Goal: Communication & Community: Answer question/provide support

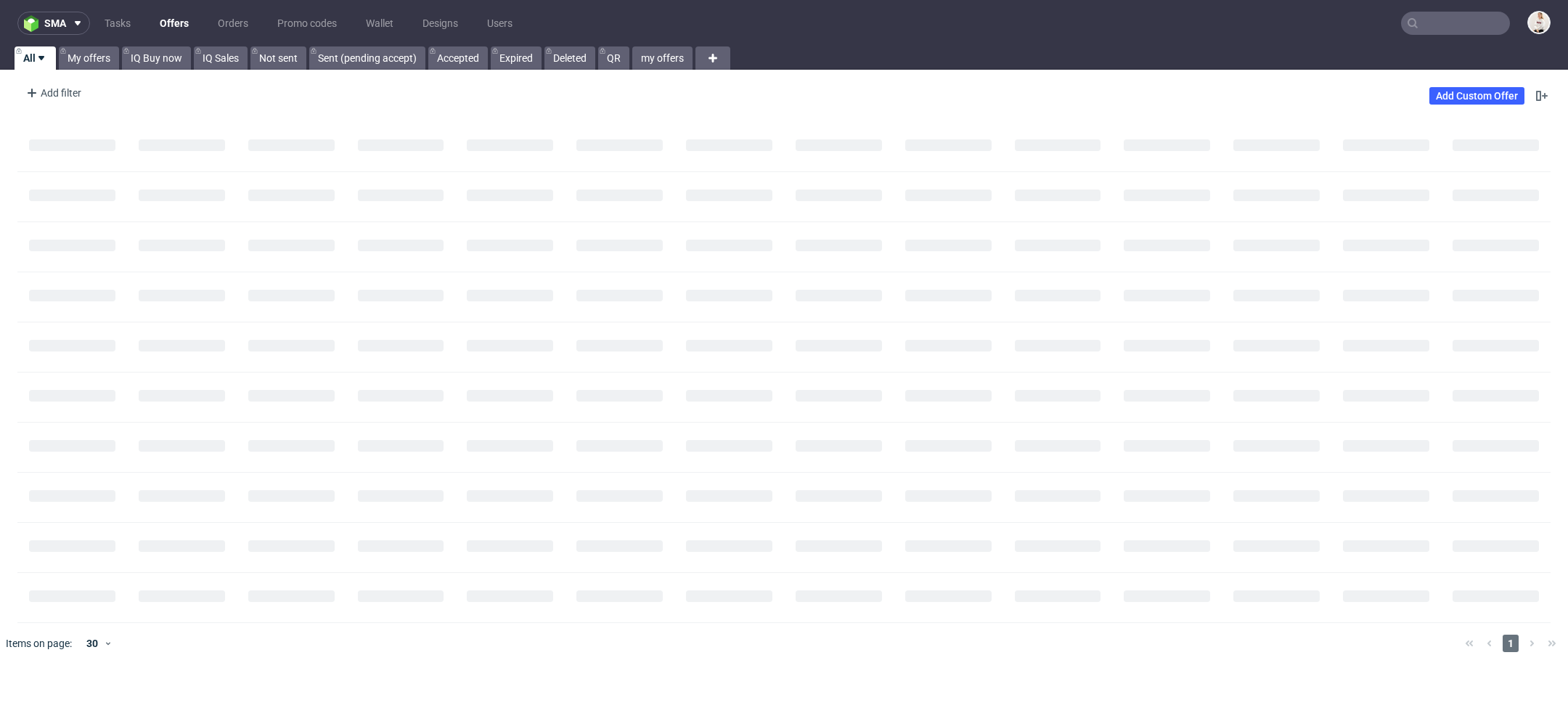
click at [1458, 22] on input "text" at bounding box center [1455, 23] width 109 height 23
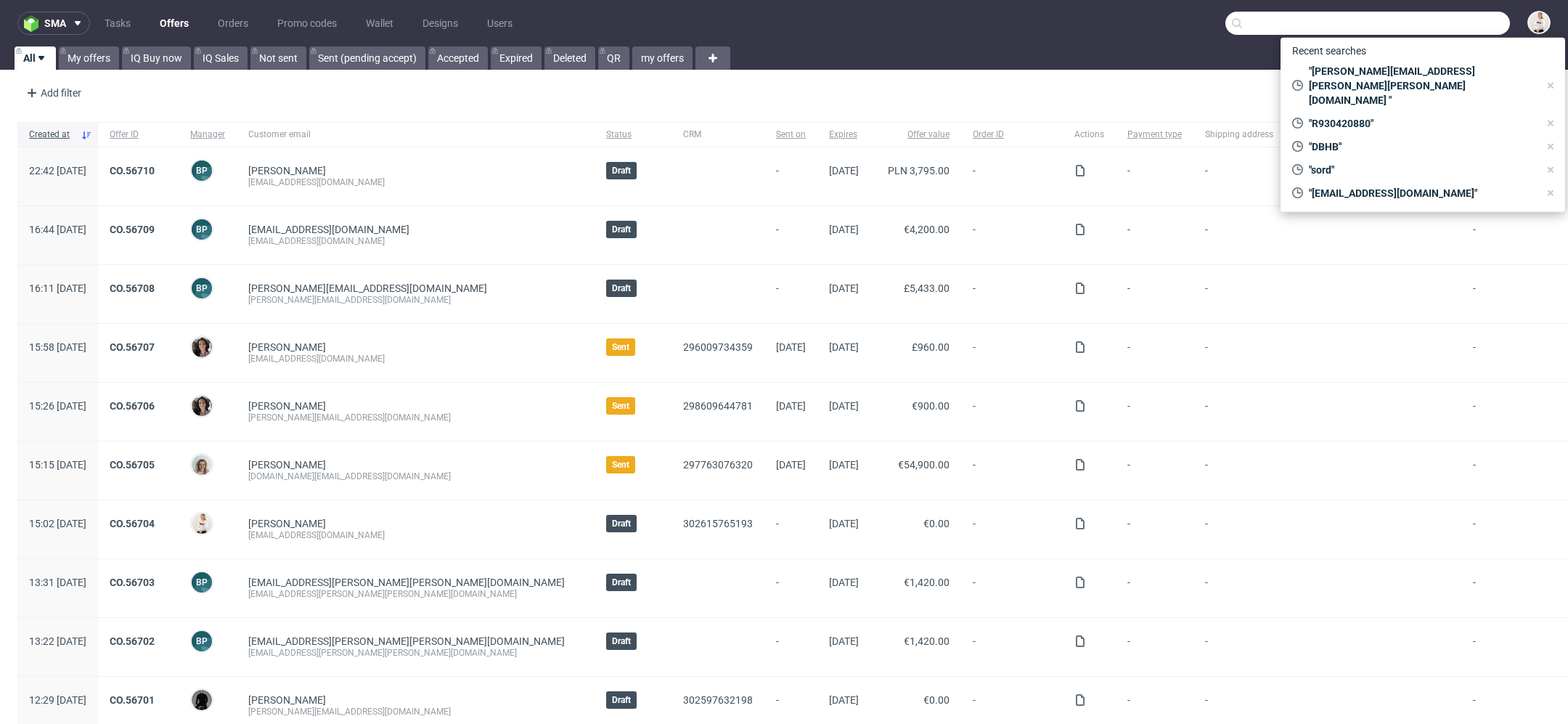
paste input "R701740360"
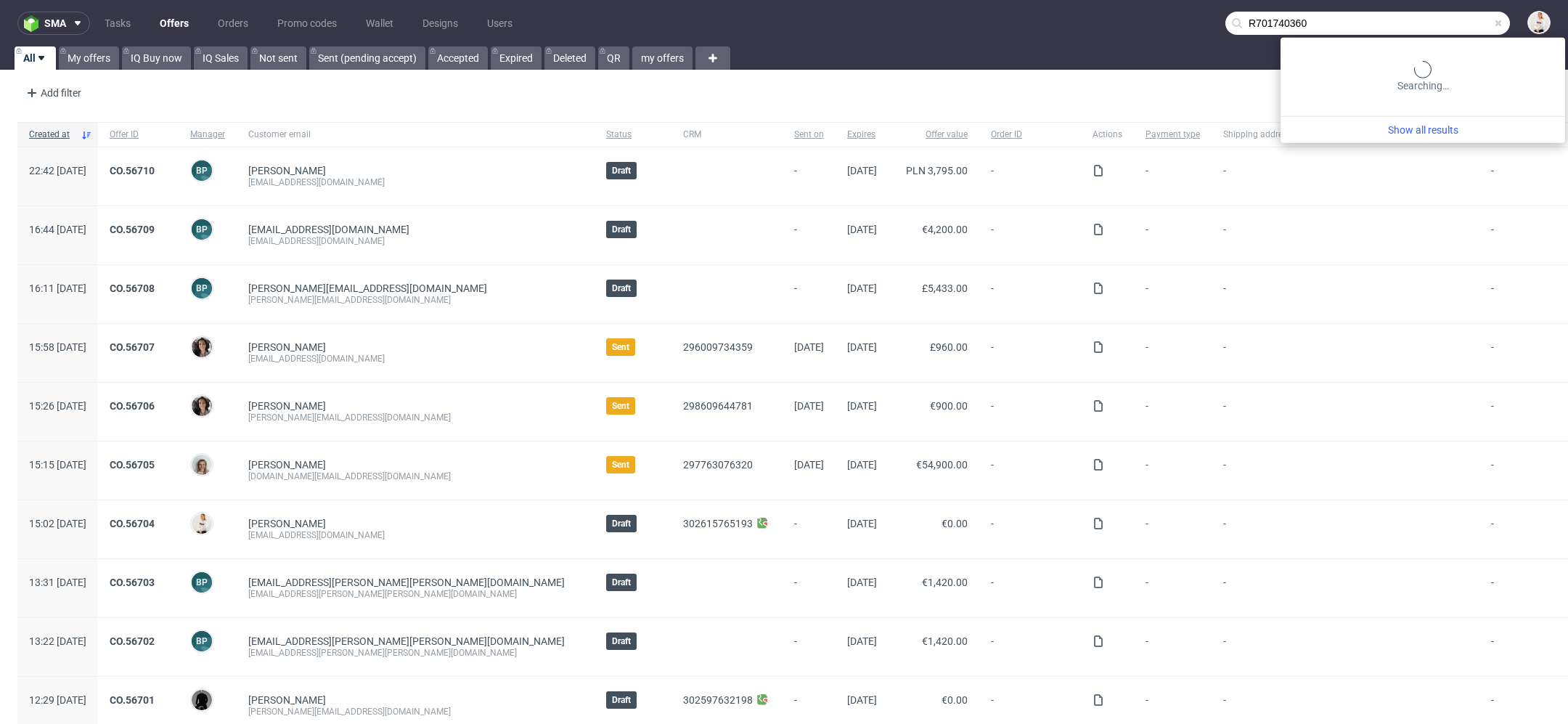
type input "R701740360"
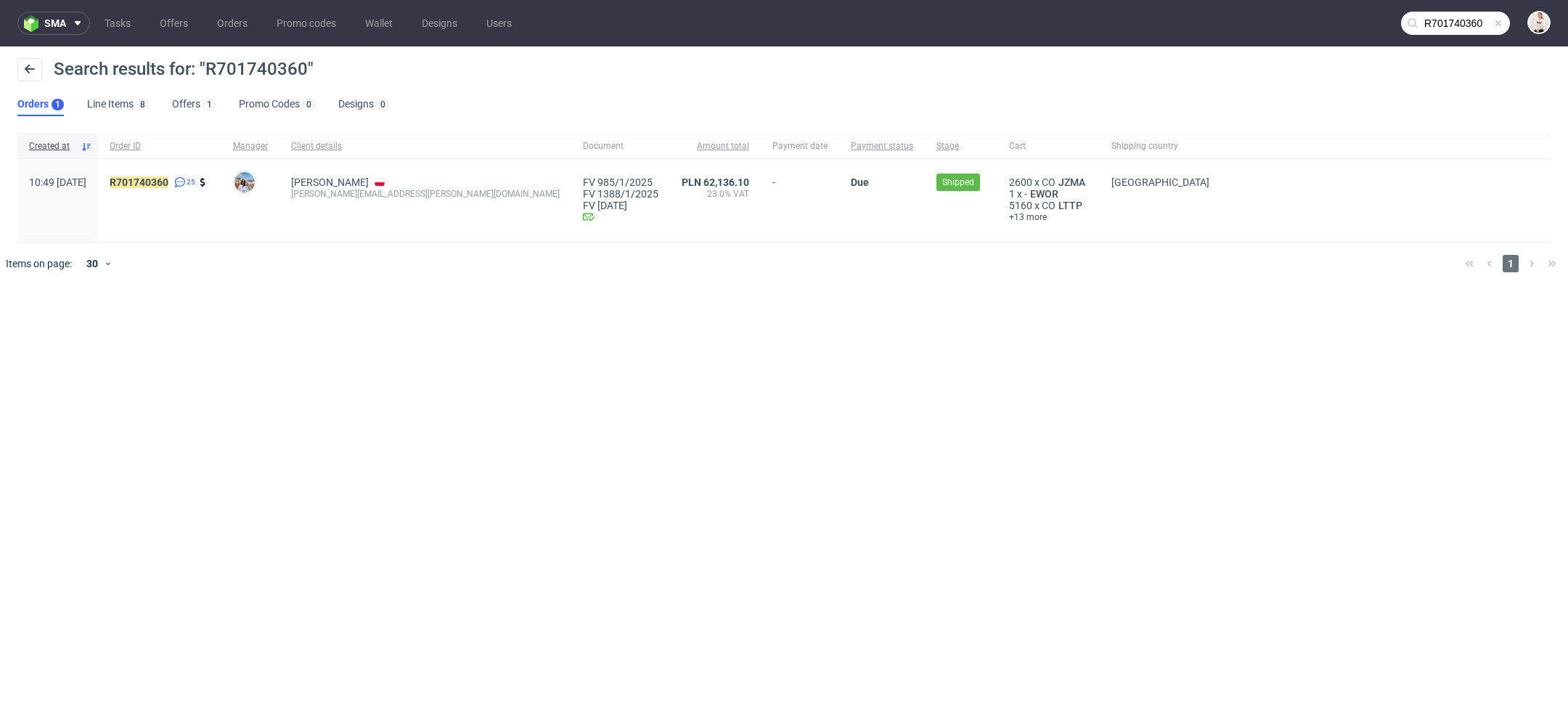
click at [159, 174] on div "R701740360 25" at bounding box center [159, 201] width 123 height 84
click at [195, 108] on link "Offers 1" at bounding box center [193, 105] width 44 height 23
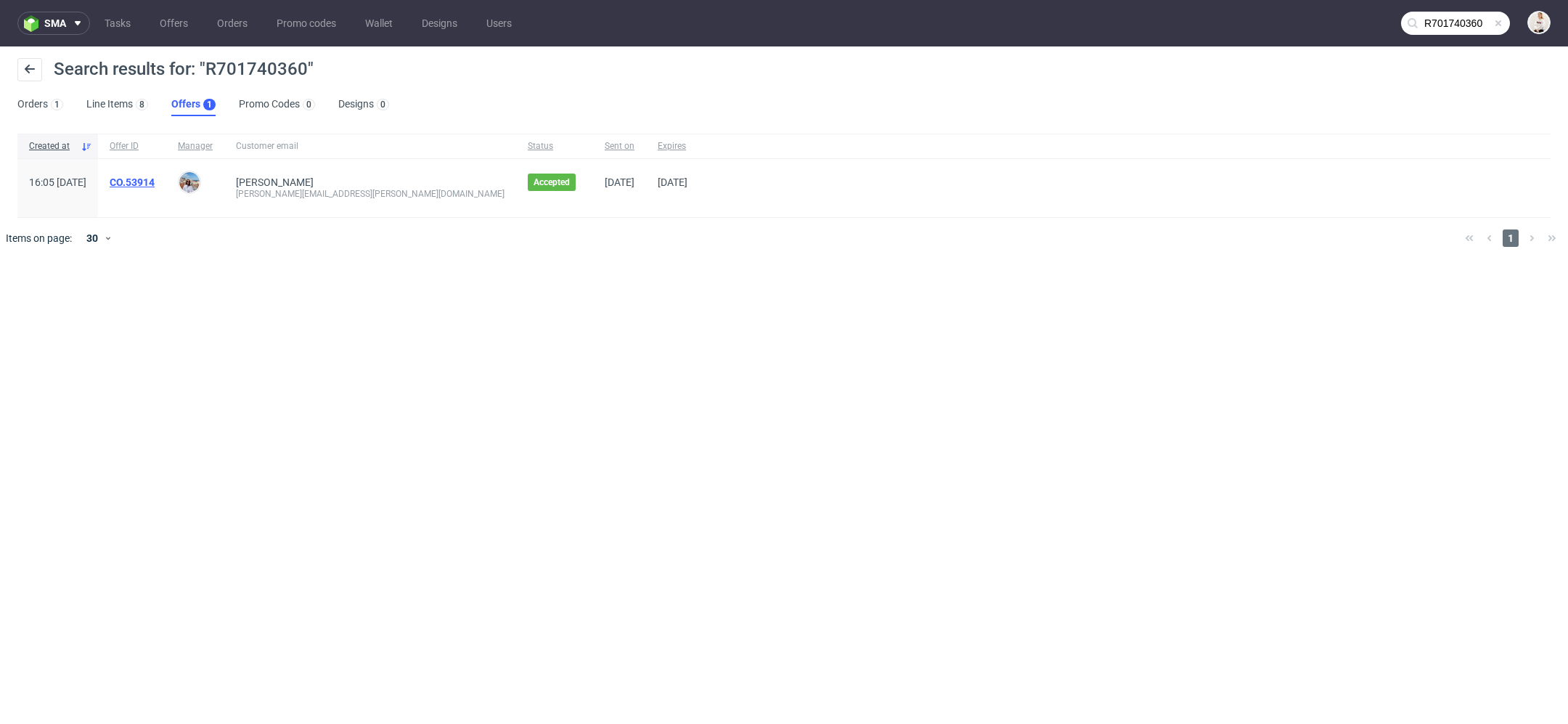
click at [155, 182] on link "CO.53914" at bounding box center [132, 182] width 45 height 12
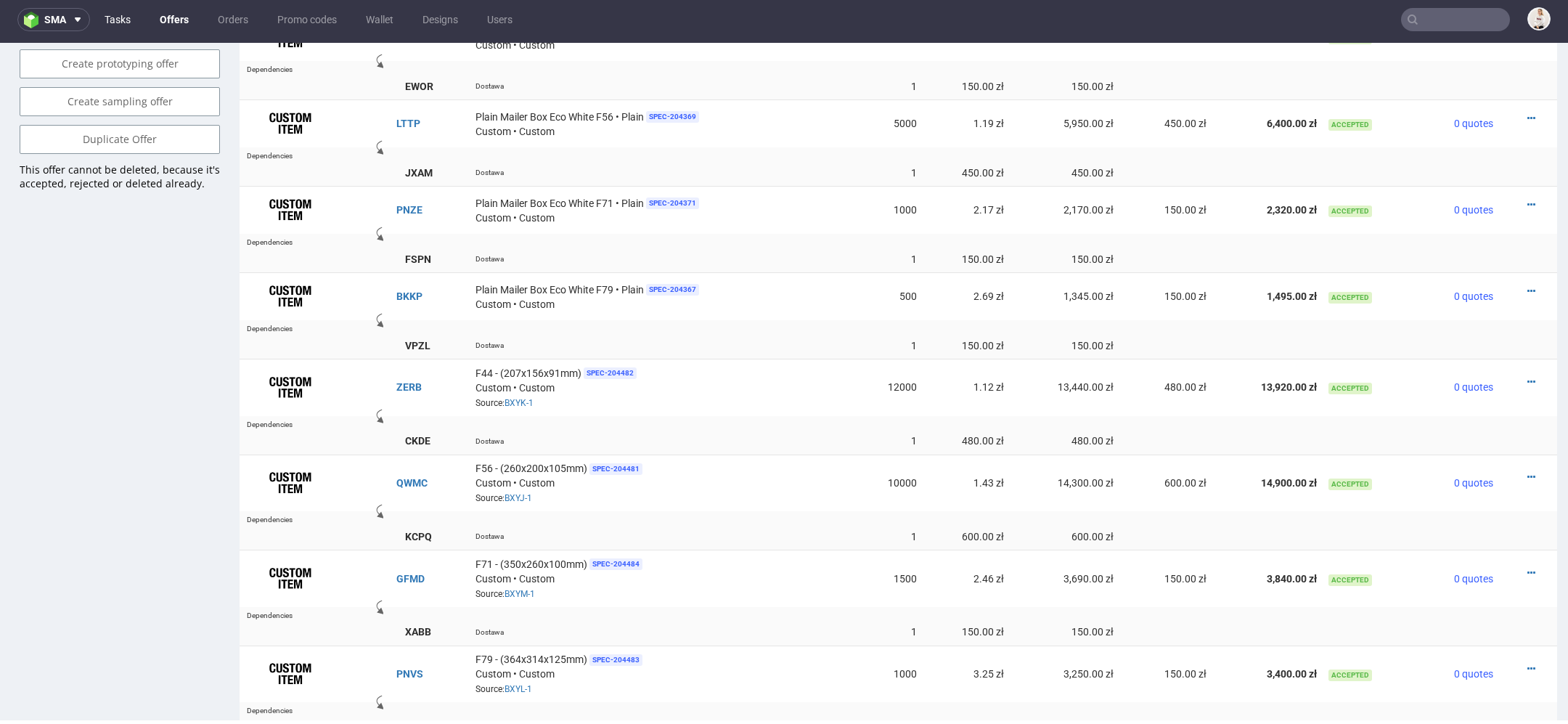
scroll to position [129, 0]
type input "R701740360"
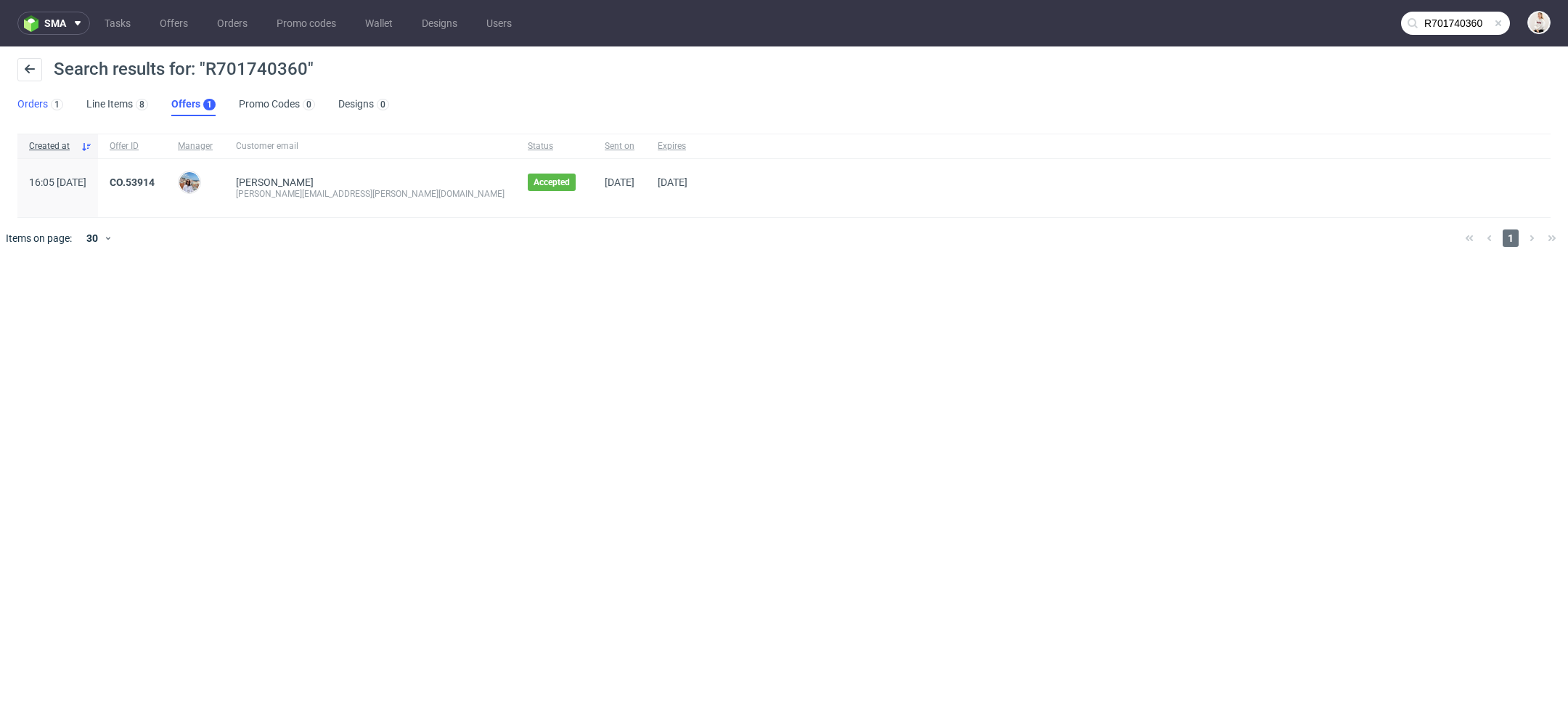
click at [47, 101] on link "Orders 1" at bounding box center [40, 105] width 46 height 23
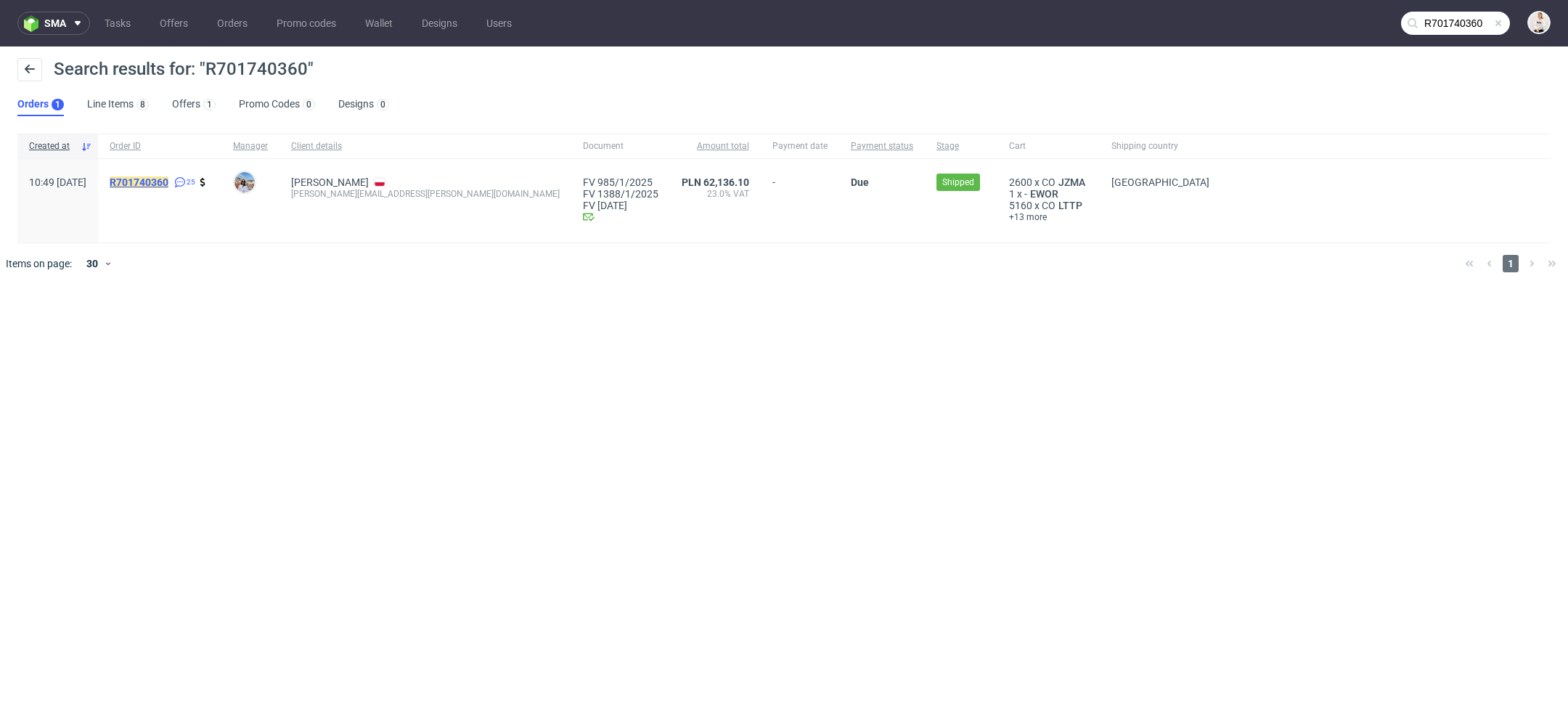
click at [168, 182] on mark "R701740360" at bounding box center [139, 182] width 58 height 12
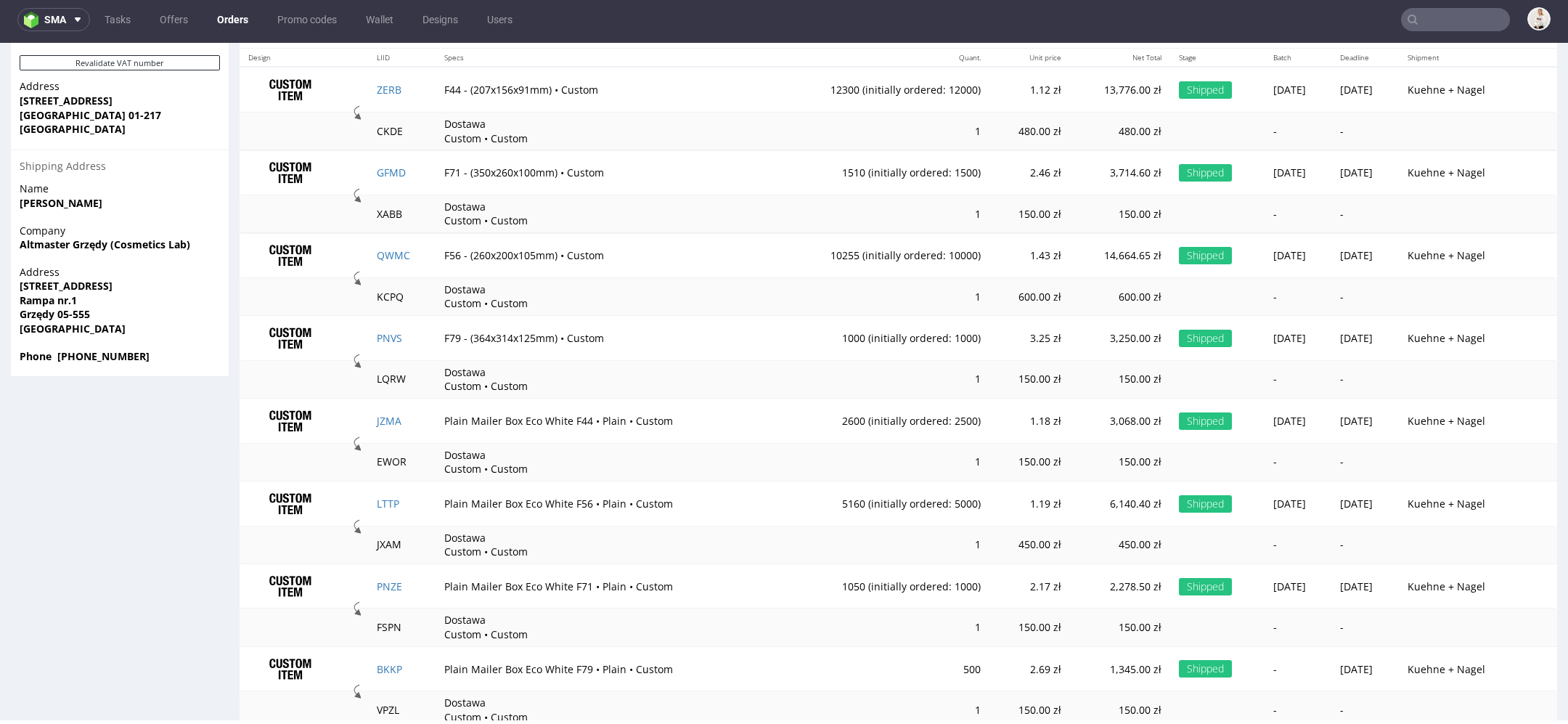
scroll to position [1067, 0]
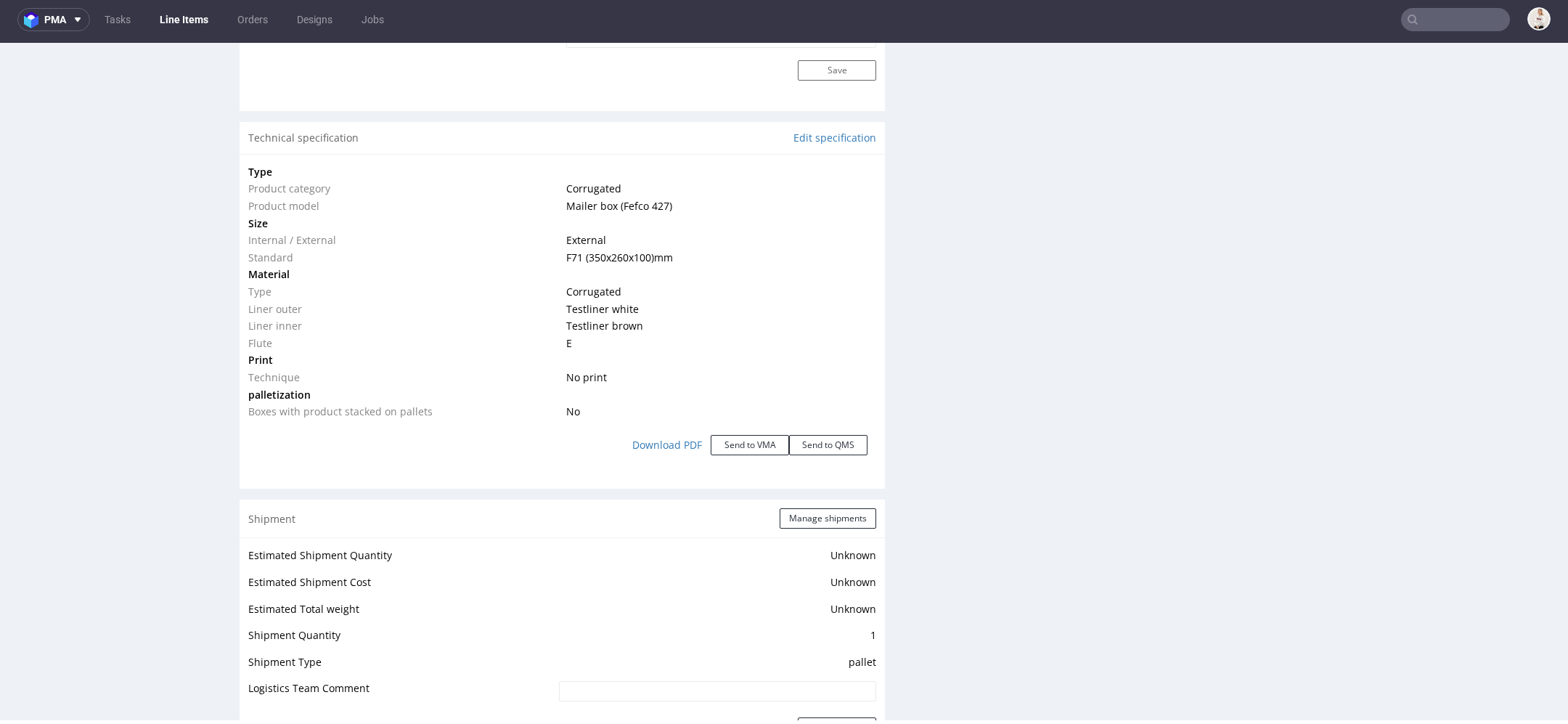
scroll to position [1294, 0]
click at [758, 446] on button "Send to VMA" at bounding box center [749, 444] width 79 height 20
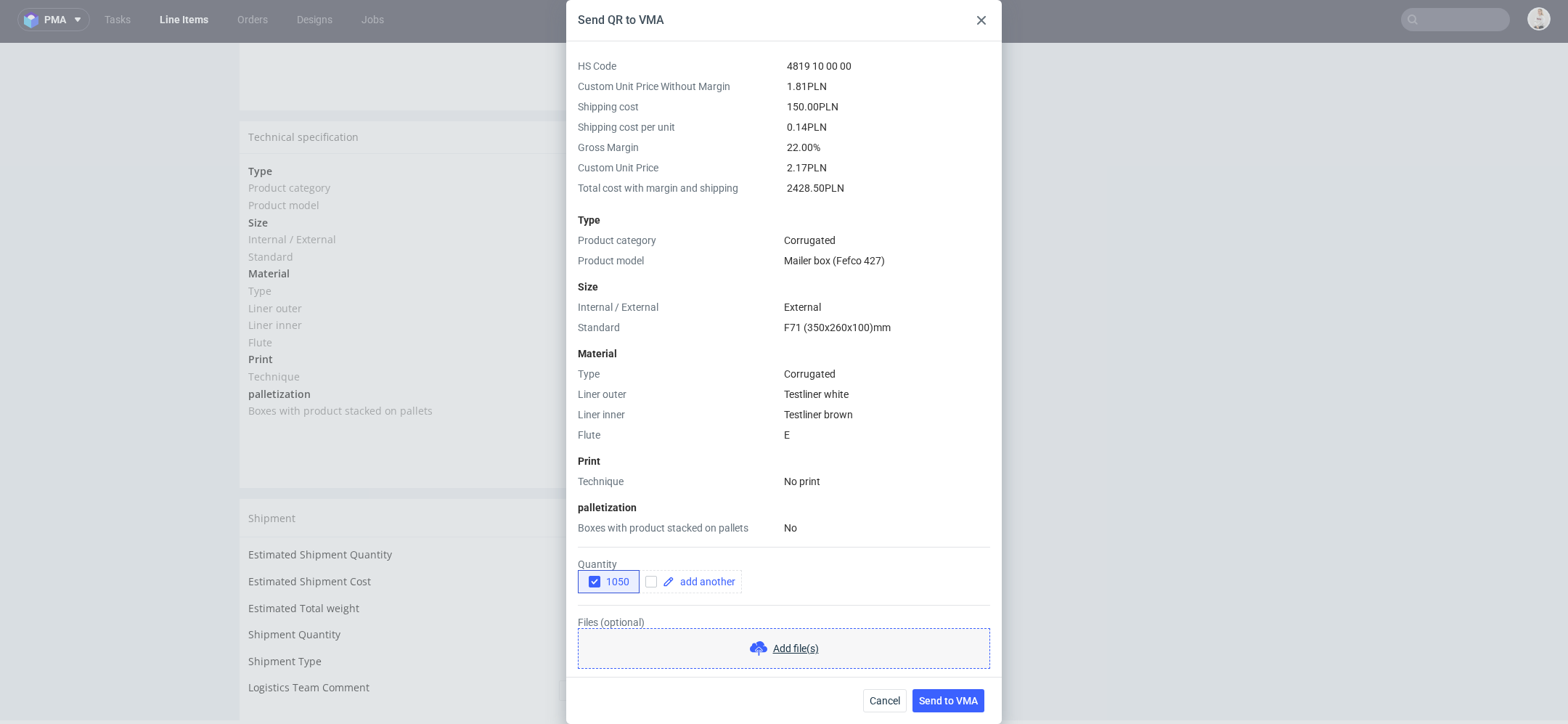
scroll to position [107, 0]
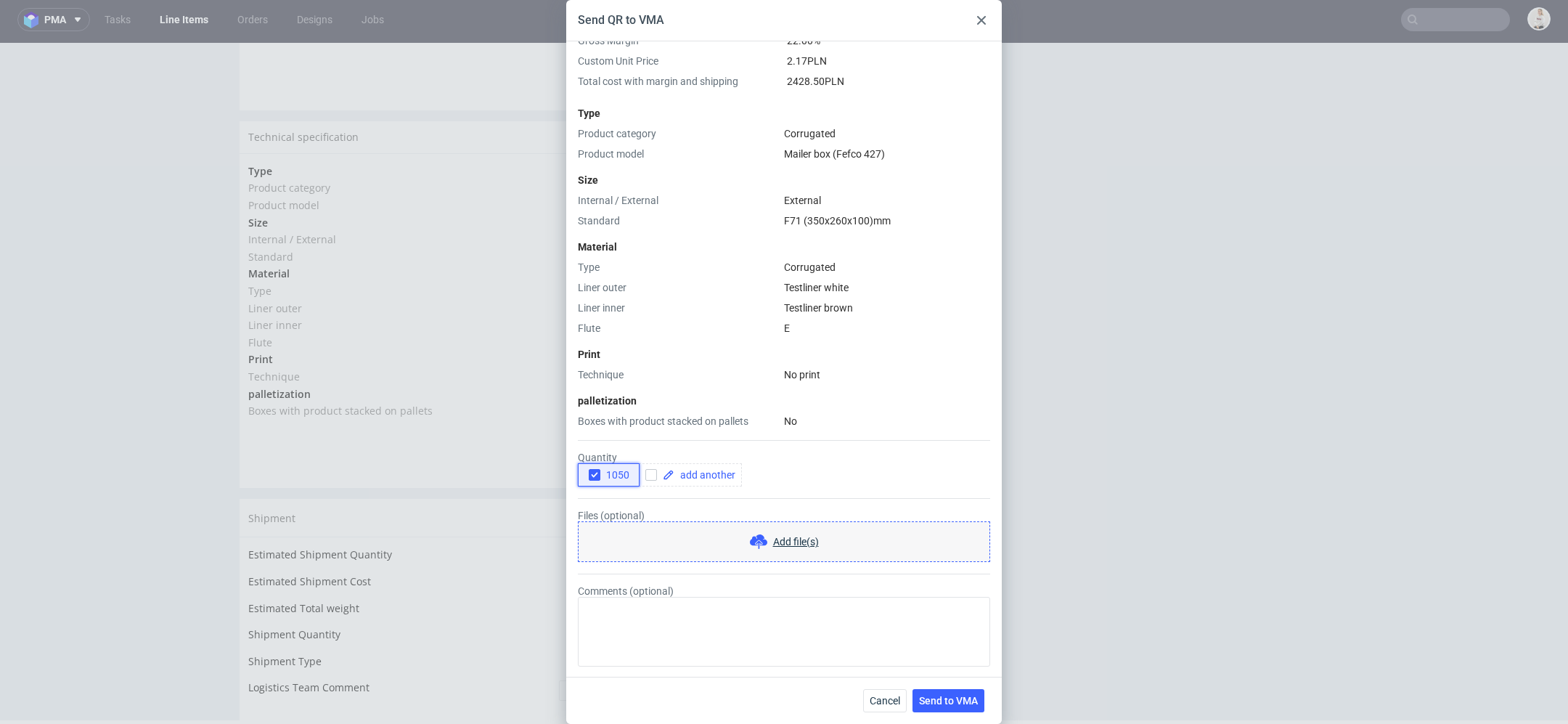
click at [592, 473] on use "button" at bounding box center [594, 474] width 7 height 5
click at [708, 475] on span at bounding box center [705, 474] width 61 height 10
checkbox input "true"
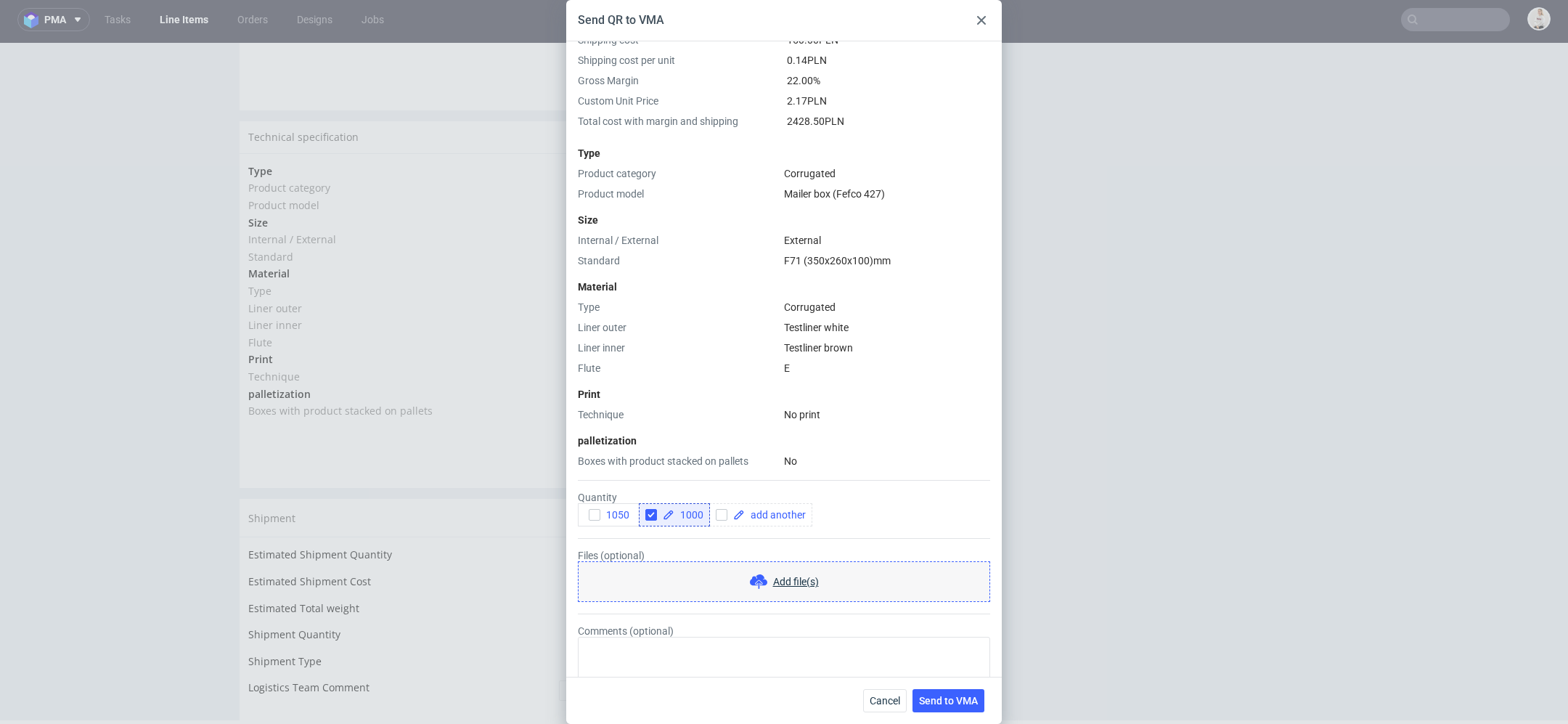
scroll to position [0, 0]
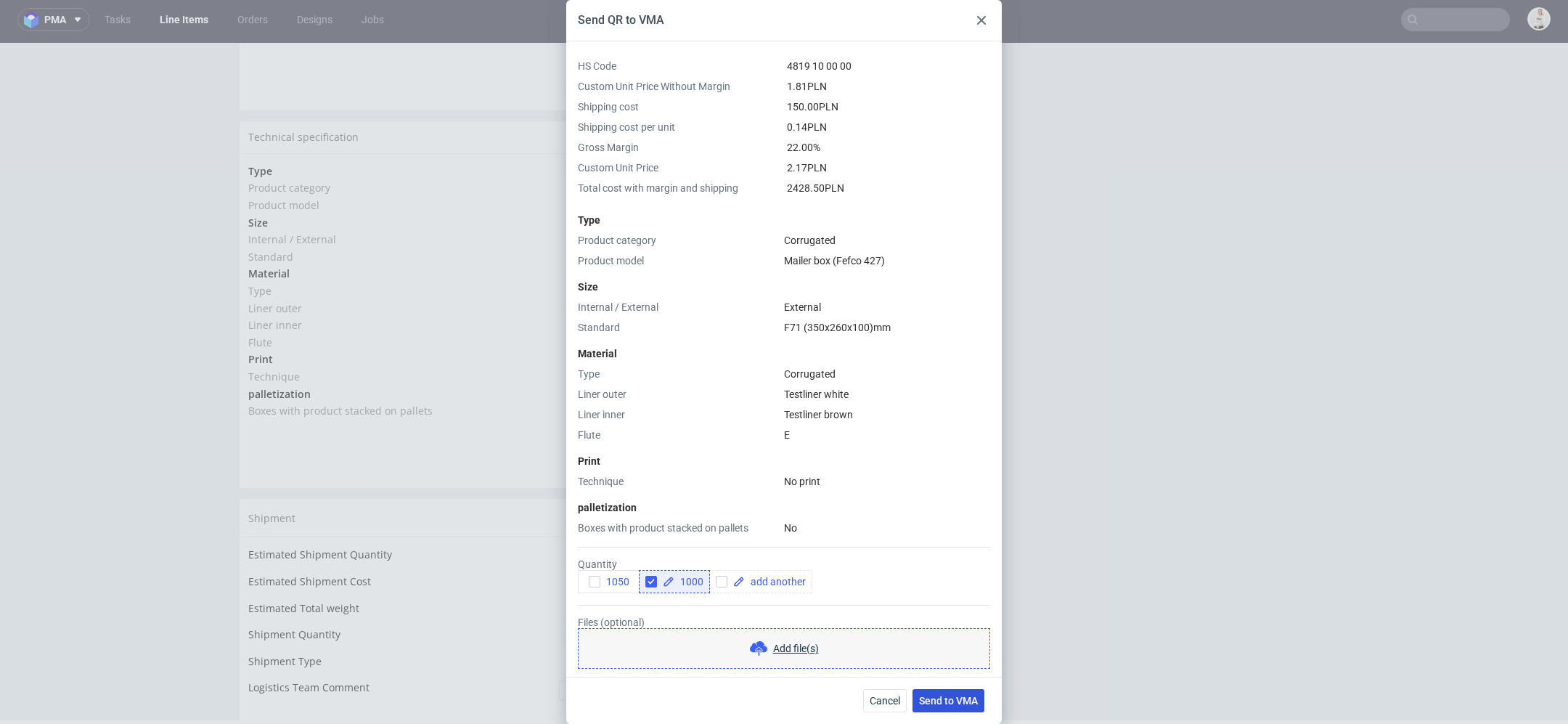
click at [942, 698] on span "Send to VMA" at bounding box center [948, 700] width 58 height 10
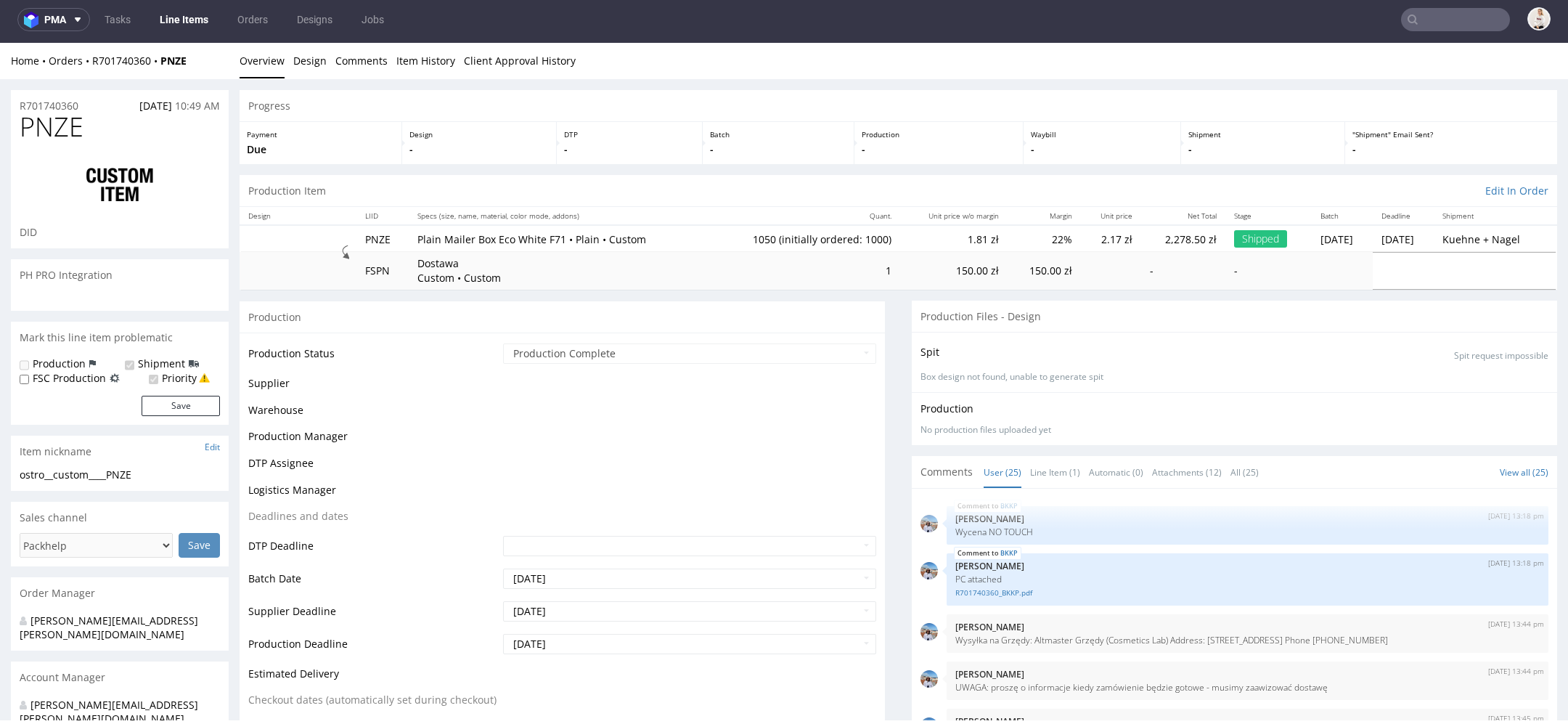
scroll to position [1151, 0]
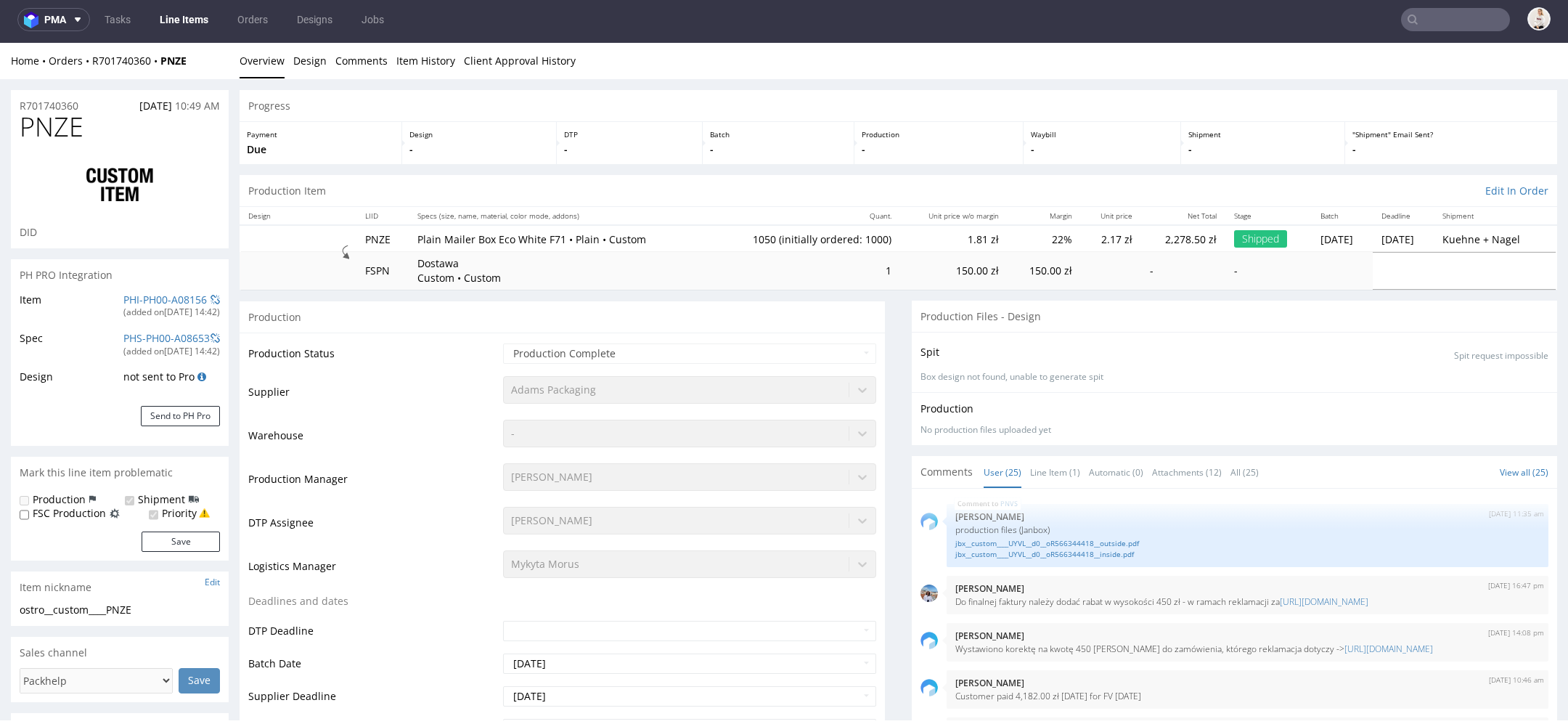
select select "in_progress"
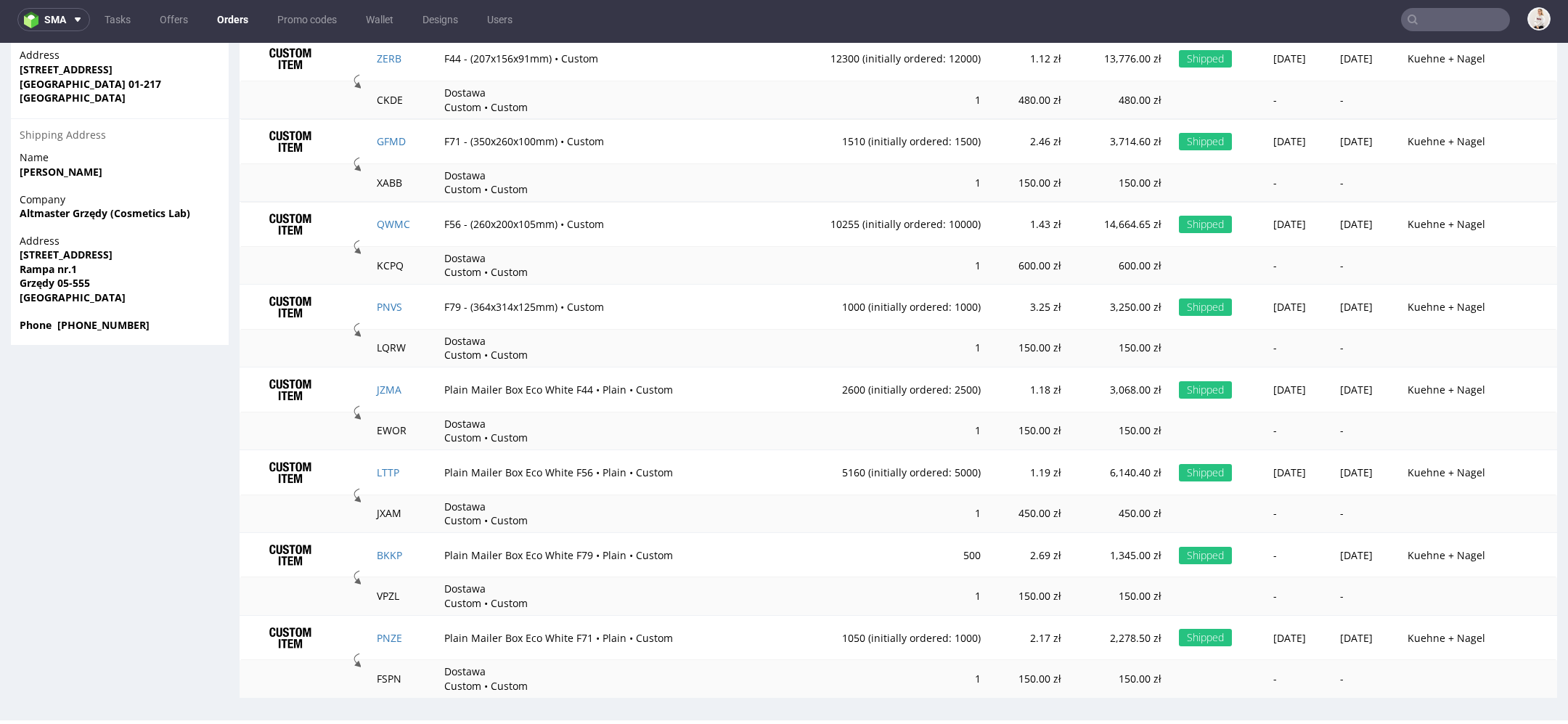
scroll to position [1099, 0]
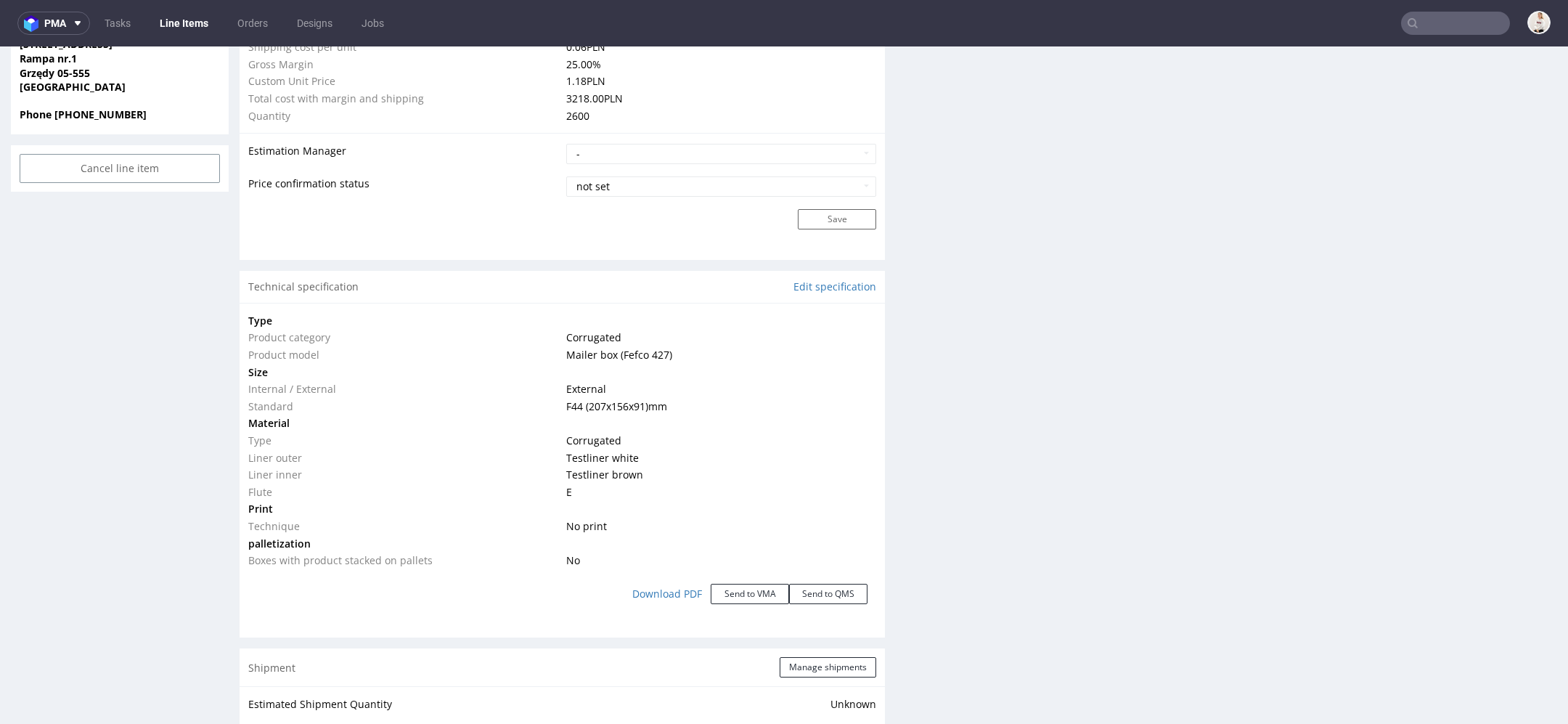
scroll to position [1155, 0]
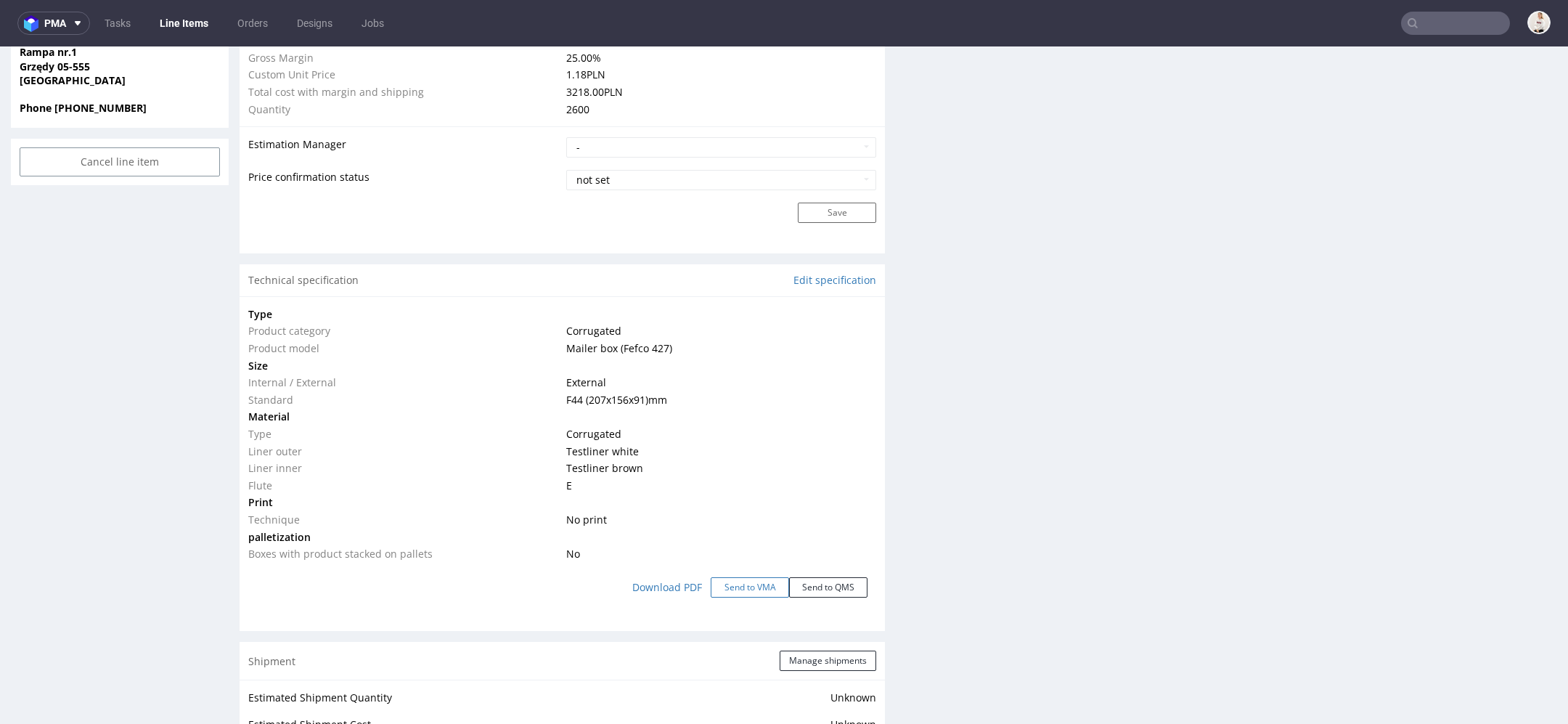
click at [745, 579] on button "Send to VMA" at bounding box center [749, 587] width 79 height 20
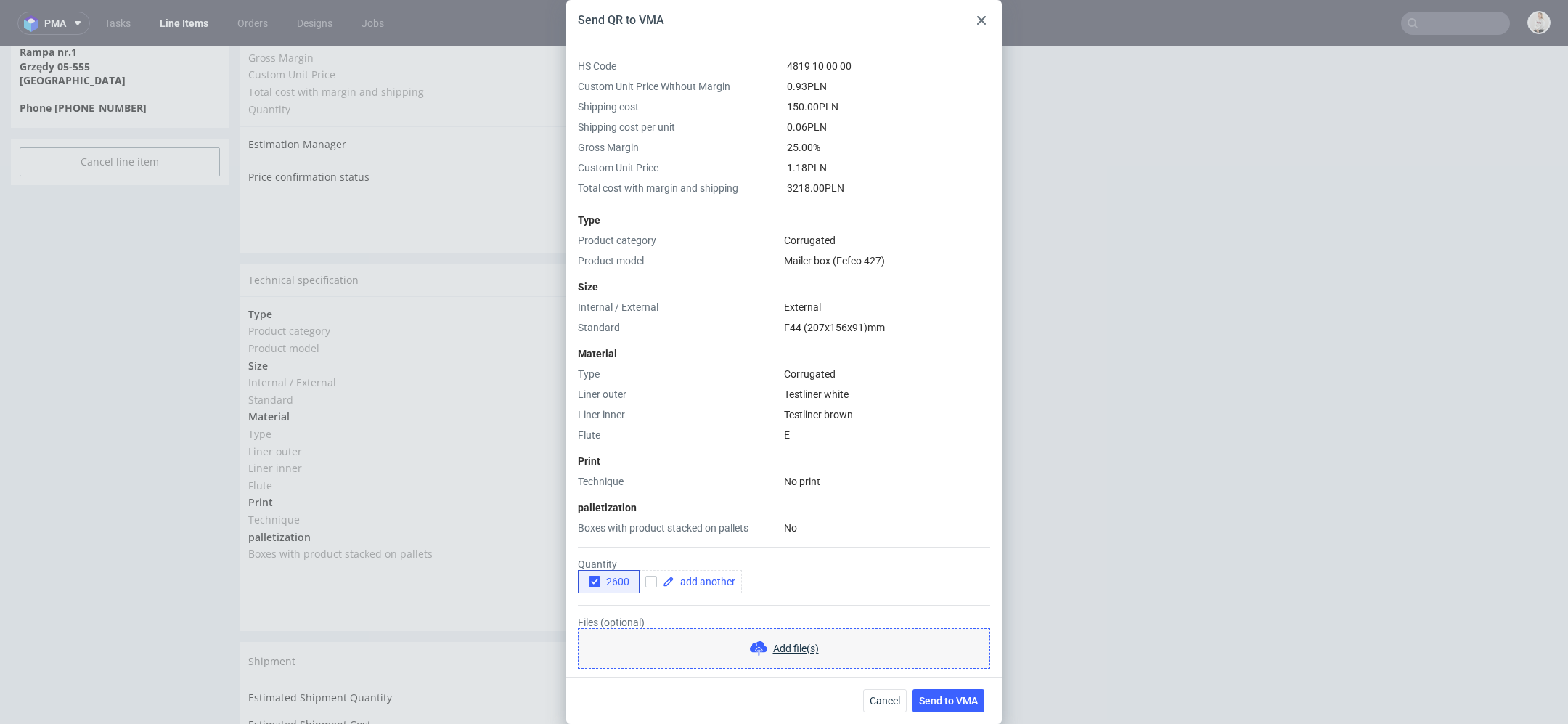
scroll to position [107, 0]
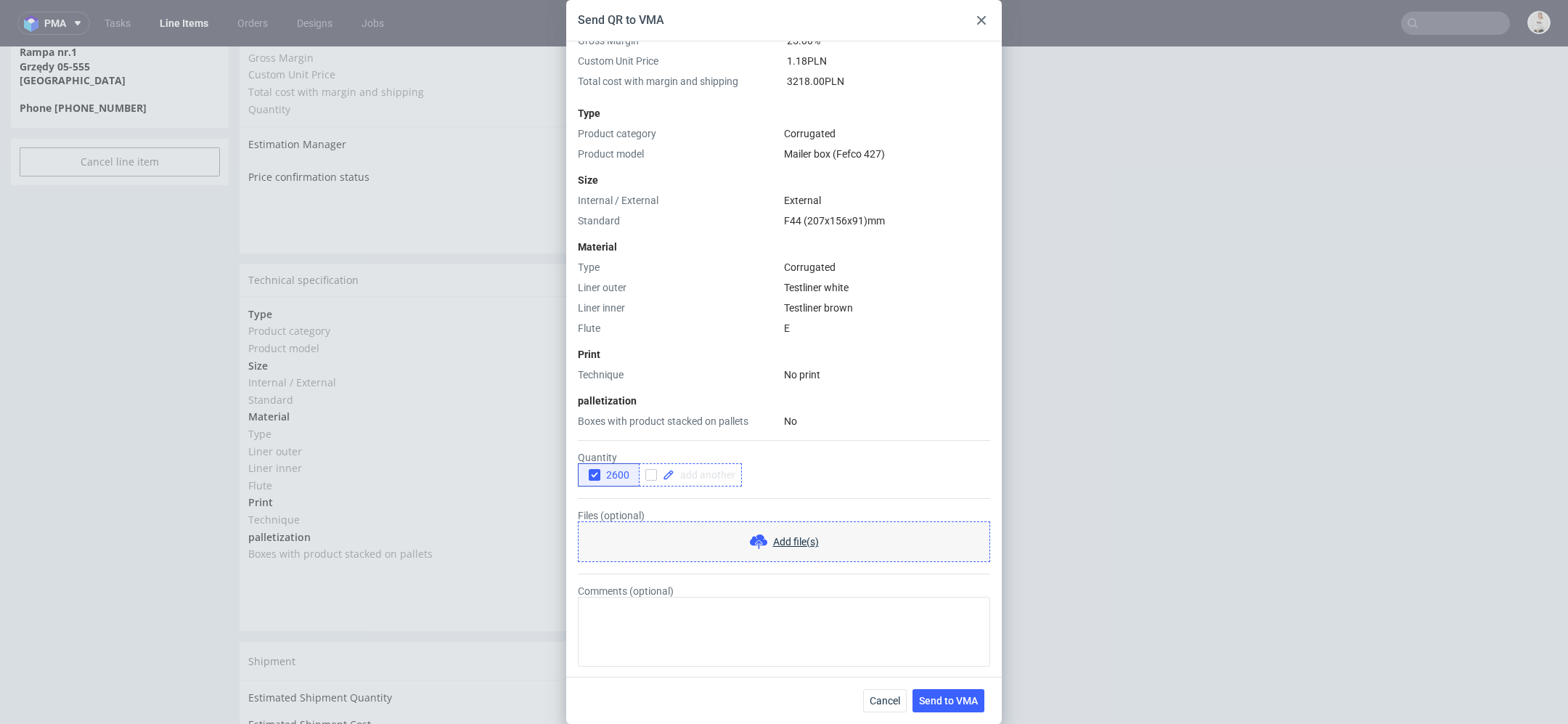
click at [690, 476] on span at bounding box center [705, 474] width 61 height 10
checkbox input "true"
click at [605, 470] on span "2600" at bounding box center [615, 474] width 29 height 12
click at [956, 695] on span "Send to VMA" at bounding box center [948, 700] width 58 height 10
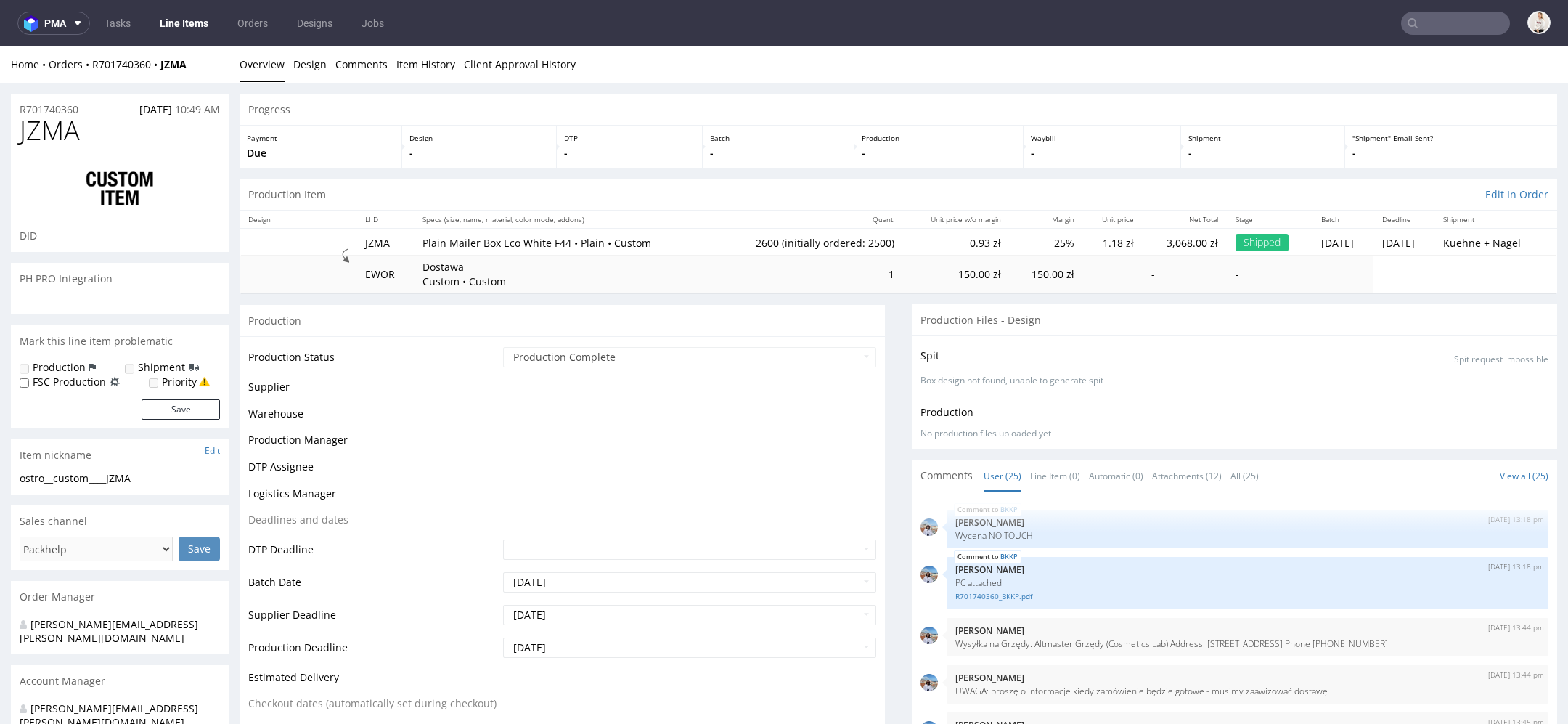
scroll to position [1151, 0]
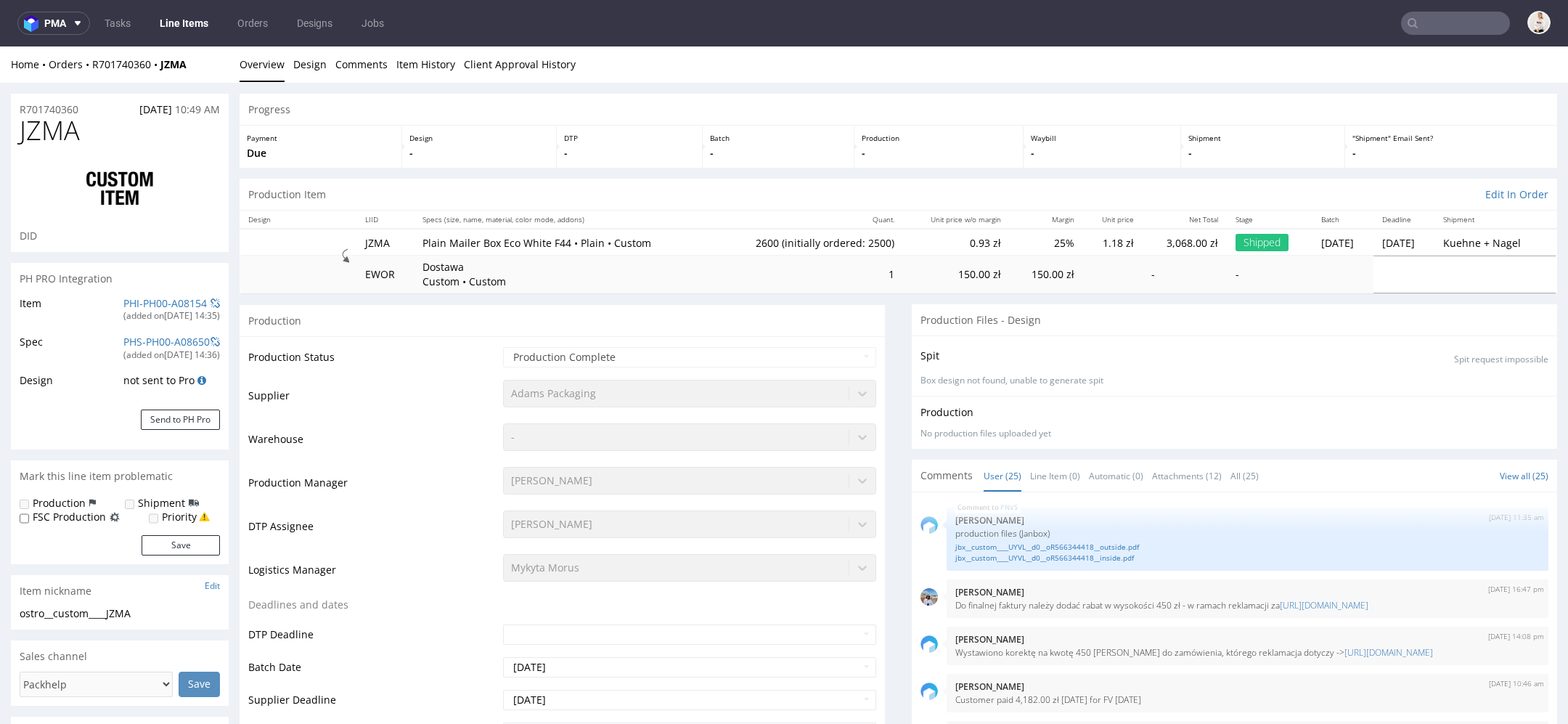
select select "in_progress"
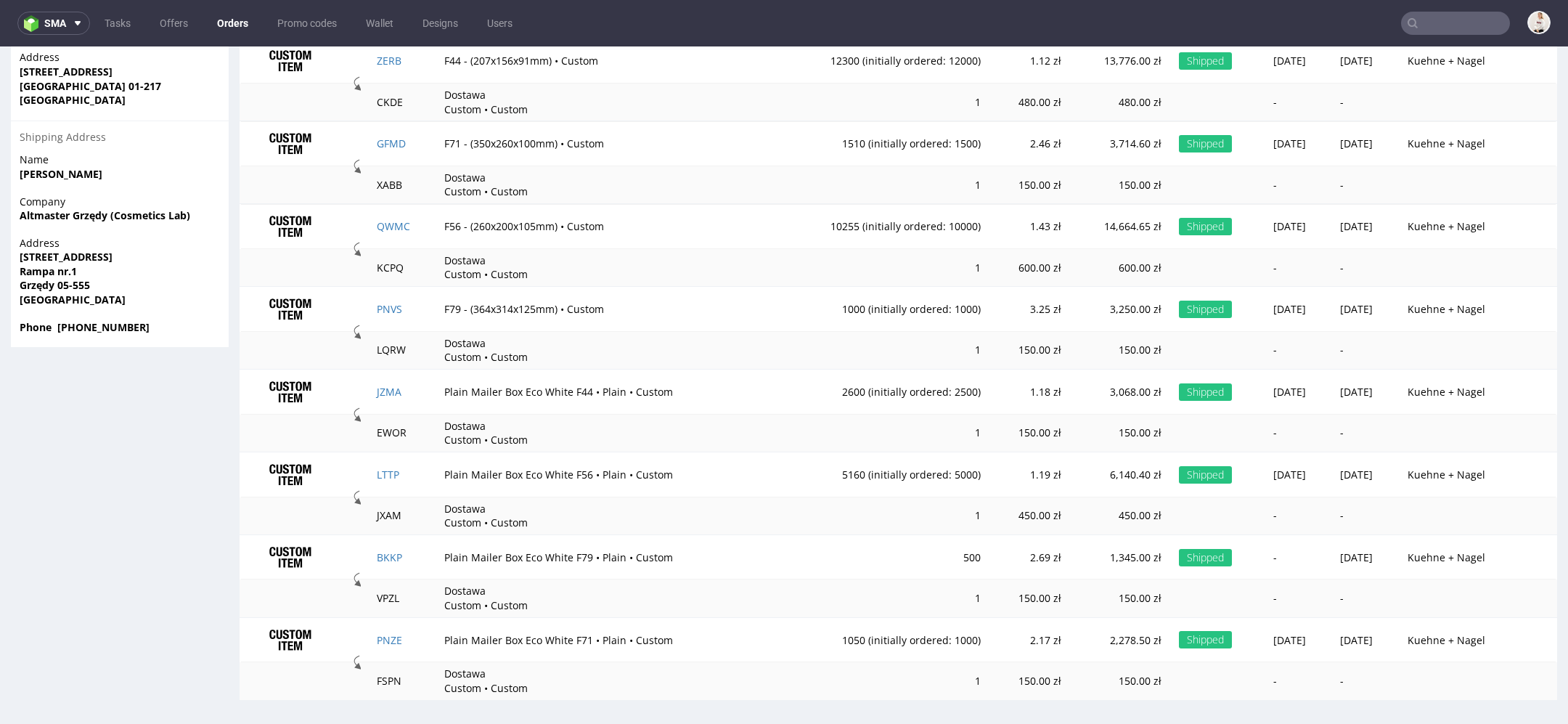
scroll to position [4, 0]
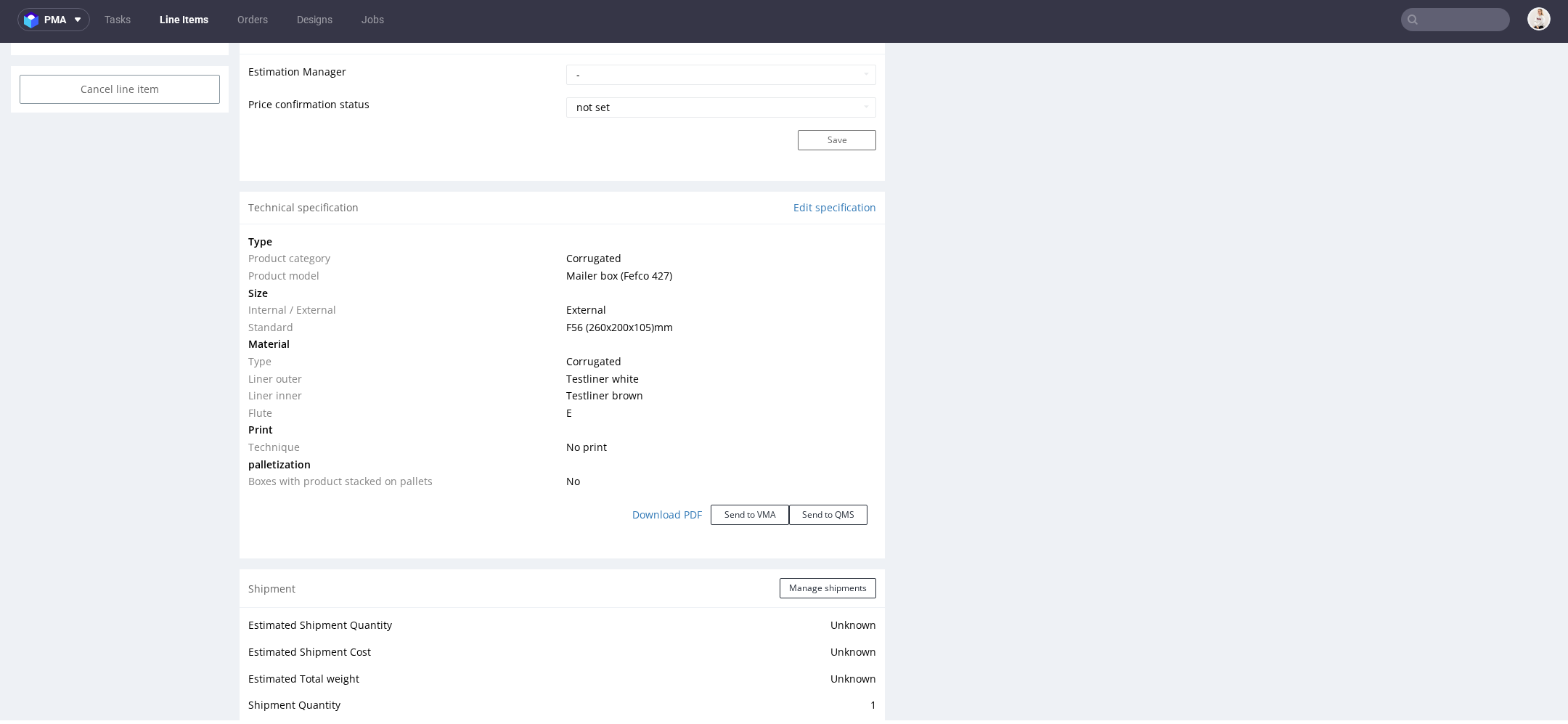
scroll to position [1241, 0]
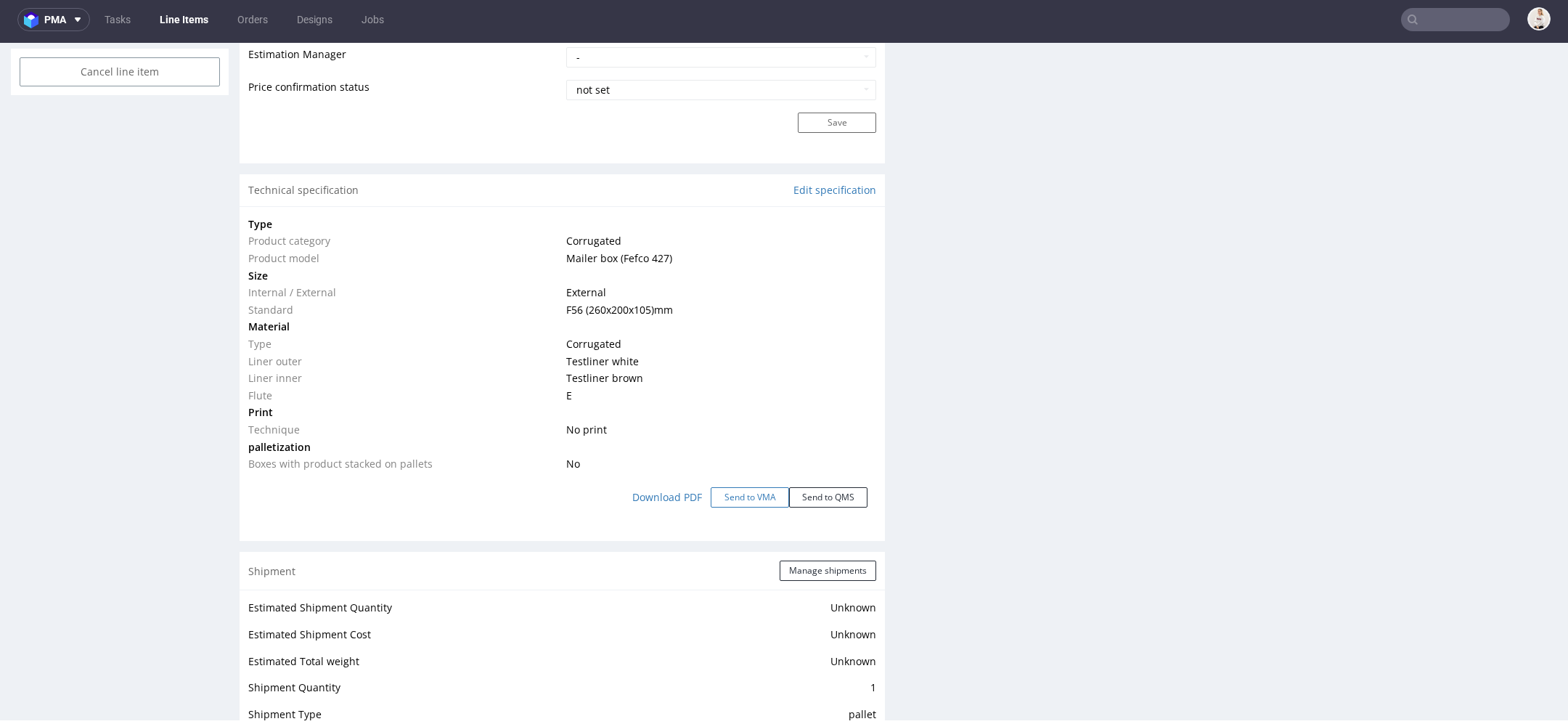
click at [753, 489] on button "Send to VMA" at bounding box center [749, 497] width 79 height 20
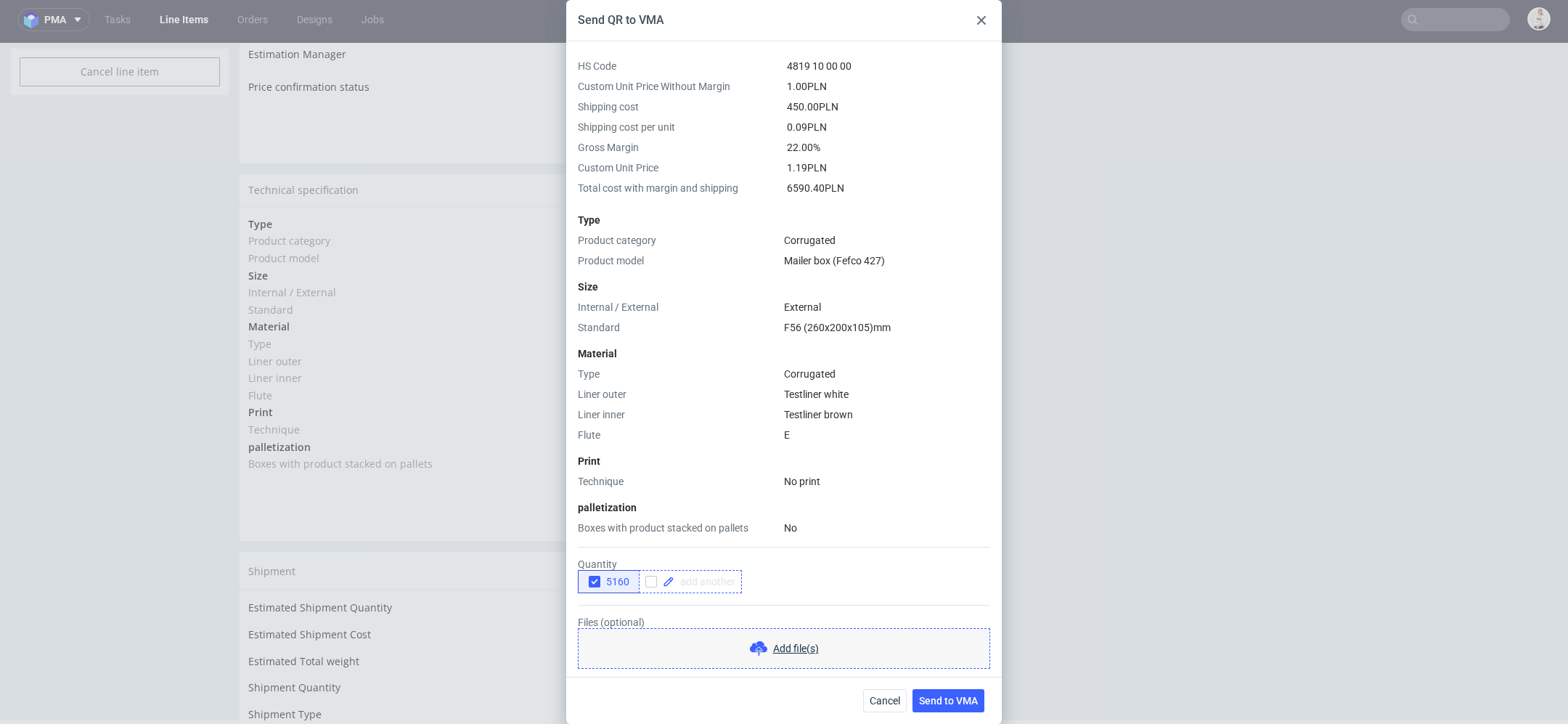
click at [700, 580] on span at bounding box center [705, 581] width 61 height 10
checkbox input "true"
click at [597, 577] on icon "button" at bounding box center [594, 581] width 10 height 10
click at [945, 705] on span "Send to VMA" at bounding box center [948, 700] width 58 height 10
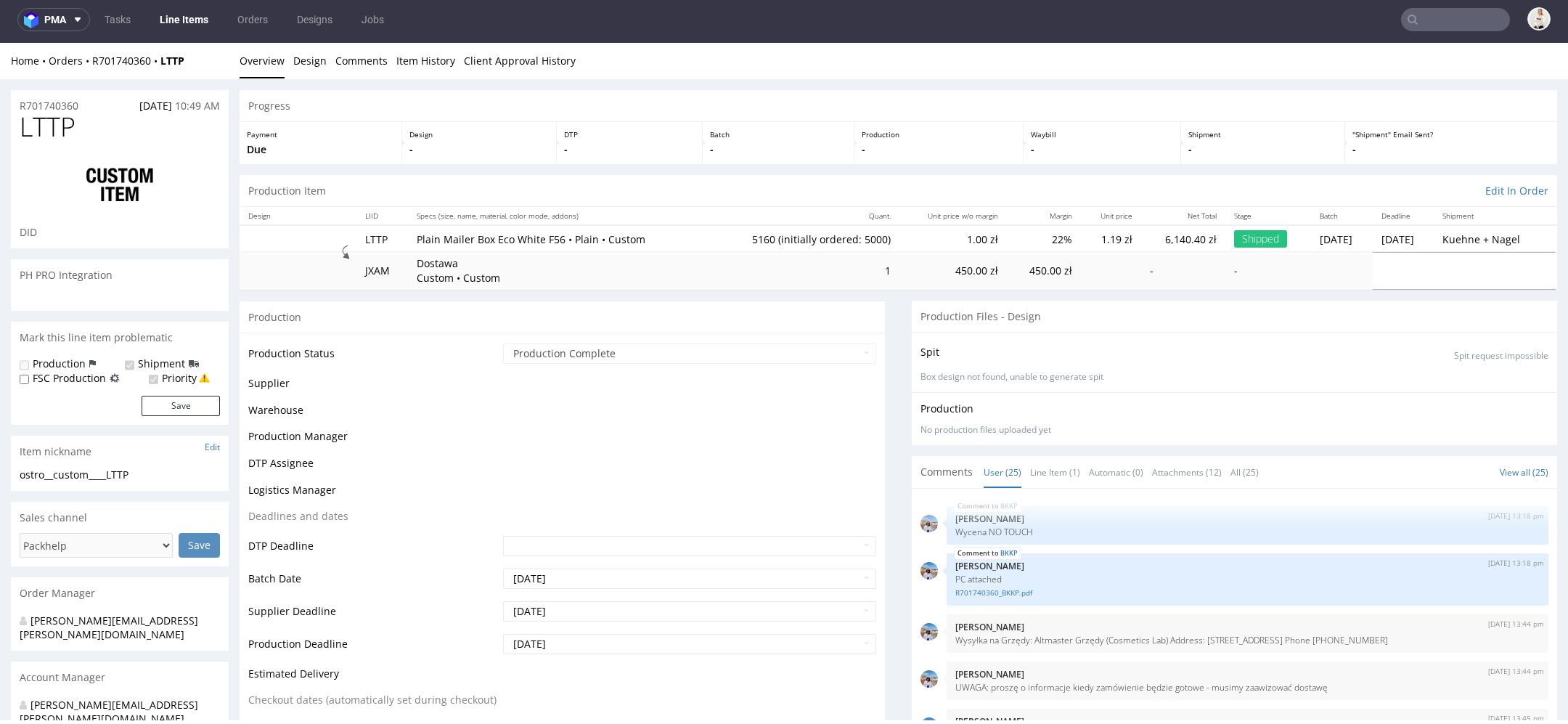
scroll to position [1151, 0]
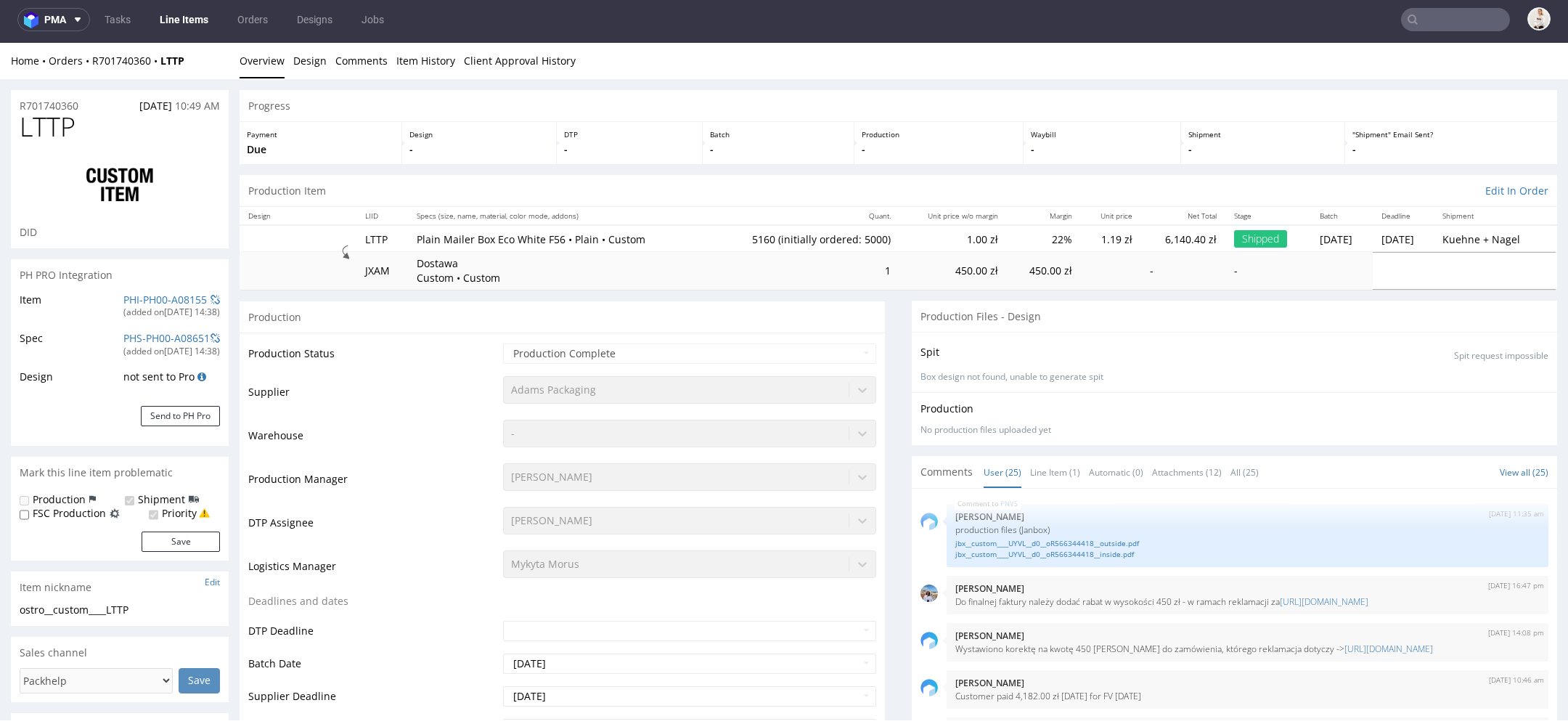
select select "in_progress"
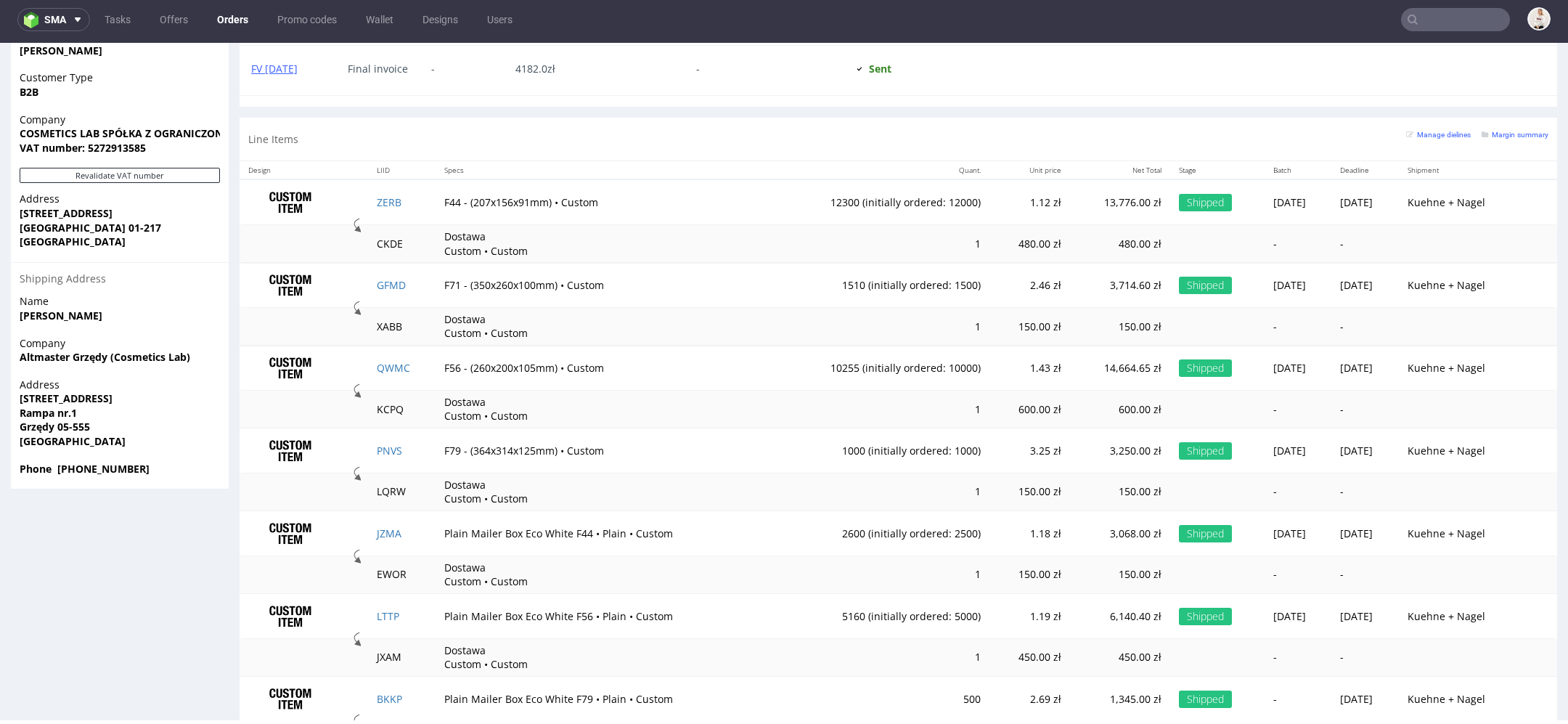
scroll to position [930, 0]
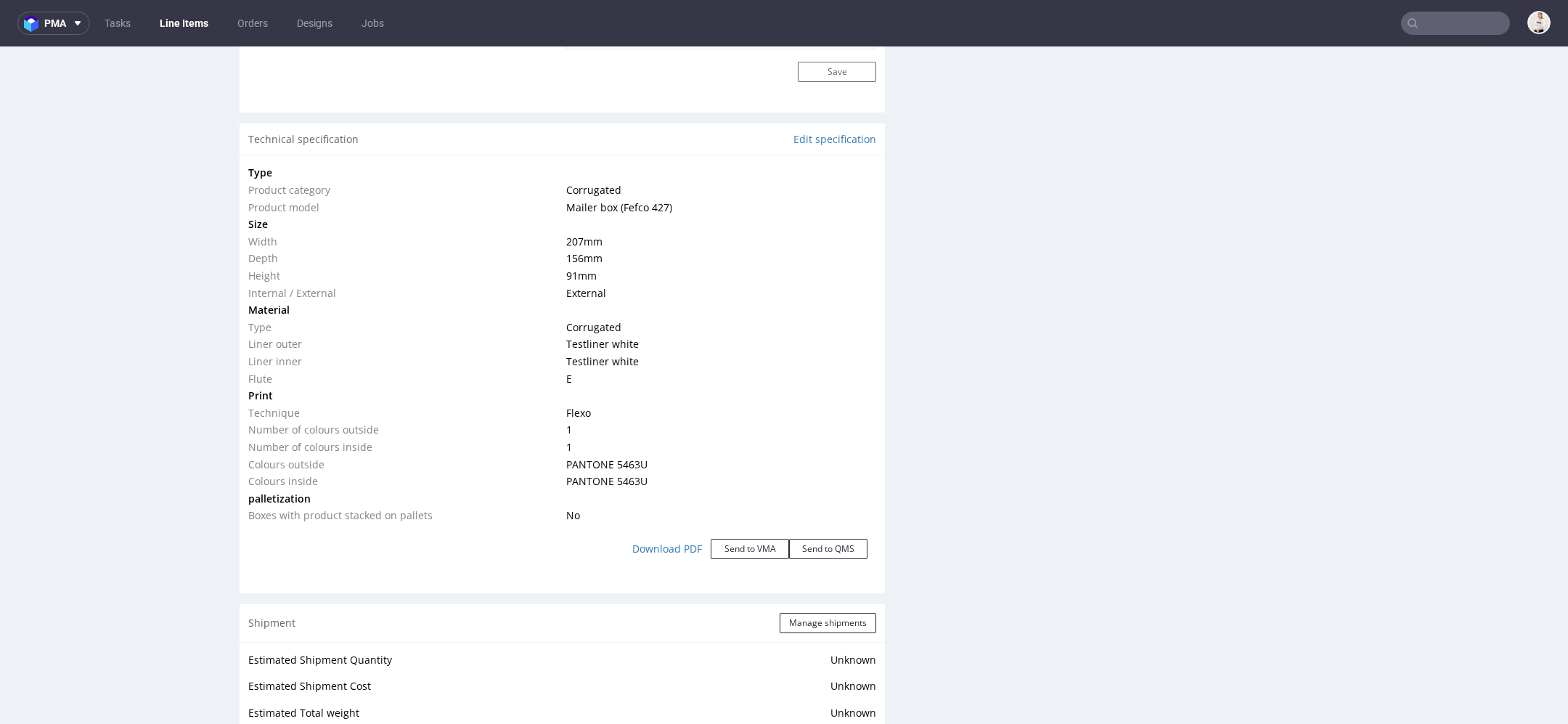
scroll to position [1402, 0]
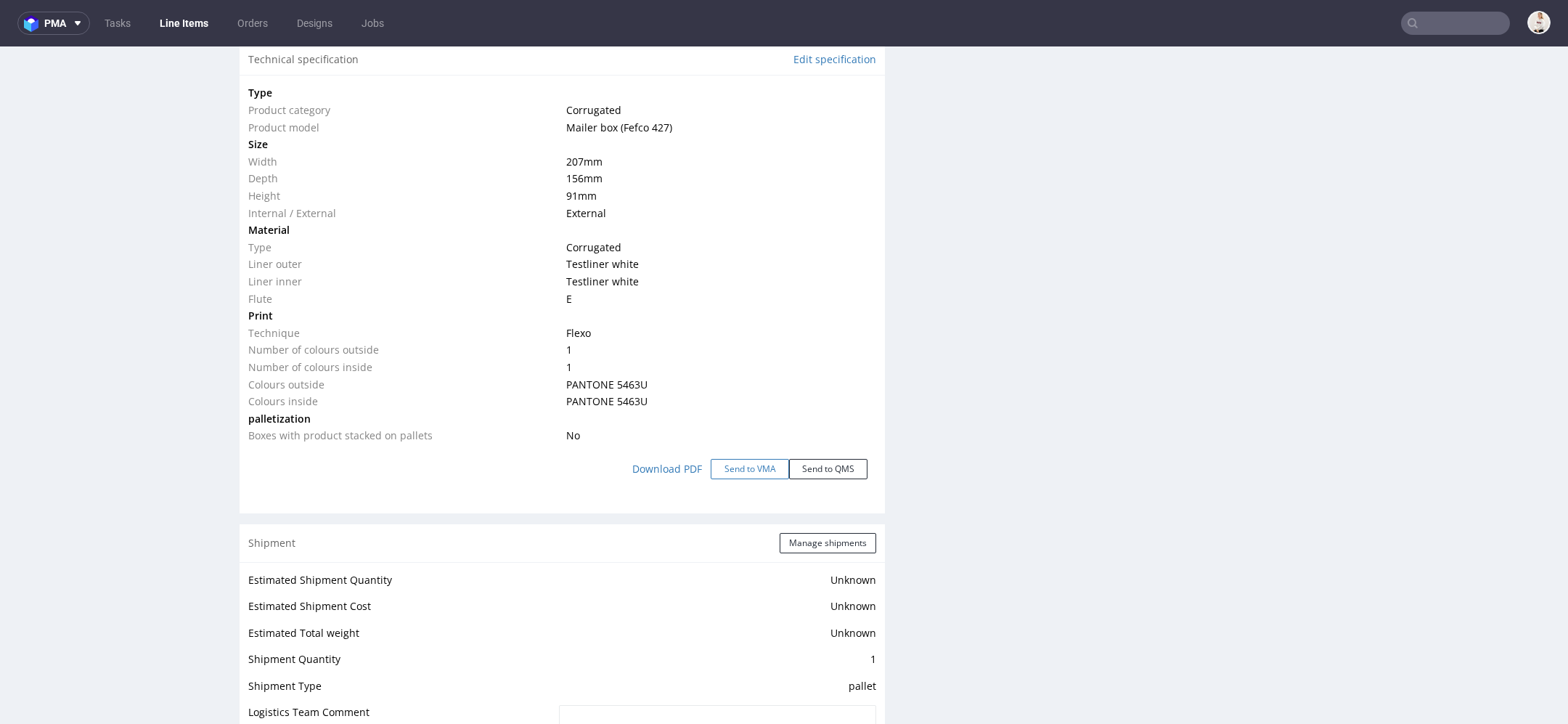
click at [742, 467] on button "Send to VMA" at bounding box center [749, 468] width 79 height 20
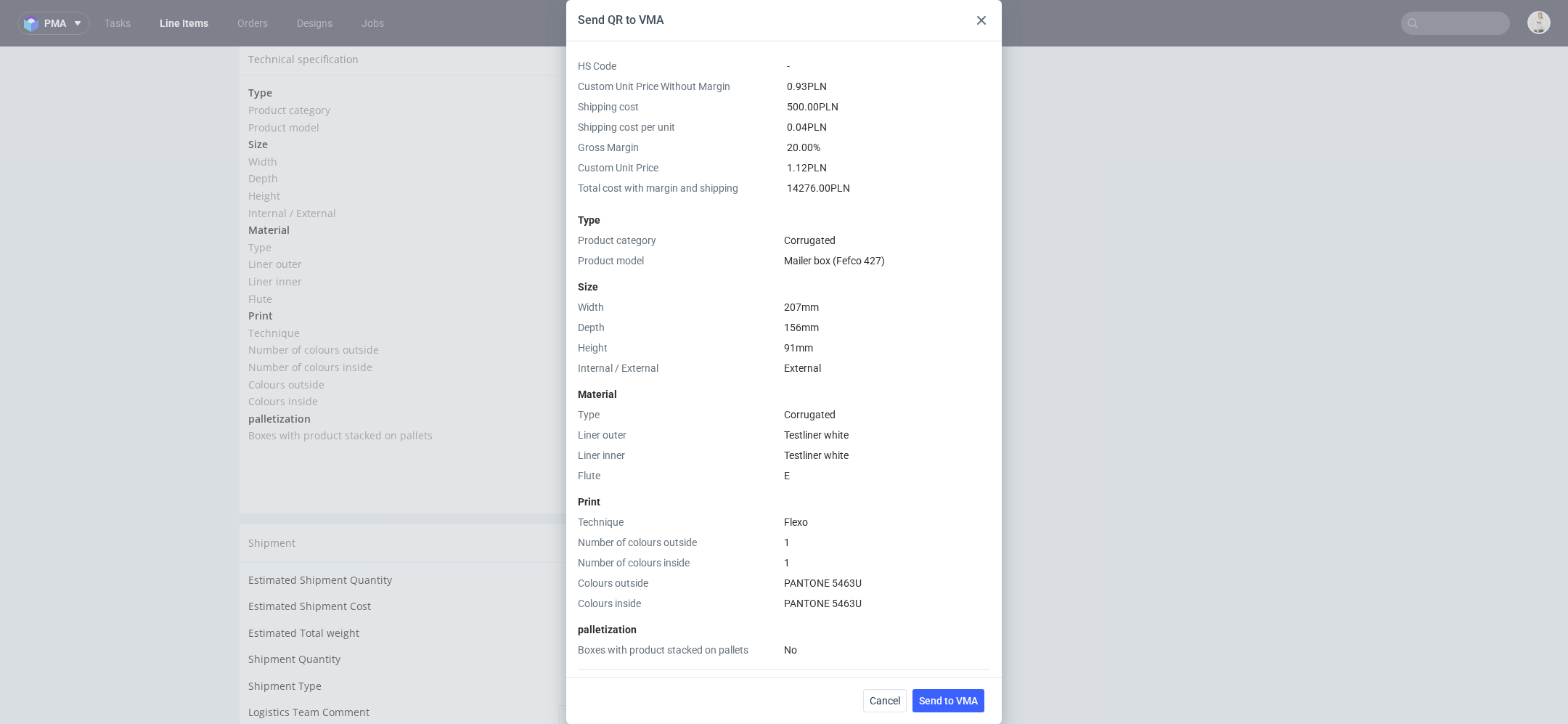
scroll to position [228, 0]
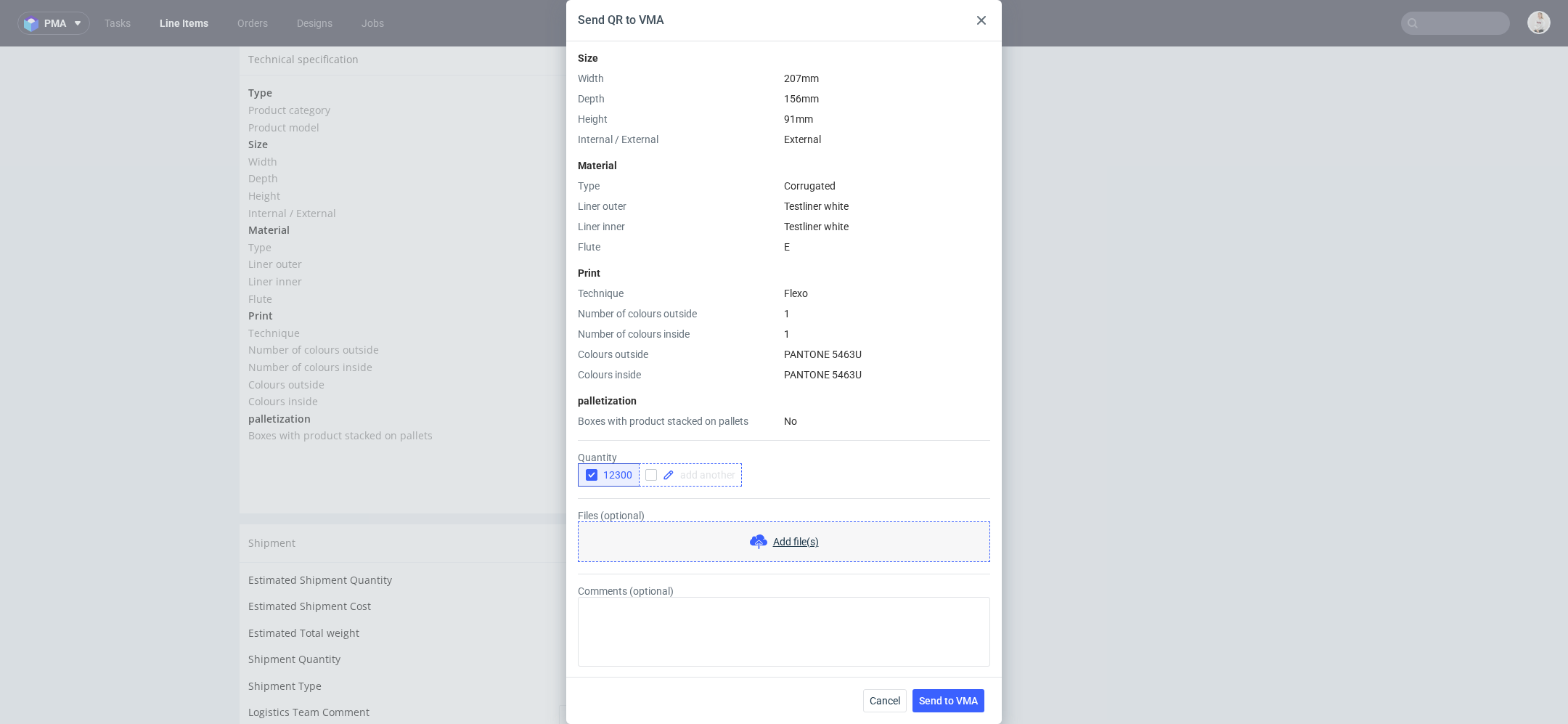
click at [694, 473] on span at bounding box center [705, 474] width 61 height 10
checkbox input "true"
click at [595, 479] on button "12300" at bounding box center [608, 474] width 61 height 23
click at [958, 707] on button "Send to VMA" at bounding box center [949, 701] width 72 height 23
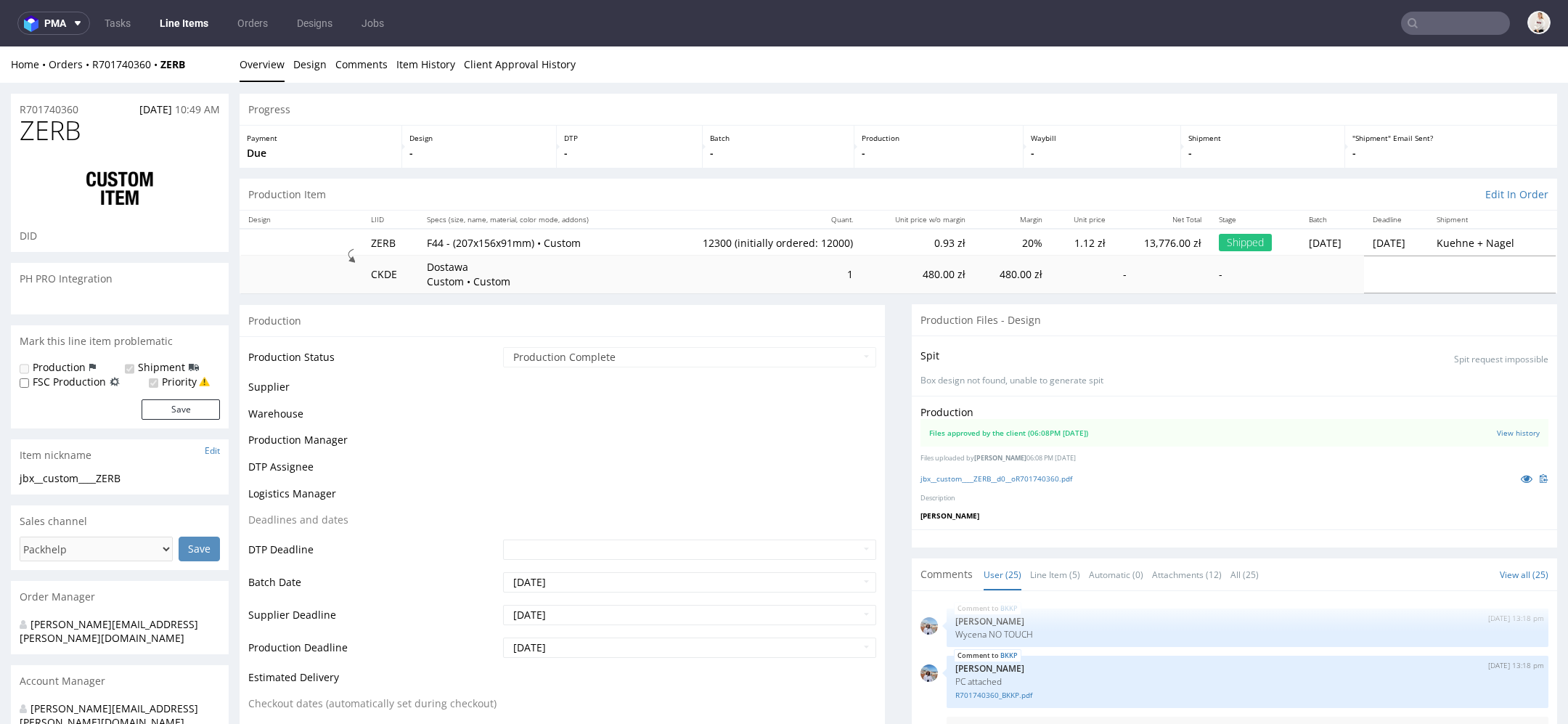
scroll to position [1151, 0]
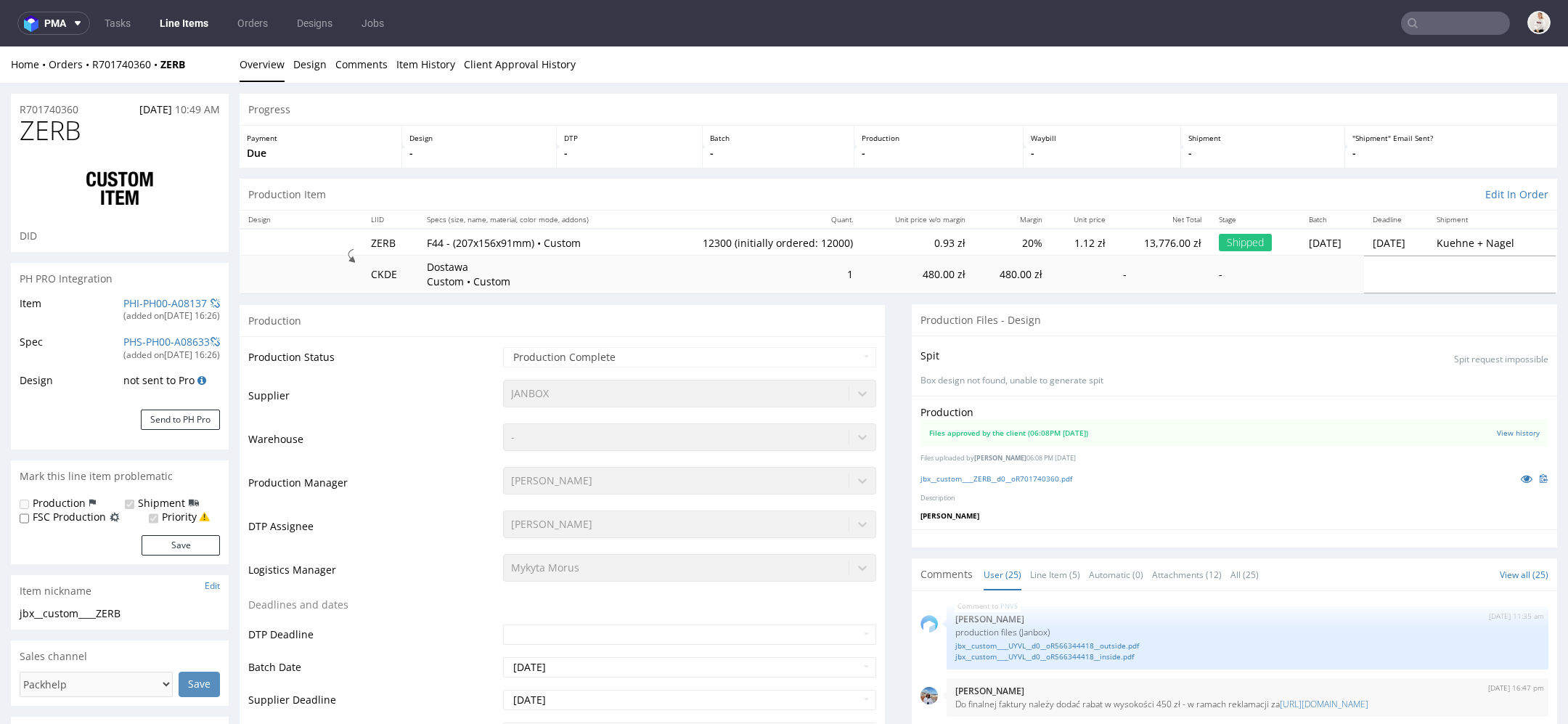
select select "in_progress"
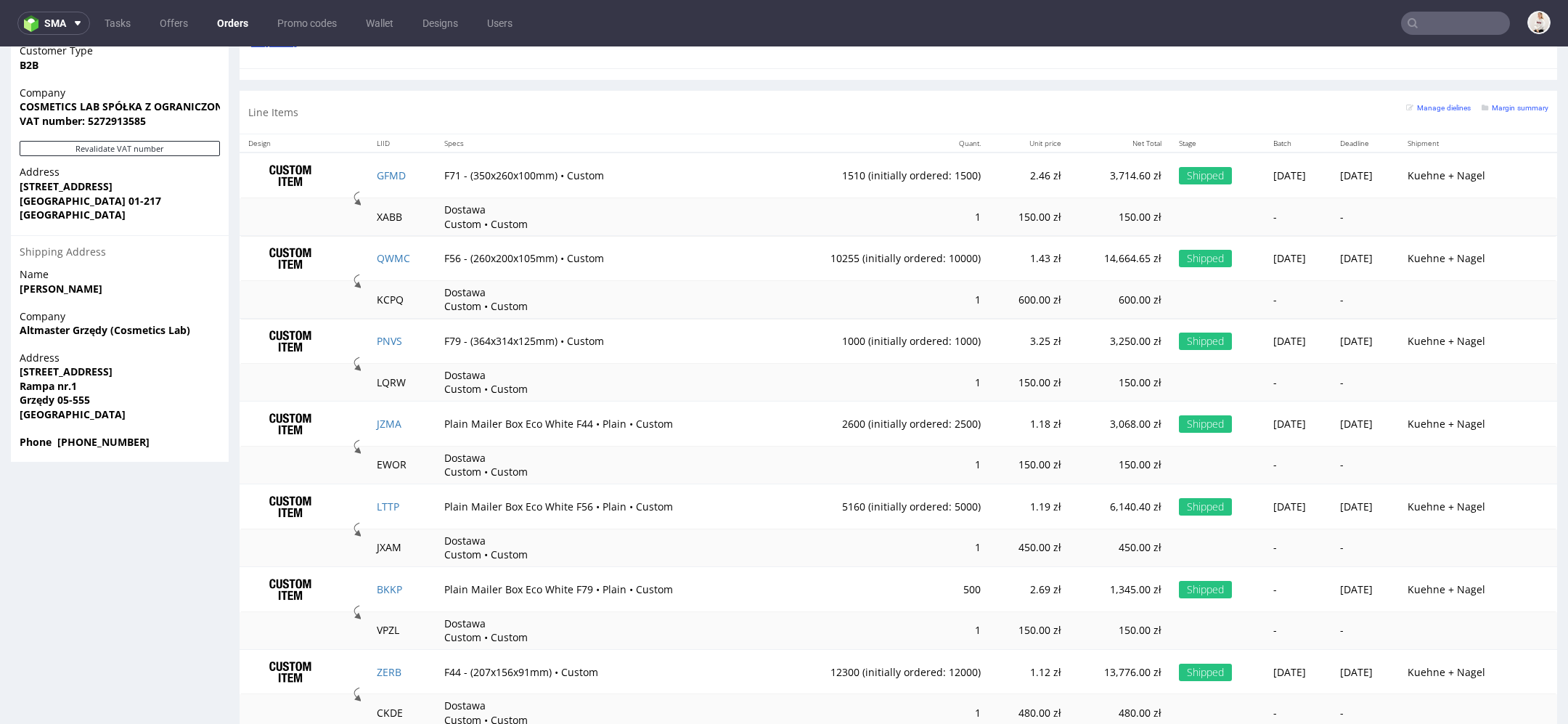
scroll to position [989, 0]
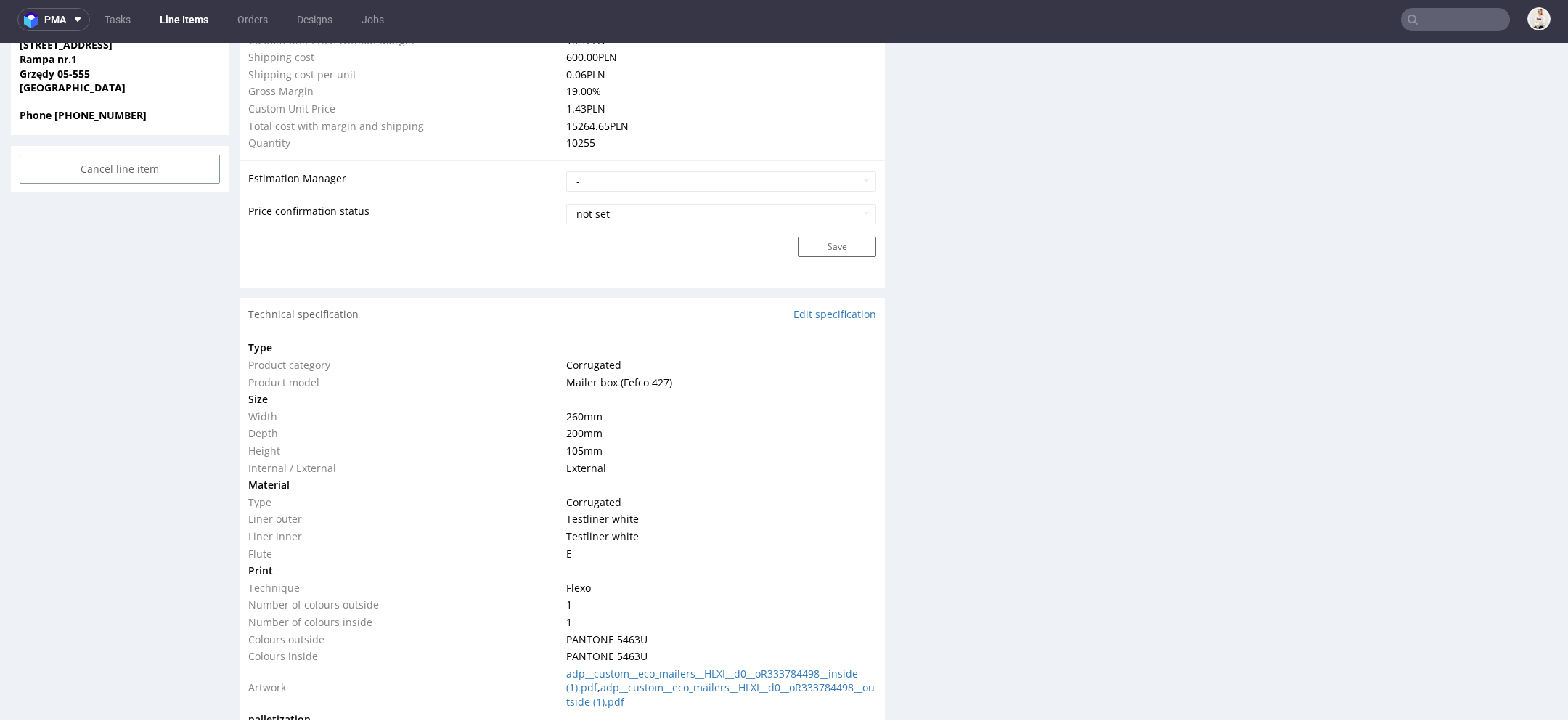
scroll to position [1588, 0]
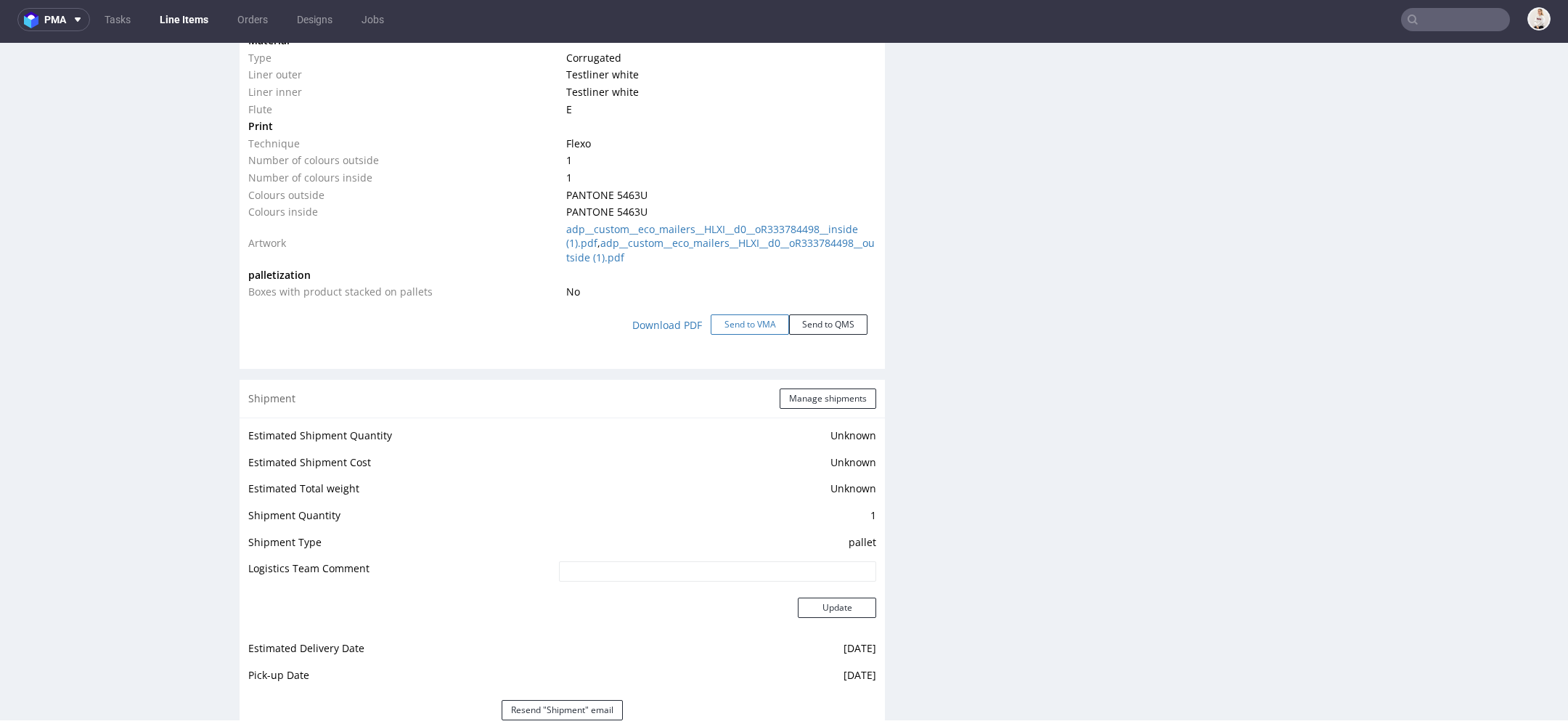
click at [750, 334] on button "Send to VMA" at bounding box center [749, 324] width 79 height 20
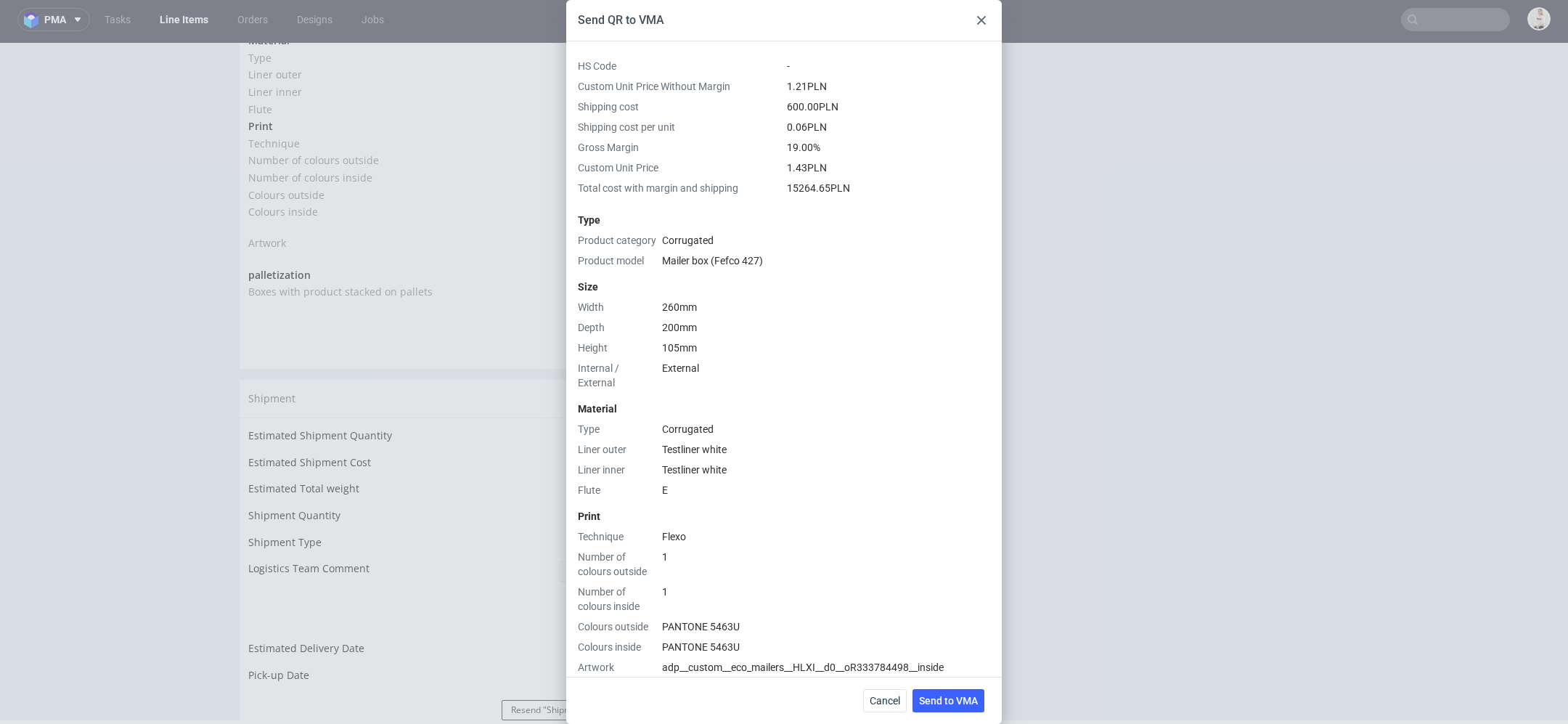
scroll to position [336, 0]
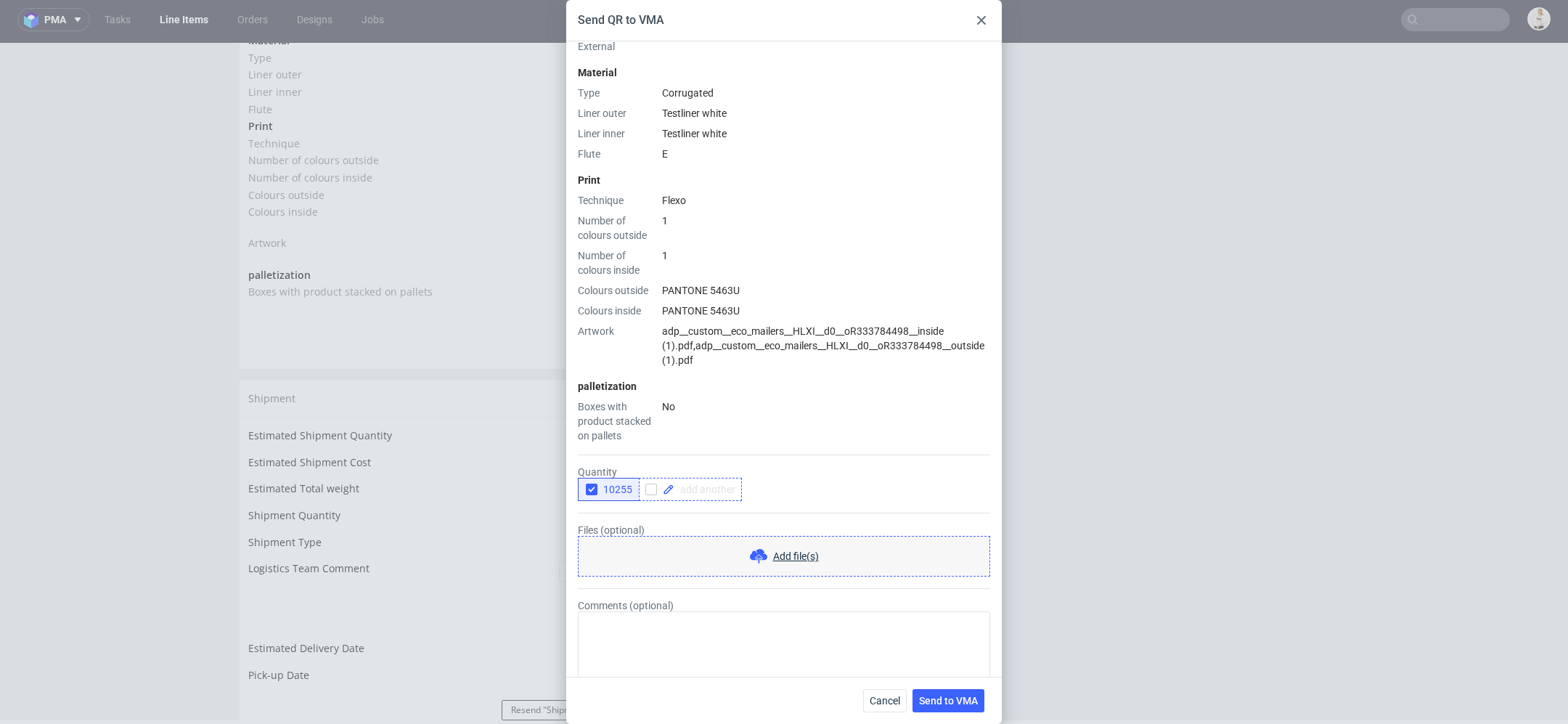
click at [690, 484] on span at bounding box center [705, 489] width 61 height 10
checkbox input "true"
click at [600, 483] on span "10255" at bounding box center [615, 489] width 35 height 12
click at [944, 692] on button "Send to VMA" at bounding box center [949, 701] width 72 height 23
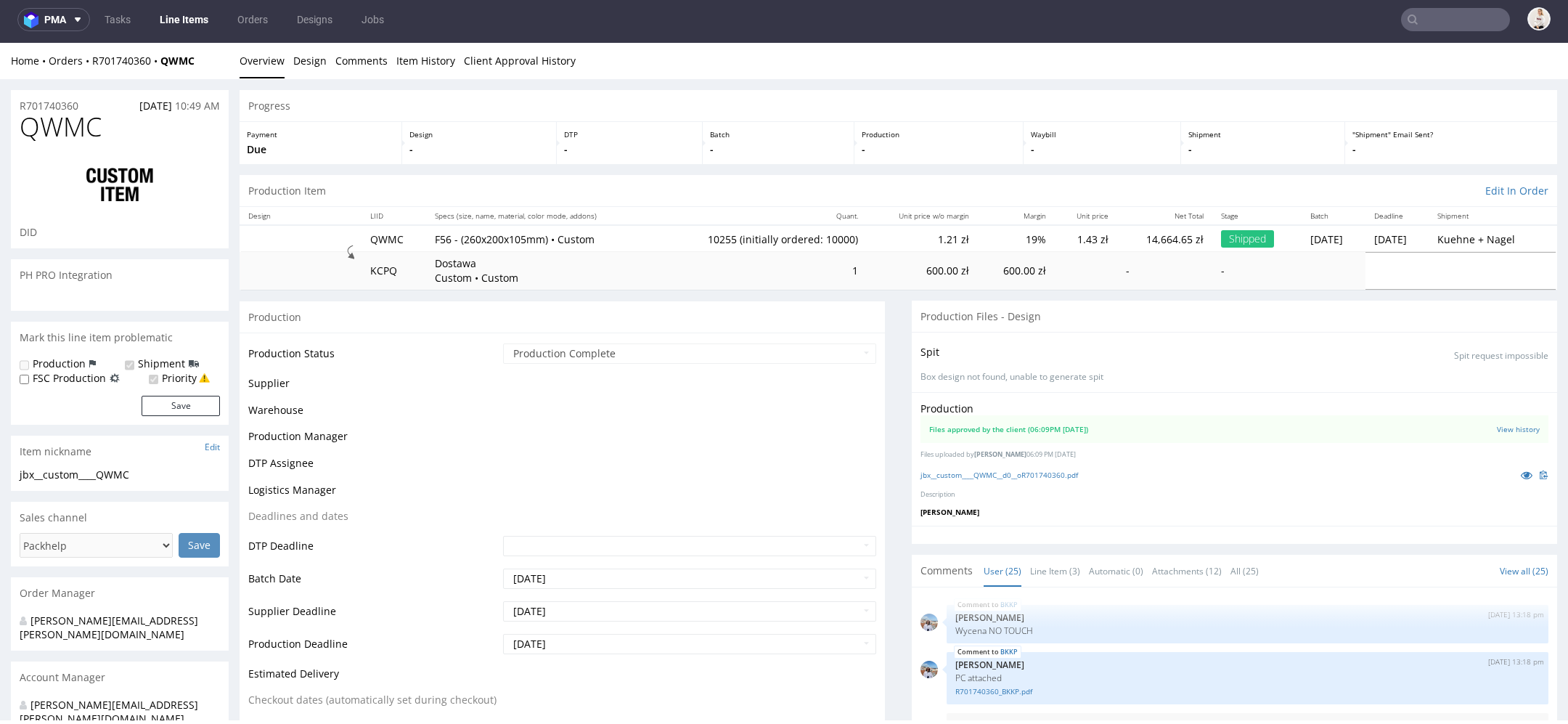
scroll to position [1151, 0]
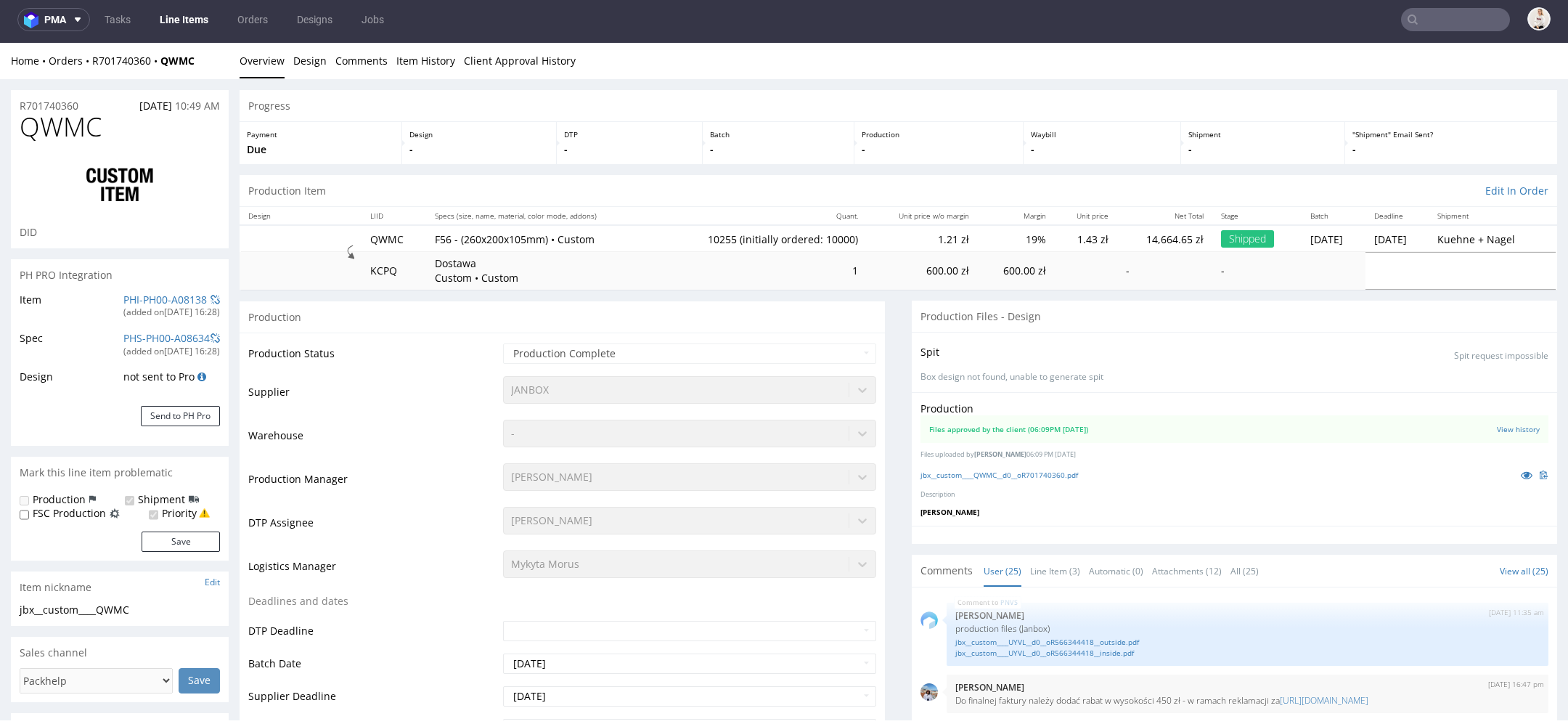
select select "in_progress"
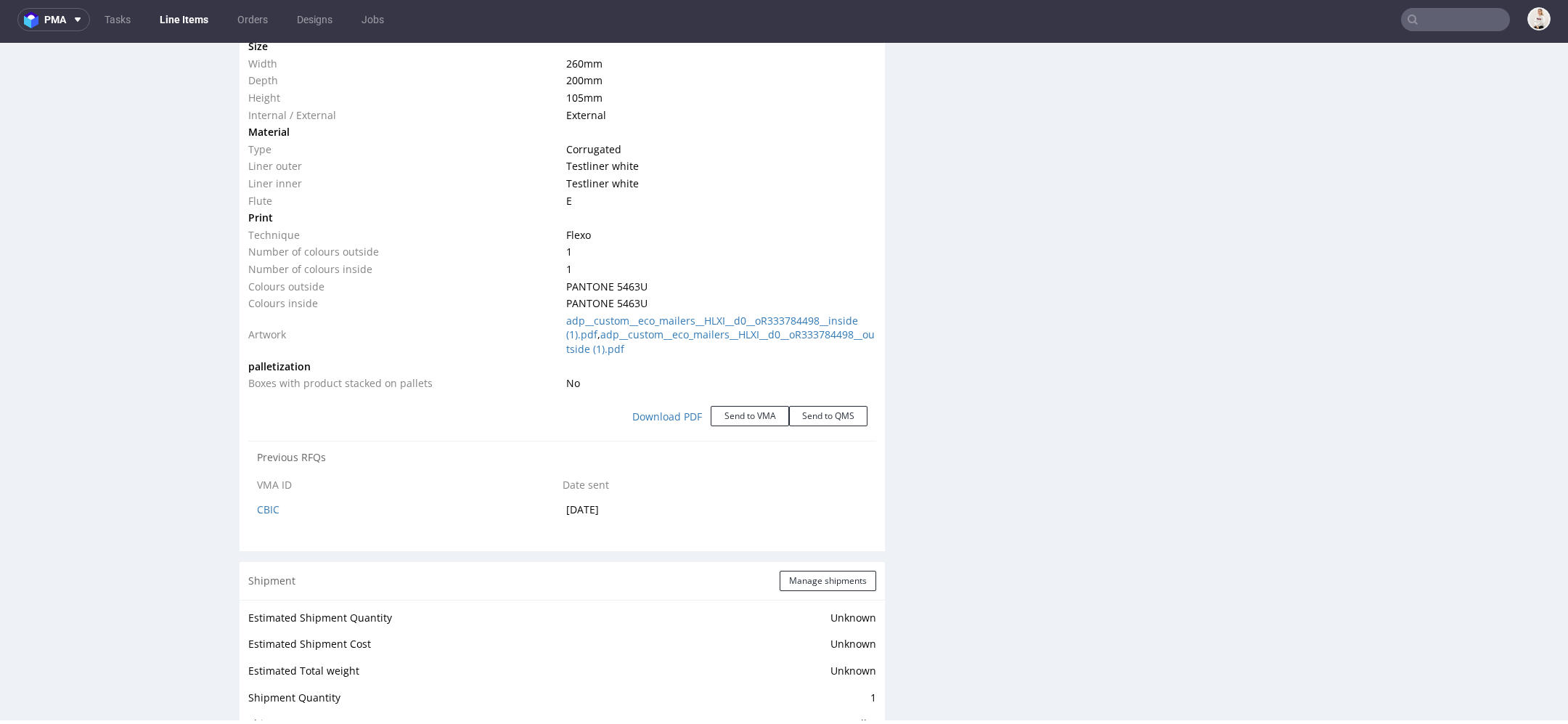
scroll to position [1537, 0]
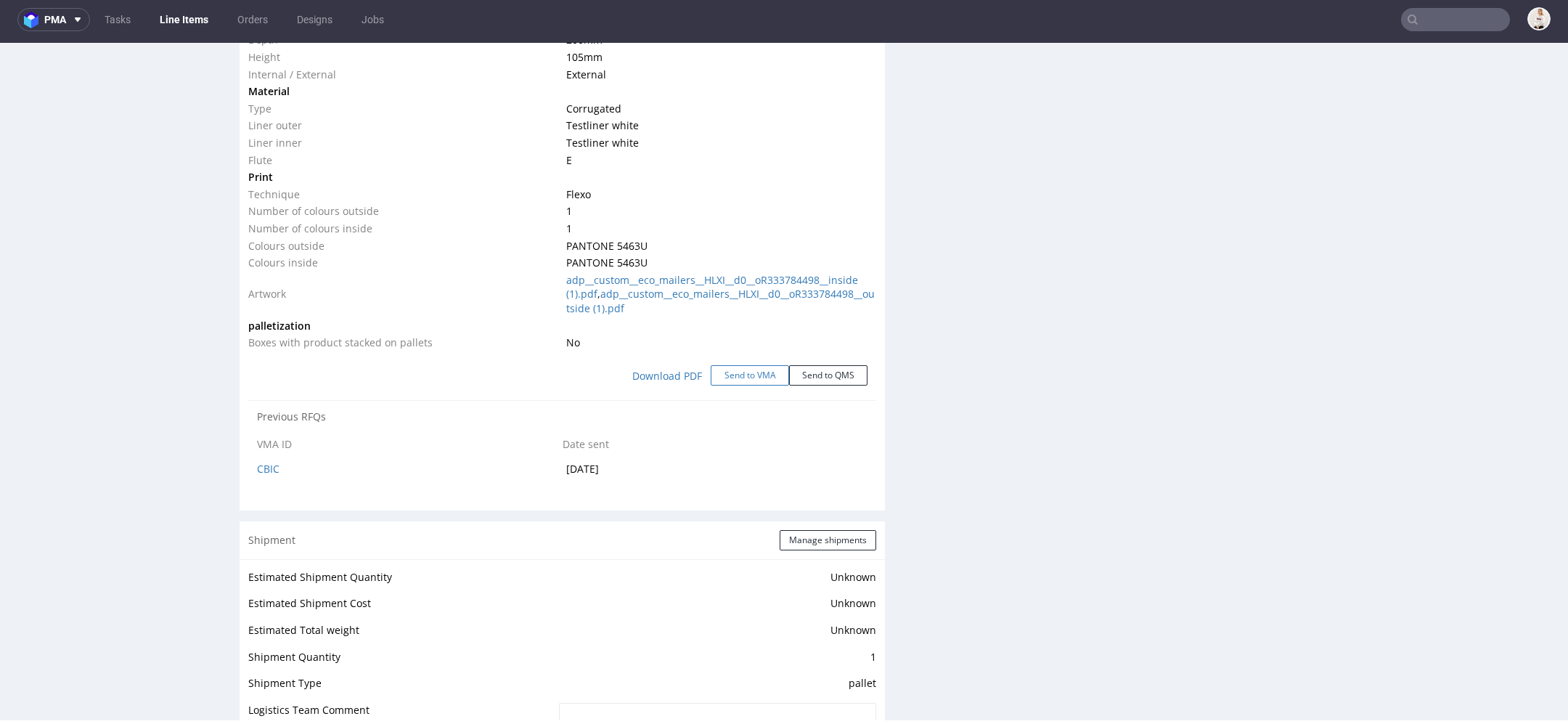
click at [750, 386] on button "Send to VMA" at bounding box center [749, 375] width 79 height 20
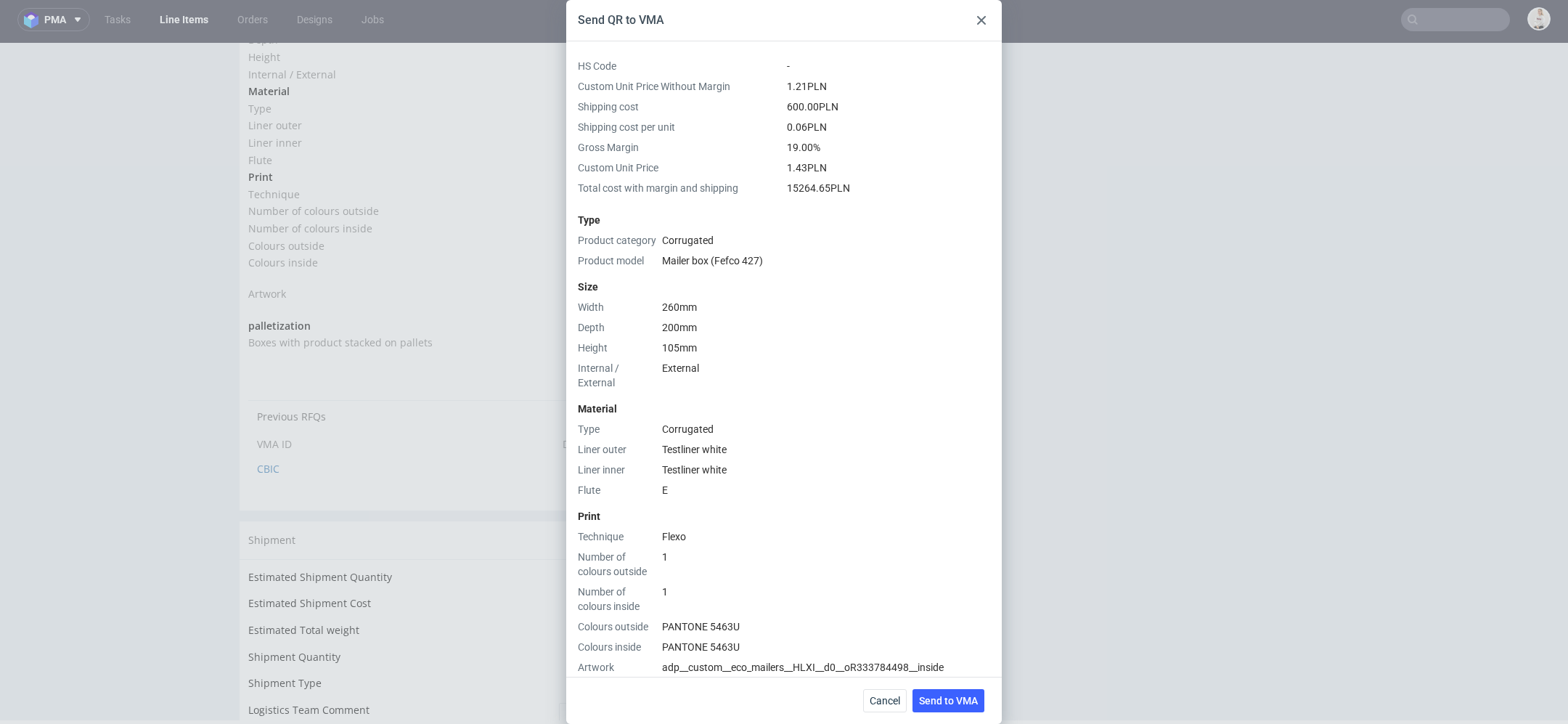
scroll to position [336, 0]
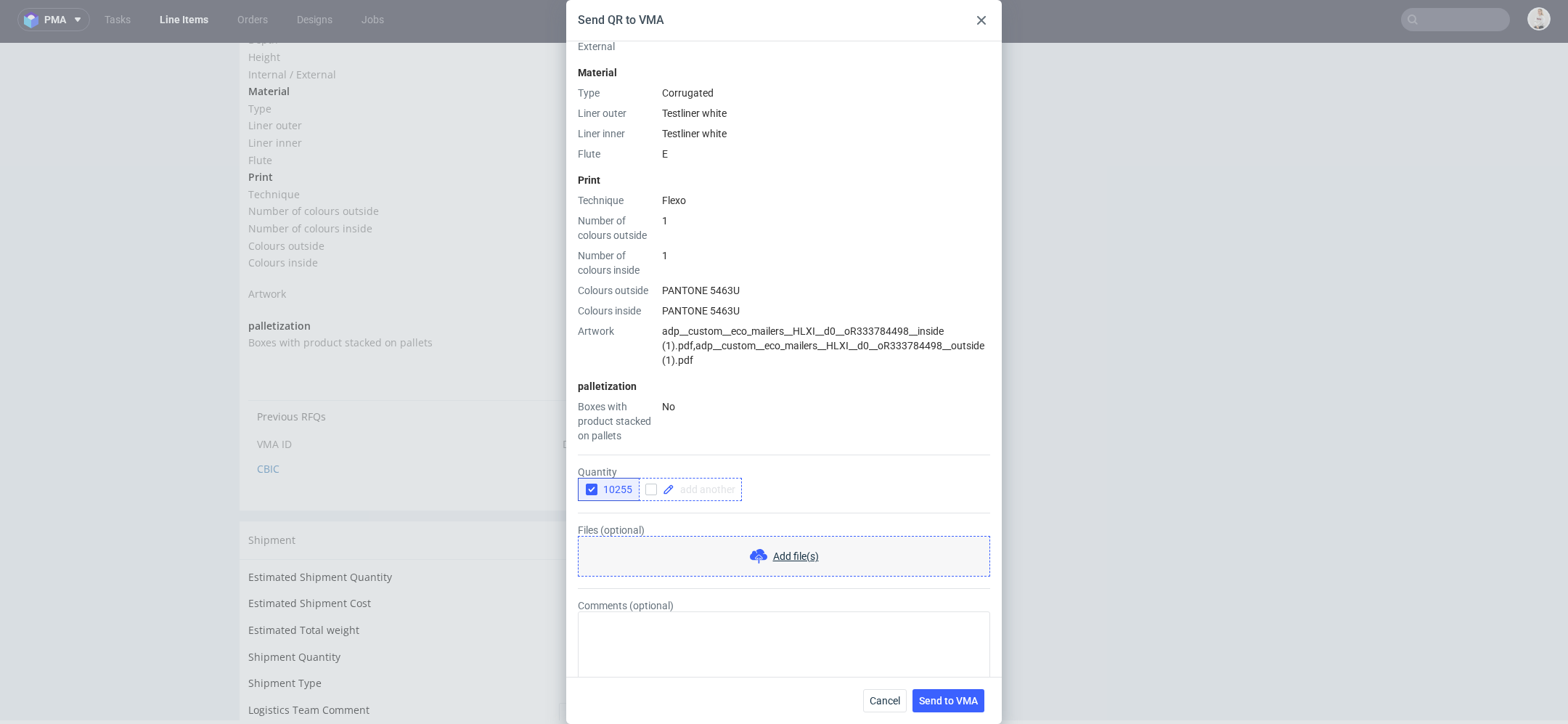
click at [681, 484] on span at bounding box center [705, 489] width 61 height 10
checkbox input "true"
click at [610, 483] on span "10255" at bounding box center [615, 489] width 35 height 12
click at [954, 689] on button "Send to VMA" at bounding box center [949, 701] width 72 height 23
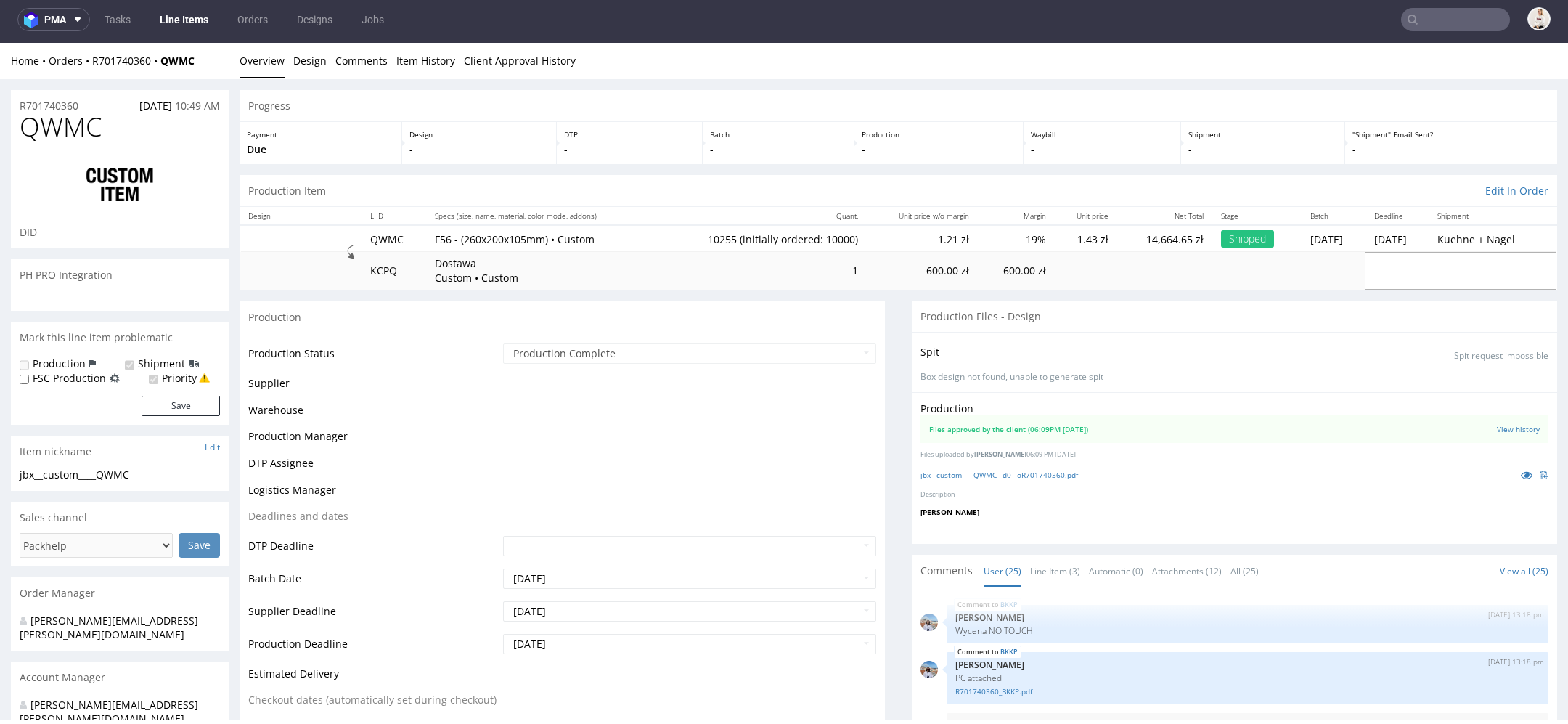
scroll to position [1151, 0]
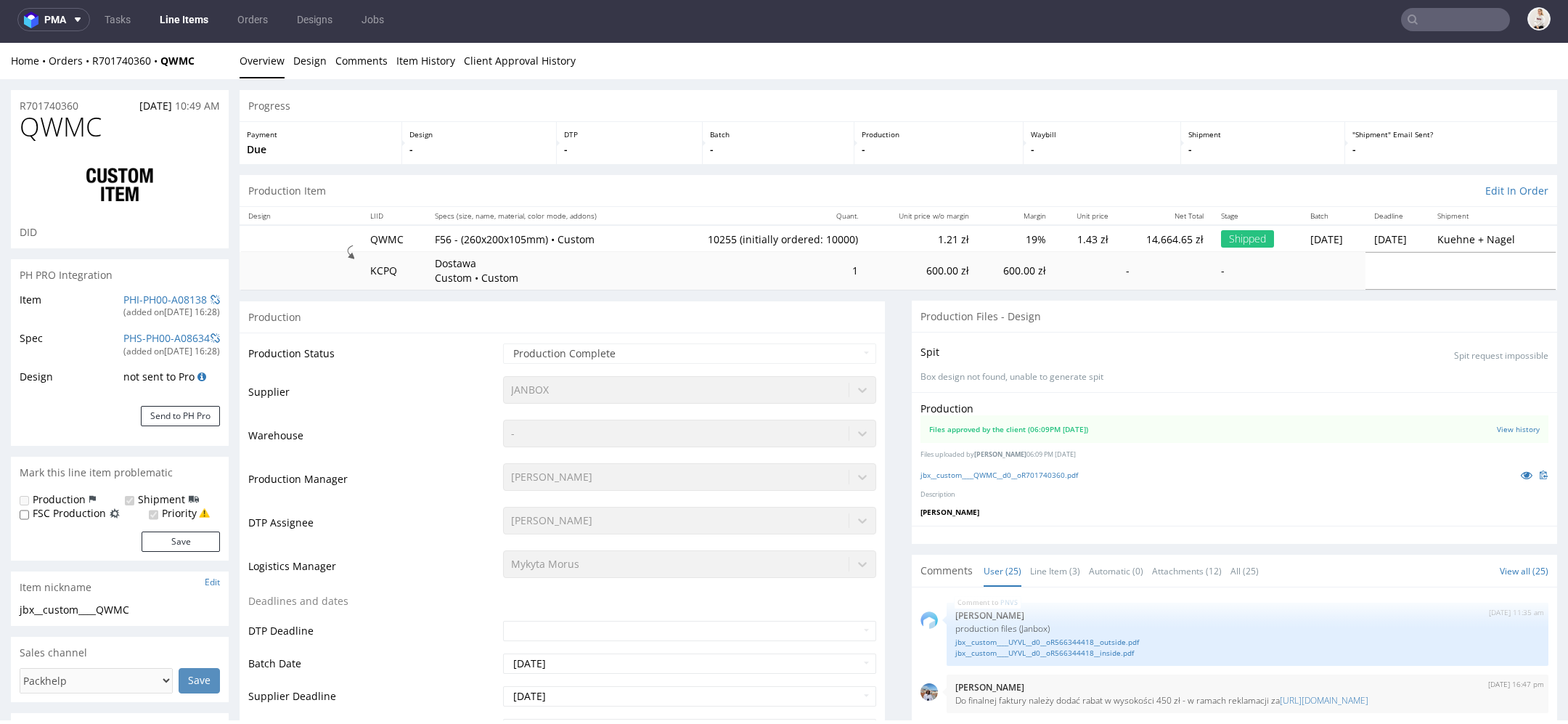
select select "in_progress"
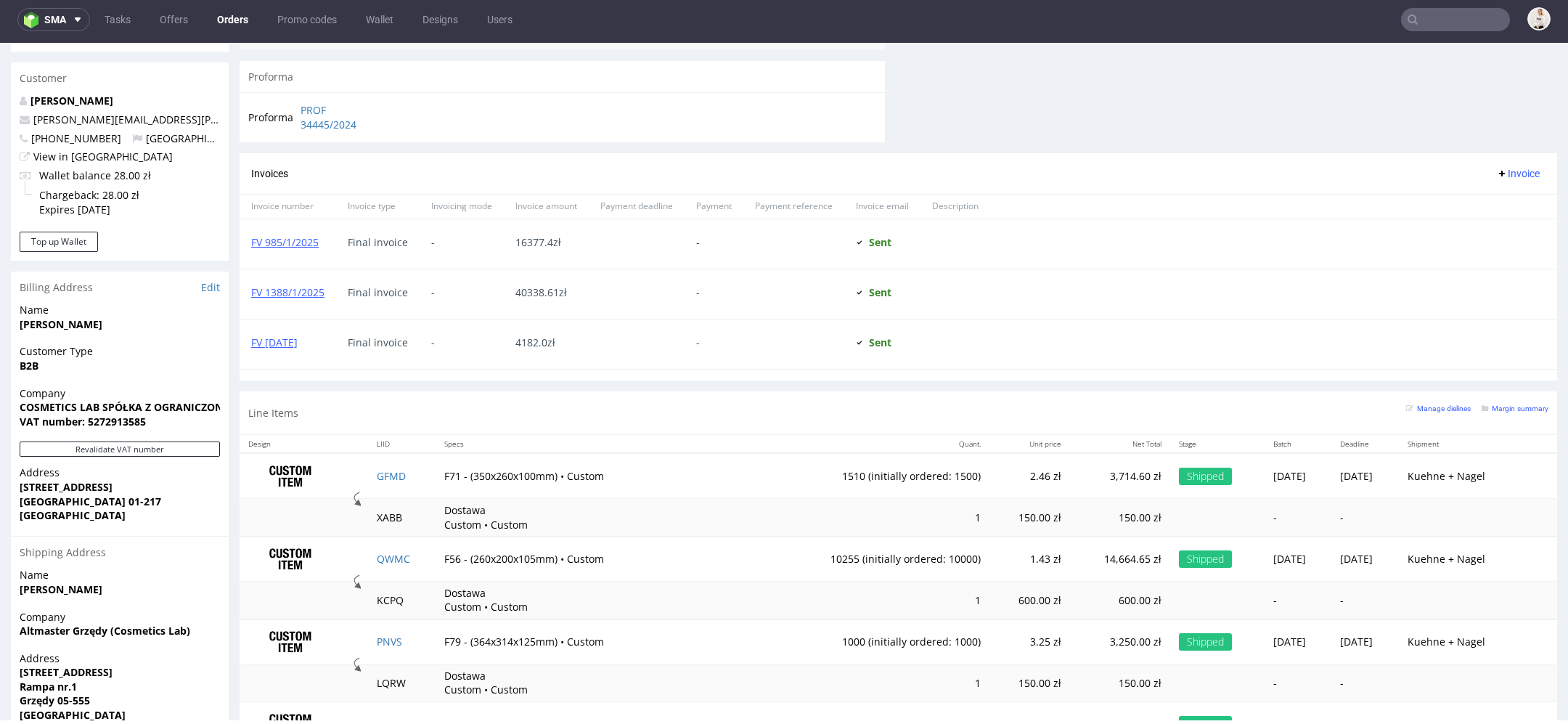
scroll to position [712, 0]
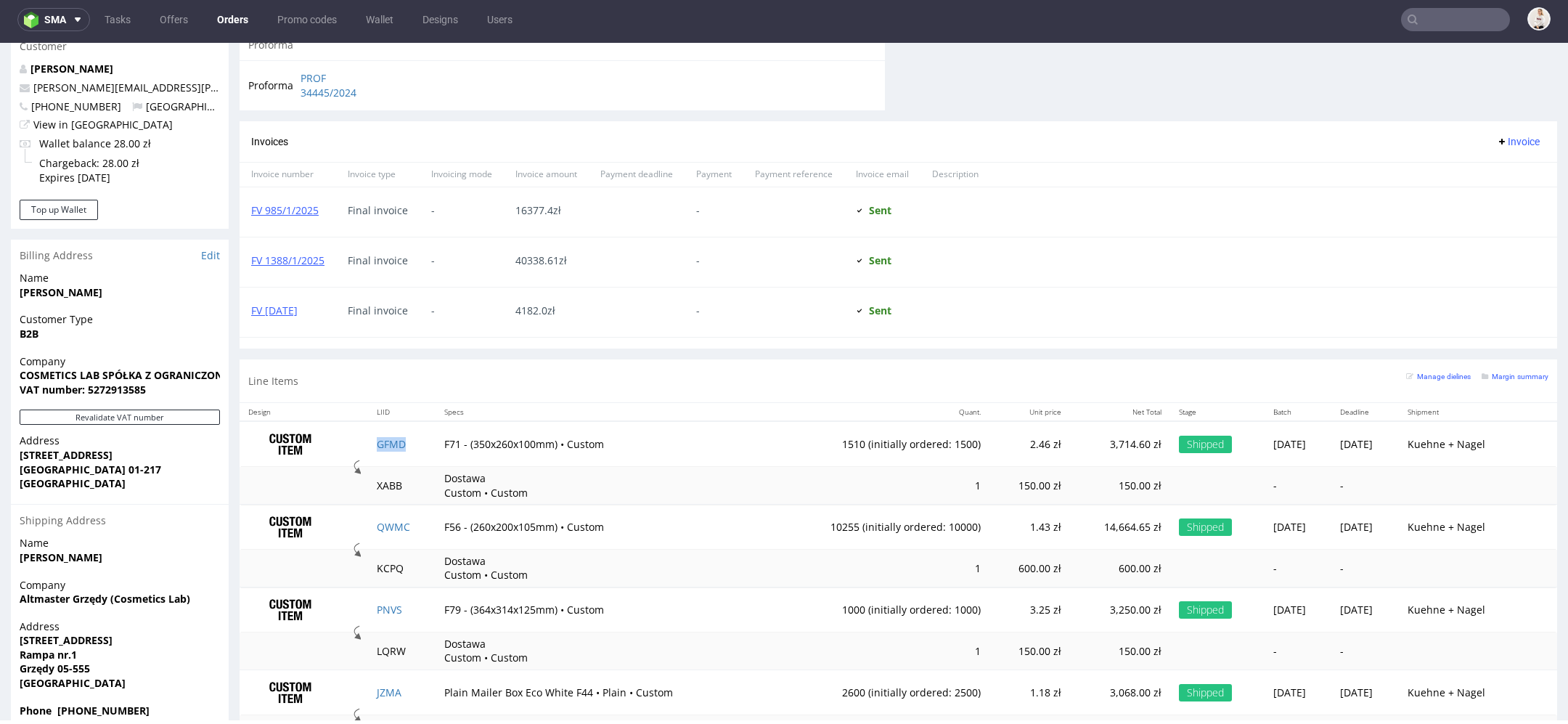
click at [386, 433] on td "GFMD" at bounding box center [402, 443] width 68 height 46
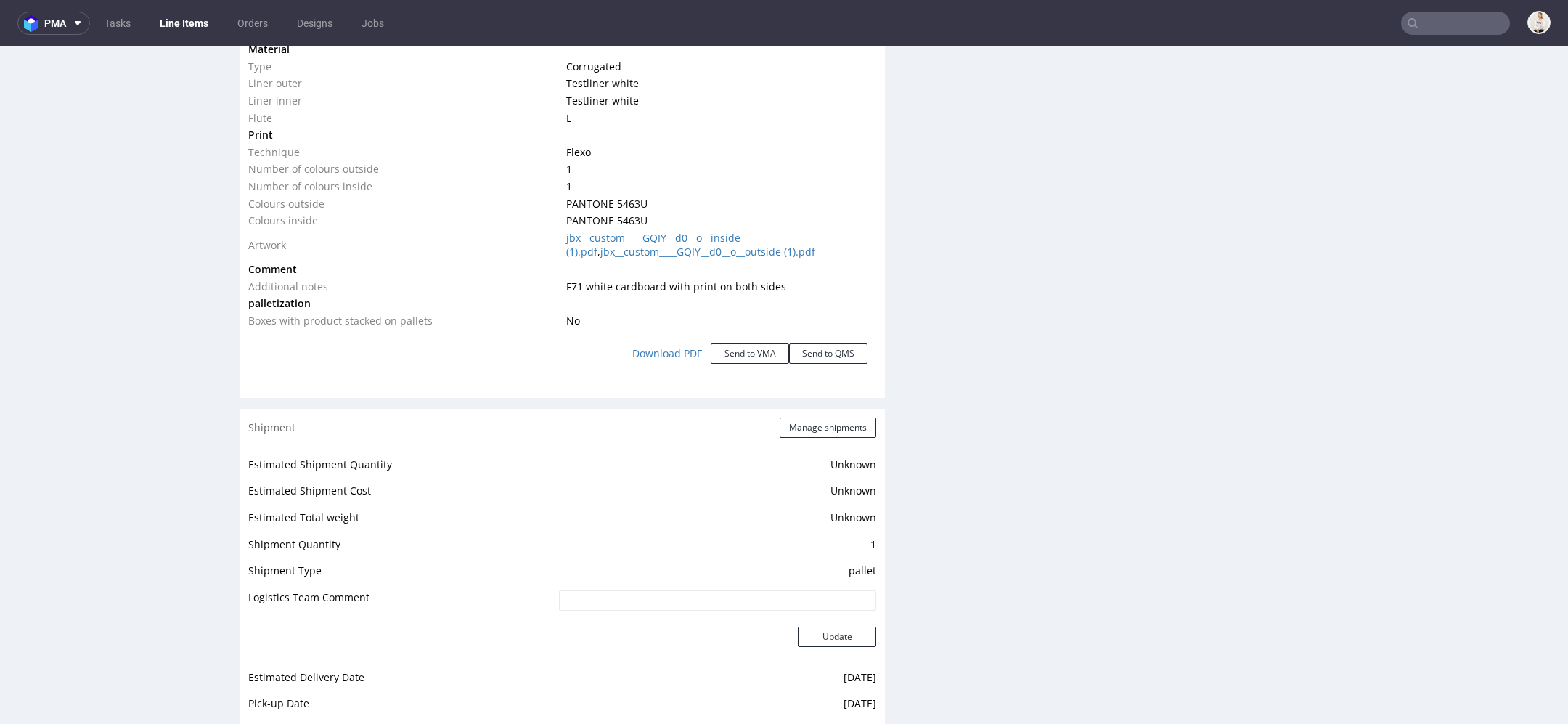
scroll to position [1443, 0]
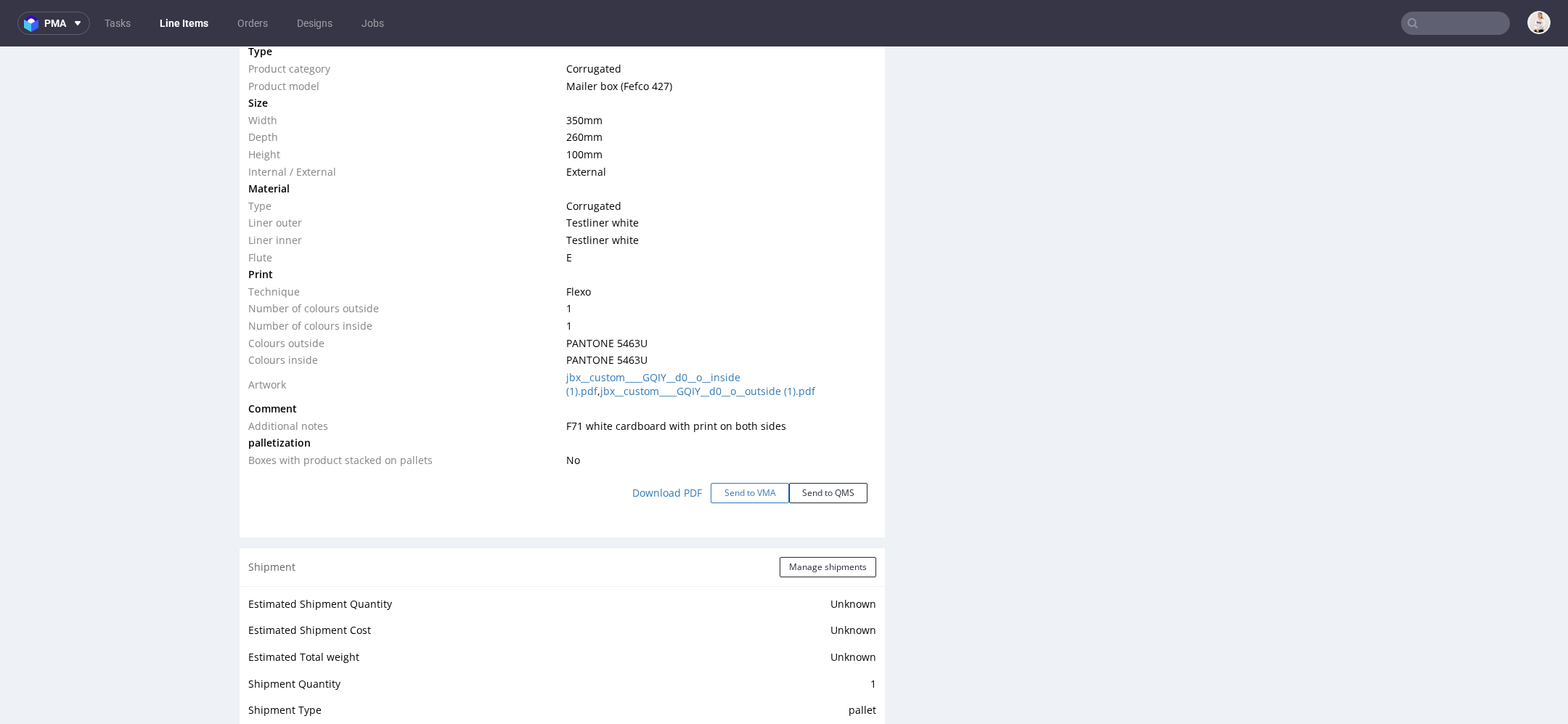
click at [752, 495] on button "Send to VMA" at bounding box center [749, 493] width 79 height 20
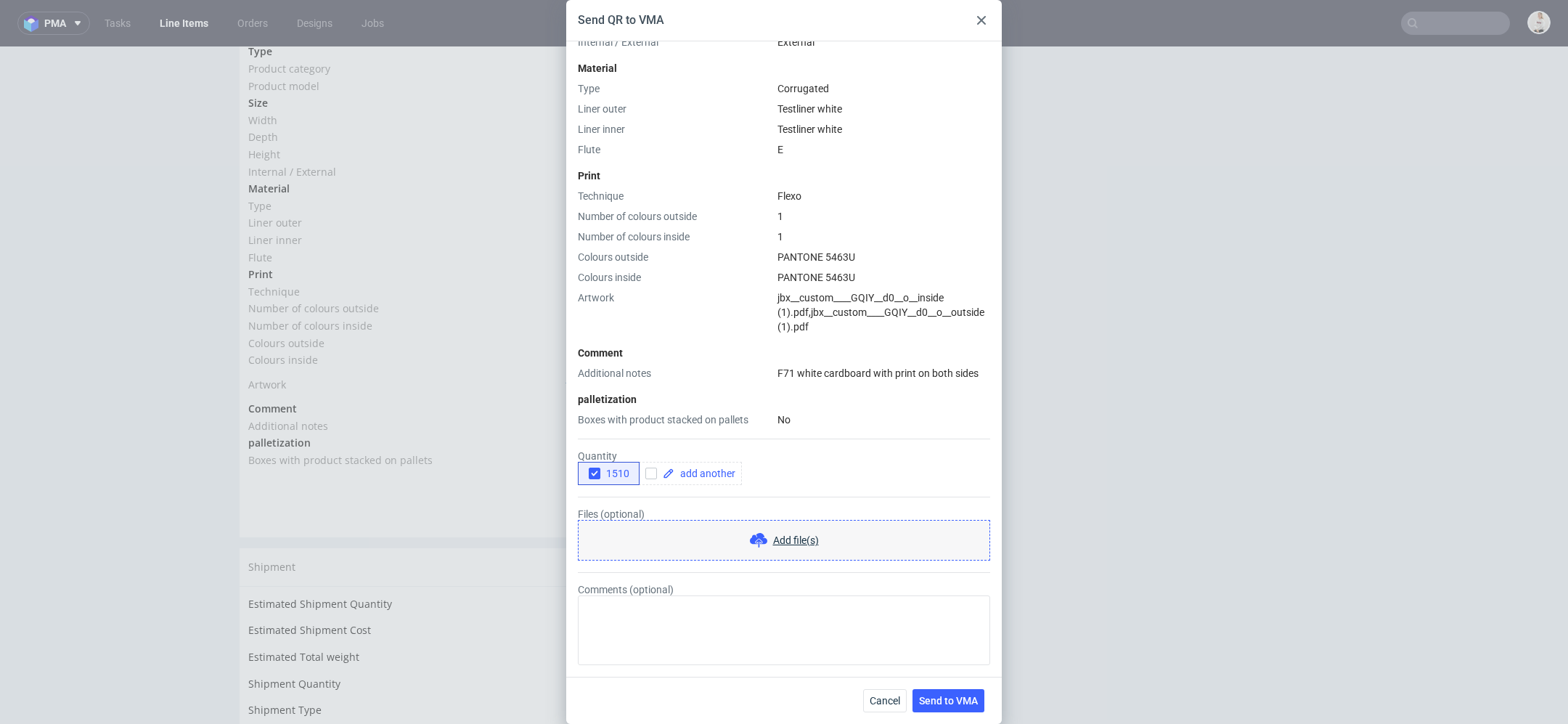
scroll to position [354, 0]
click at [717, 480] on div at bounding box center [690, 473] width 103 height 23
checkbox input "true"
click at [607, 477] on span "1510" at bounding box center [615, 473] width 29 height 12
click at [964, 690] on button "Send to VMA" at bounding box center [949, 701] width 72 height 23
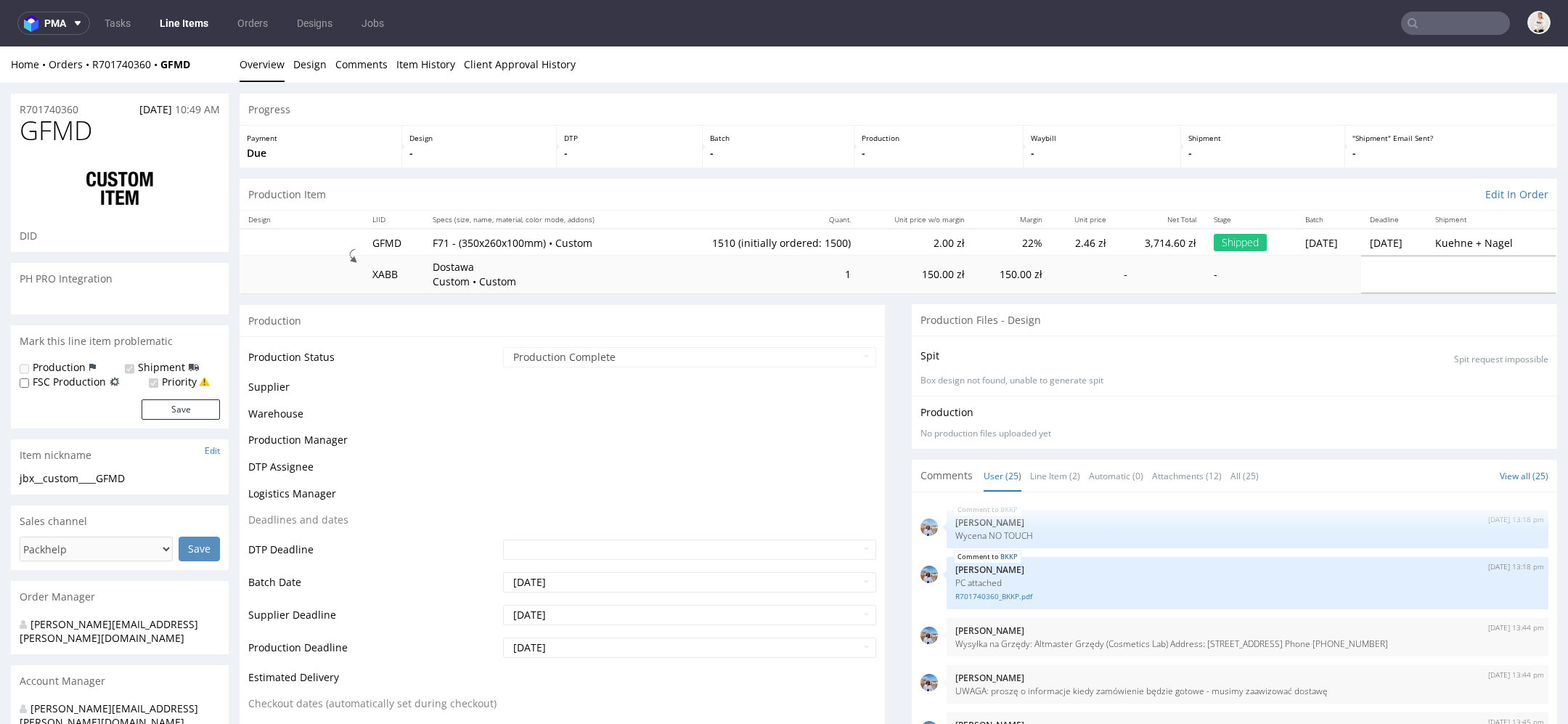
scroll to position [1151, 0]
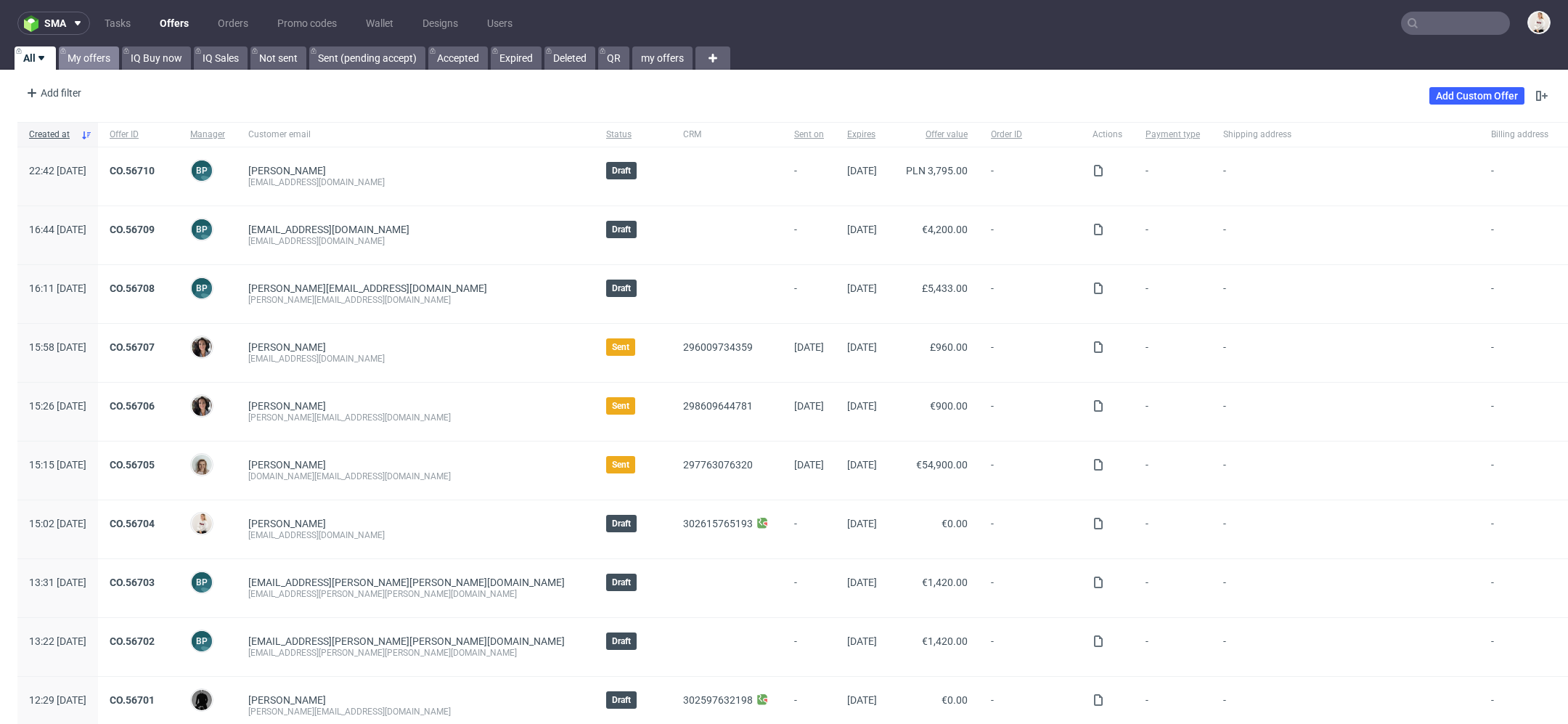
click at [105, 55] on link "My offers" at bounding box center [88, 58] width 60 height 23
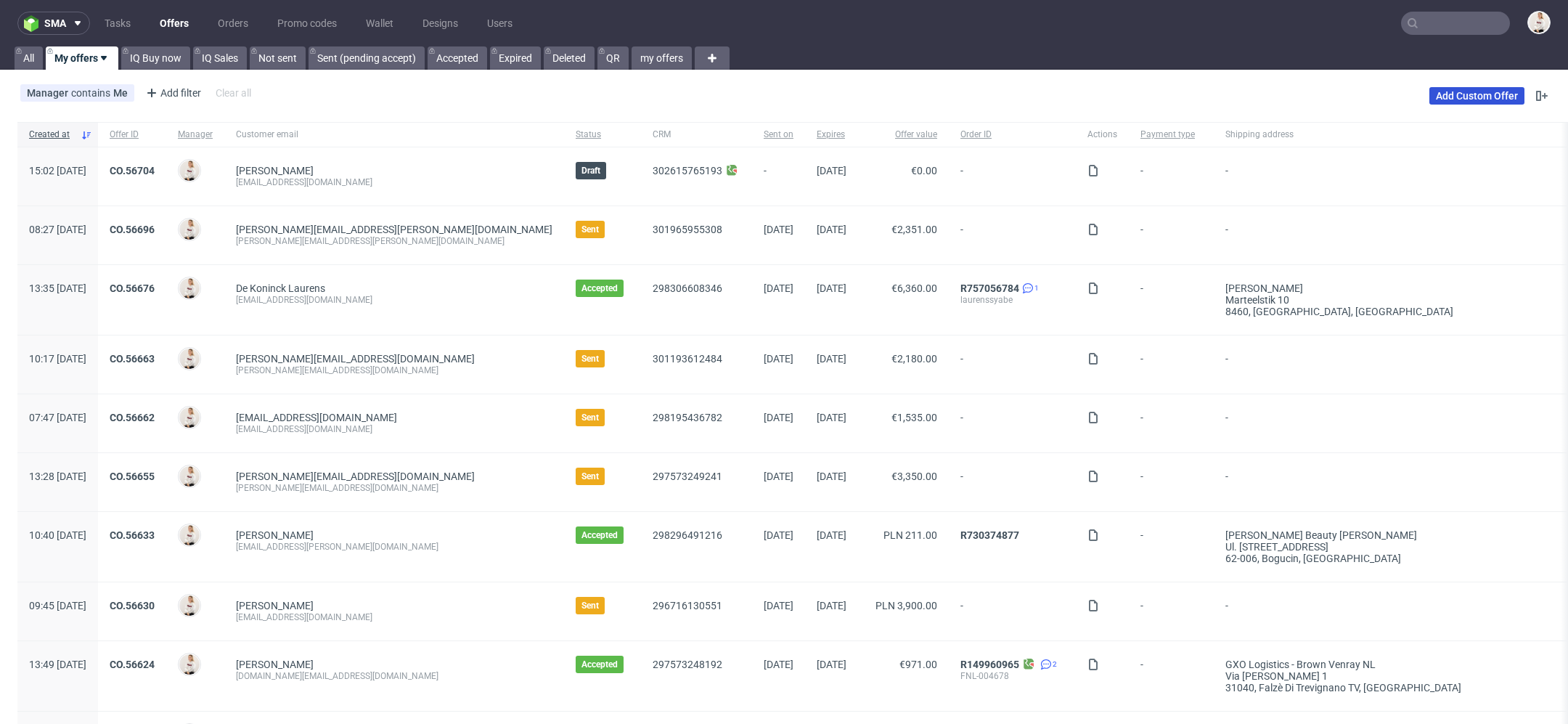
click at [1467, 90] on link "Add Custom Offer" at bounding box center [1478, 96] width 95 height 17
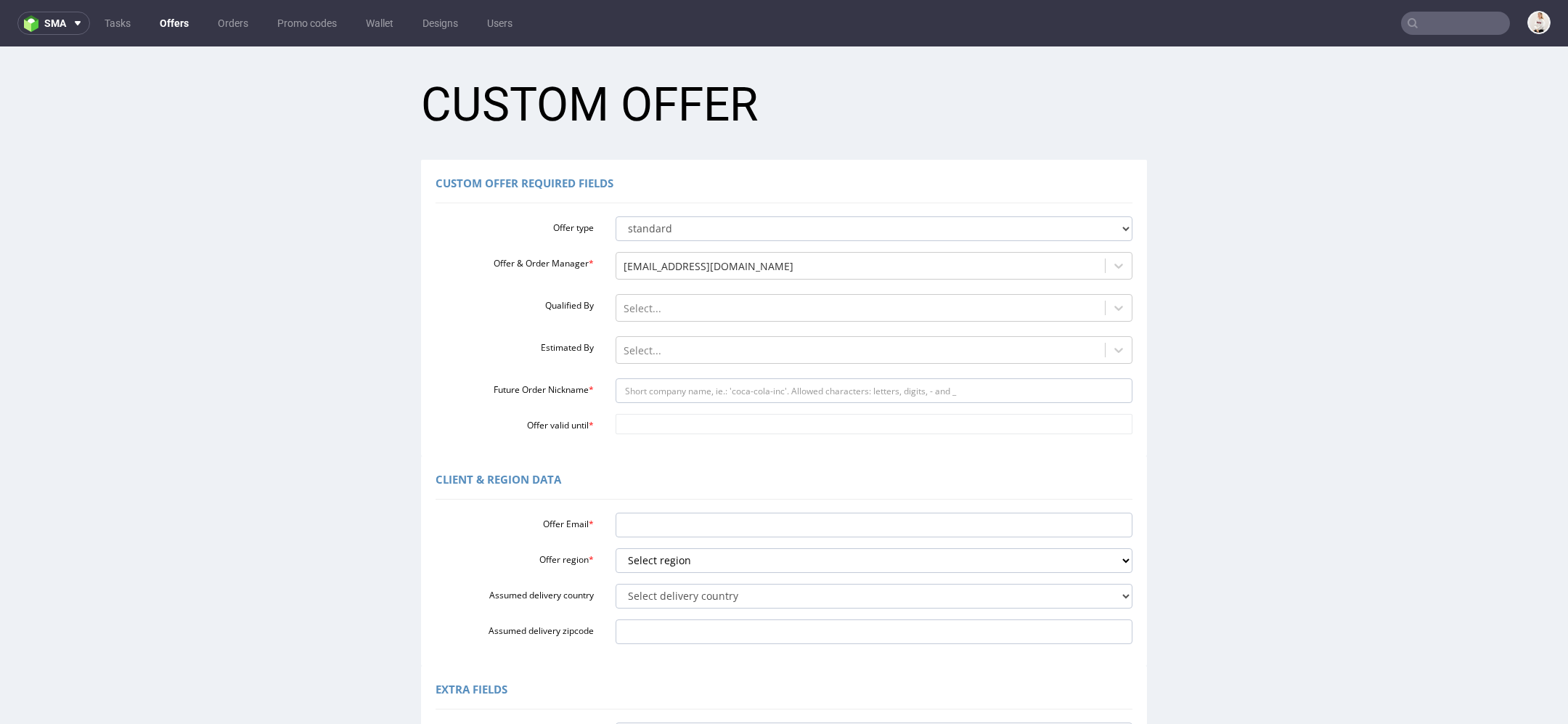
click at [171, 21] on link "Offers" at bounding box center [174, 23] width 47 height 23
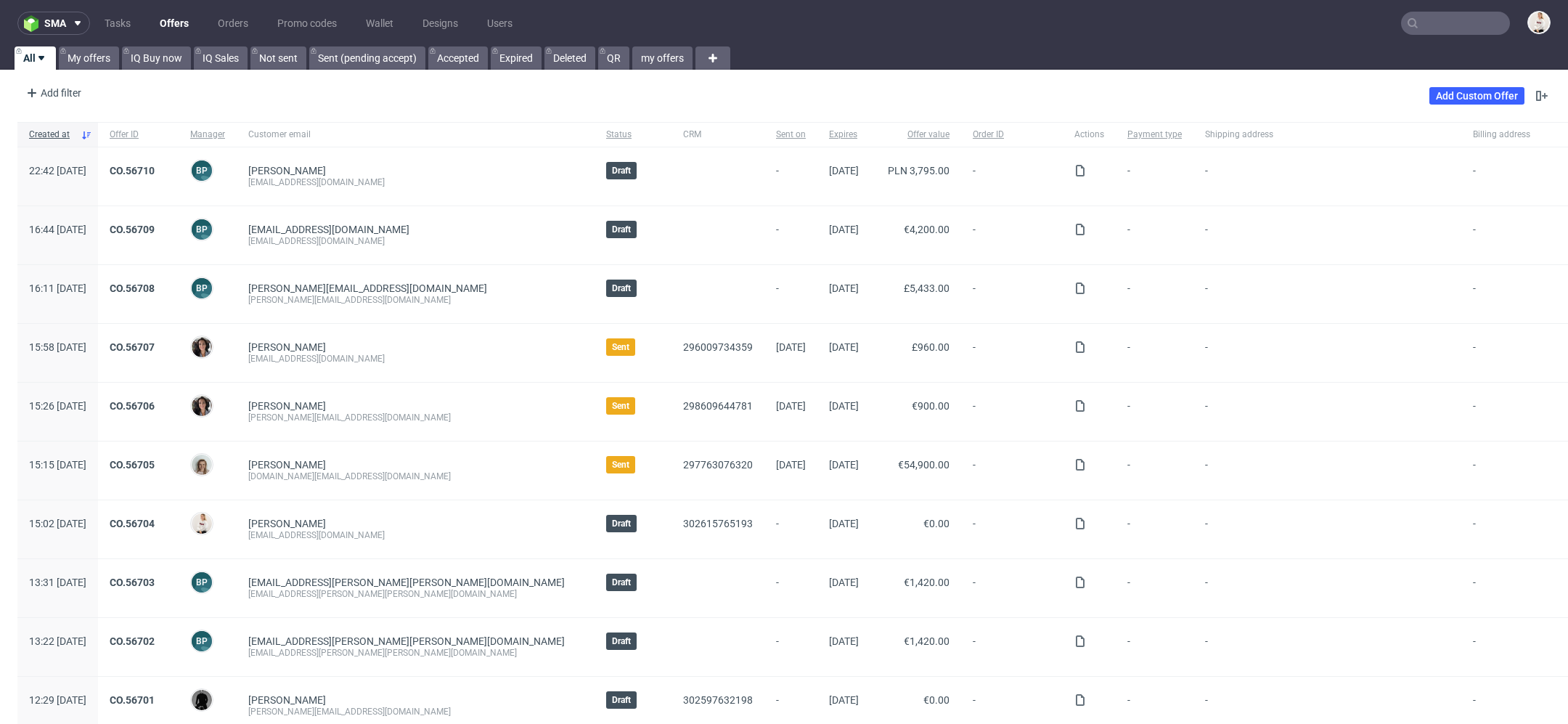
click at [1445, 22] on input "text" at bounding box center [1455, 23] width 109 height 23
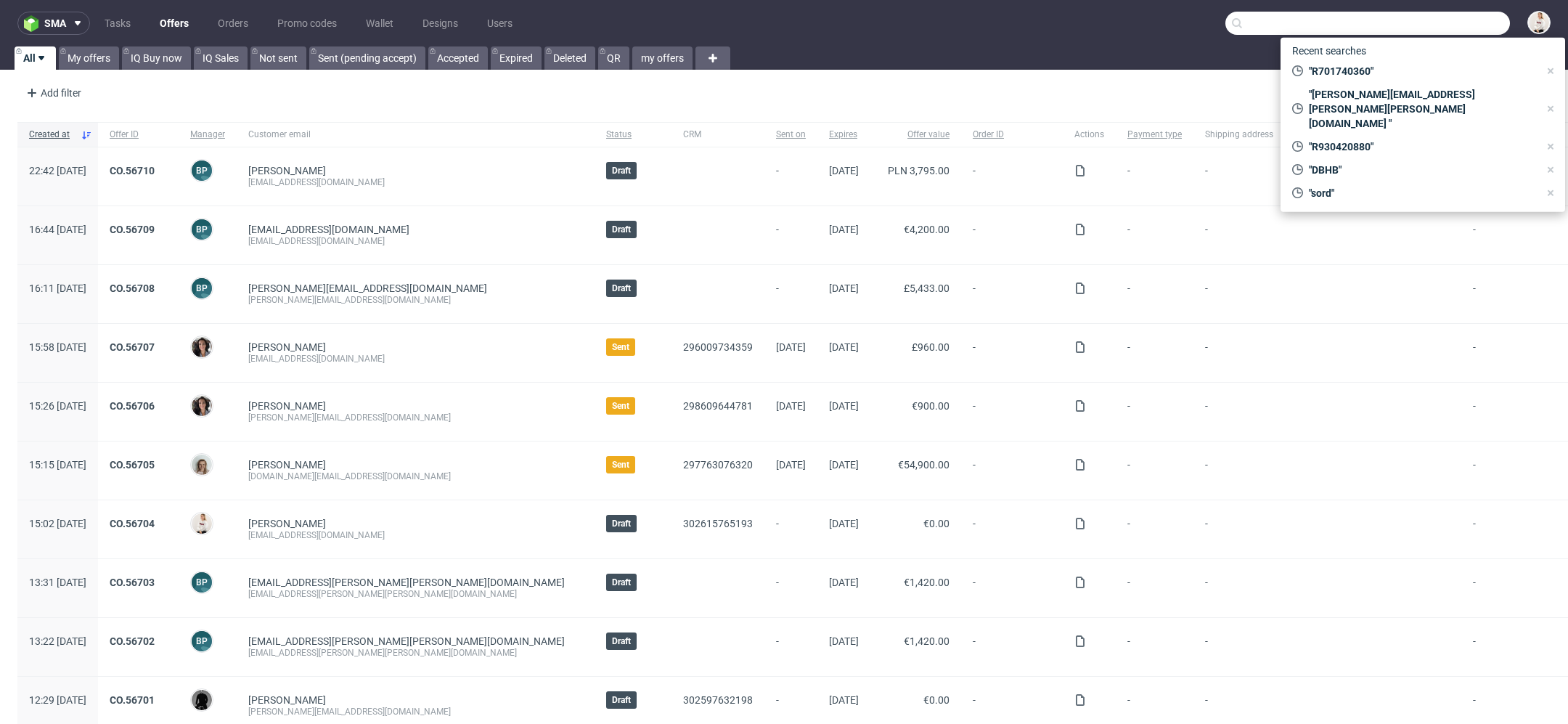
paste input "[PERSON_NAME][EMAIL_ADDRESS][PERSON_NAME][PERSON_NAME][DOMAIN_NAME]"
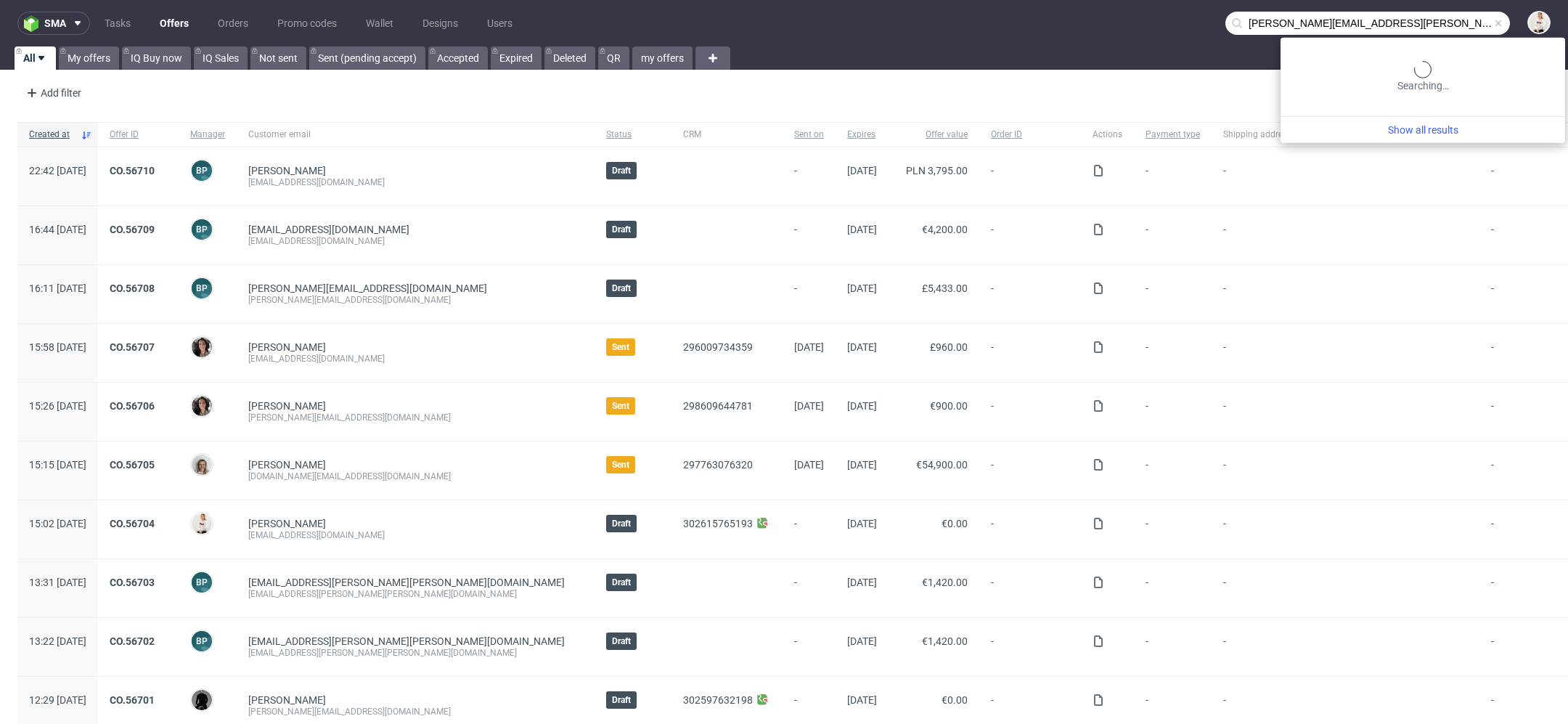
type input "[PERSON_NAME][EMAIL_ADDRESS][PERSON_NAME][PERSON_NAME][DOMAIN_NAME]"
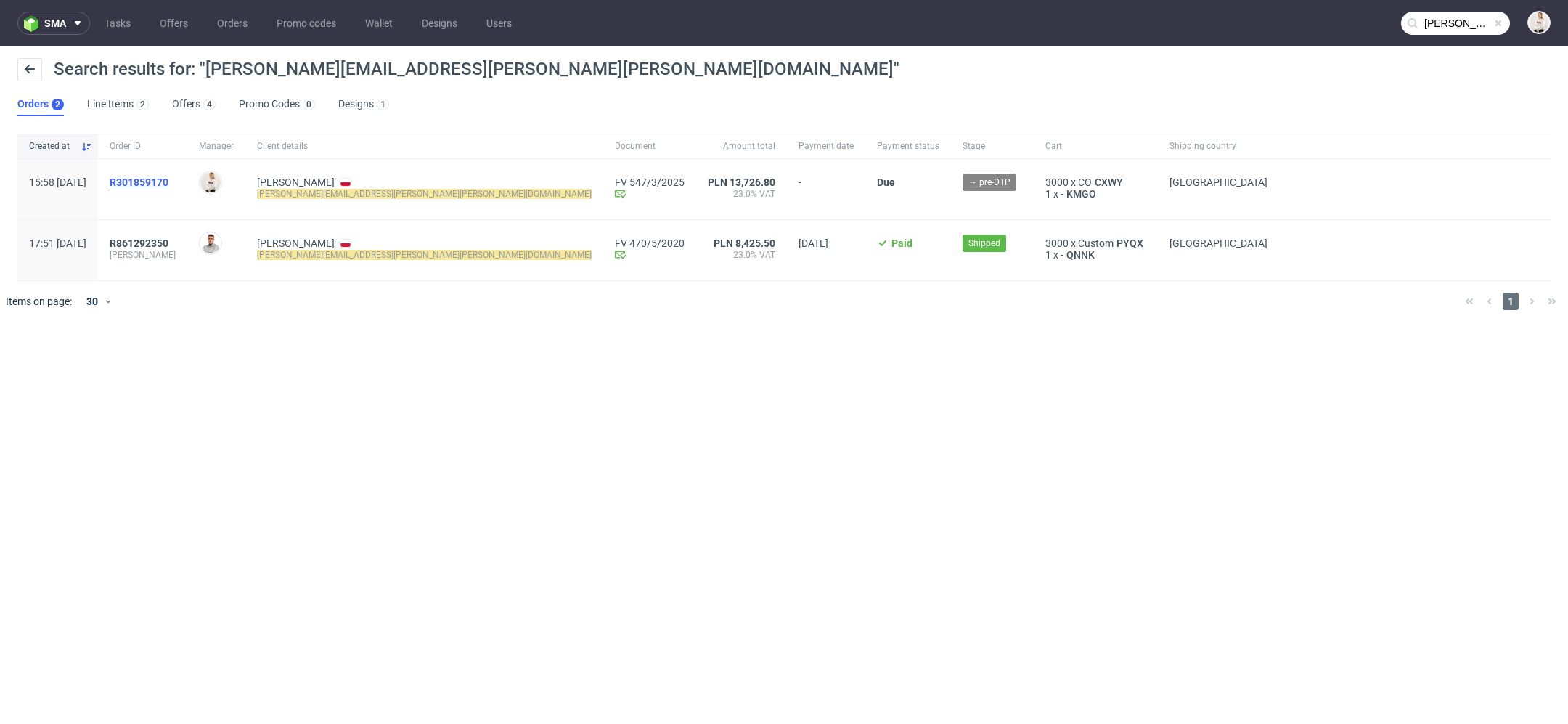
click at [165, 186] on span "R301859170" at bounding box center [139, 182] width 58 height 12
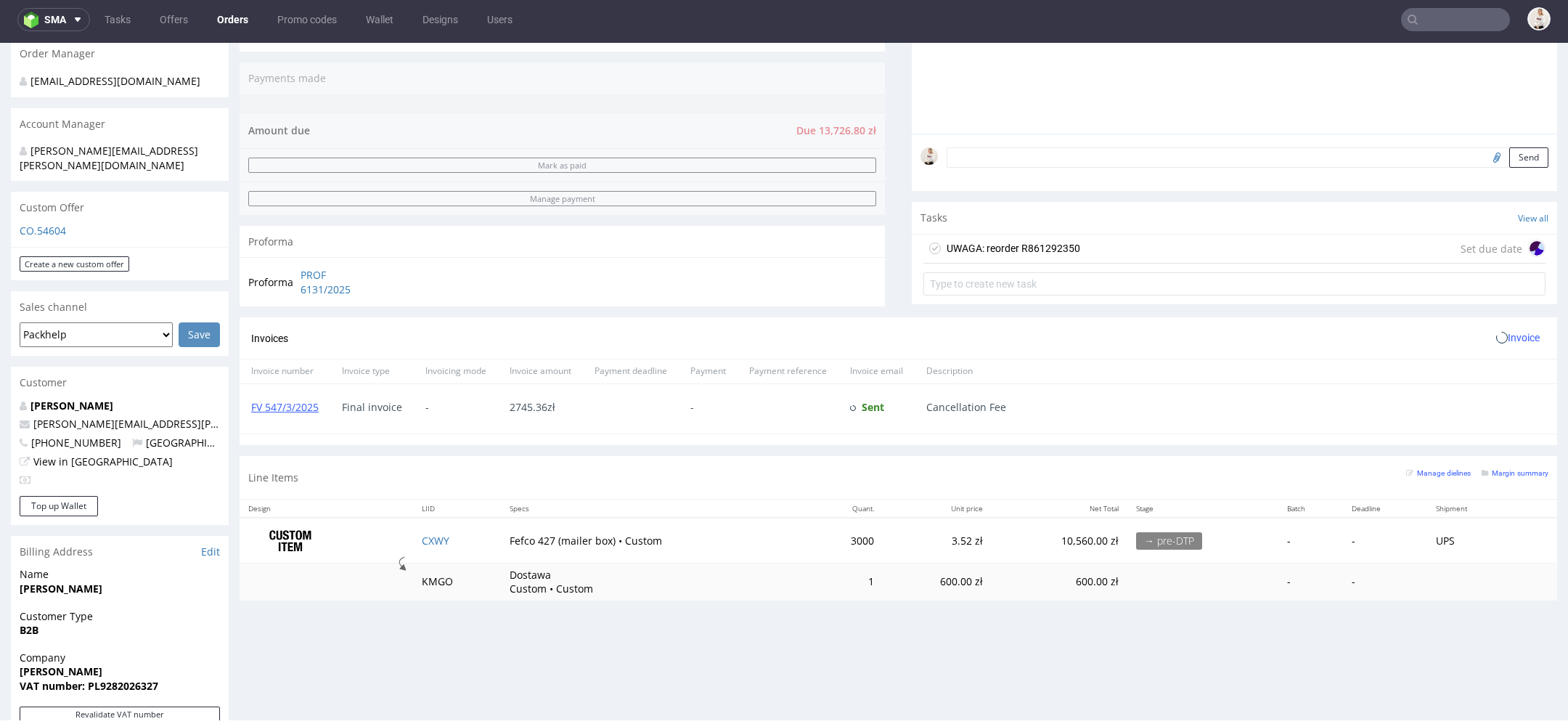
scroll to position [686, 0]
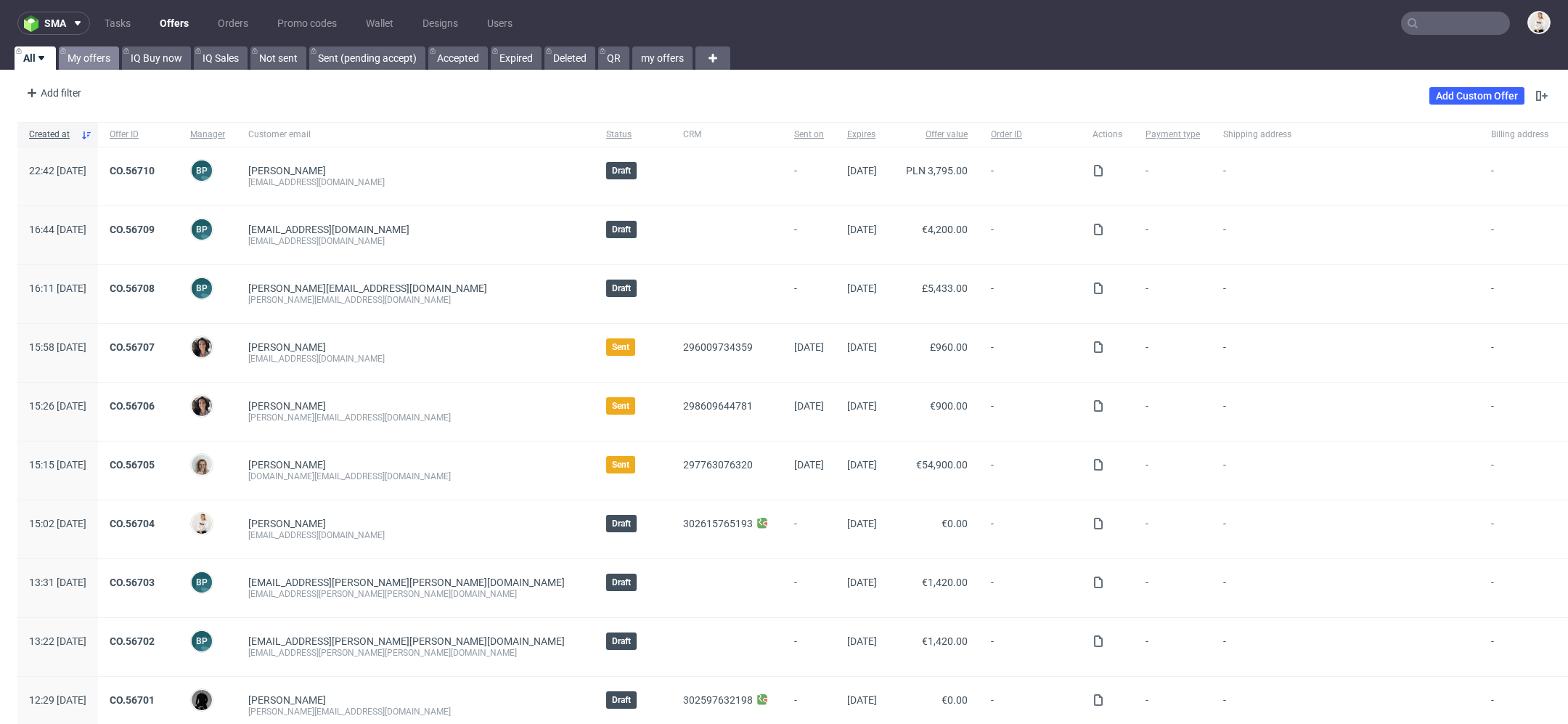
click at [102, 56] on link "My offers" at bounding box center [88, 58] width 60 height 23
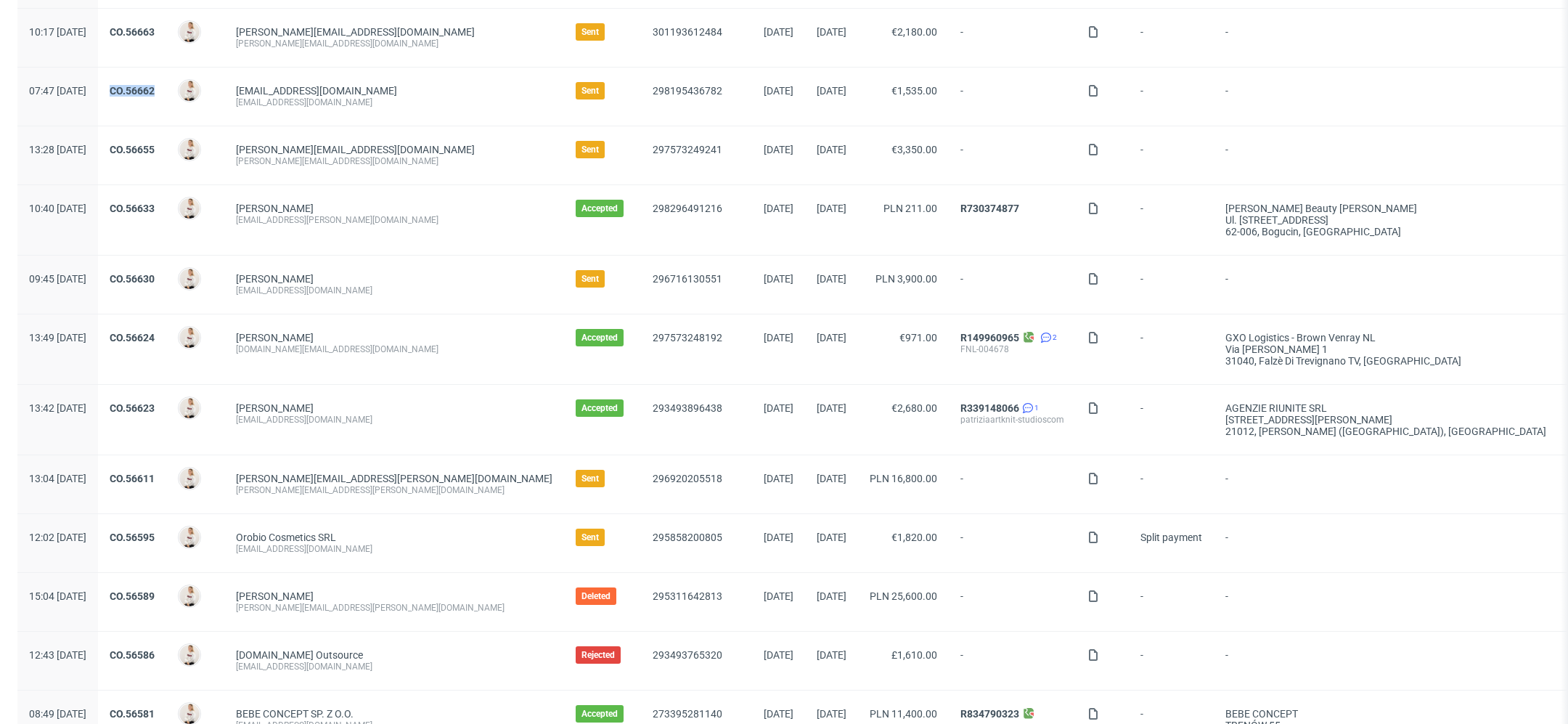
scroll to position [328, 0]
click at [155, 532] on link "CO.56595" at bounding box center [132, 534] width 45 height 12
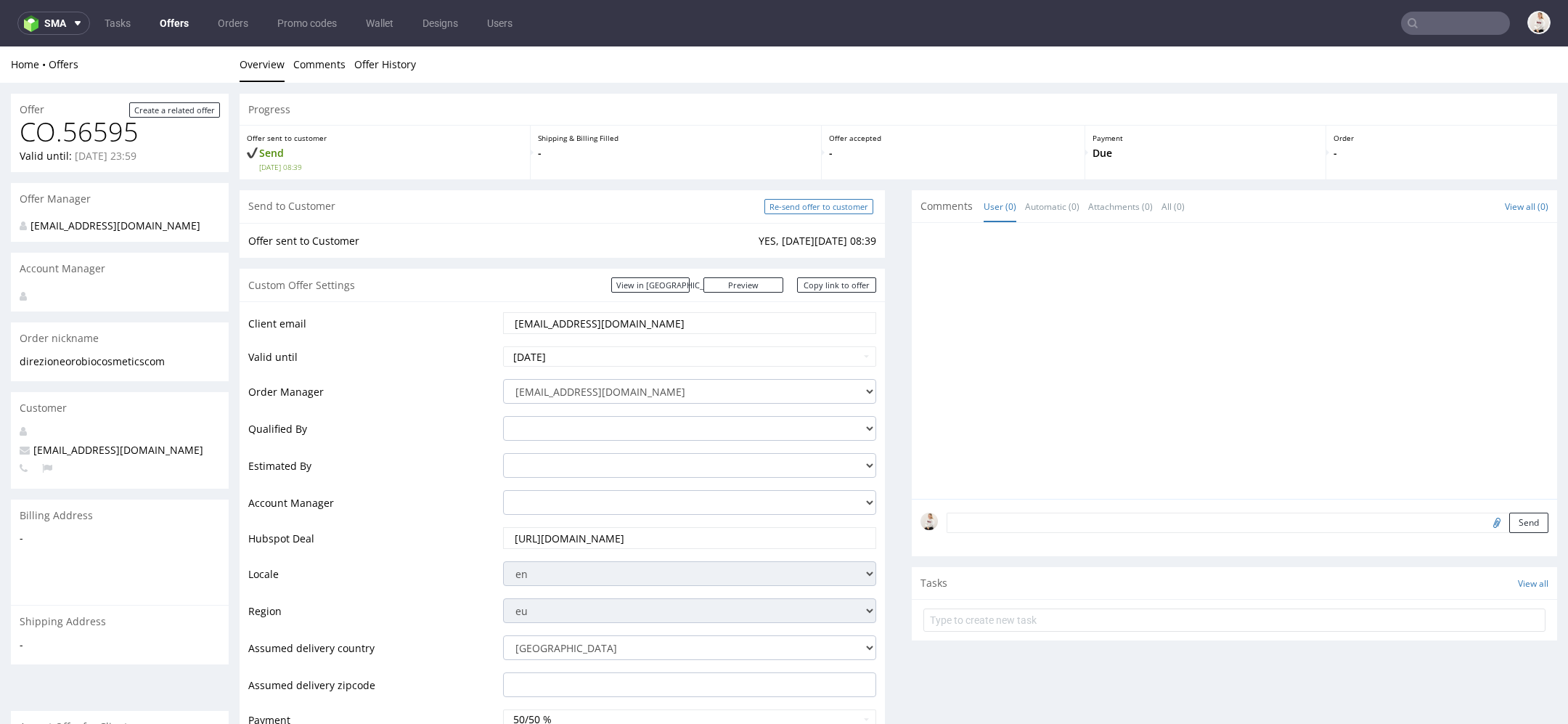
click at [820, 204] on input "Re-send offer to customer" at bounding box center [819, 207] width 109 height 16
type input "In progress..."
click at [171, 16] on link "Offers" at bounding box center [174, 23] width 47 height 23
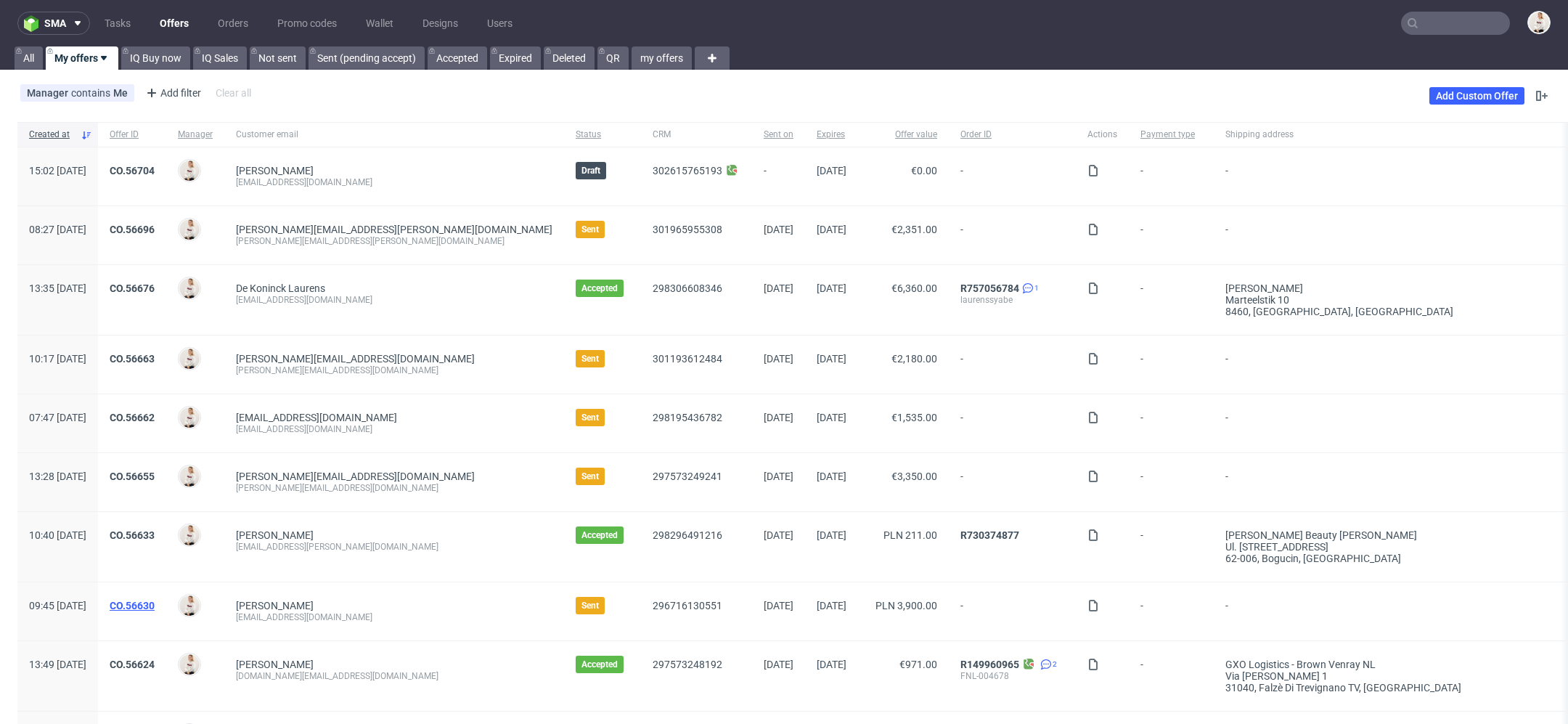
click at [155, 602] on link "CO.56630" at bounding box center [132, 605] width 45 height 12
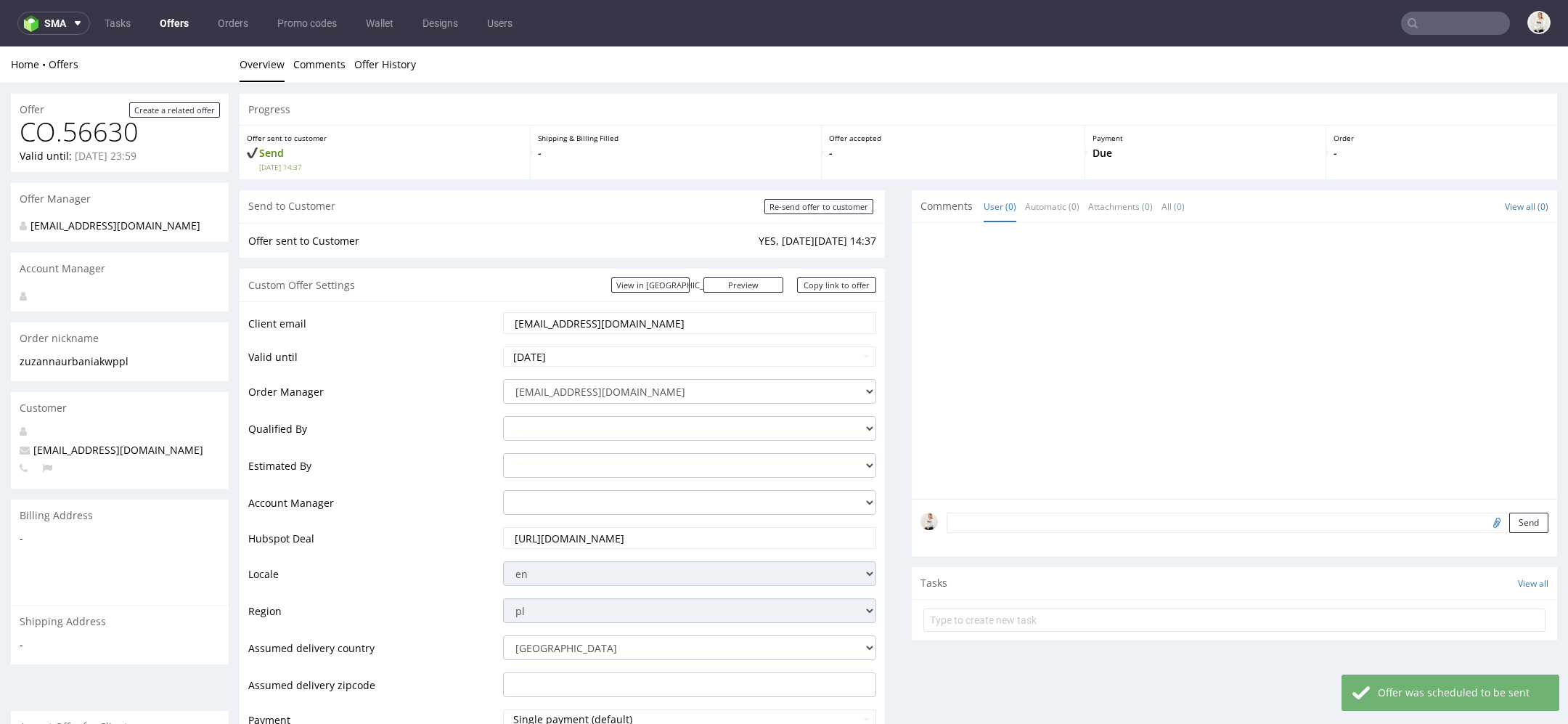
click at [794, 221] on div "Send to Customer Re-send offer to customer" at bounding box center [562, 207] width 645 height 33
click at [782, 210] on input "Re-send offer to customer" at bounding box center [819, 207] width 109 height 16
type input "In progress..."
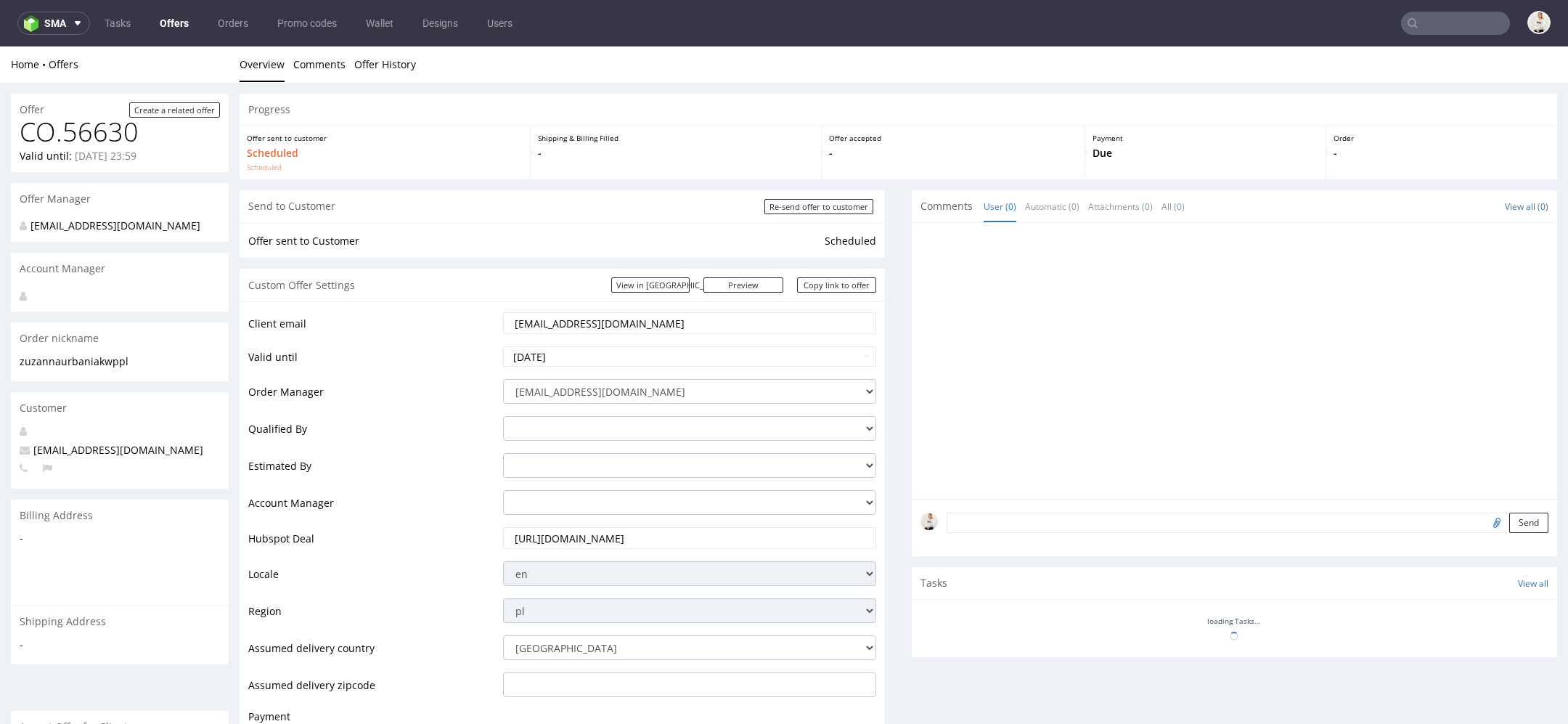
click at [168, 24] on link "Offers" at bounding box center [174, 23] width 47 height 23
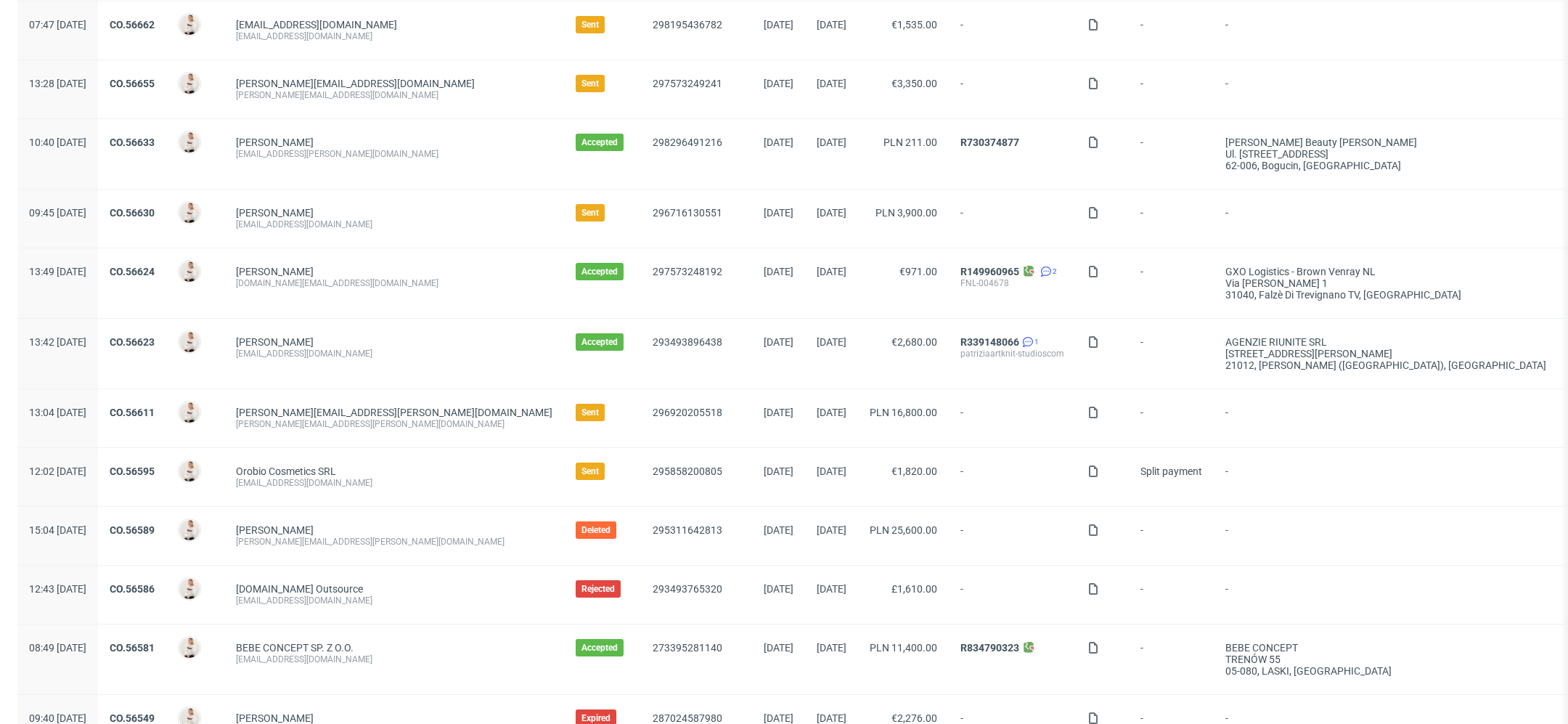
scroll to position [544, 0]
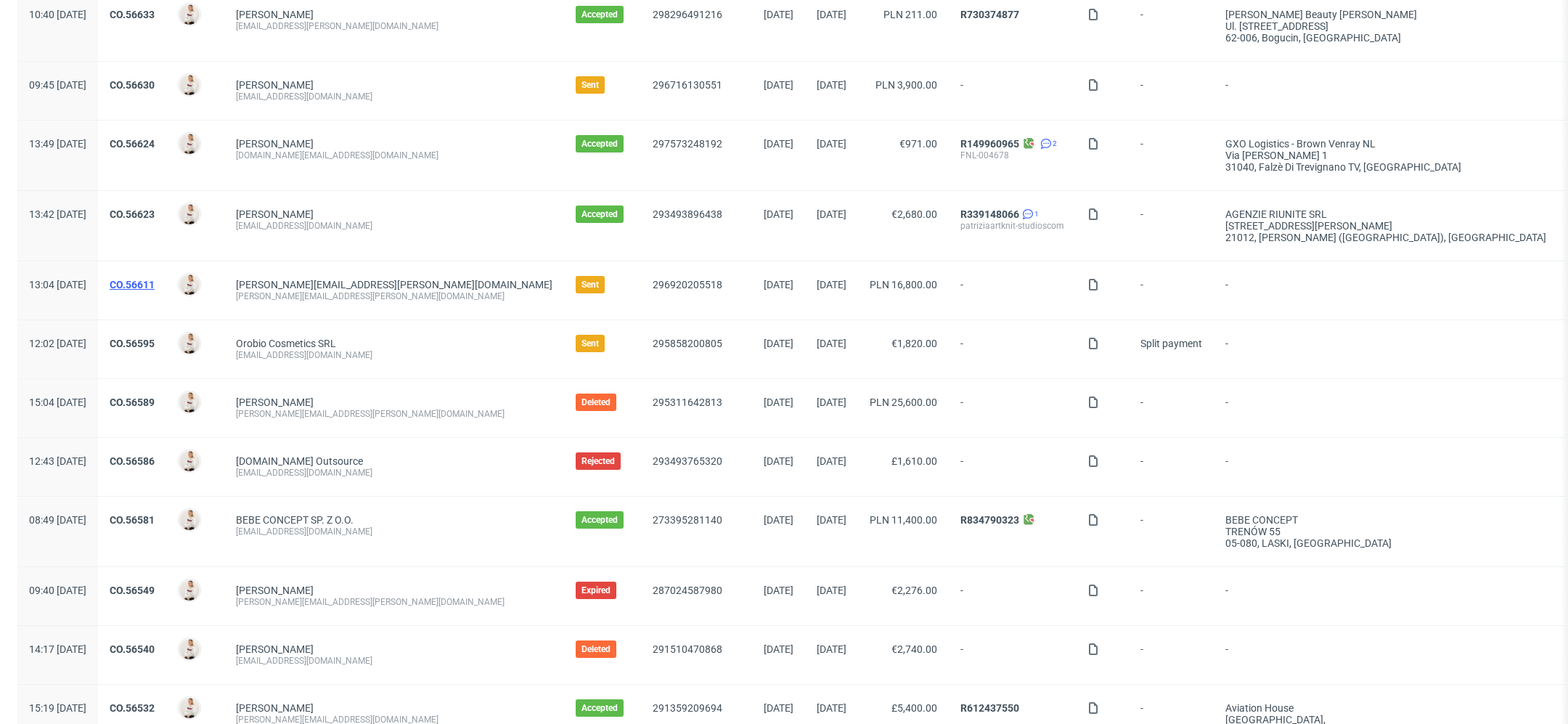
click at [155, 279] on link "CO.56611" at bounding box center [132, 285] width 45 height 12
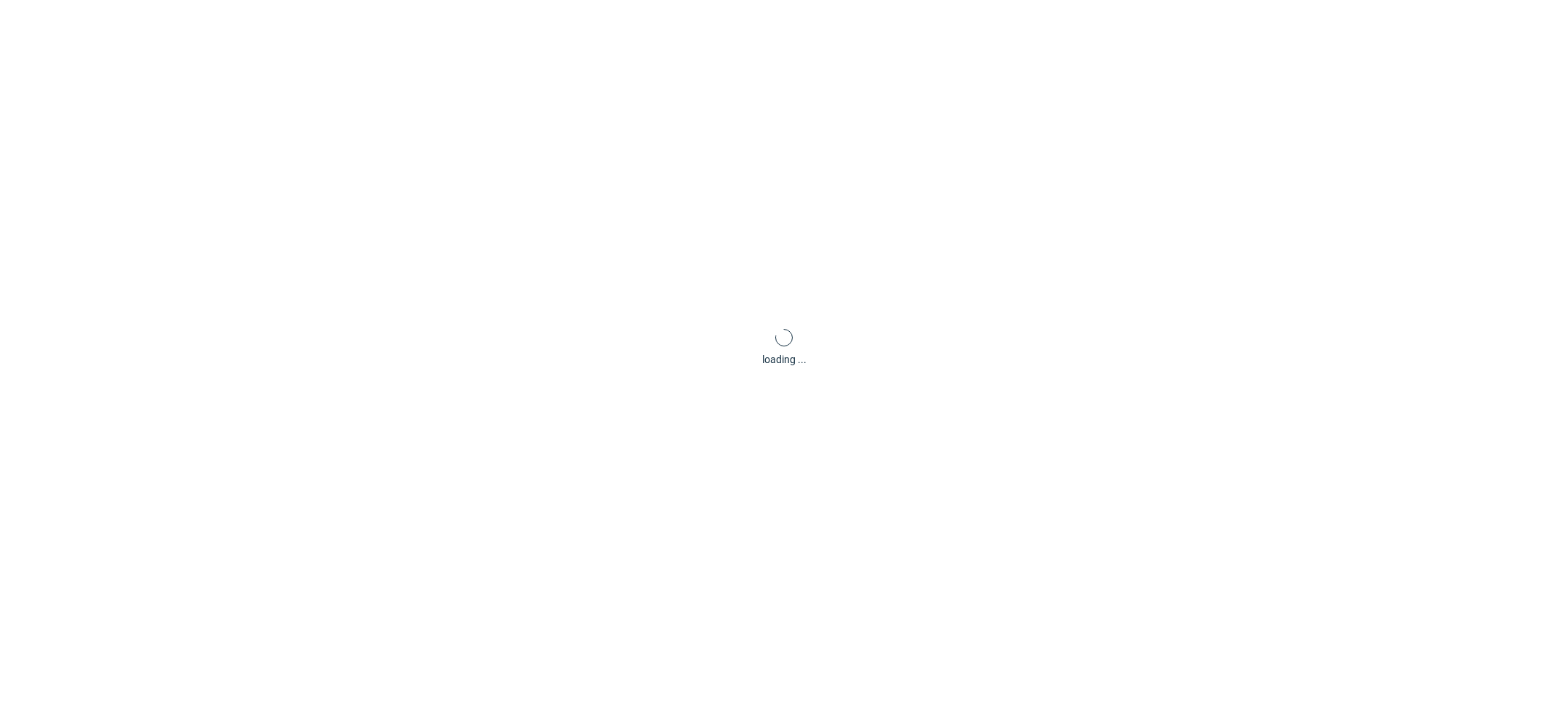
scroll to position [4, 0]
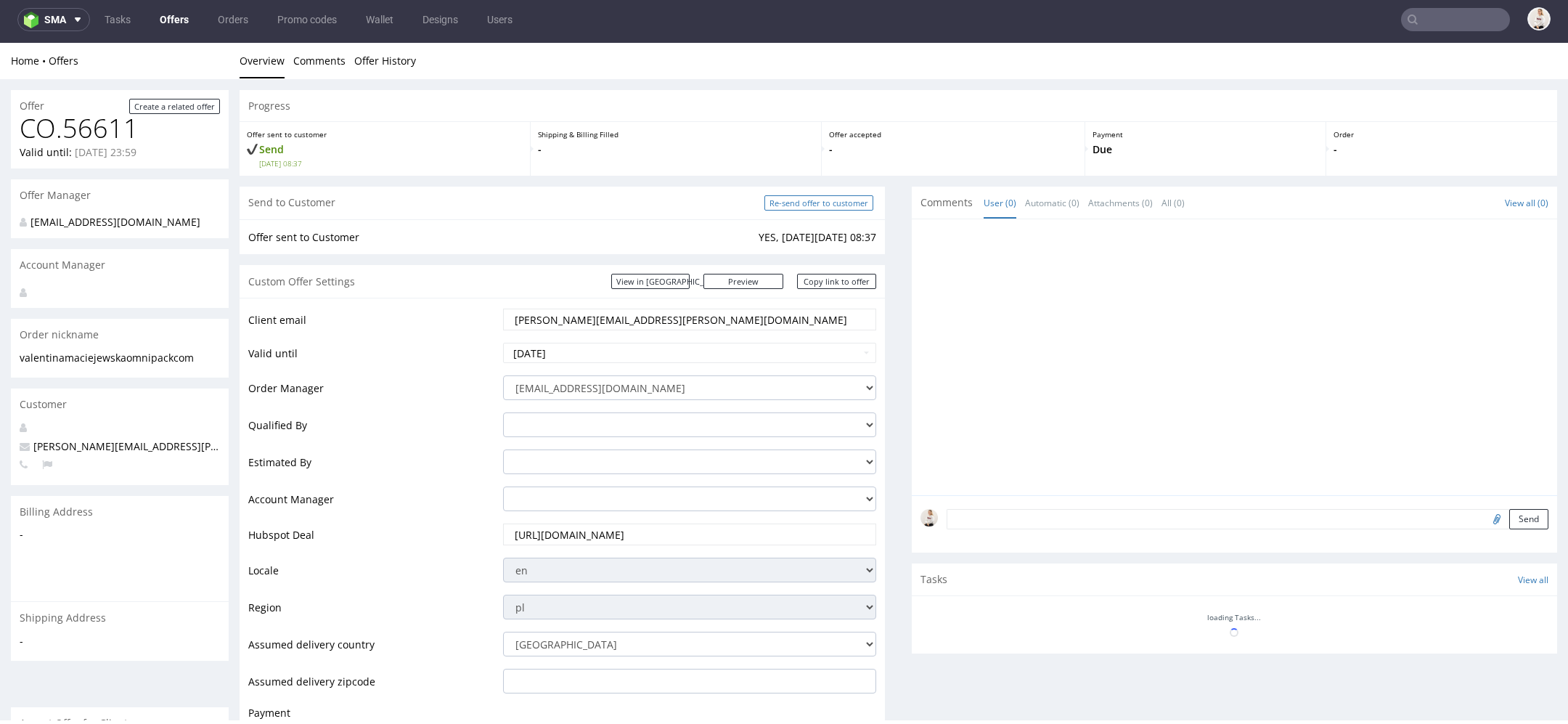
click at [806, 204] on input "Re-send offer to customer" at bounding box center [819, 203] width 109 height 16
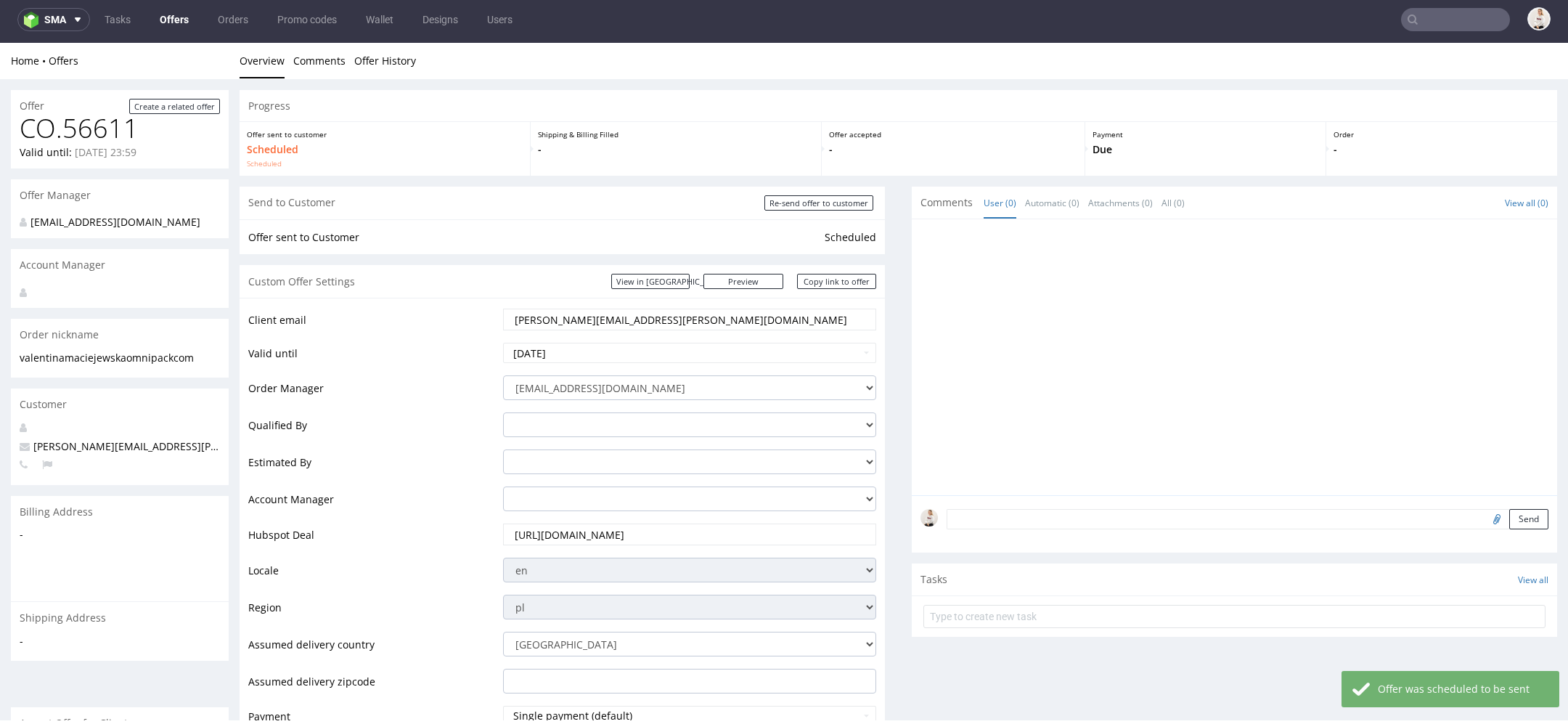
click at [188, 22] on link "Offers" at bounding box center [174, 19] width 47 height 23
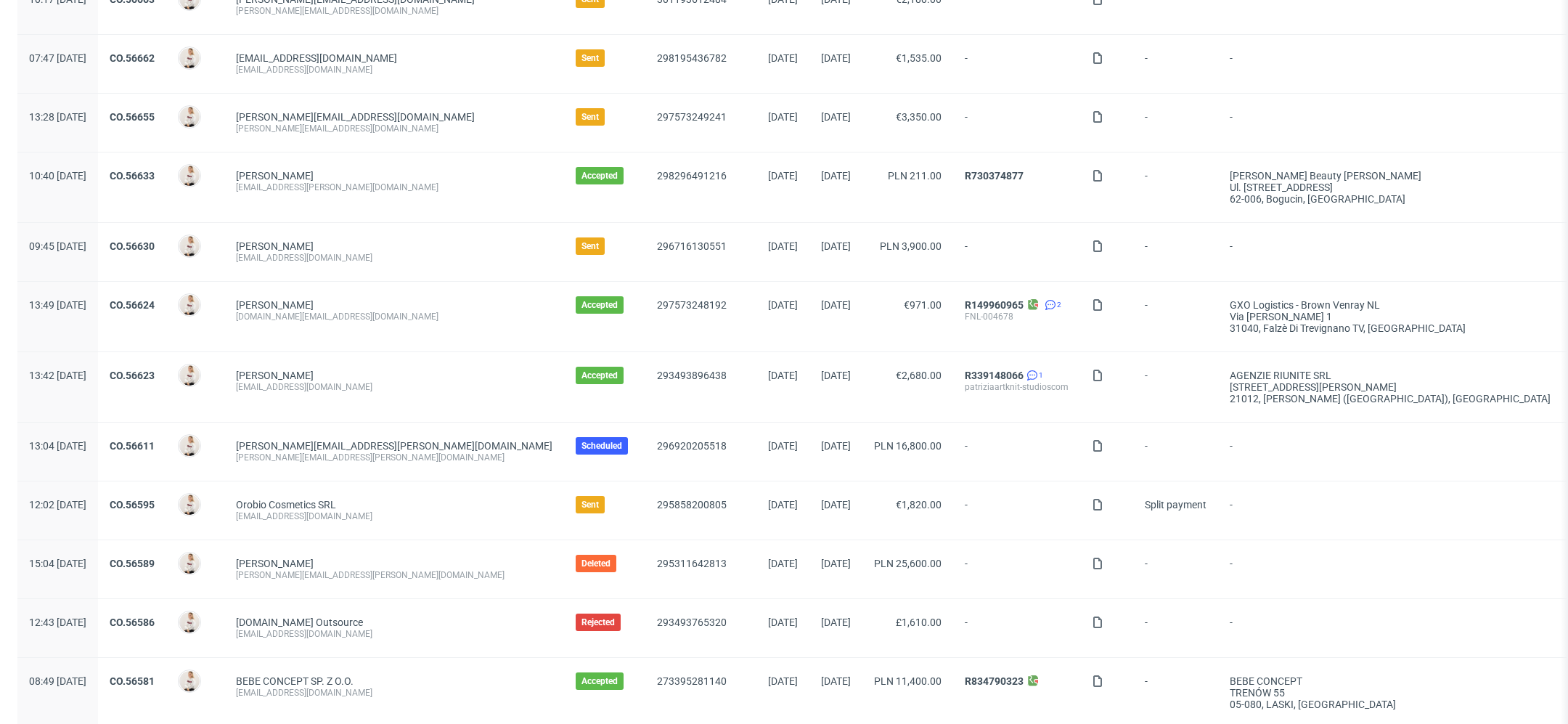
scroll to position [343, 0]
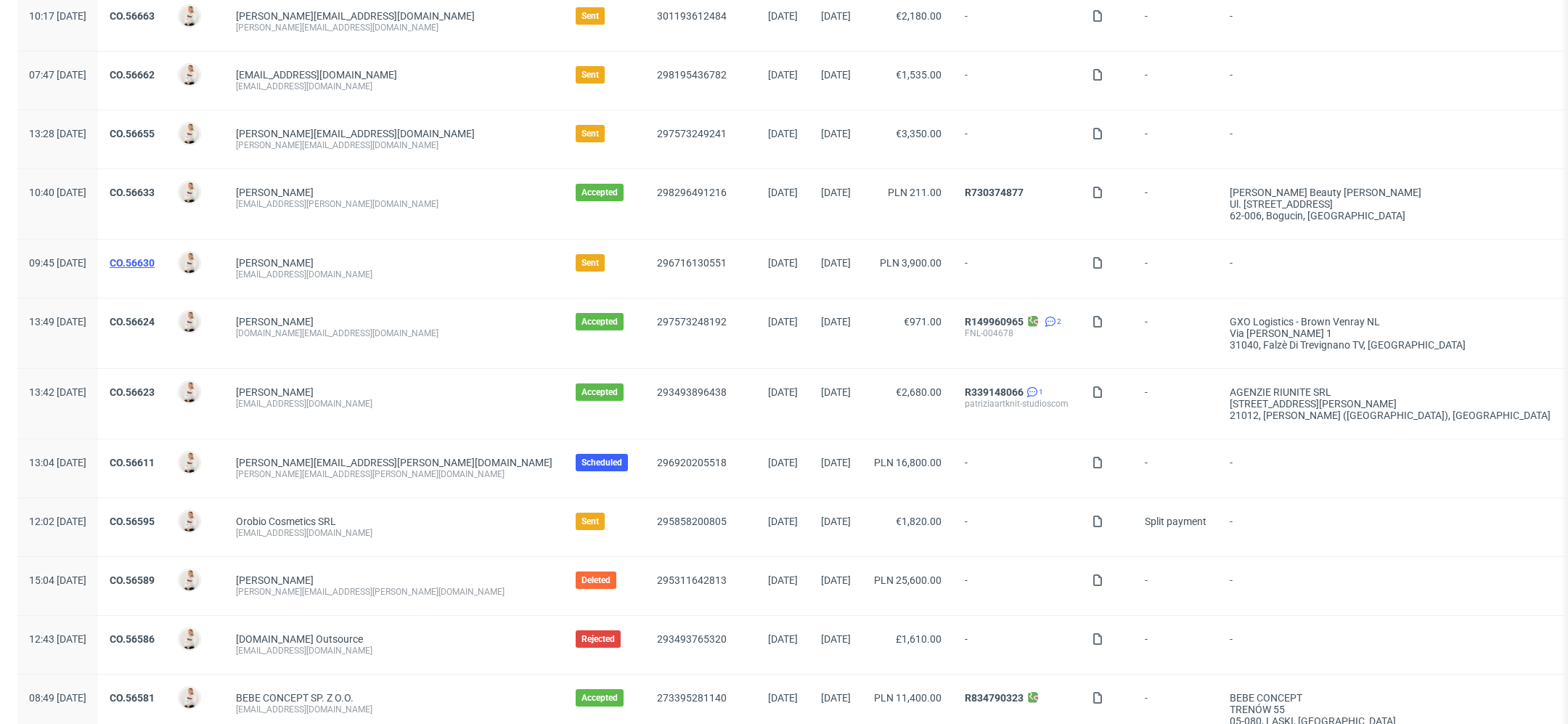
click at [155, 259] on link "CO.56630" at bounding box center [132, 262] width 45 height 12
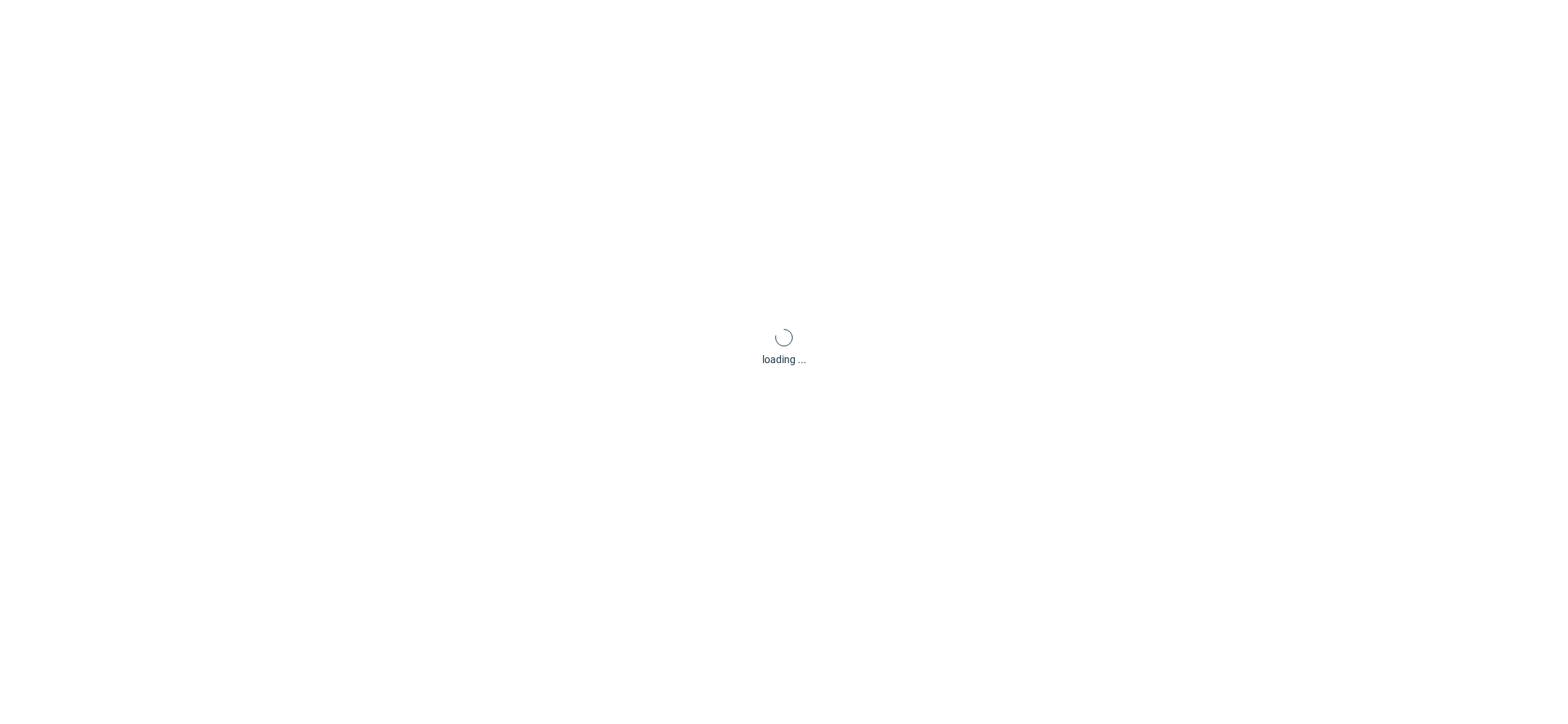
scroll to position [4, 0]
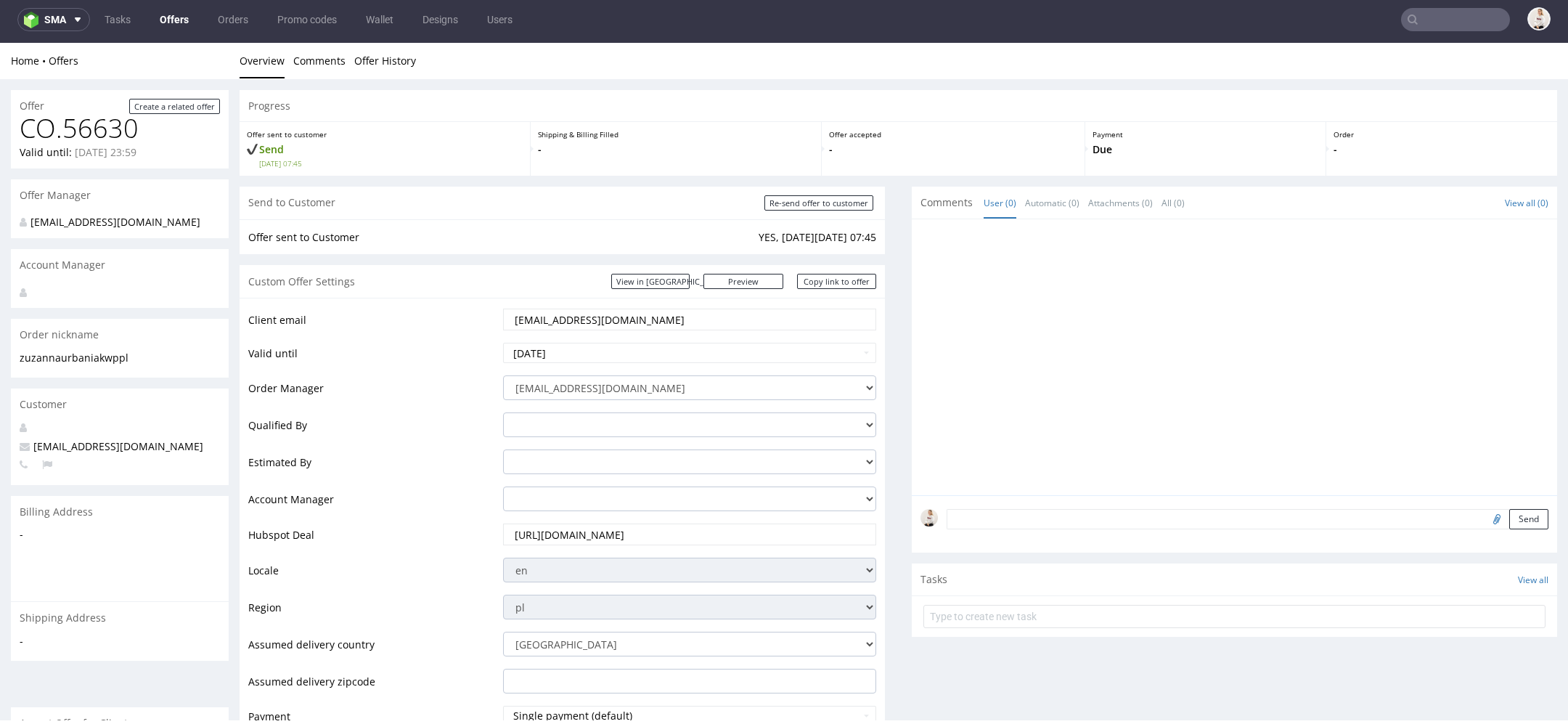
click at [173, 18] on link "Offers" at bounding box center [174, 19] width 47 height 23
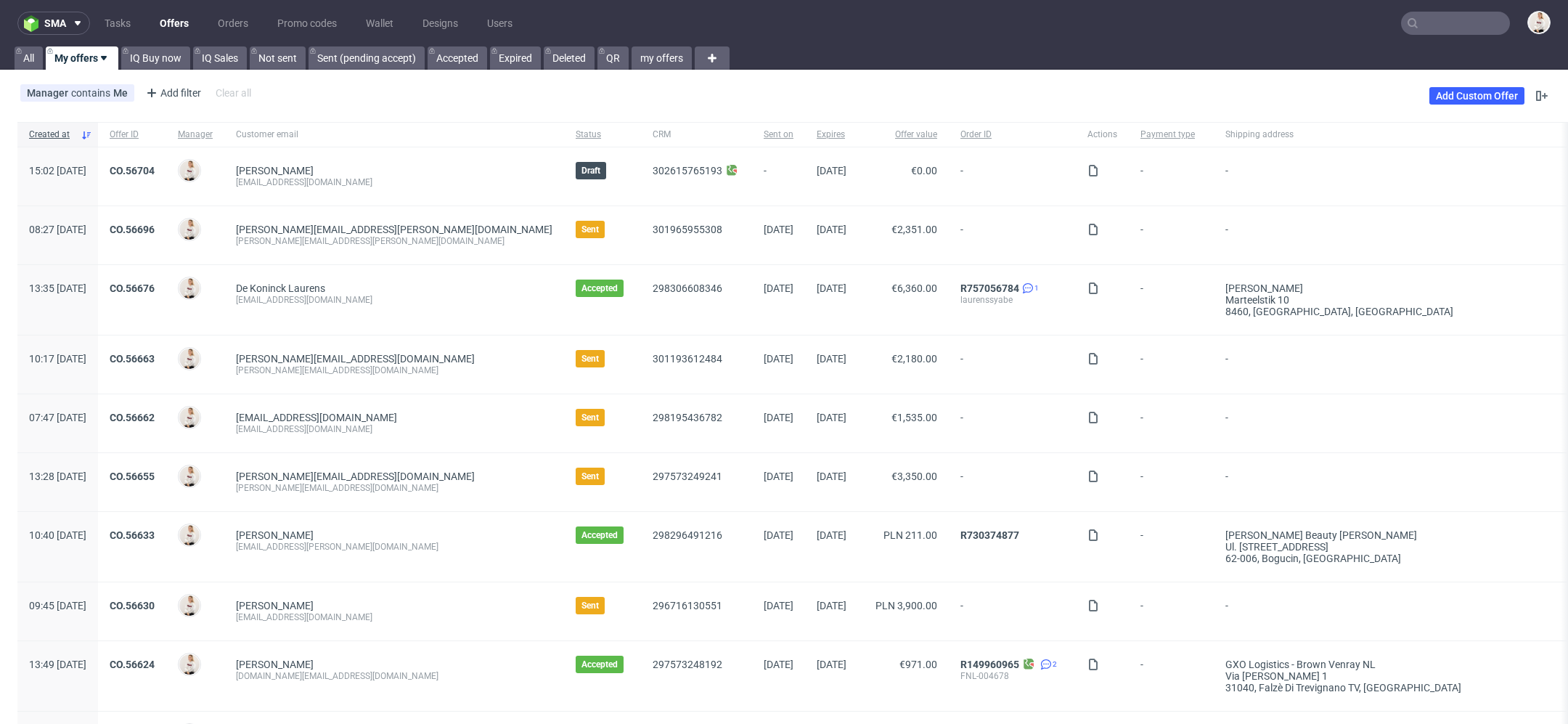
click at [1429, 1] on nav "sma Tasks Offers Orders Promo codes Wallet Designs Users" at bounding box center [784, 23] width 1568 height 47
click at [1429, 30] on input "text" at bounding box center [1455, 23] width 109 height 23
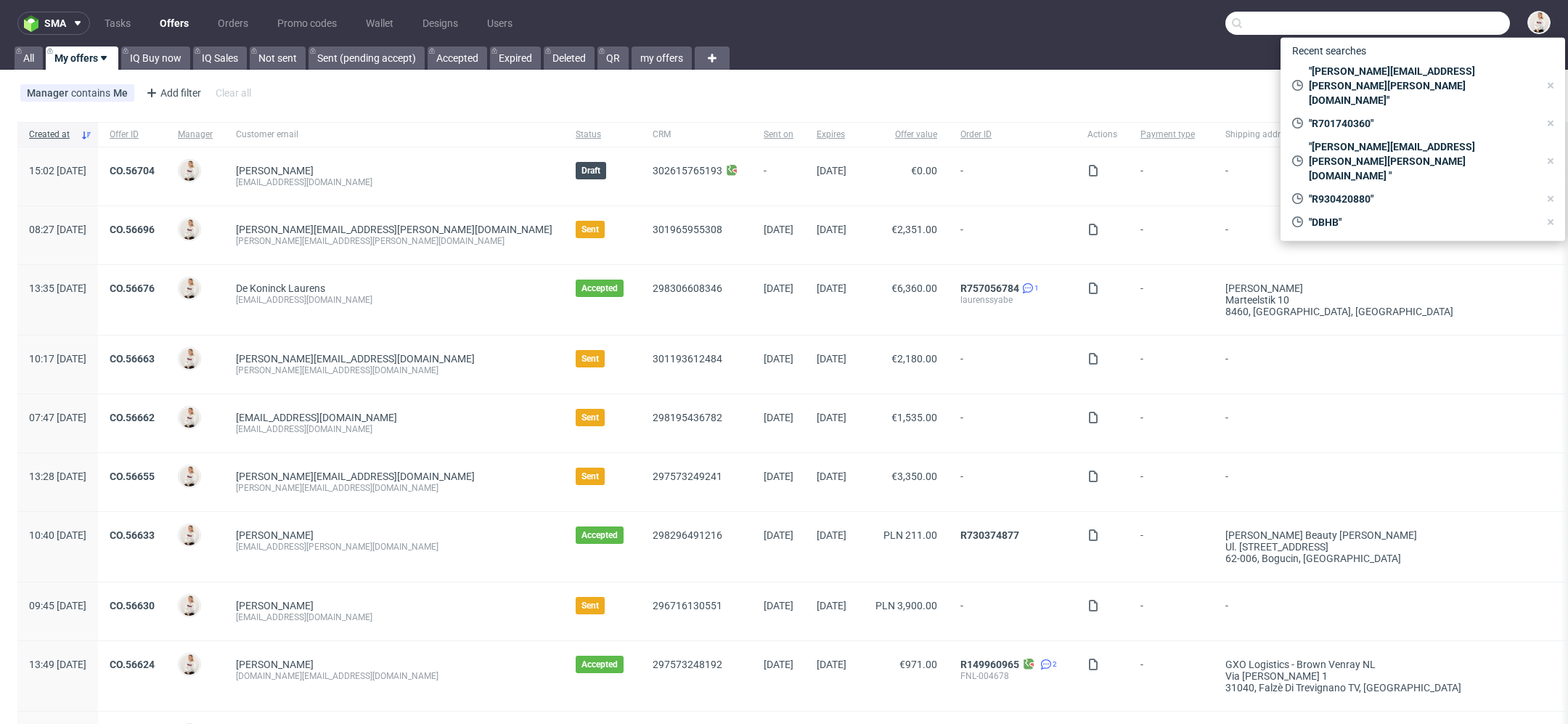
paste input "@noma.dk"
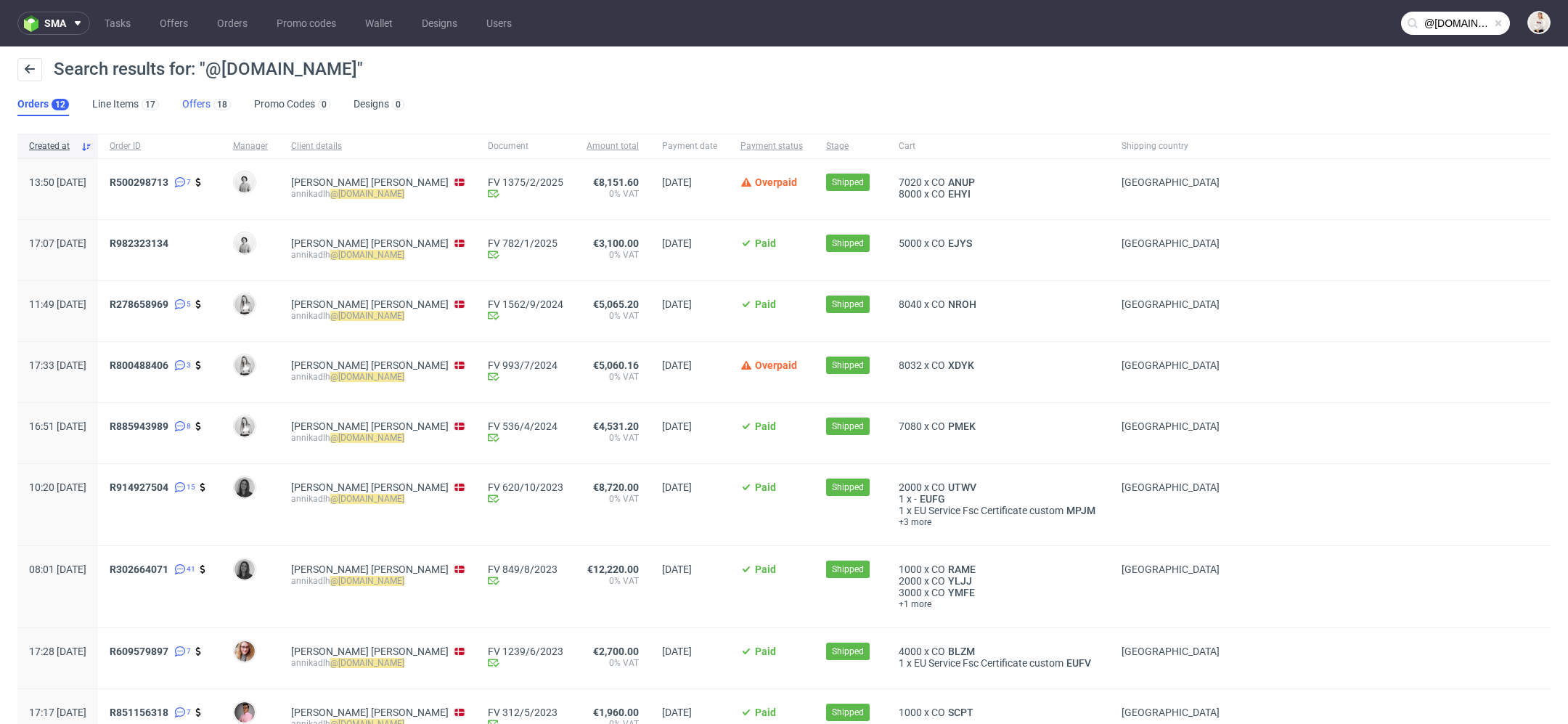
click at [203, 107] on link "Offers 18" at bounding box center [206, 105] width 49 height 23
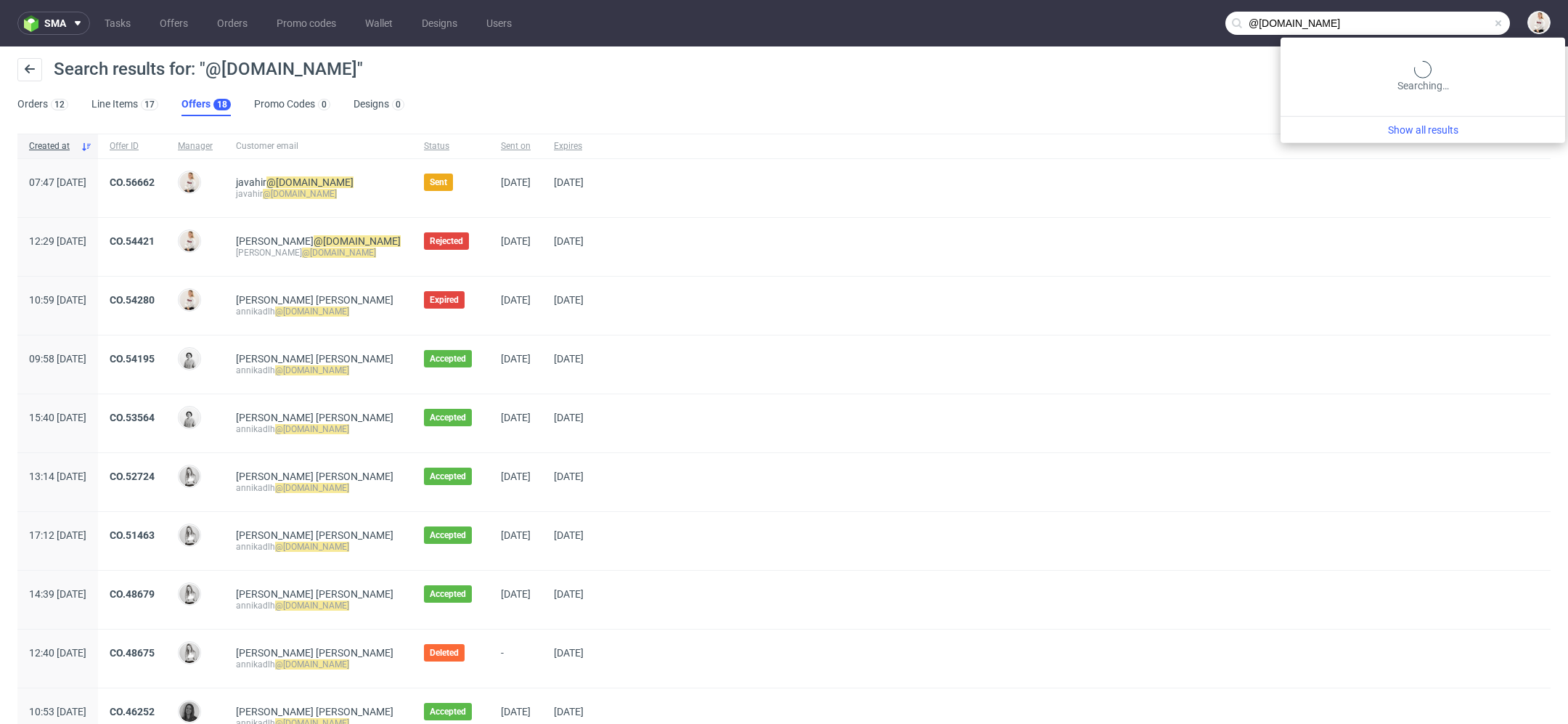
drag, startPoint x: 1461, startPoint y: 21, endPoint x: 1214, endPoint y: 21, distance: 247.0
click at [1231, 21] on nav "sma Tasks Offers Orders Promo codes Wallet Designs Users @noma.dk" at bounding box center [784, 23] width 1568 height 47
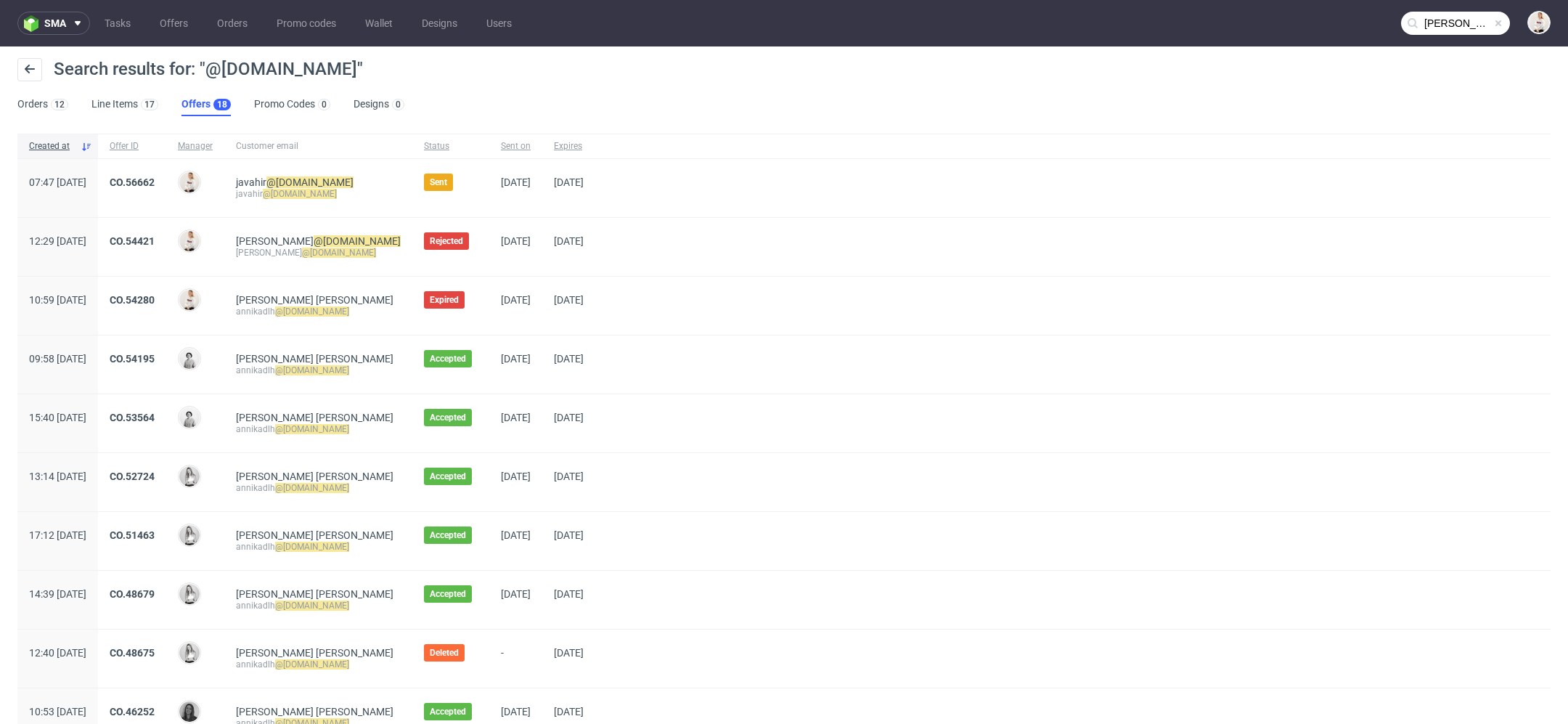
type input "clemens"
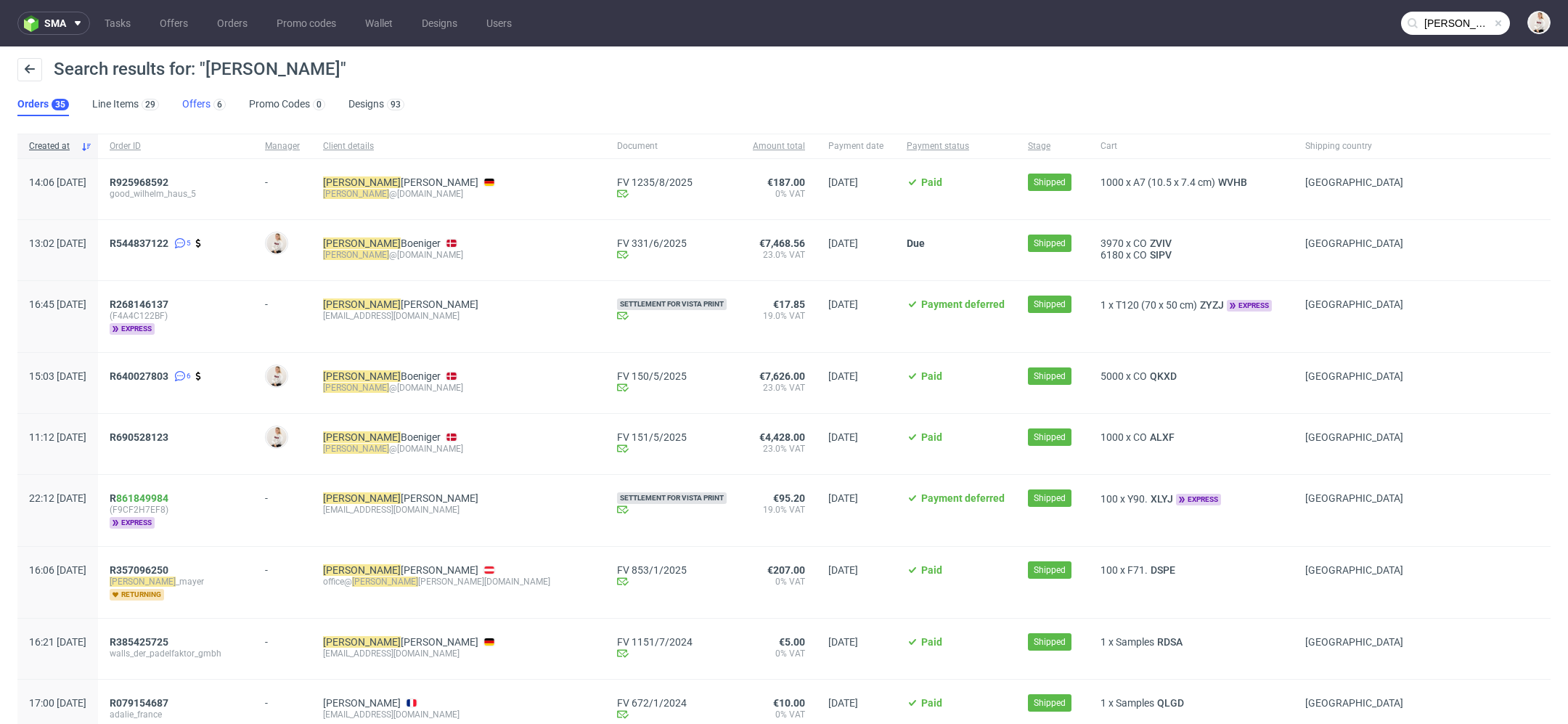
click at [207, 99] on link "Offers 6" at bounding box center [203, 105] width 44 height 23
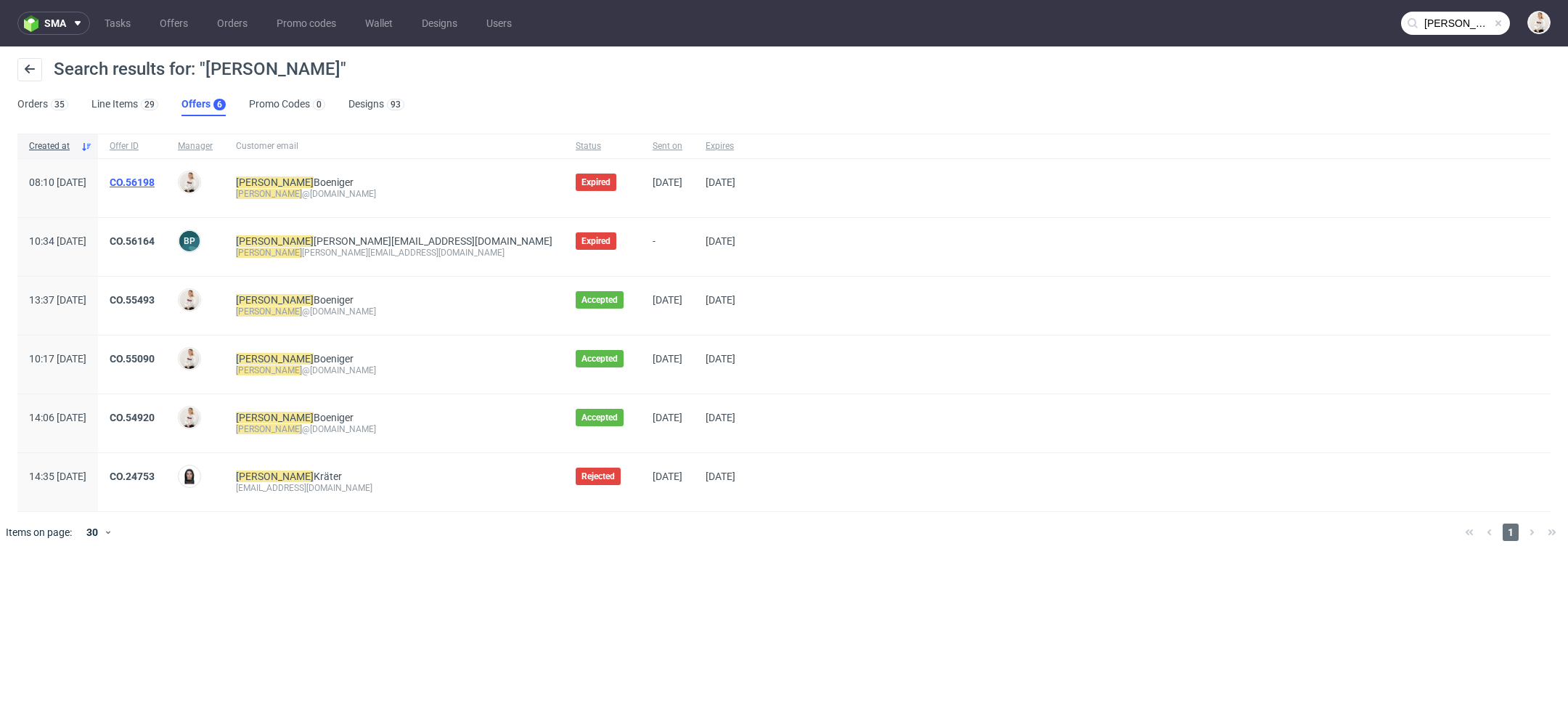
click at [155, 179] on link "CO.56198" at bounding box center [132, 182] width 45 height 12
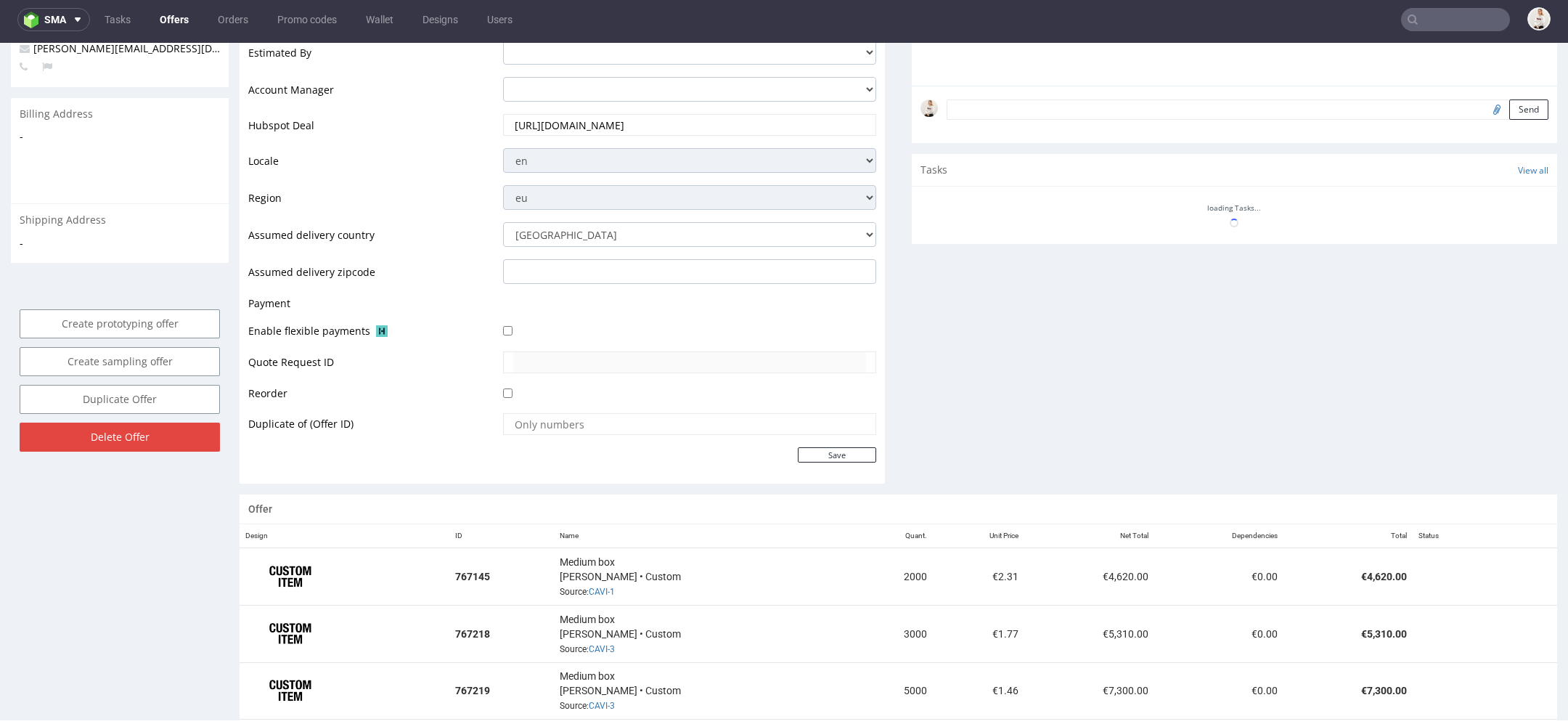
scroll to position [771, 0]
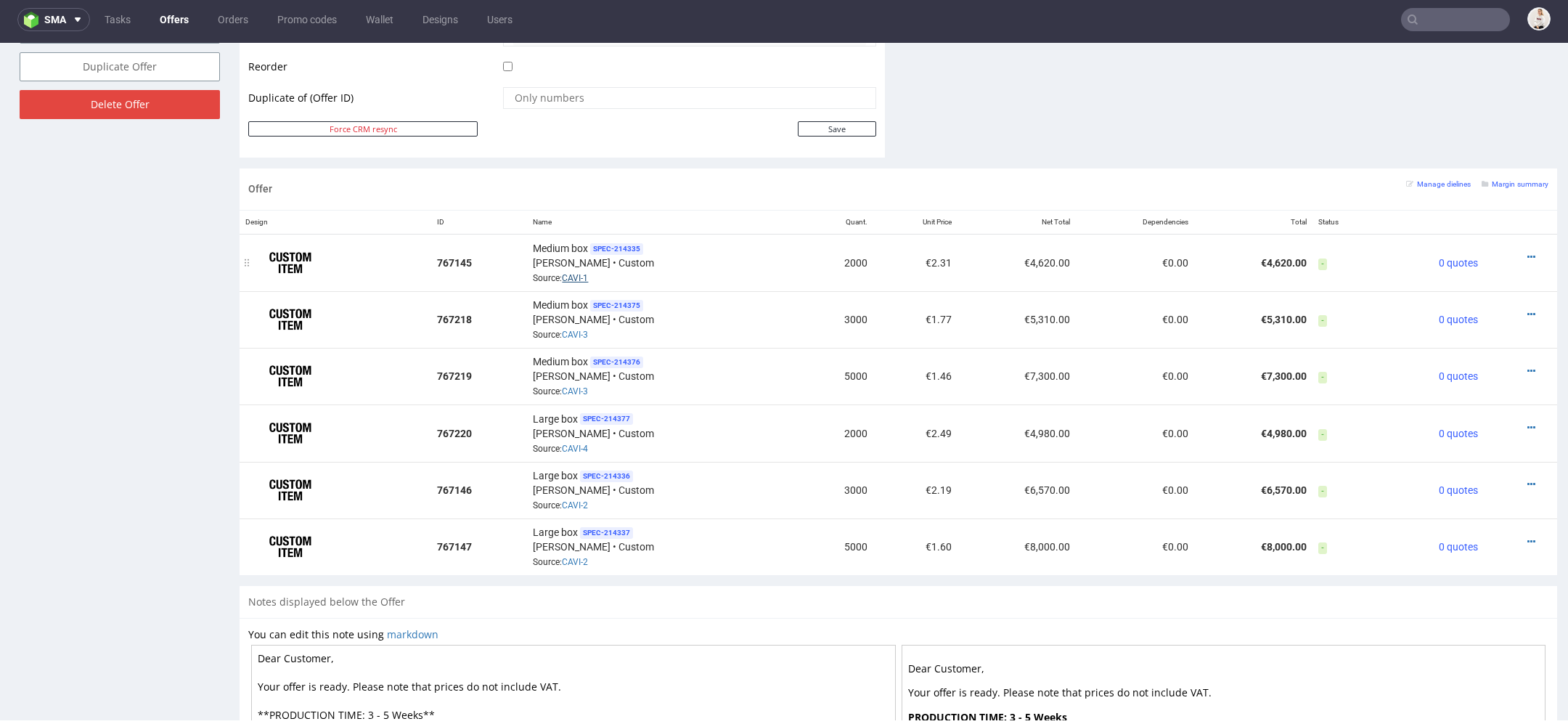
click at [570, 273] on link "CAVI-1" at bounding box center [575, 278] width 26 height 10
click at [576, 443] on link "CAVI-4" at bounding box center [575, 448] width 26 height 10
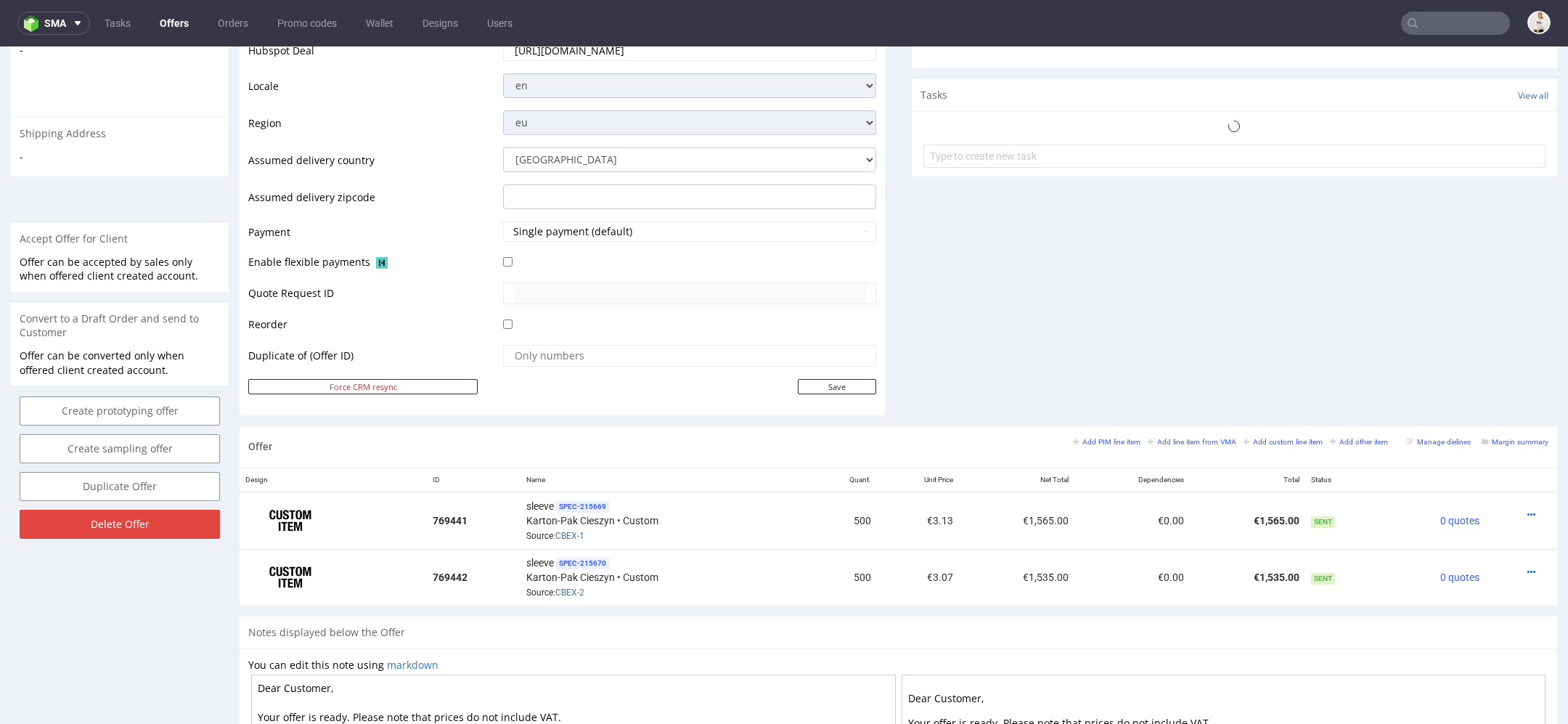
scroll to position [744, 0]
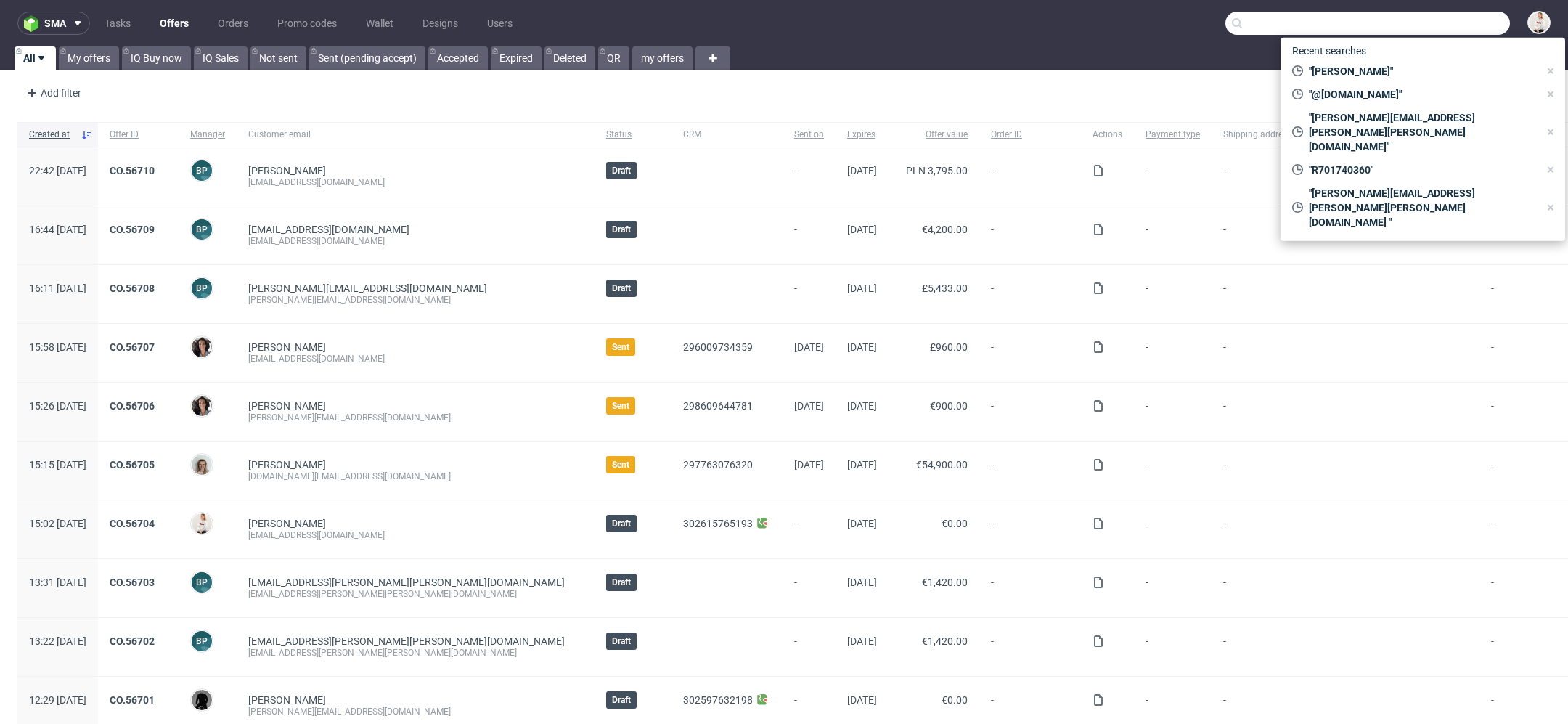
click at [1409, 30] on input "text" at bounding box center [1368, 23] width 285 height 23
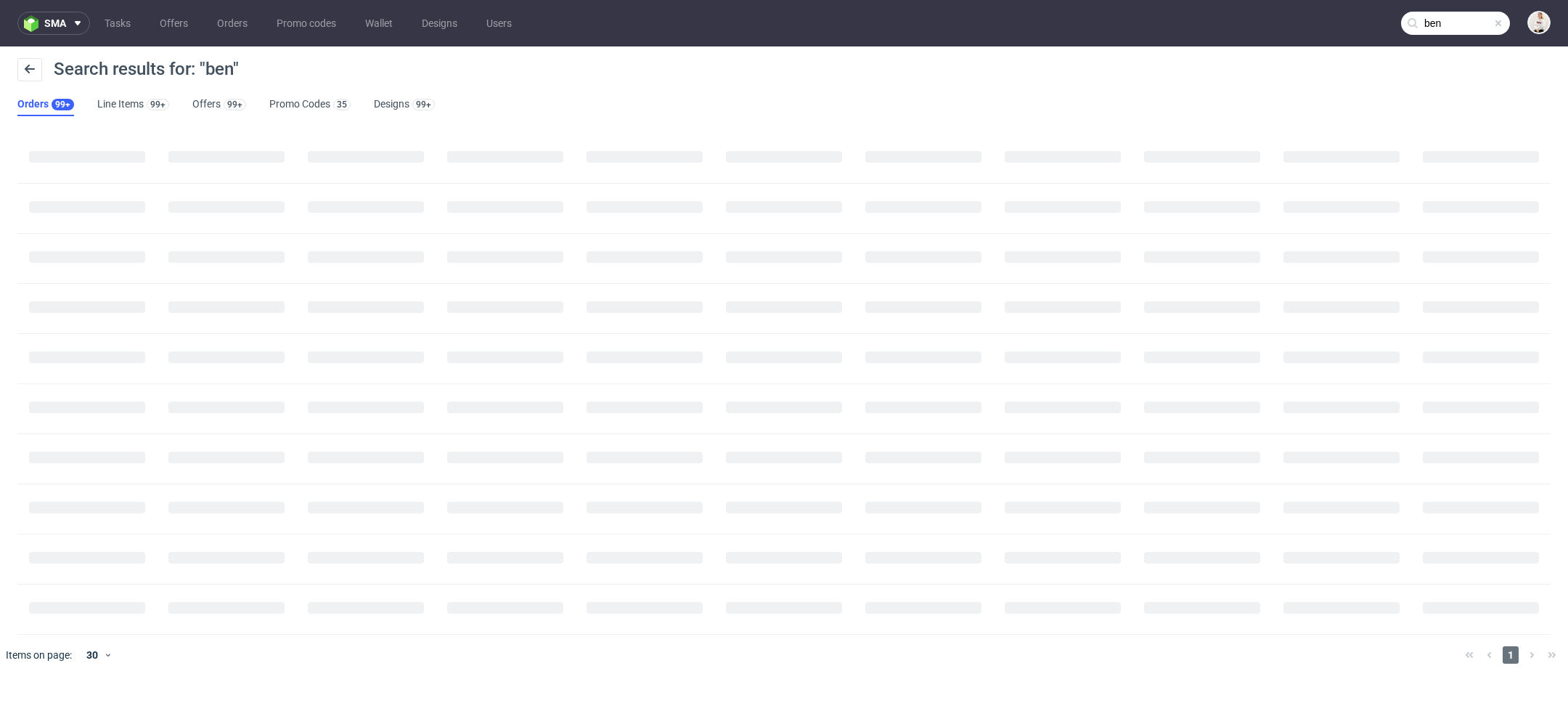
click at [188, 101] on ul "Orders 99+ Line Items 99+ Offers 99+ Promo Codes 35 Designs 99+" at bounding box center [231, 105] width 429 height 23
click at [208, 101] on link "Offers 99+" at bounding box center [219, 105] width 53 height 23
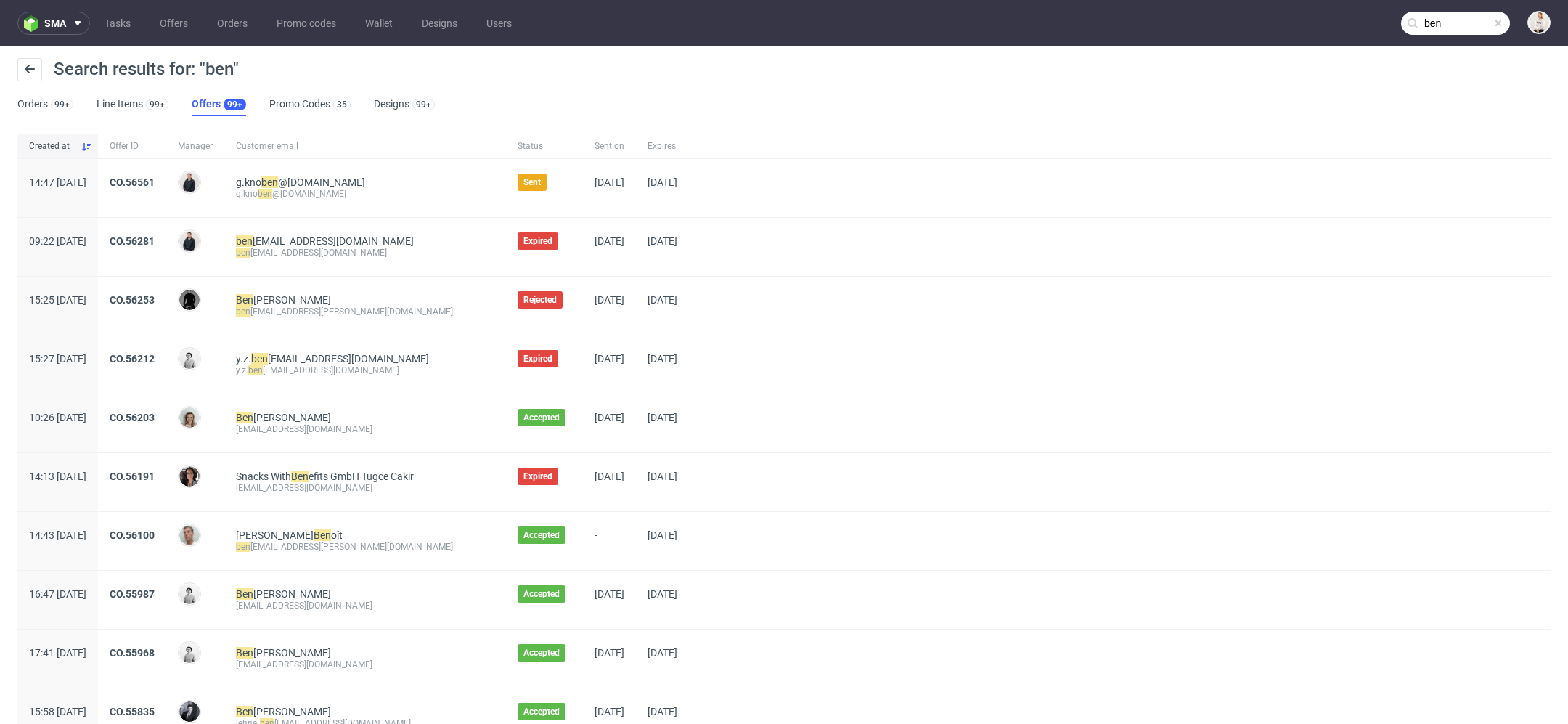
drag, startPoint x: 1438, startPoint y: 22, endPoint x: 1057, endPoint y: 7, distance: 381.3
click at [1057, 7] on nav "sma Tasks Offers Orders Promo codes Wallet Designs Users ben" at bounding box center [784, 23] width 1568 height 47
paste input "@puppystarts.com"
type input "[EMAIL_ADDRESS][DOMAIN_NAME]"
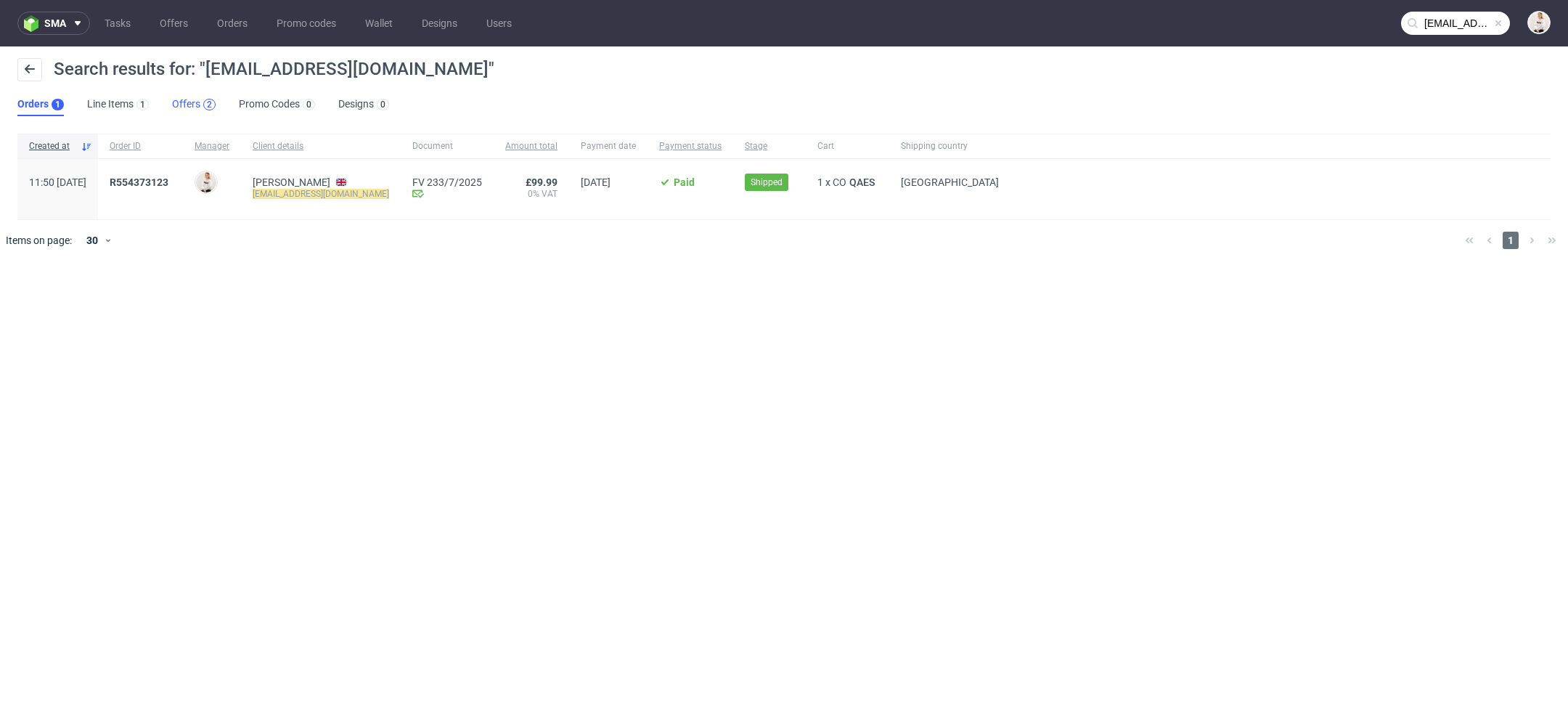
click at [203, 102] on div "2" at bounding box center [209, 105] width 13 height 12
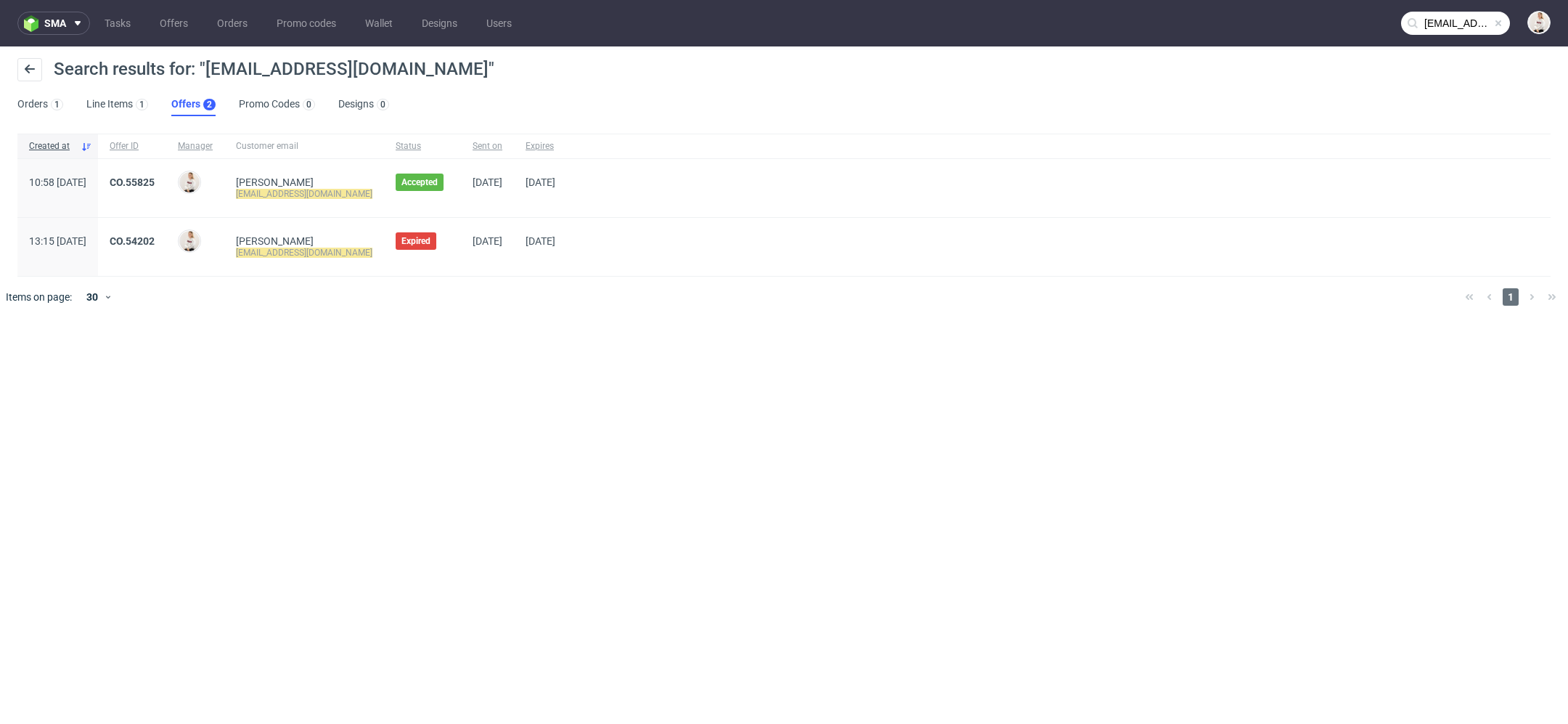
click at [166, 225] on div "CO.54202" at bounding box center [132, 247] width 68 height 58
click at [155, 235] on link "CO.54202" at bounding box center [132, 241] width 45 height 12
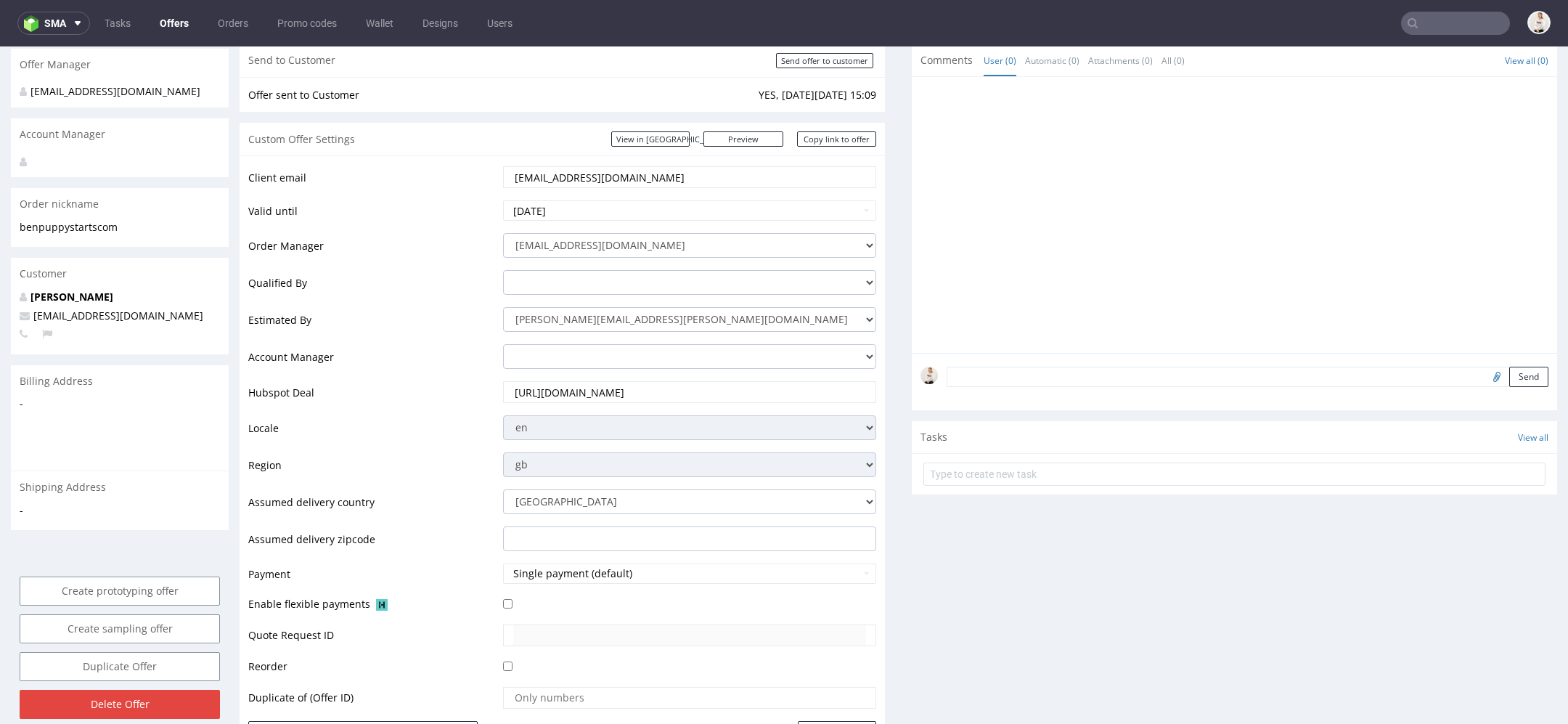
scroll to position [111, 0]
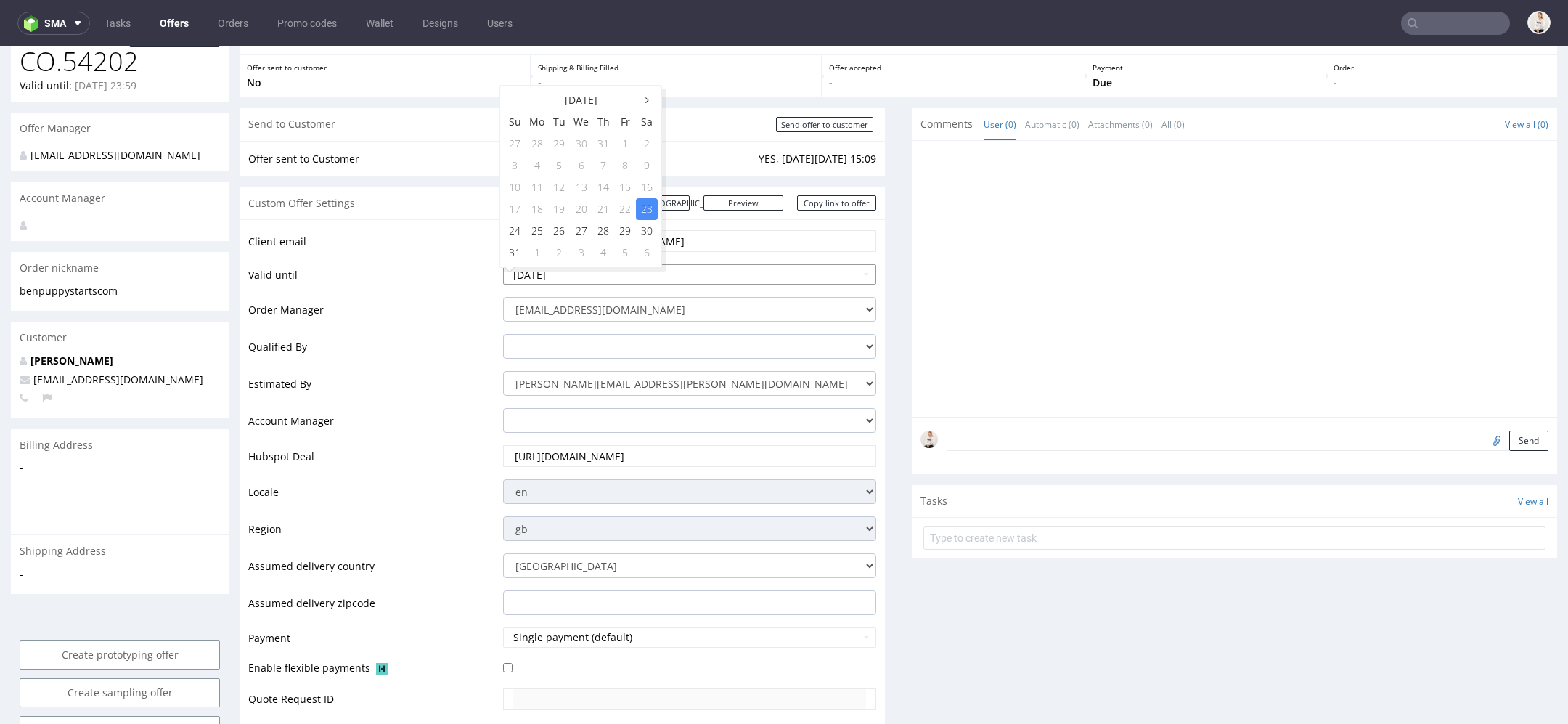
click at [737, 266] on input "2025-08-23" at bounding box center [690, 274] width 373 height 20
click at [653, 101] on th at bounding box center [646, 100] width 21 height 21
click at [649, 166] on td "13" at bounding box center [646, 165] width 21 height 21
type input "[DATE]"
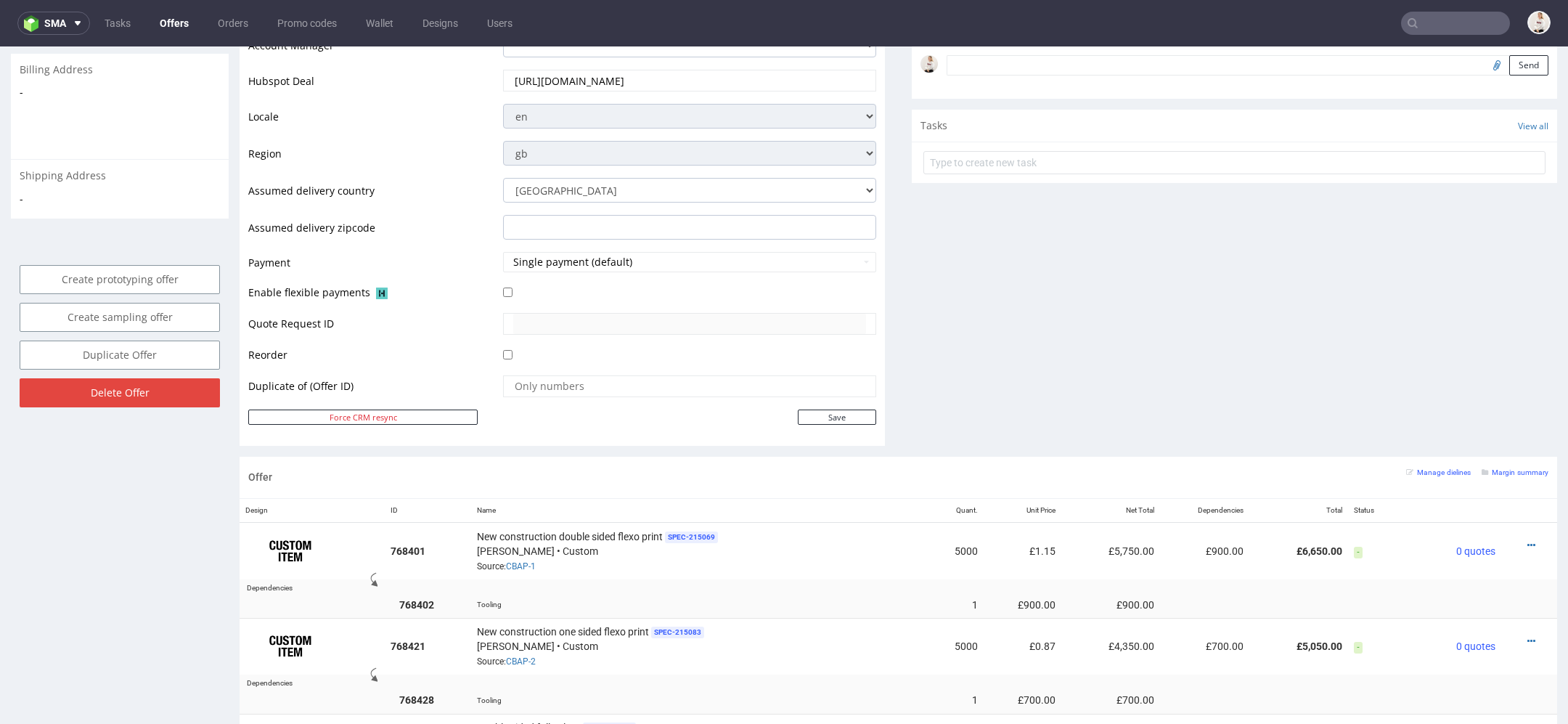
scroll to position [527, 0]
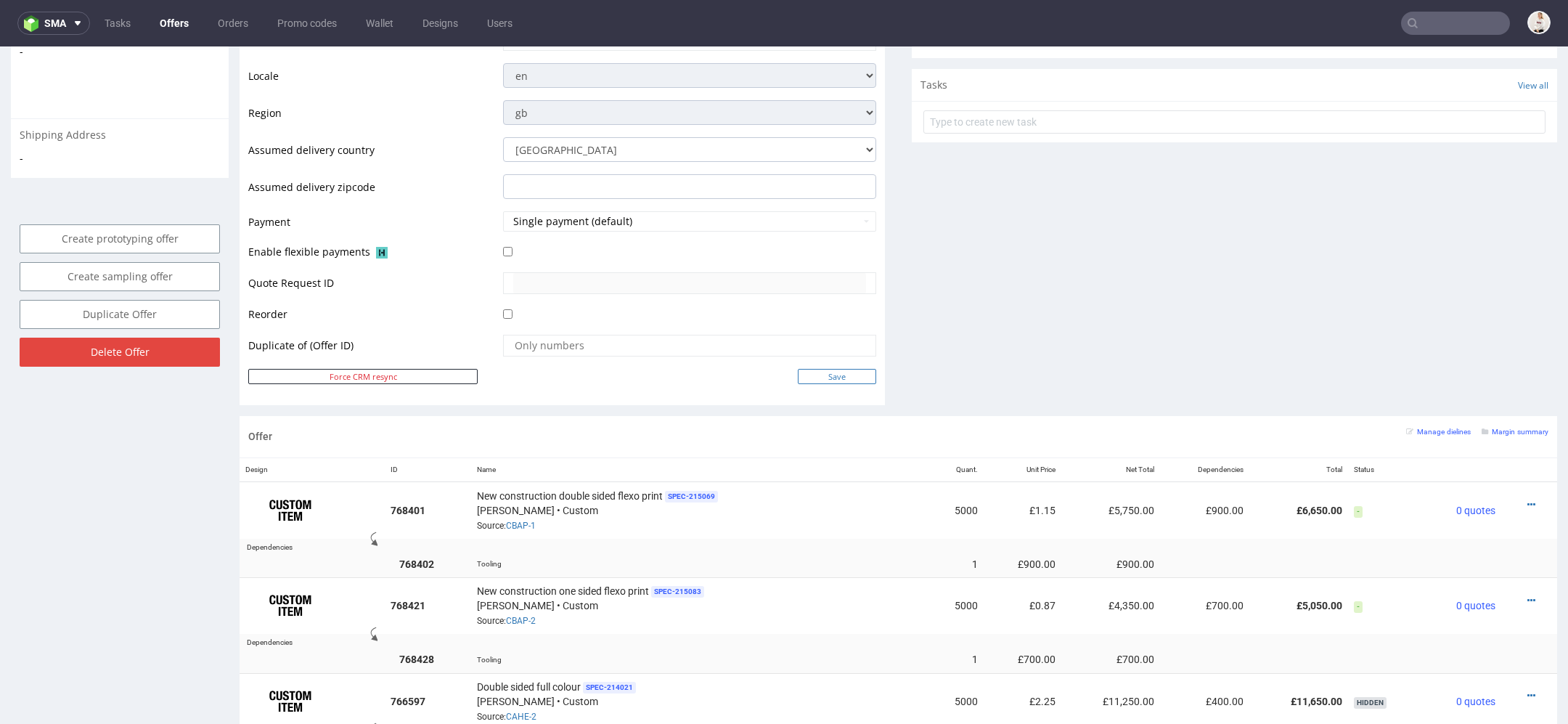
click at [839, 374] on input "Save" at bounding box center [837, 376] width 79 height 16
type input "In progress..."
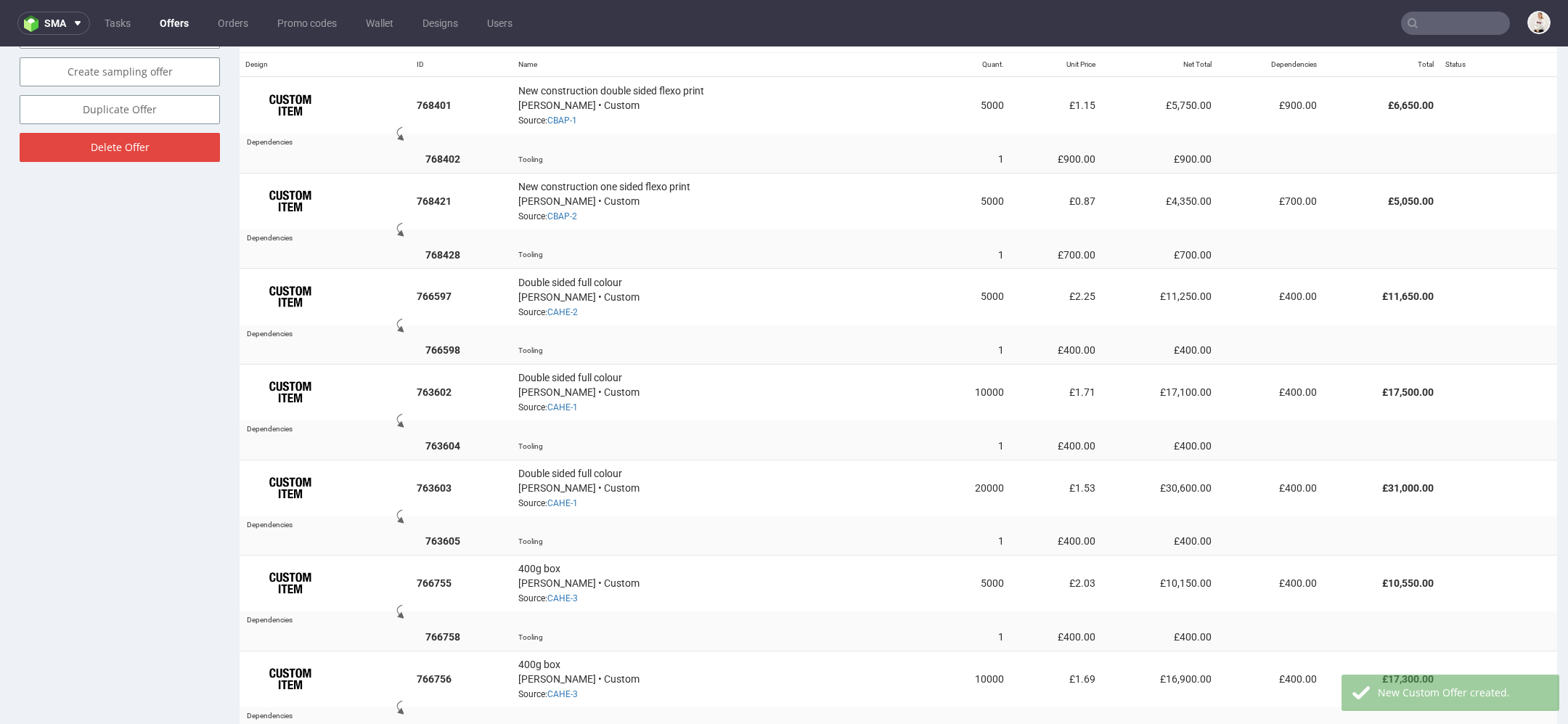
scroll to position [851, 0]
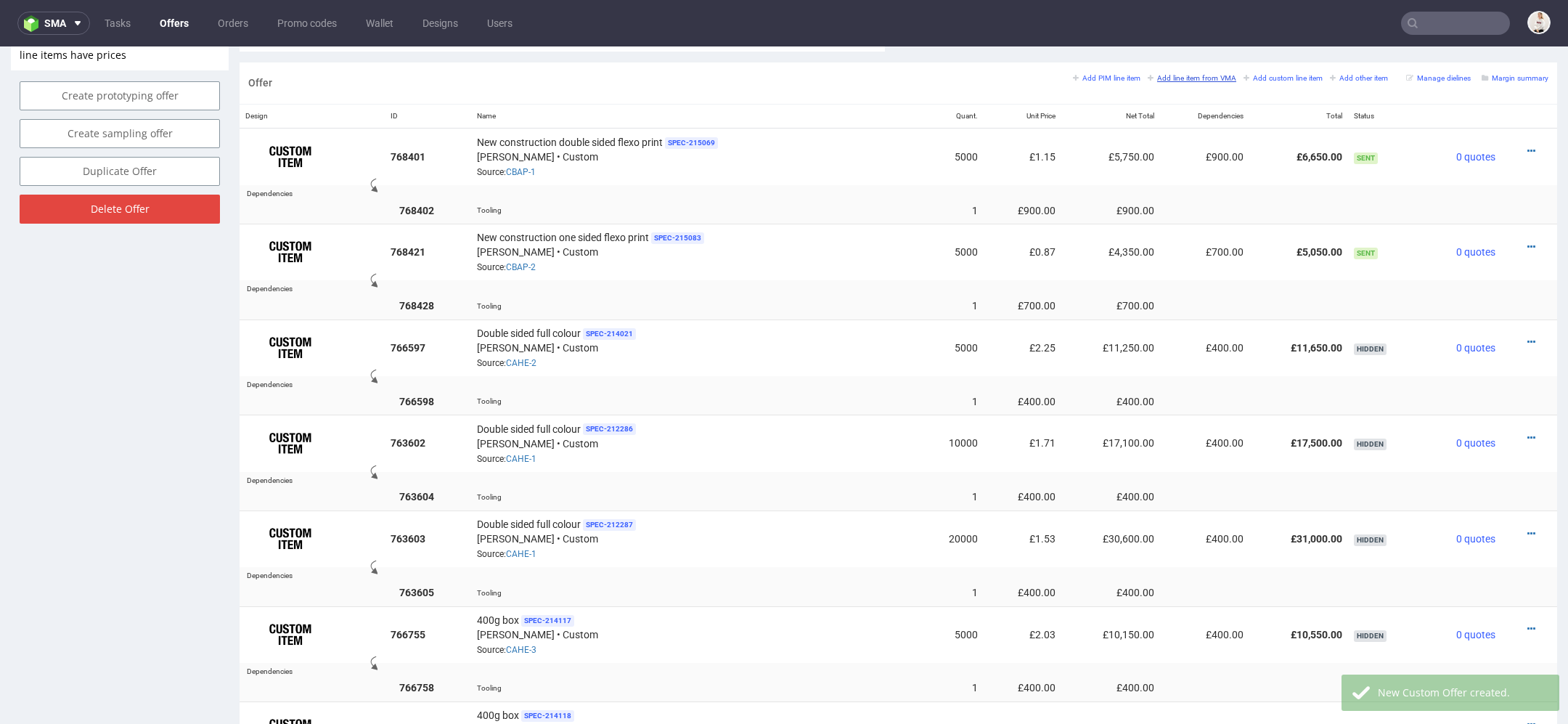
click at [1192, 74] on small "Add line item from VMA" at bounding box center [1192, 78] width 88 height 8
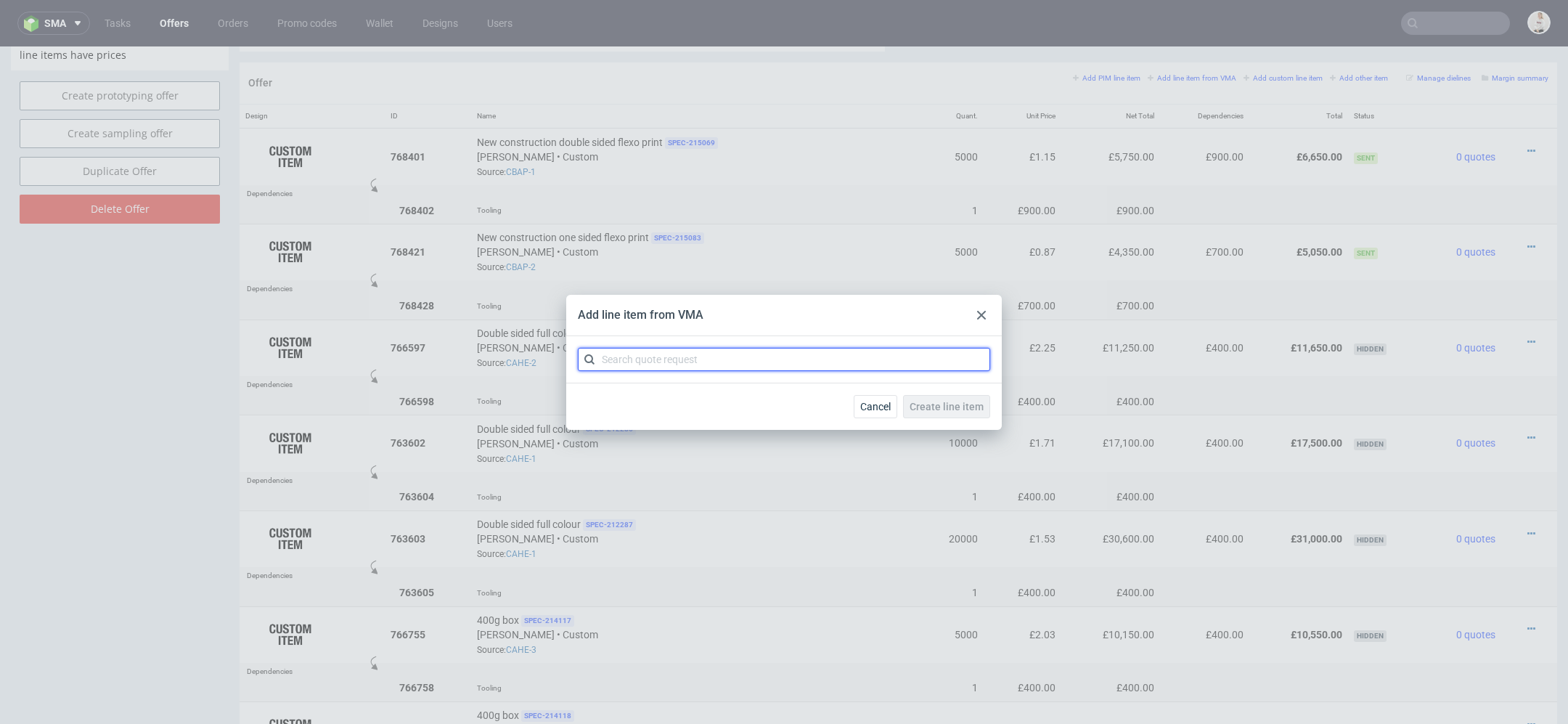
click at [851, 352] on input "text" at bounding box center [784, 360] width 412 height 23
paste input "CBAP"
type input "CBAP"
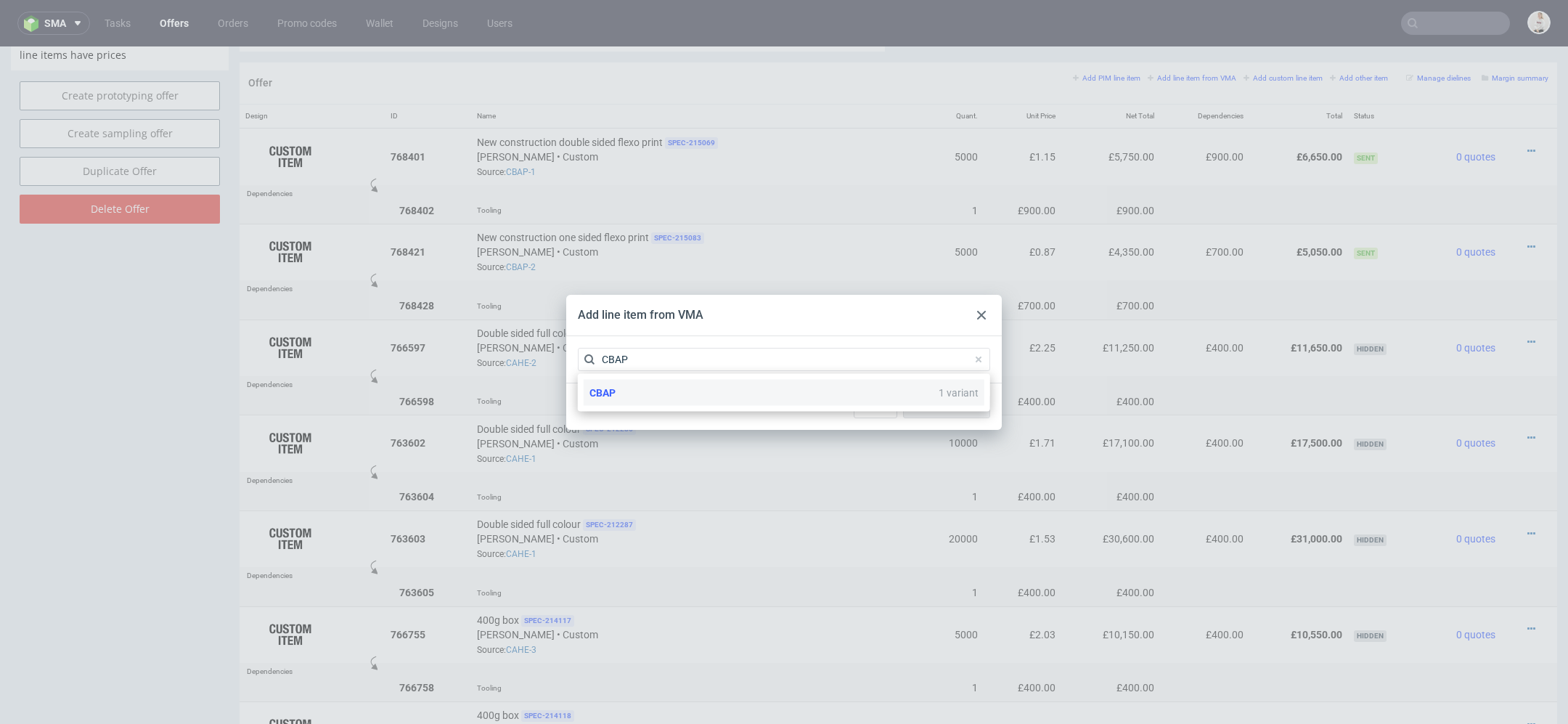
click at [716, 402] on div "CBAP 1 variant" at bounding box center [784, 393] width 401 height 26
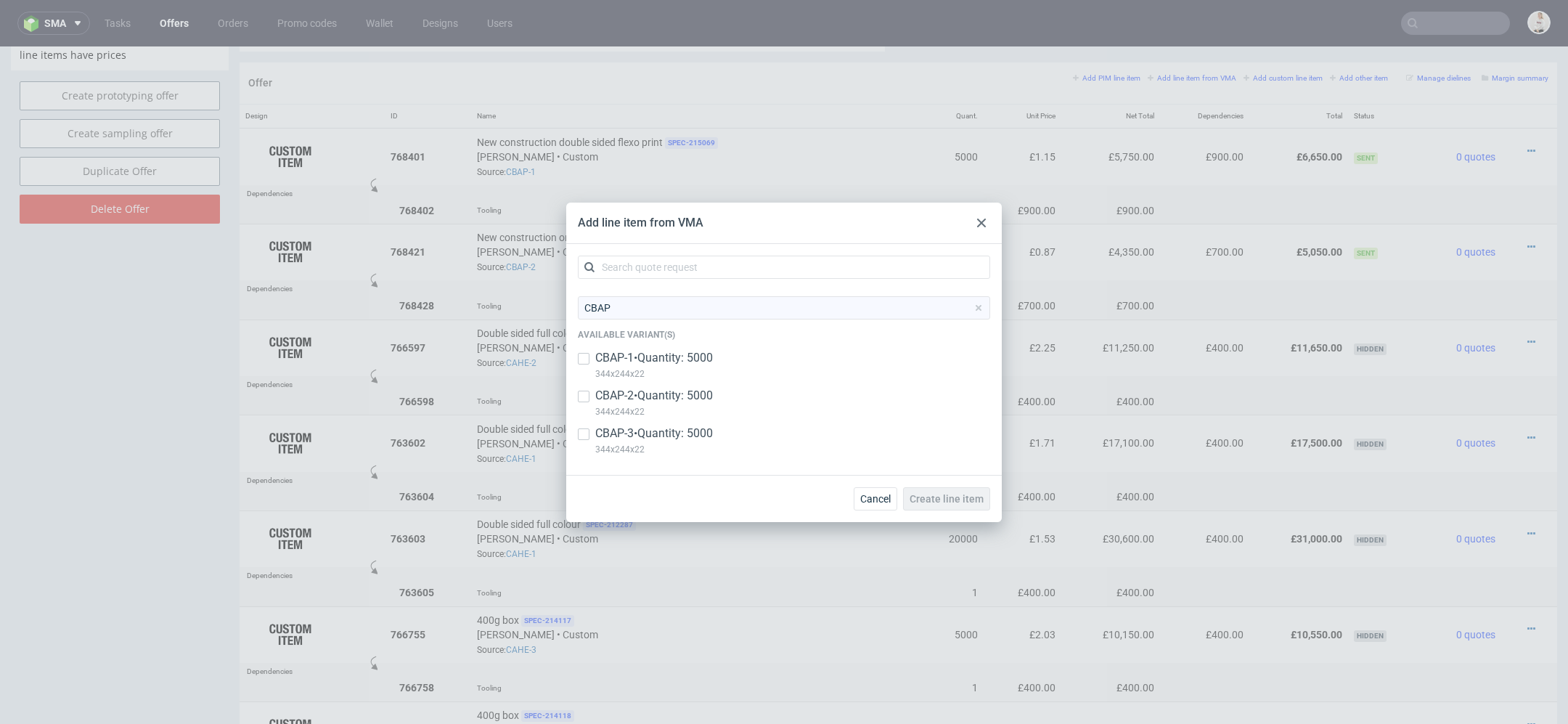
click at [713, 443] on p "344x244x22" at bounding box center [653, 449] width 118 height 16
checkbox input "true"
click at [982, 503] on span "Create line item" at bounding box center [947, 499] width 74 height 10
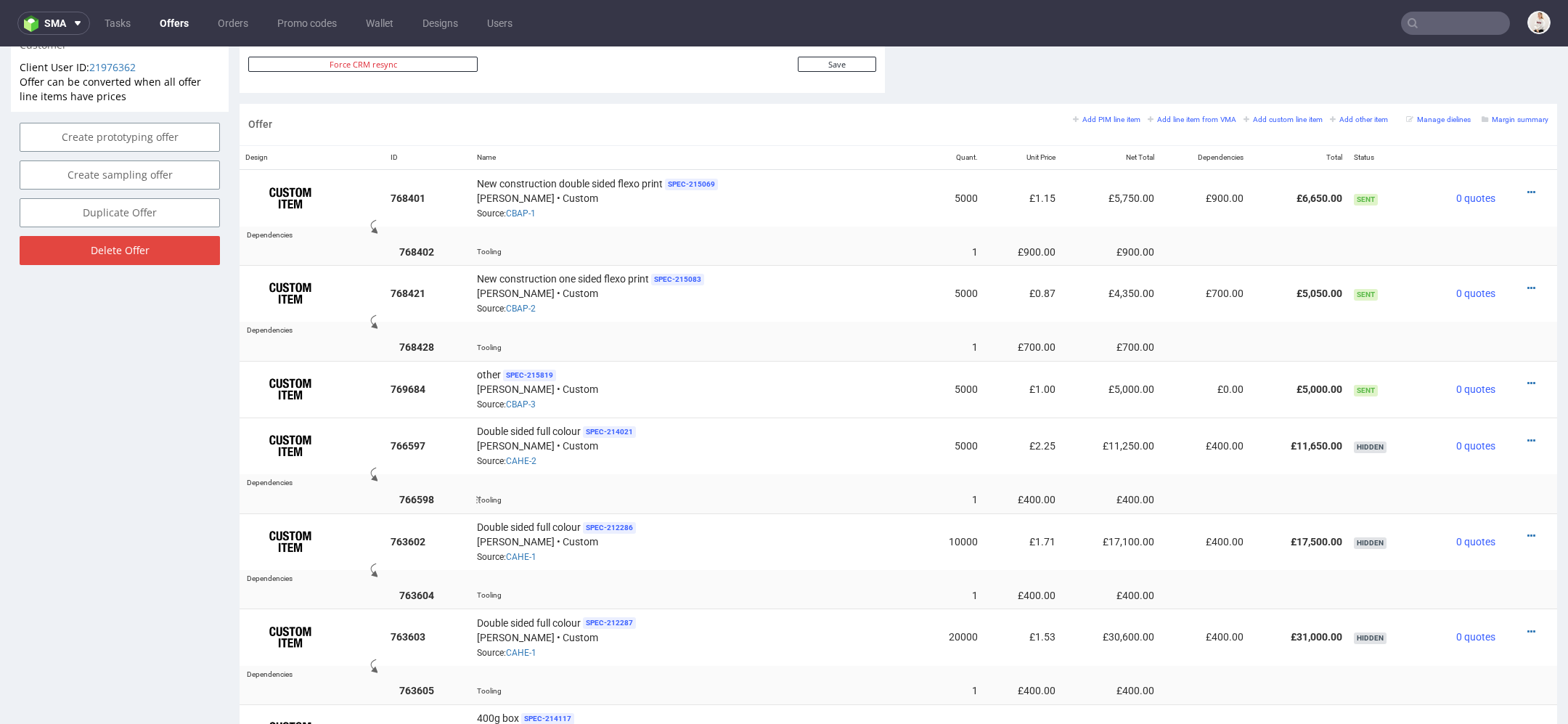
scroll to position [800, 0]
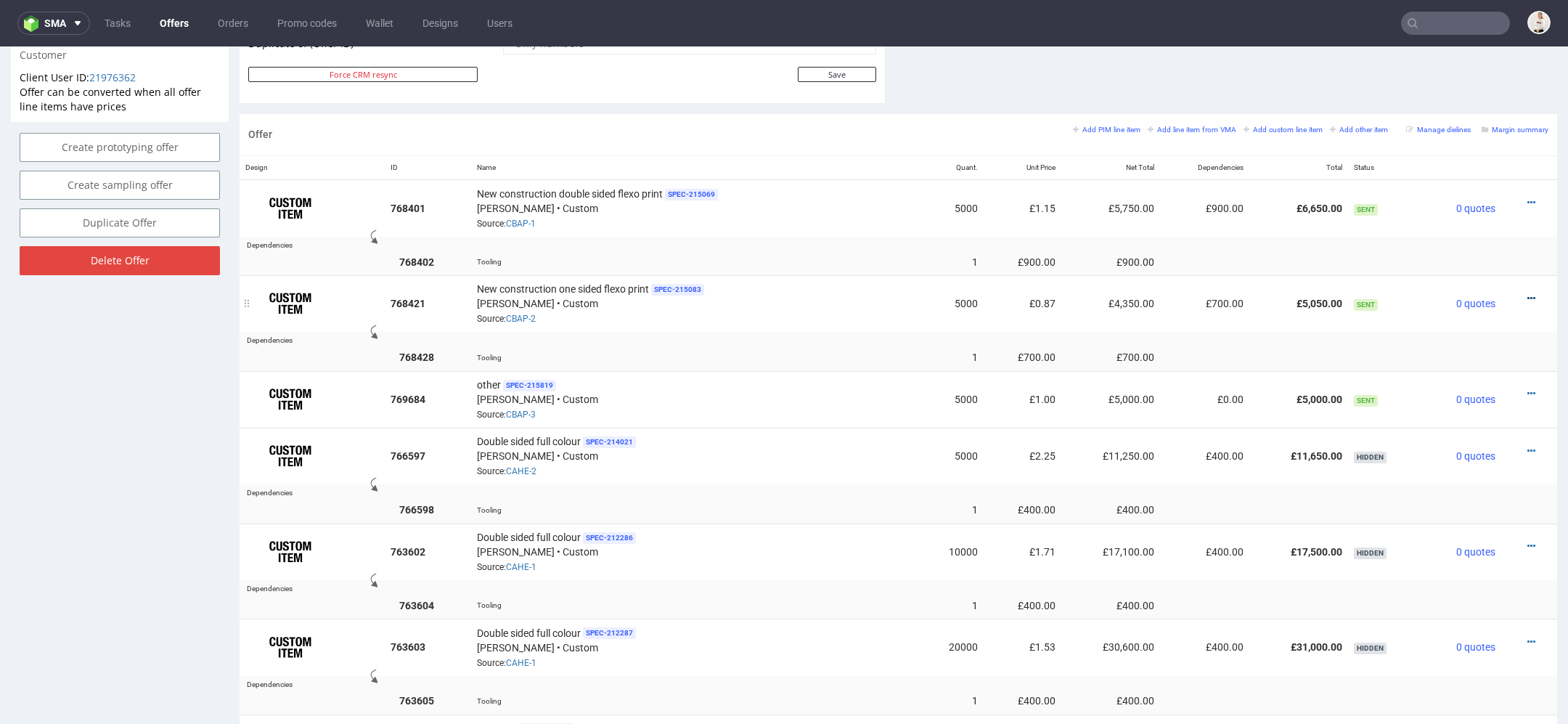
click at [1527, 293] on icon at bounding box center [1531, 298] width 8 height 10
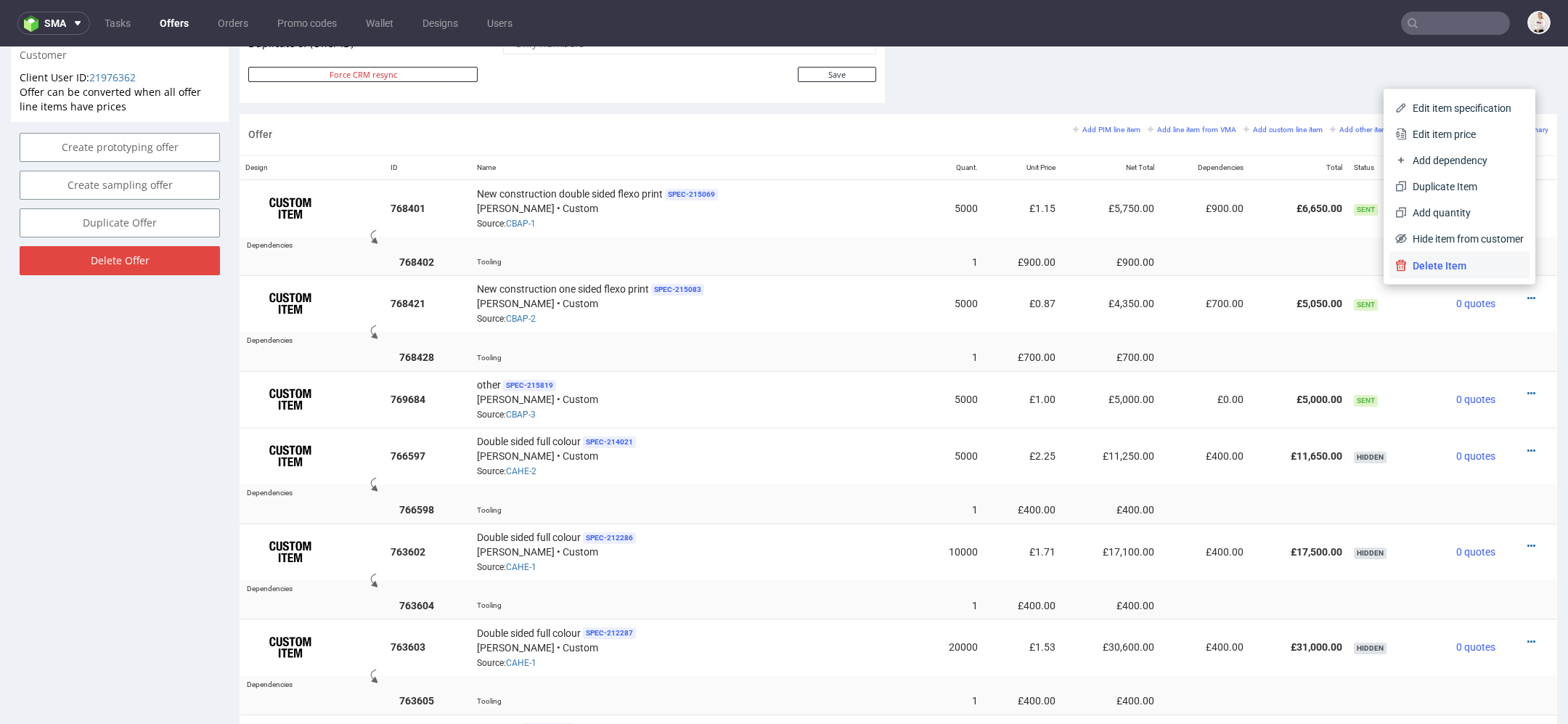
click at [1487, 262] on span "Delete Item" at bounding box center [1465, 265] width 117 height 15
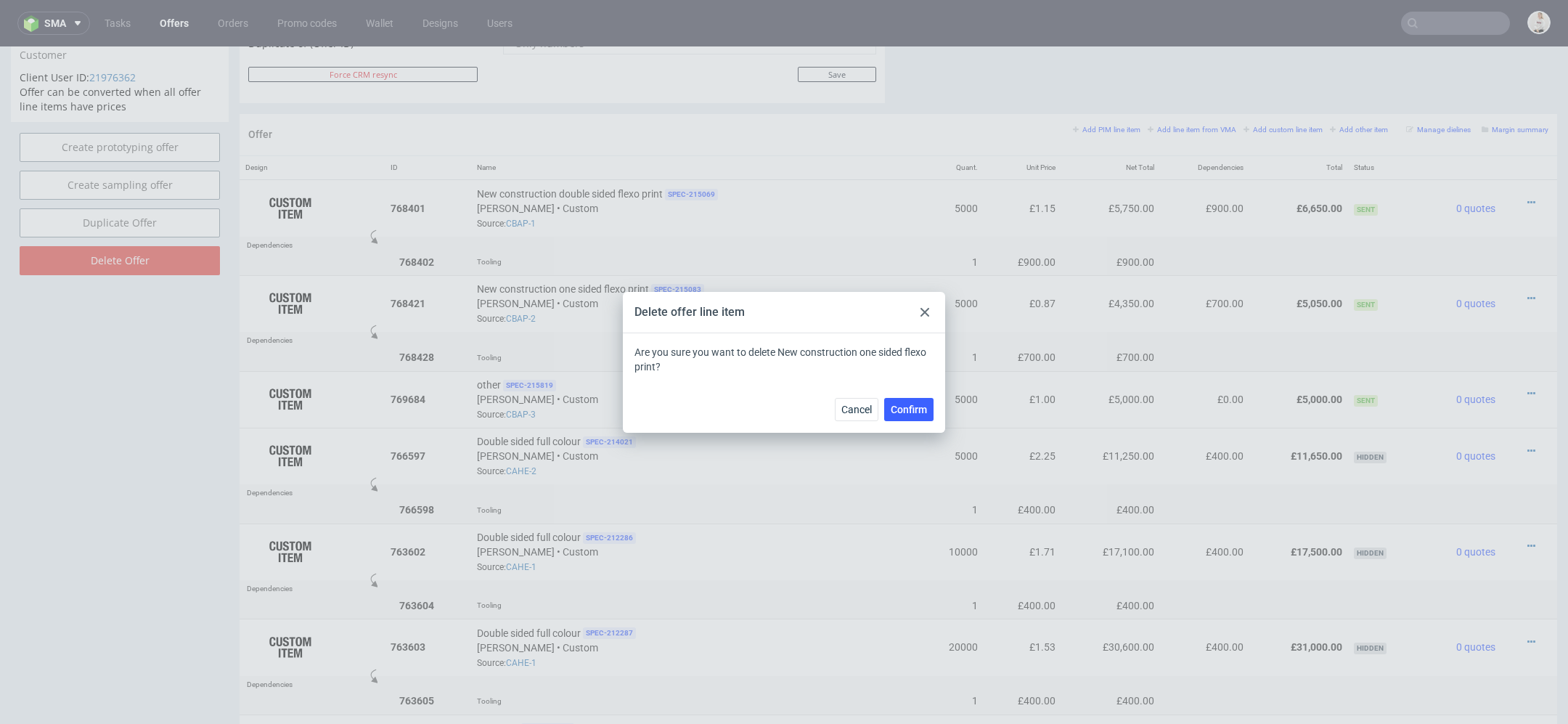
click at [927, 306] on div at bounding box center [925, 312] width 17 height 17
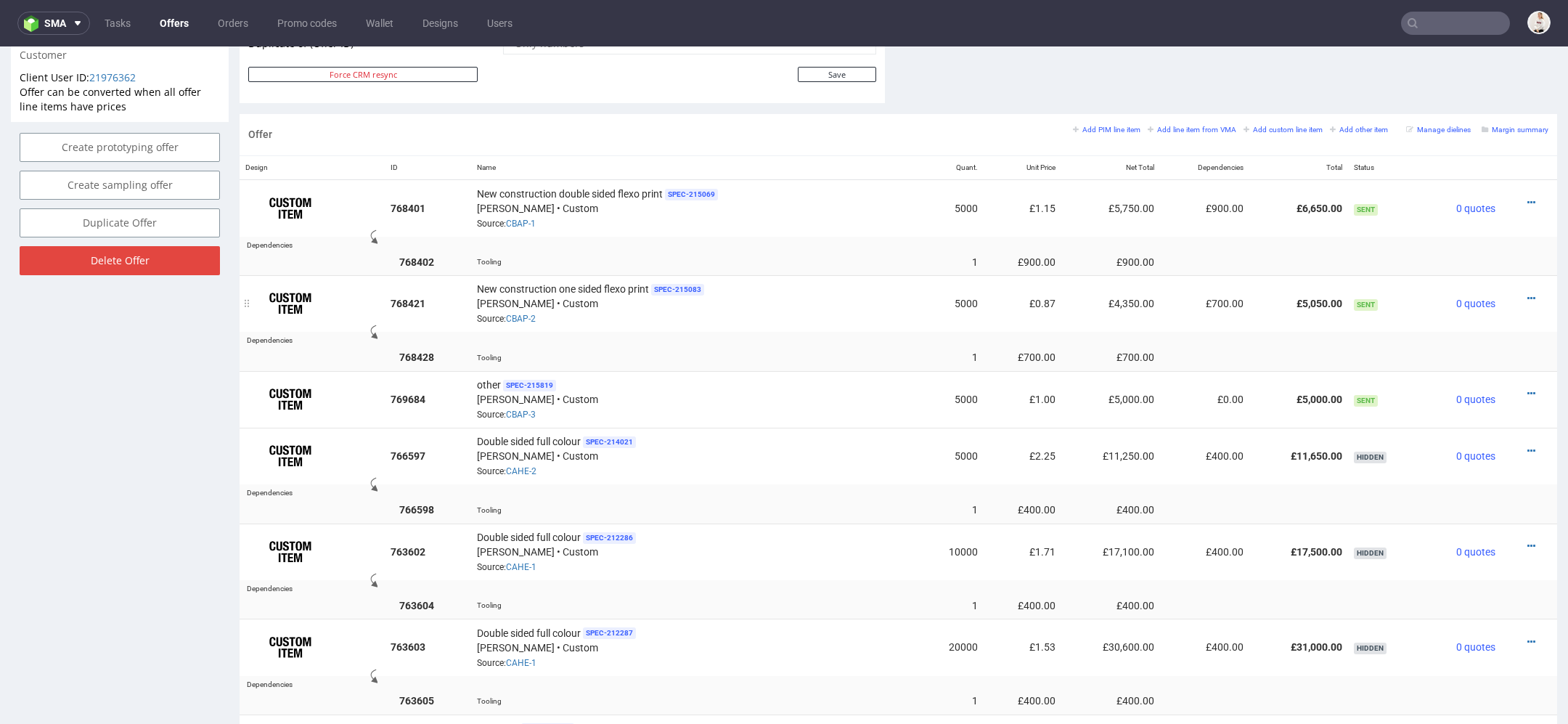
click at [1509, 291] on div at bounding box center [1524, 297] width 36 height 15
click at [1527, 293] on icon at bounding box center [1531, 298] width 8 height 10
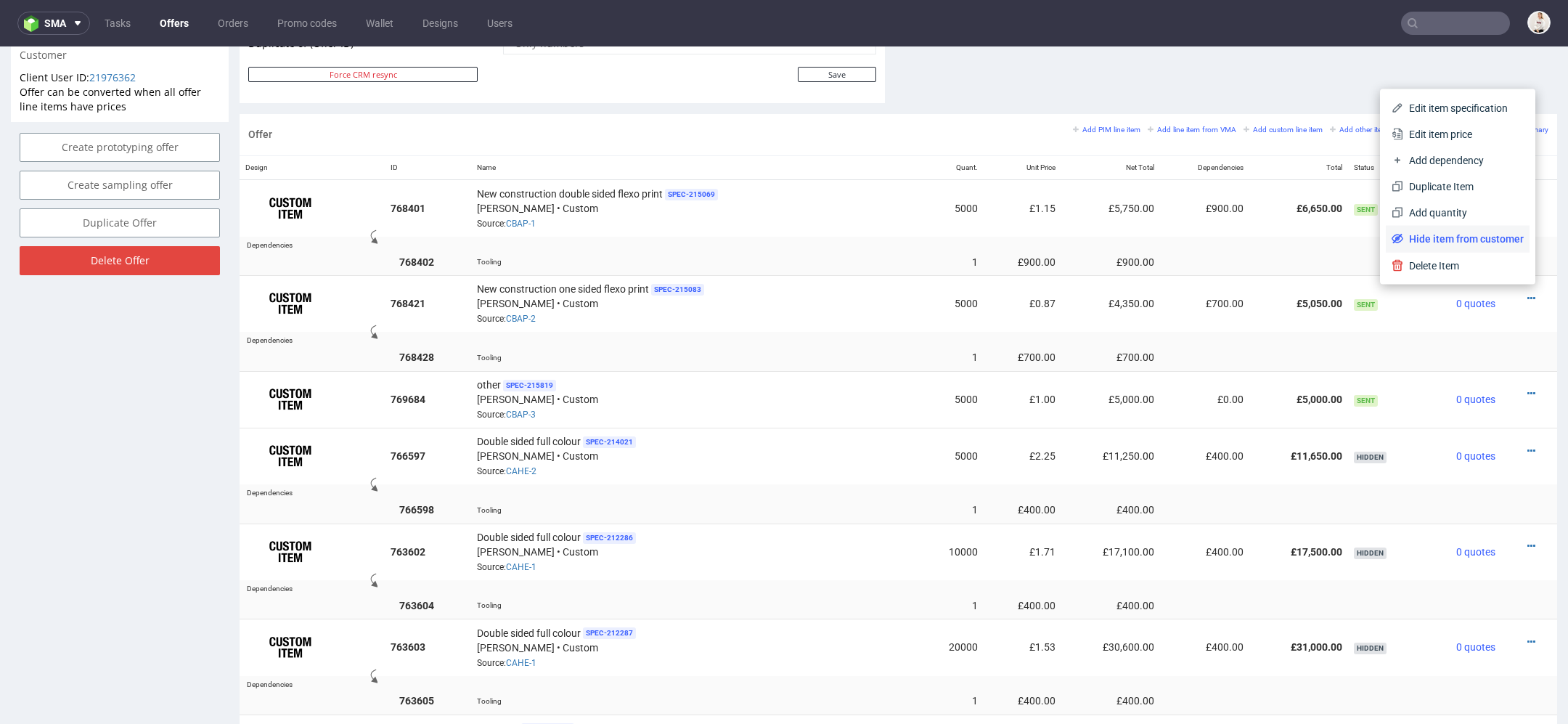
click at [1481, 238] on span "Hide item from customer" at bounding box center [1464, 238] width 121 height 15
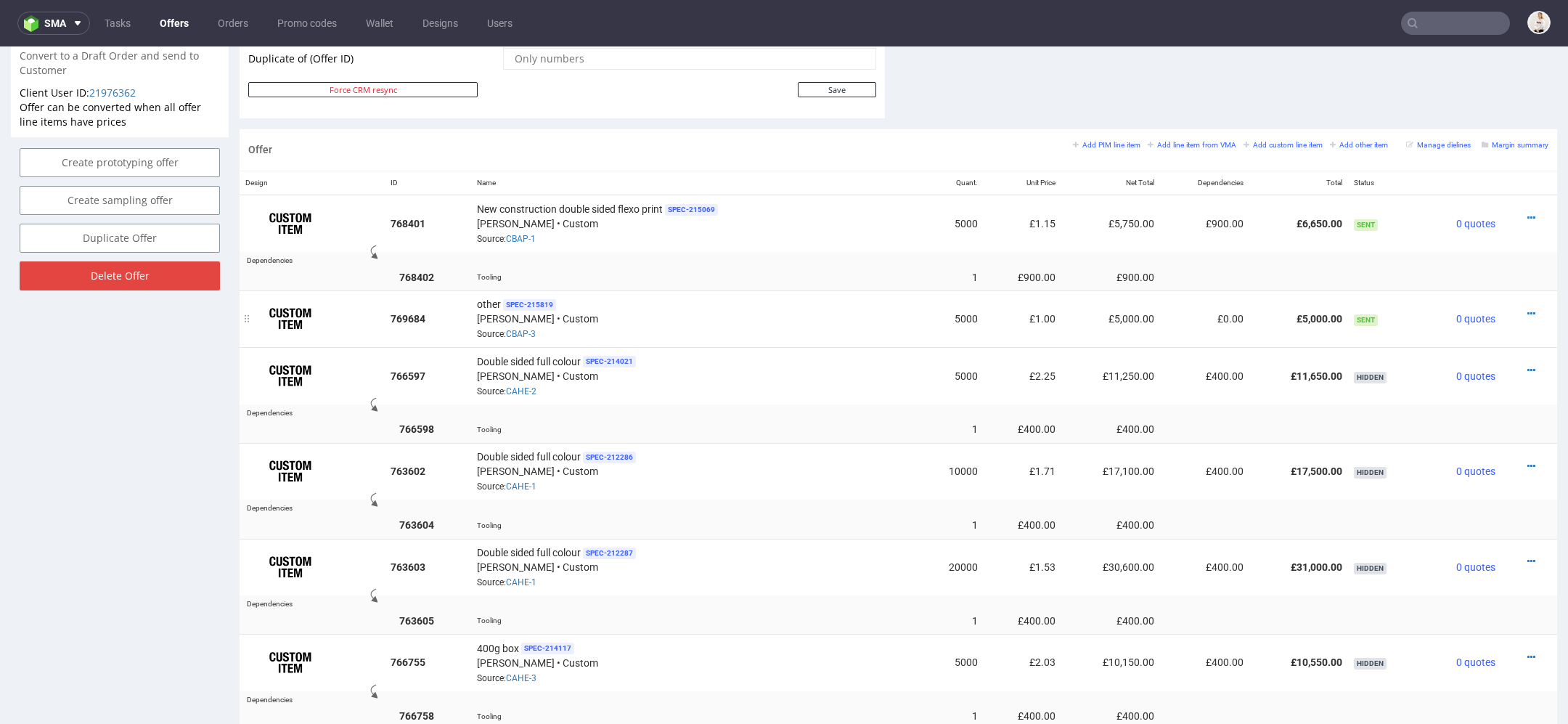
scroll to position [812, 0]
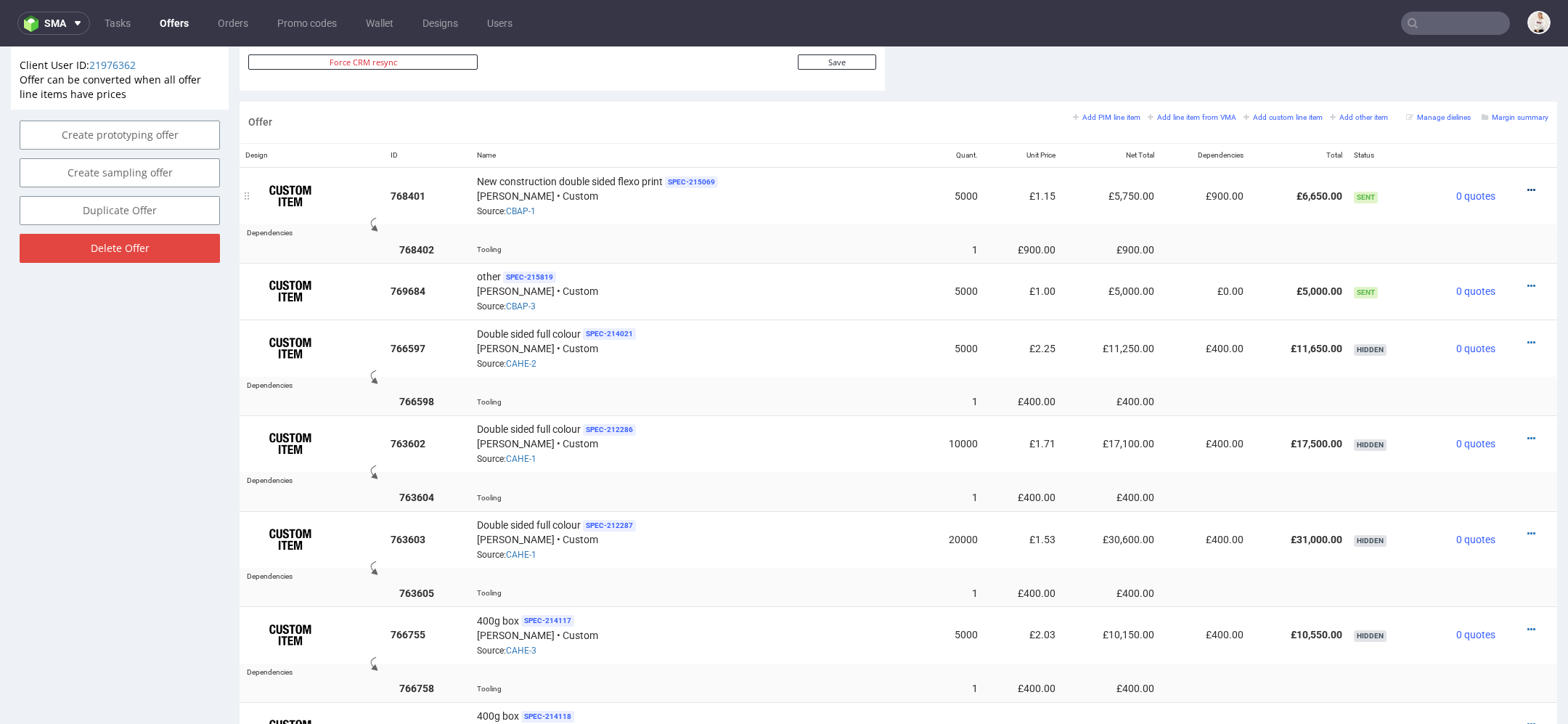
click at [1527, 185] on icon at bounding box center [1531, 190] width 8 height 10
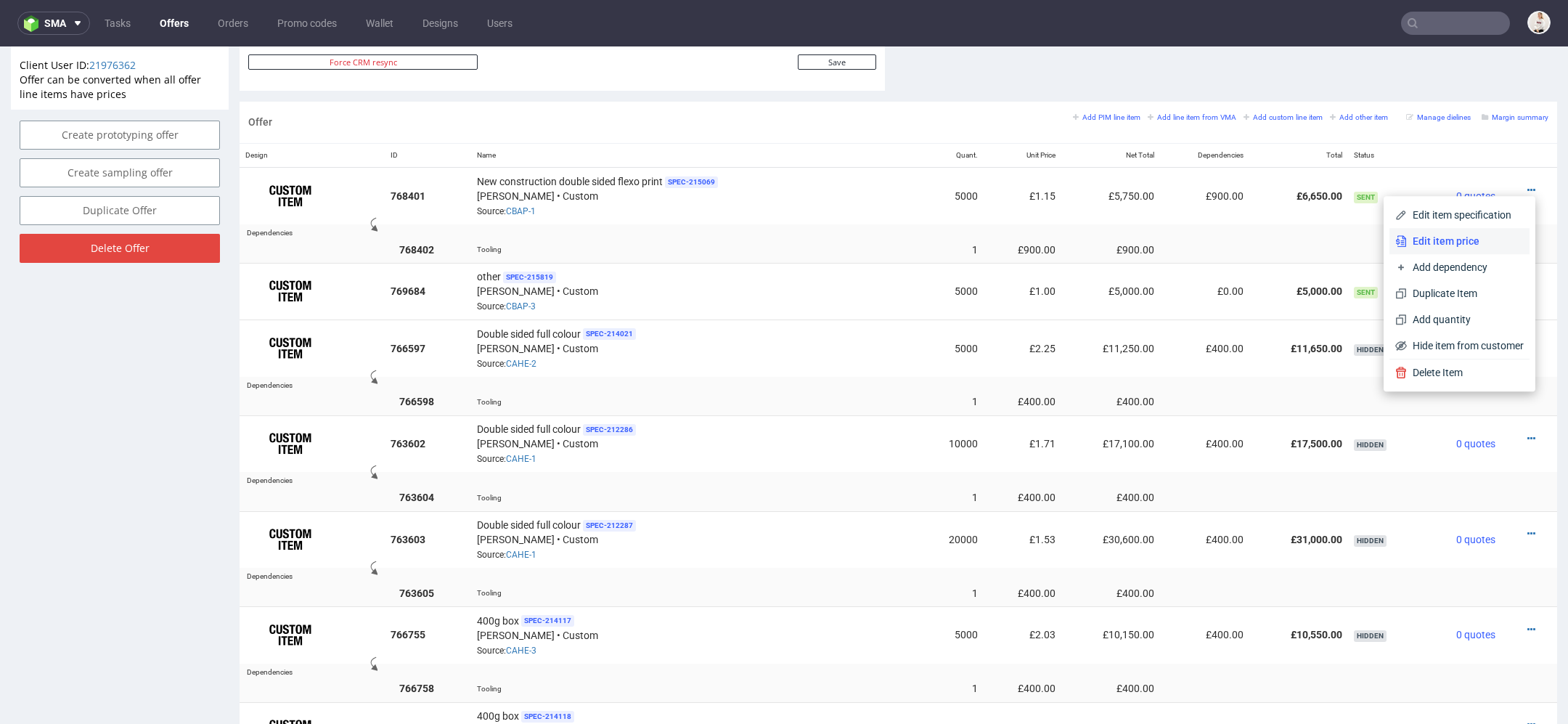
click at [1467, 233] on span "Edit item price" at bounding box center [1465, 240] width 117 height 15
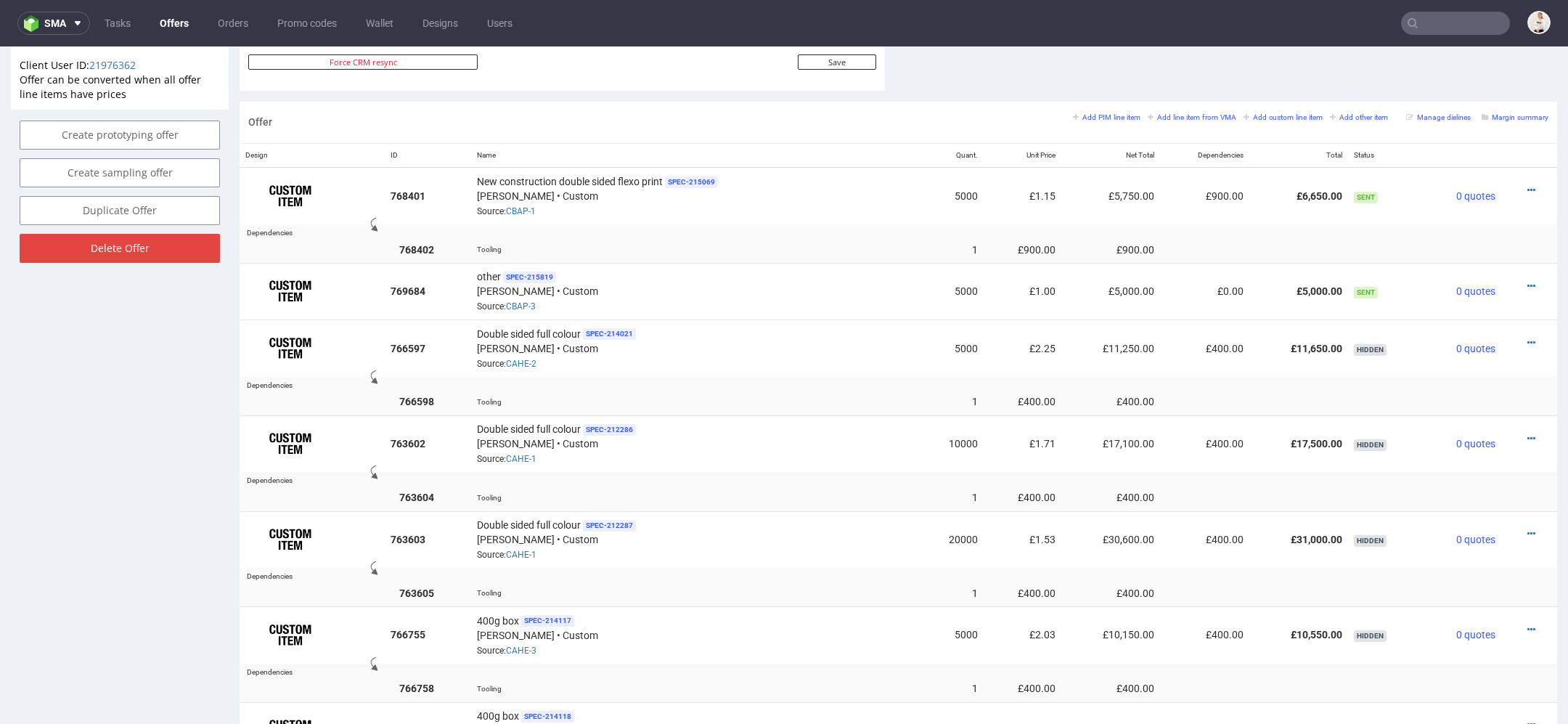
scroll to position [0, 0]
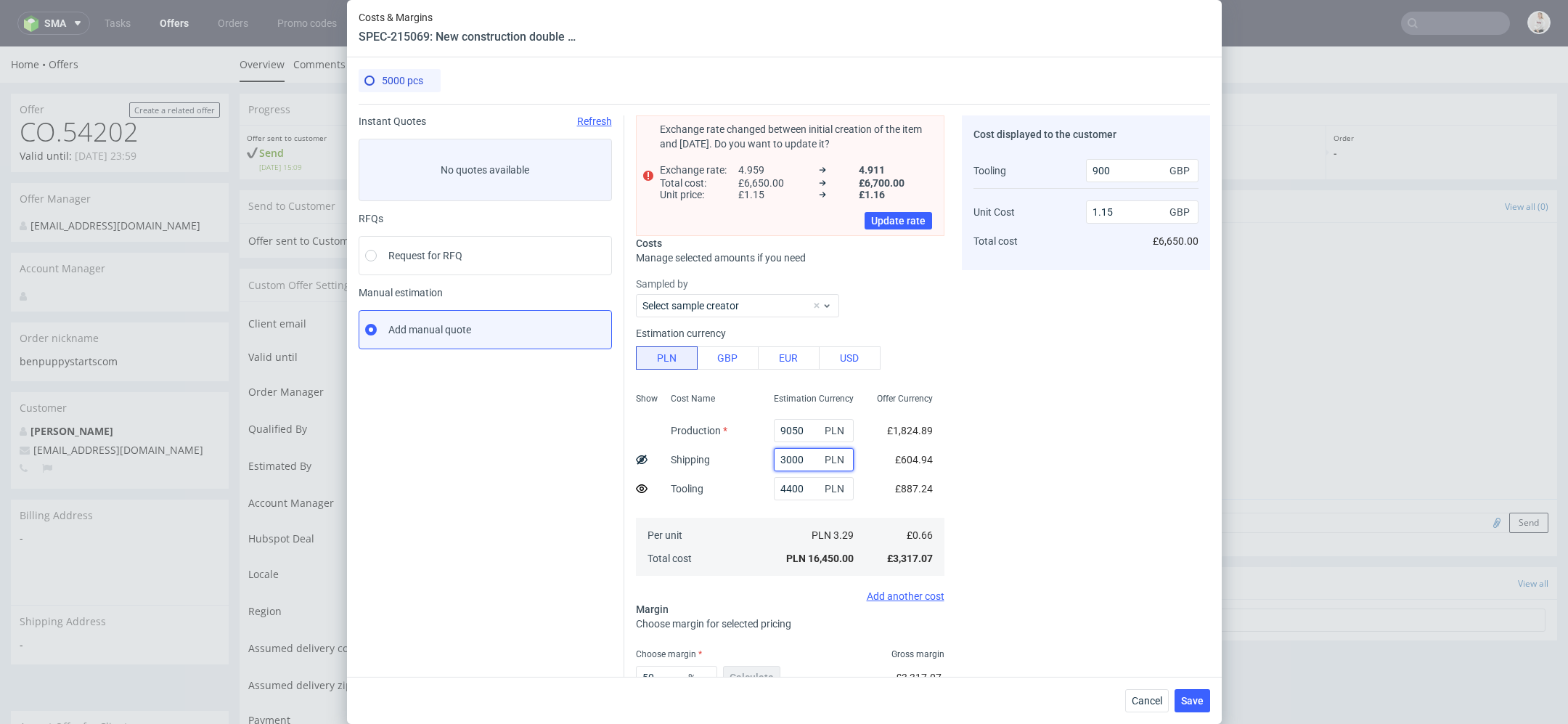
drag, startPoint x: 807, startPoint y: 460, endPoint x: 499, endPoint y: 437, distance: 308.9
click at [499, 437] on div "Instant Quotes Refresh No quotes available RFQs Request for RFQ Manual estimati…" at bounding box center [784, 435] width 852 height 664
click at [1137, 700] on span "Cancel" at bounding box center [1146, 700] width 30 height 10
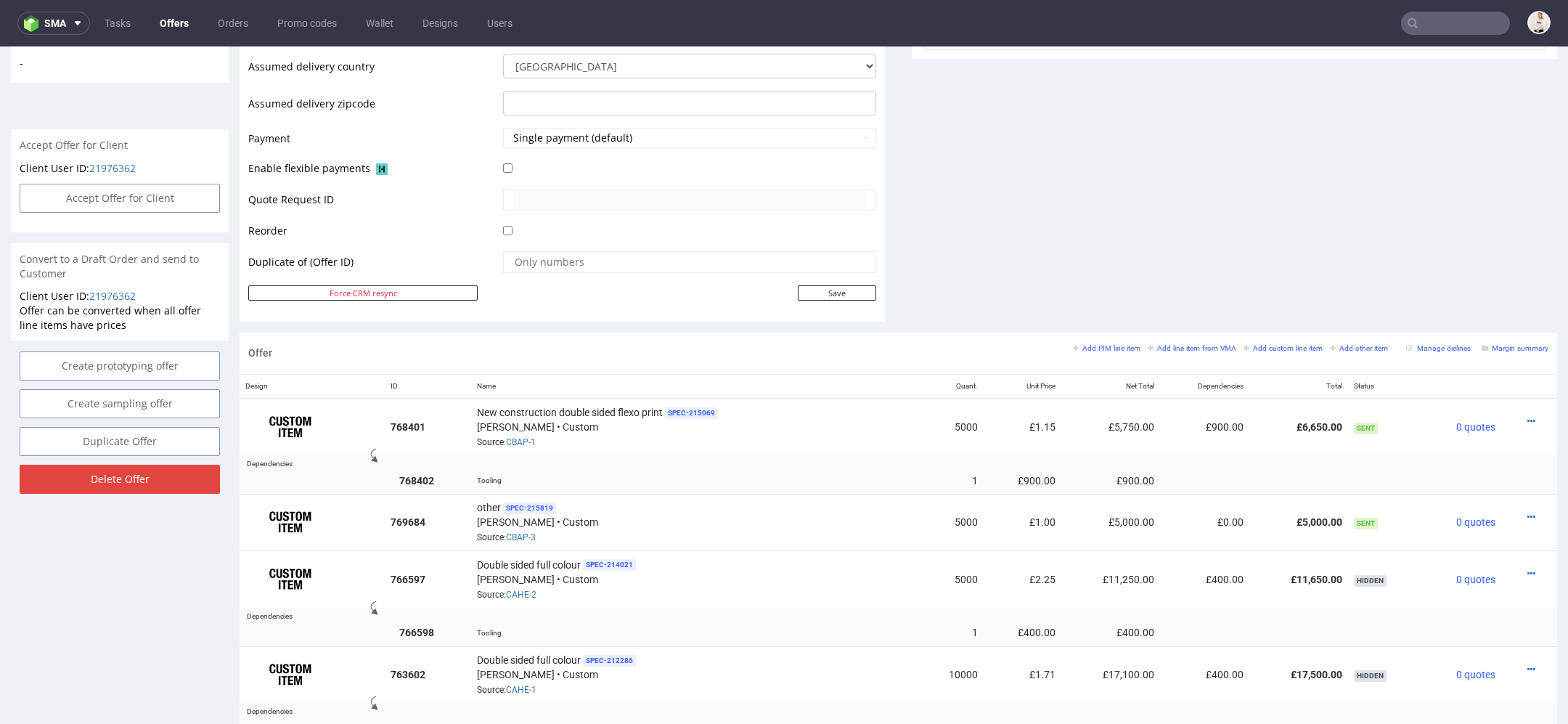
scroll to position [584, 0]
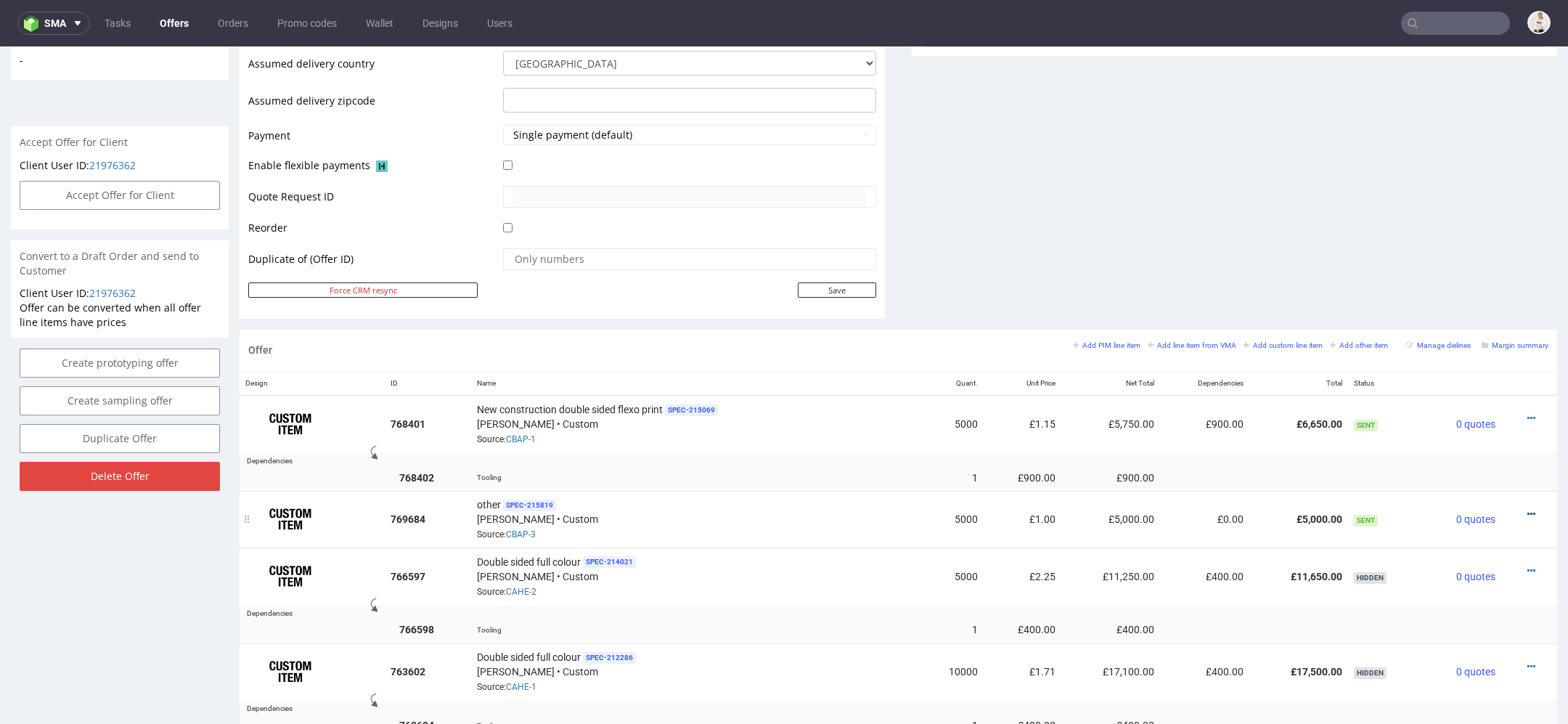
click at [1527, 509] on icon at bounding box center [1531, 514] width 8 height 10
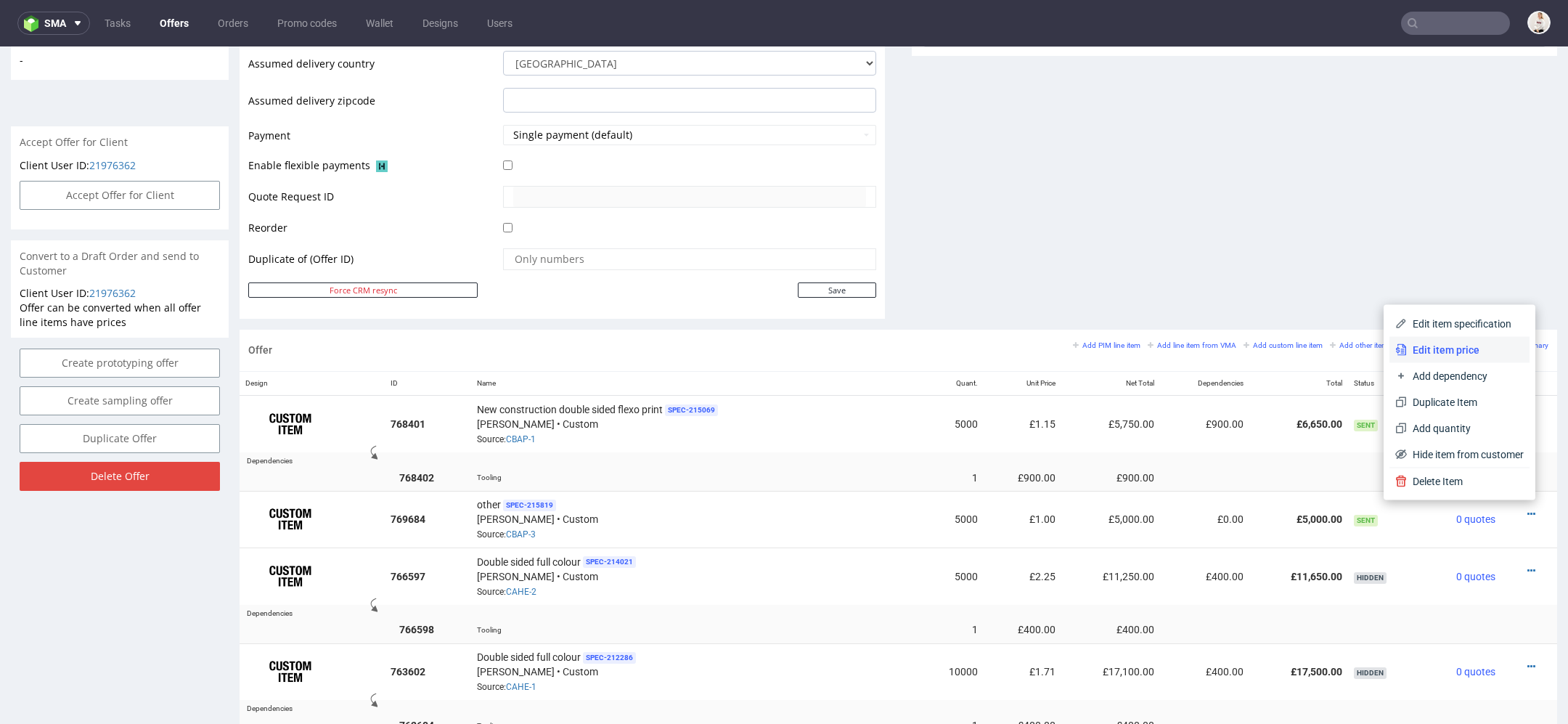
click at [1467, 337] on li "Edit item price" at bounding box center [1459, 350] width 140 height 26
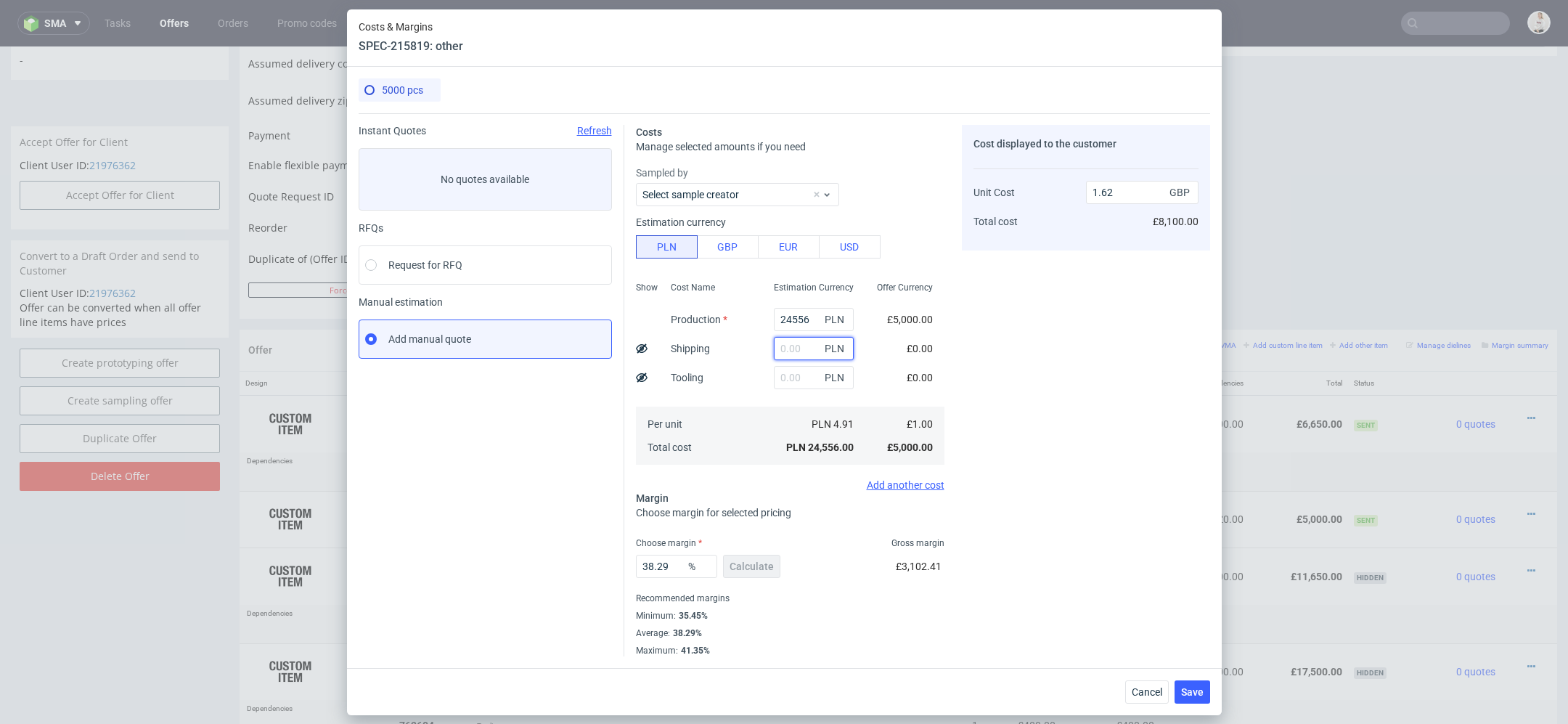
click at [795, 341] on input "text" at bounding box center [814, 349] width 80 height 23
paste input "3000"
type input "3000"
type input "1.82"
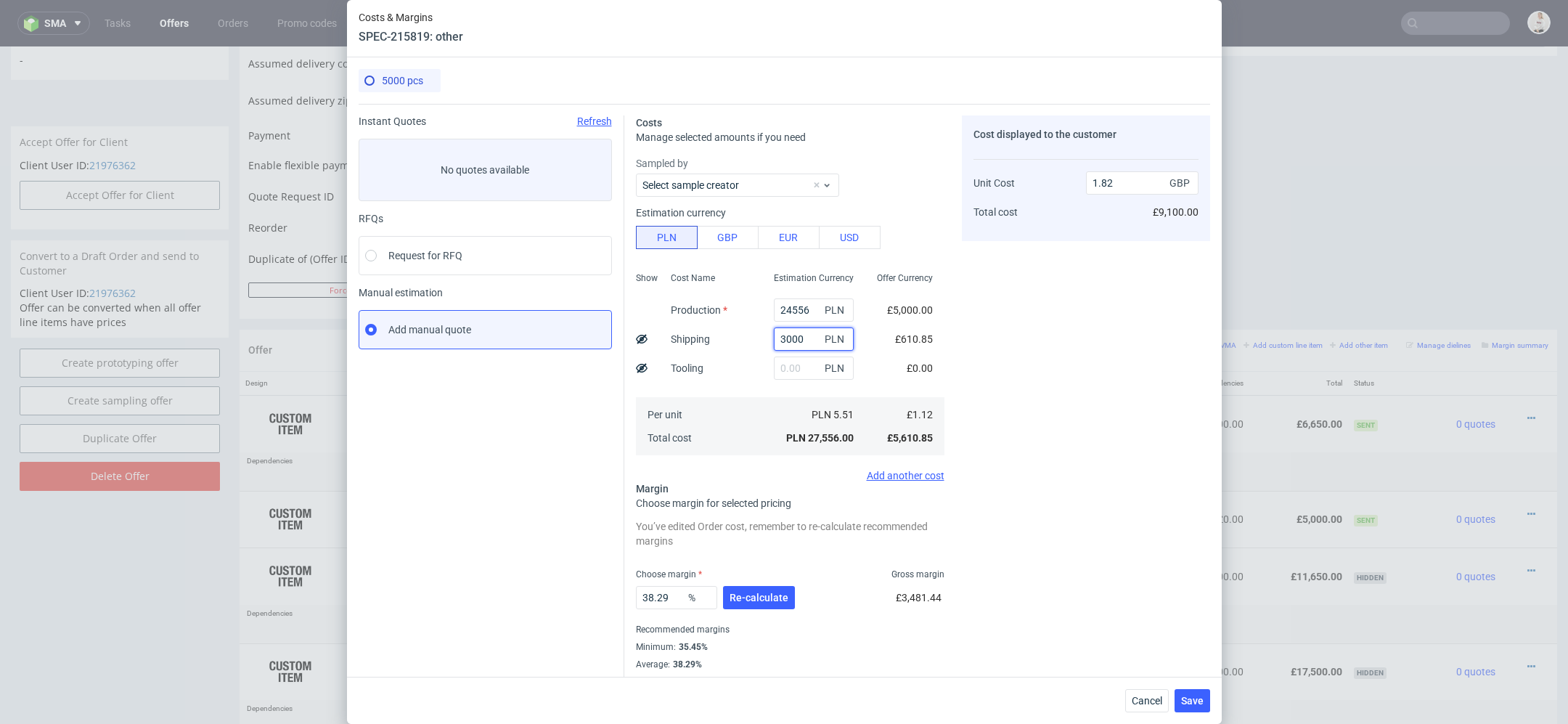
type input "3000"
click at [796, 309] on input "24556" at bounding box center [814, 310] width 80 height 23
paste input "10000"
type input "10000"
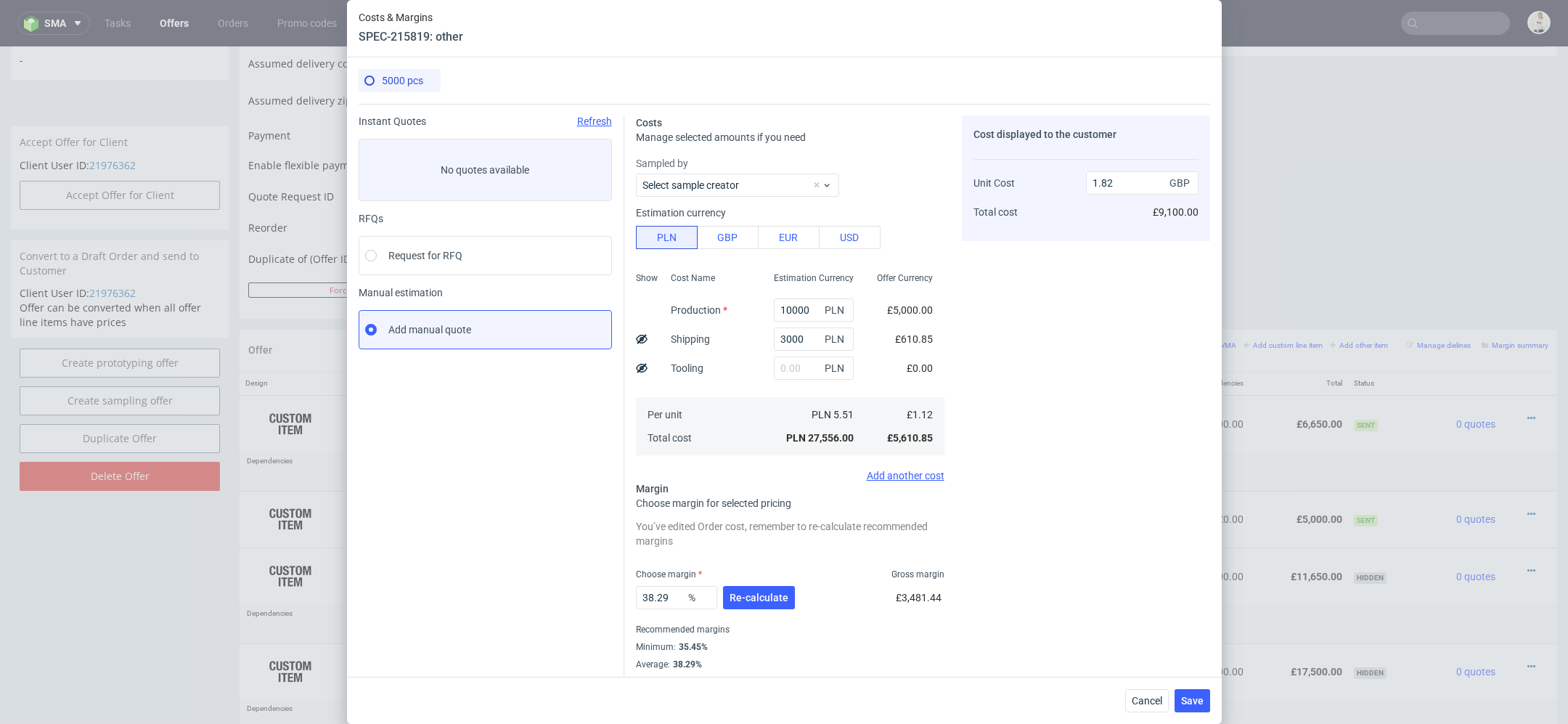
click at [1034, 332] on div "Cost displayed to the customer Unit Cost Total cost 1.82 GBP £9,100.00" at bounding box center [1086, 401] width 248 height 572
type input "0.86"
click at [796, 368] on input "text" at bounding box center [814, 368] width 80 height 23
type input "5000"
type input "1.18"
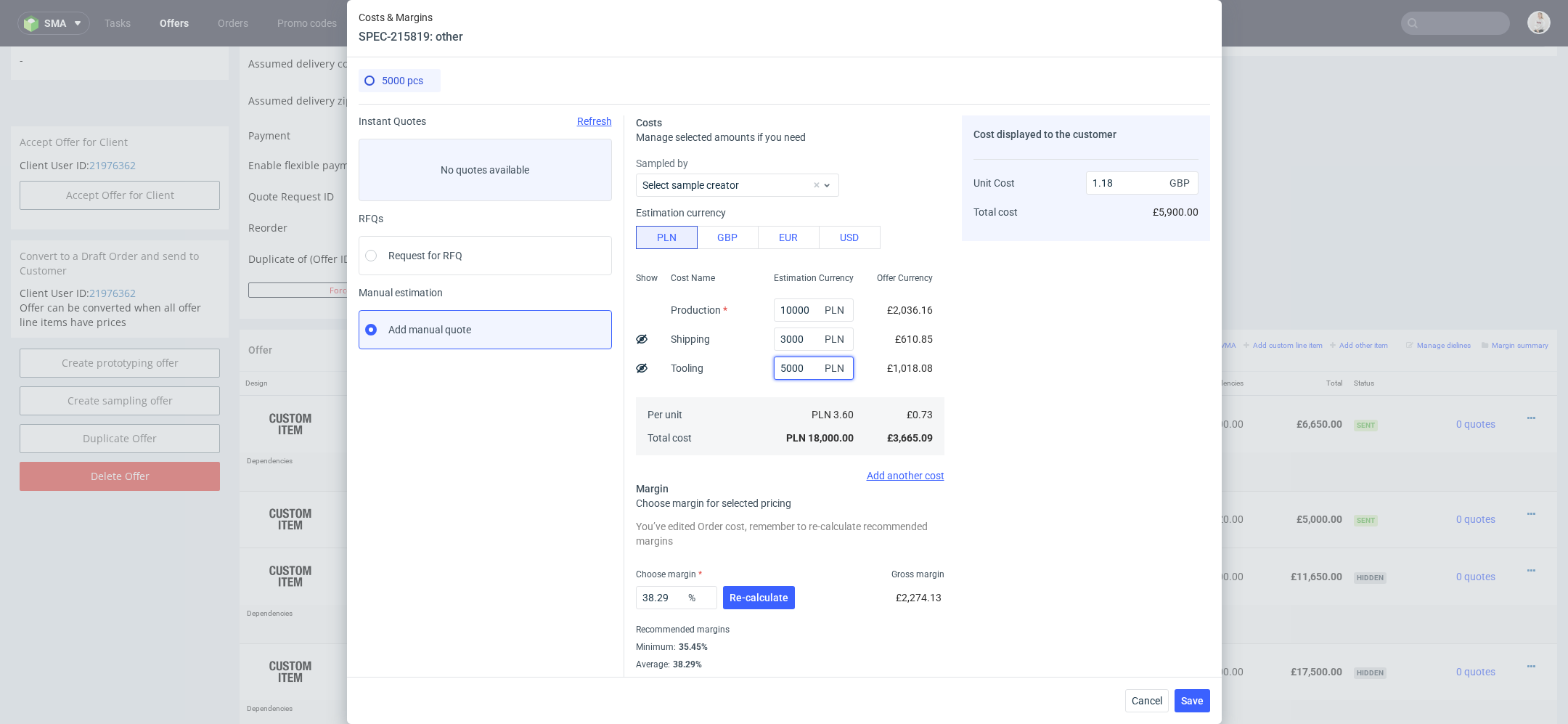
type input "5000"
click at [976, 378] on div "Cost displayed to the customer Unit Cost Total cost 1.18 GBP £5,900.00" at bounding box center [1086, 401] width 248 height 572
click at [776, 592] on span "Re-calculate" at bounding box center [759, 597] width 58 height 10
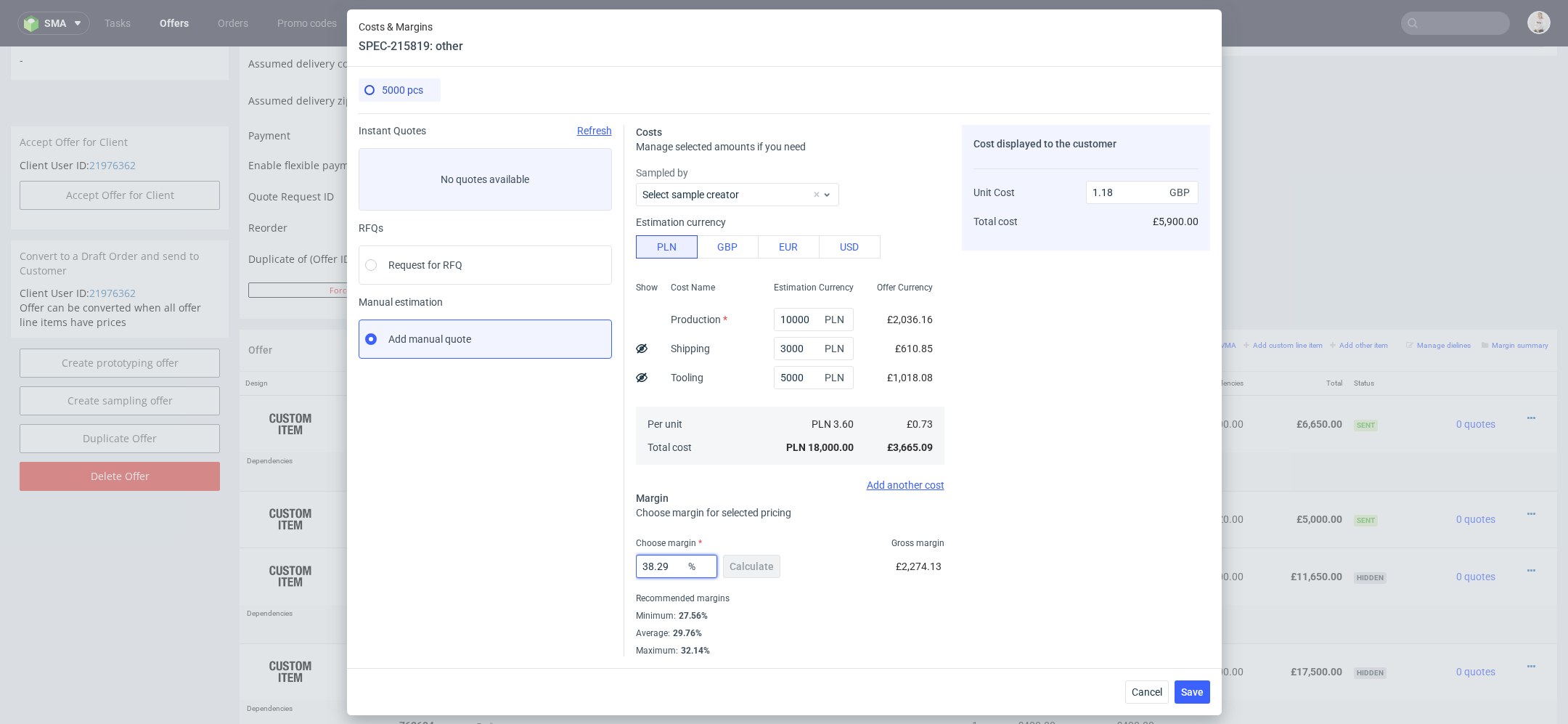
drag, startPoint x: 674, startPoint y: 571, endPoint x: 523, endPoint y: 565, distance: 151.1
click at [523, 565] on div "Instant Quotes Refresh No quotes available RFQs Request for RFQ Manual estimati…" at bounding box center [784, 385] width 852 height 543
type input "40"
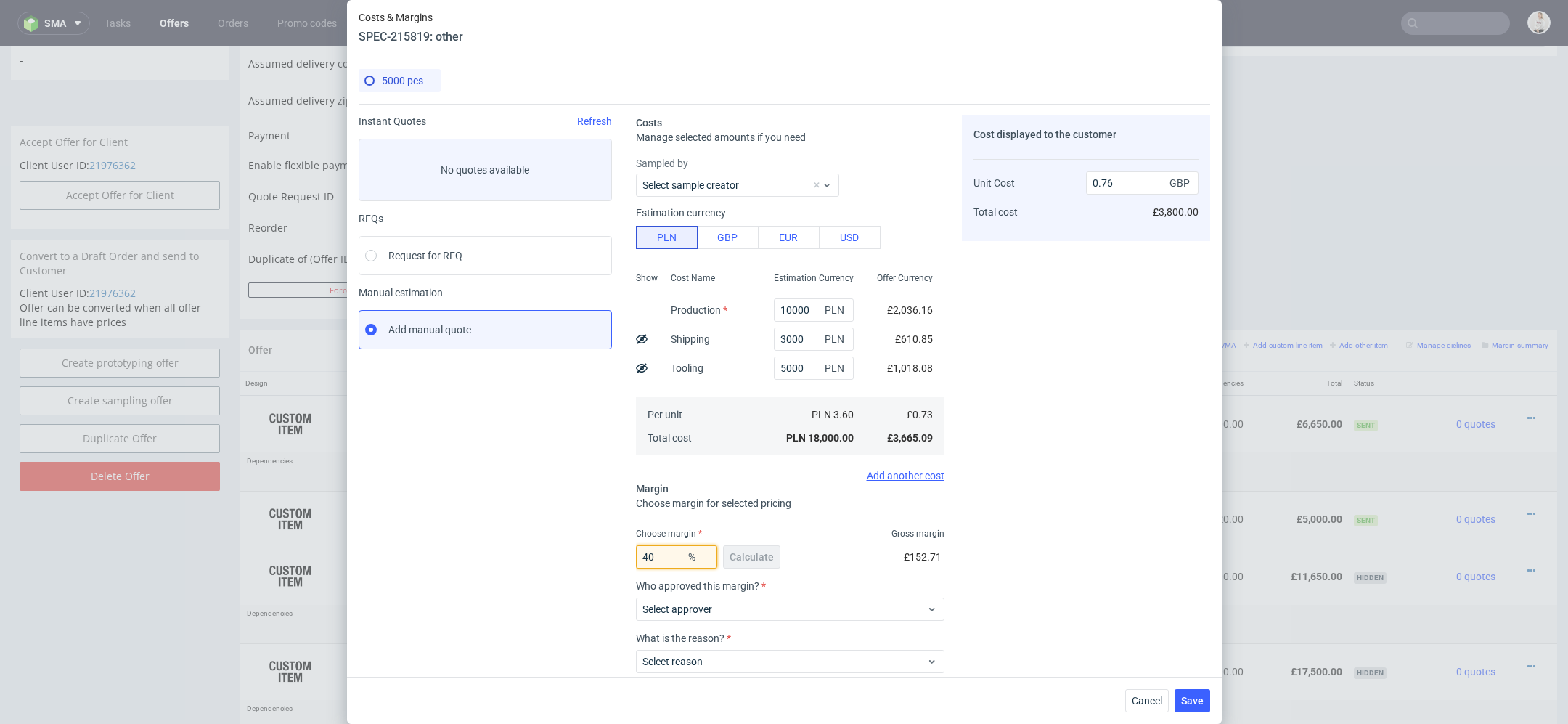
type input "1.22"
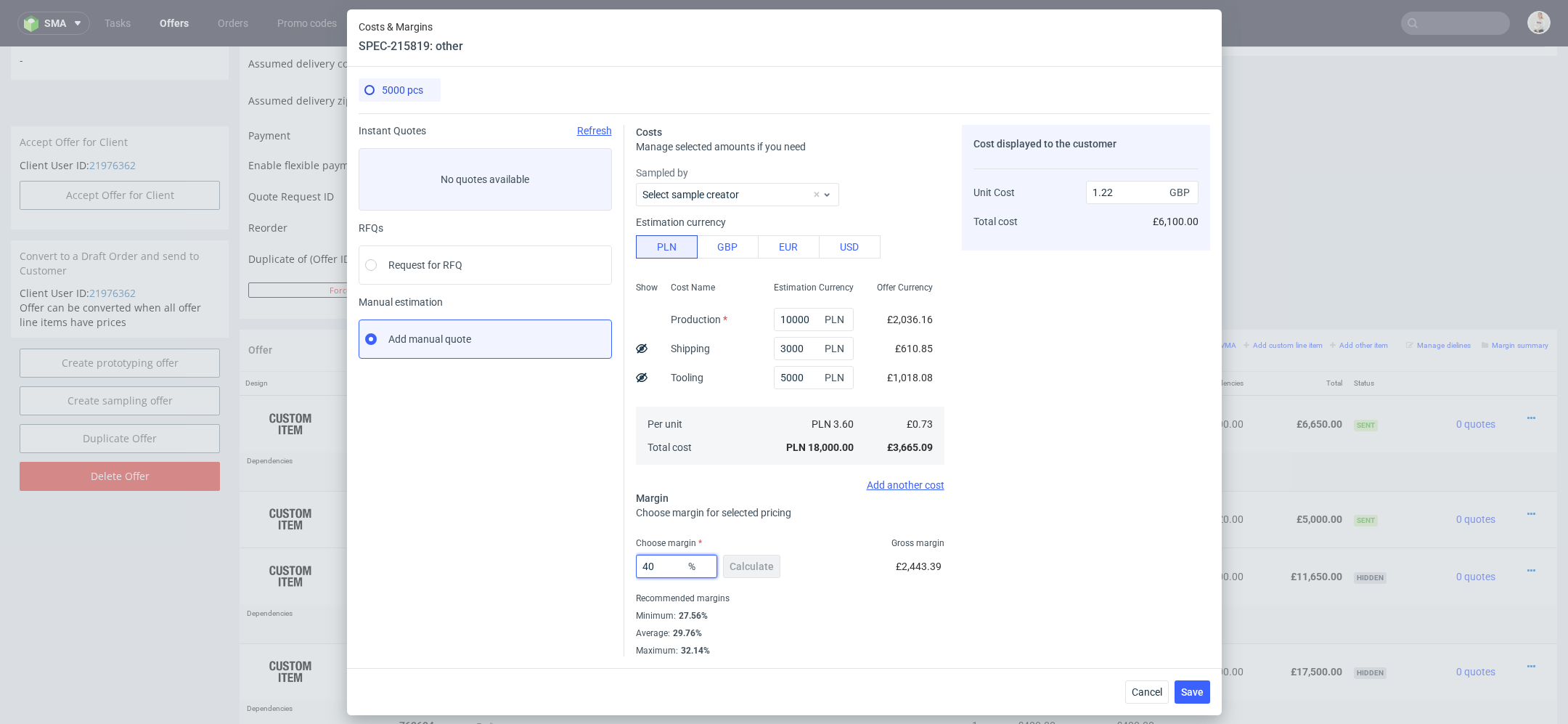
type input "40"
click at [945, 564] on div "Costs Manage selected amounts if you need Sampled by Select sample creator Esti…" at bounding box center [917, 385] width 586 height 543
click at [1198, 688] on span "Save" at bounding box center [1192, 692] width 22 height 10
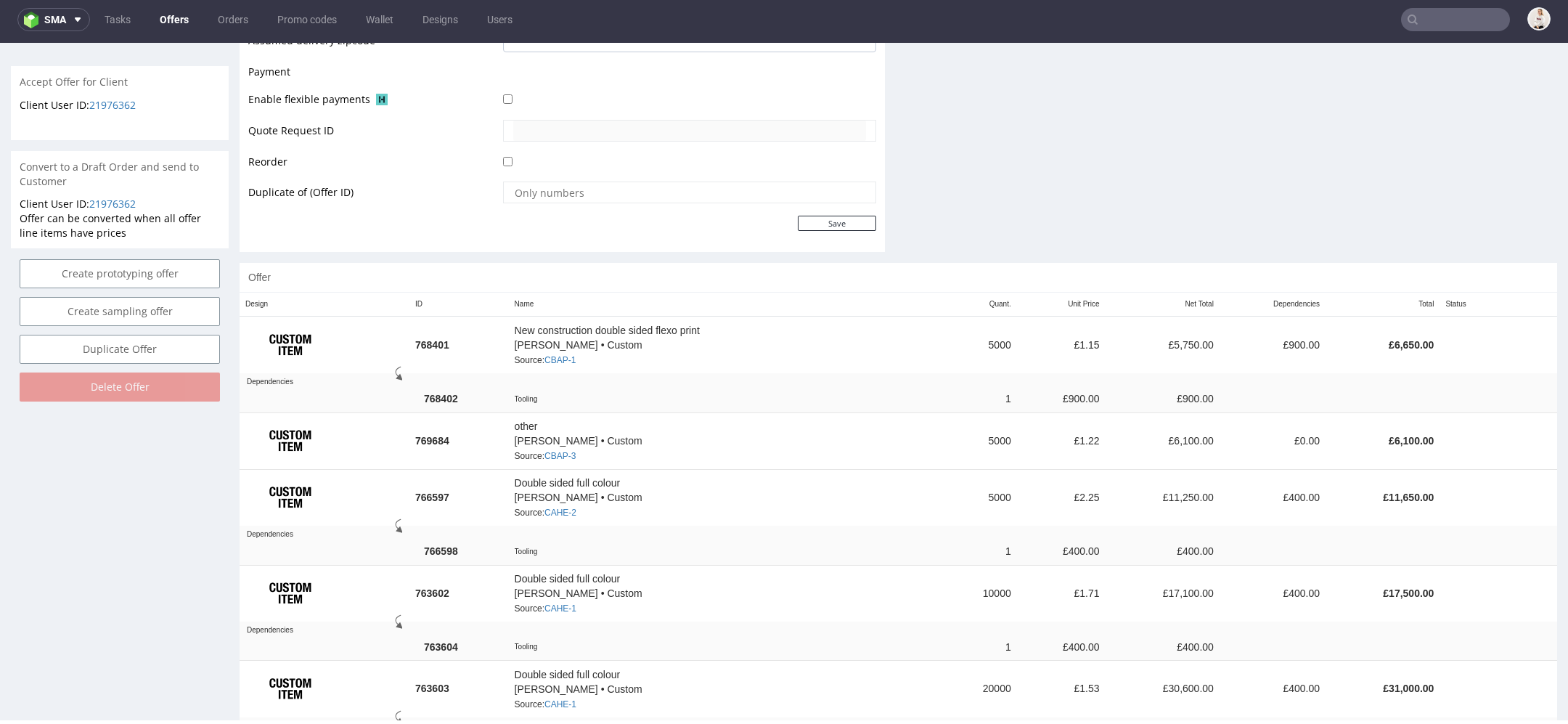
scroll to position [642, 0]
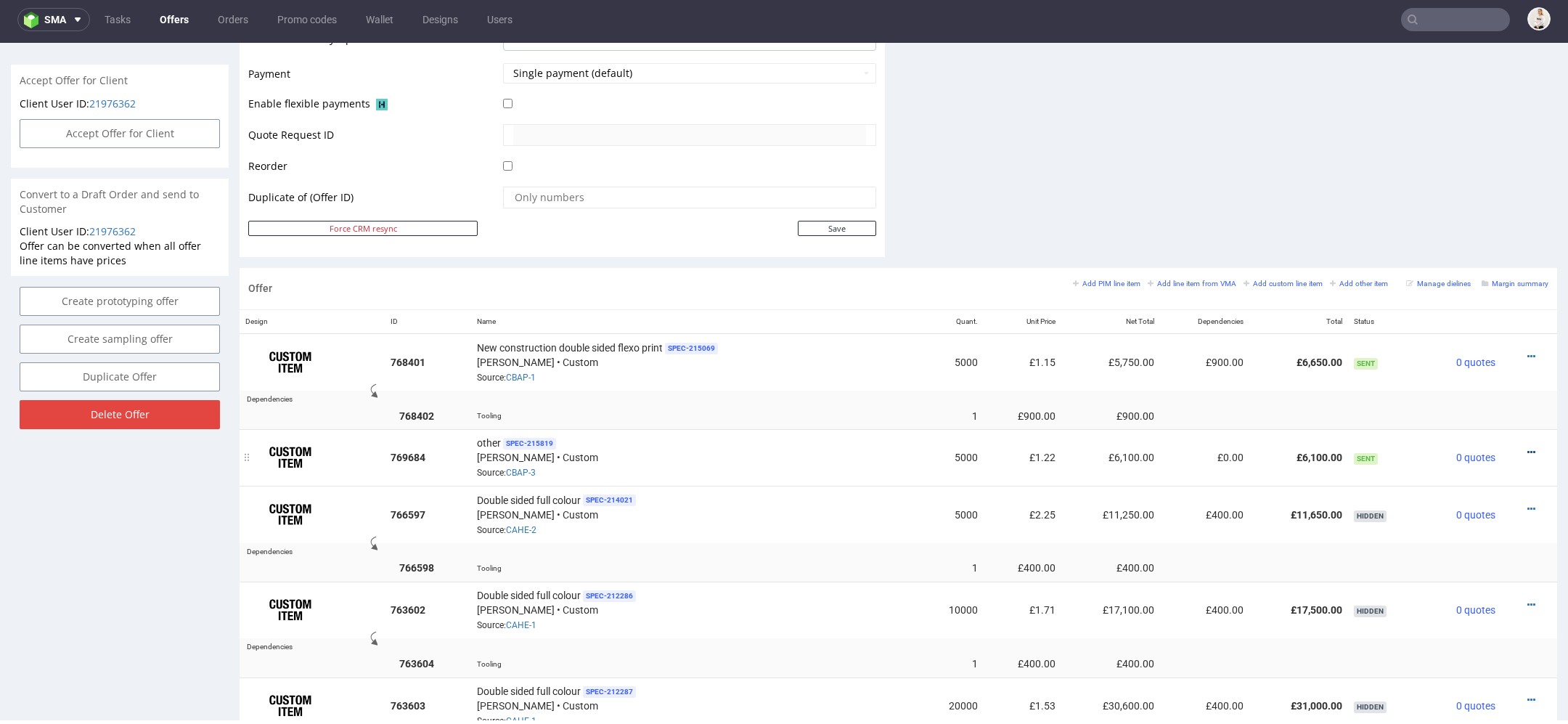
click at [1527, 447] on icon at bounding box center [1531, 452] width 8 height 10
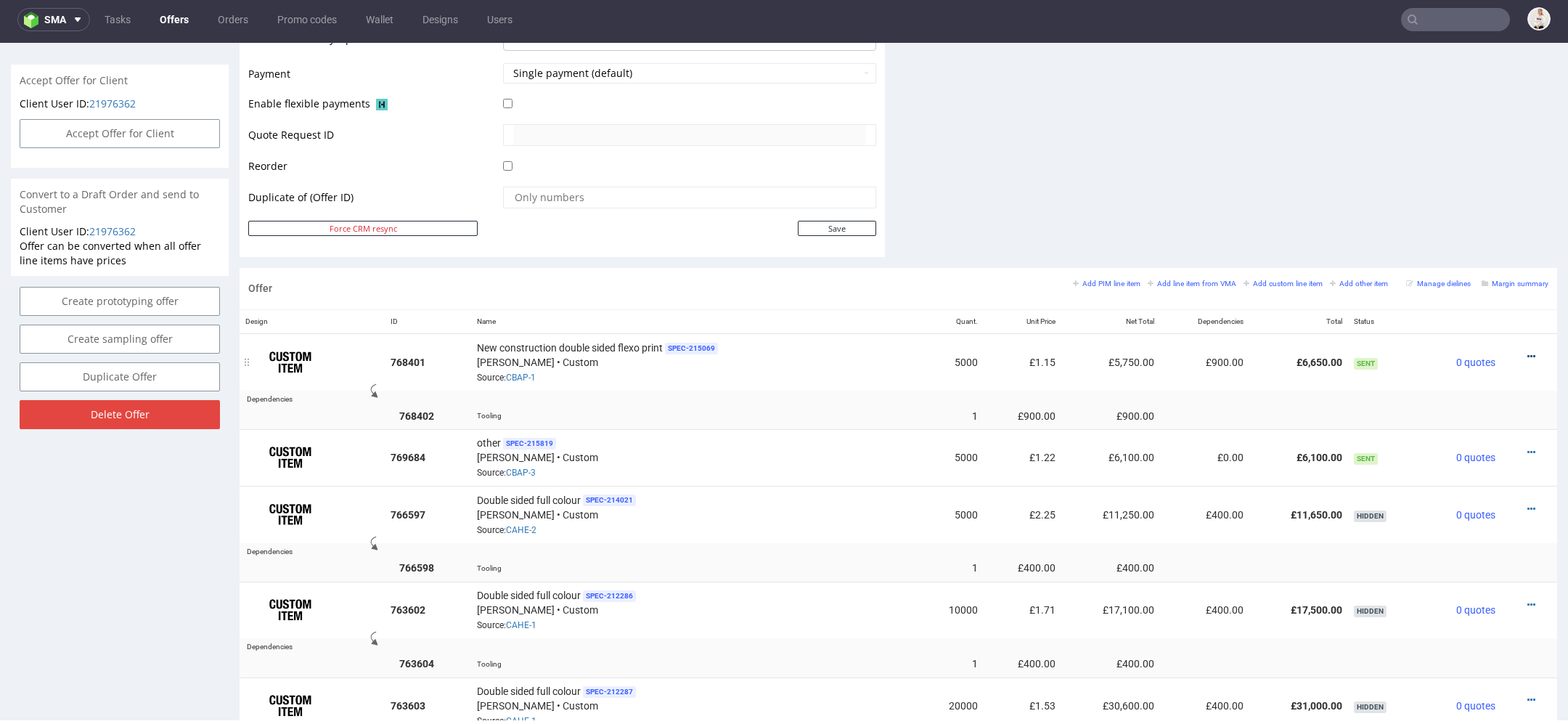
click at [1527, 351] on icon at bounding box center [1531, 356] width 8 height 10
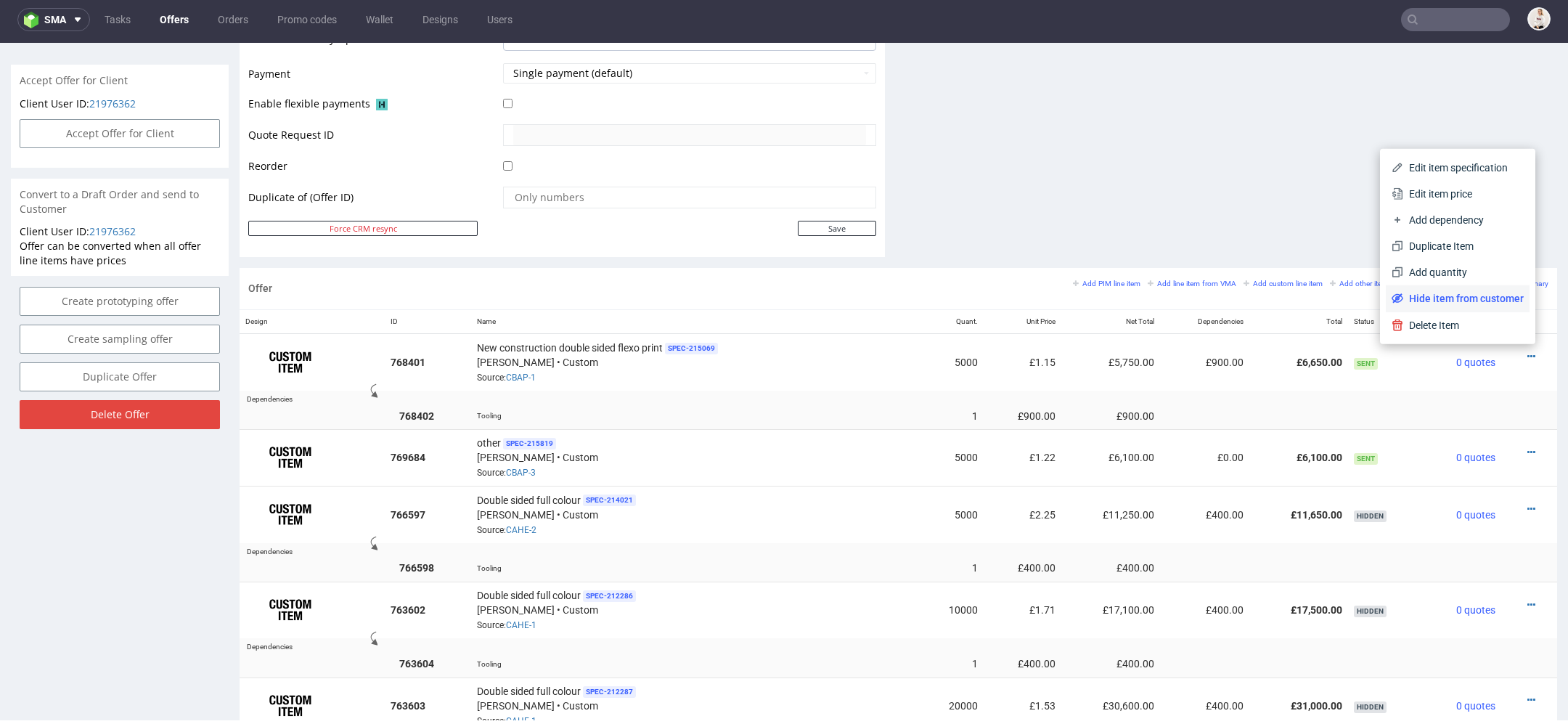
click at [1457, 302] on span "Hide item from customer" at bounding box center [1464, 297] width 121 height 15
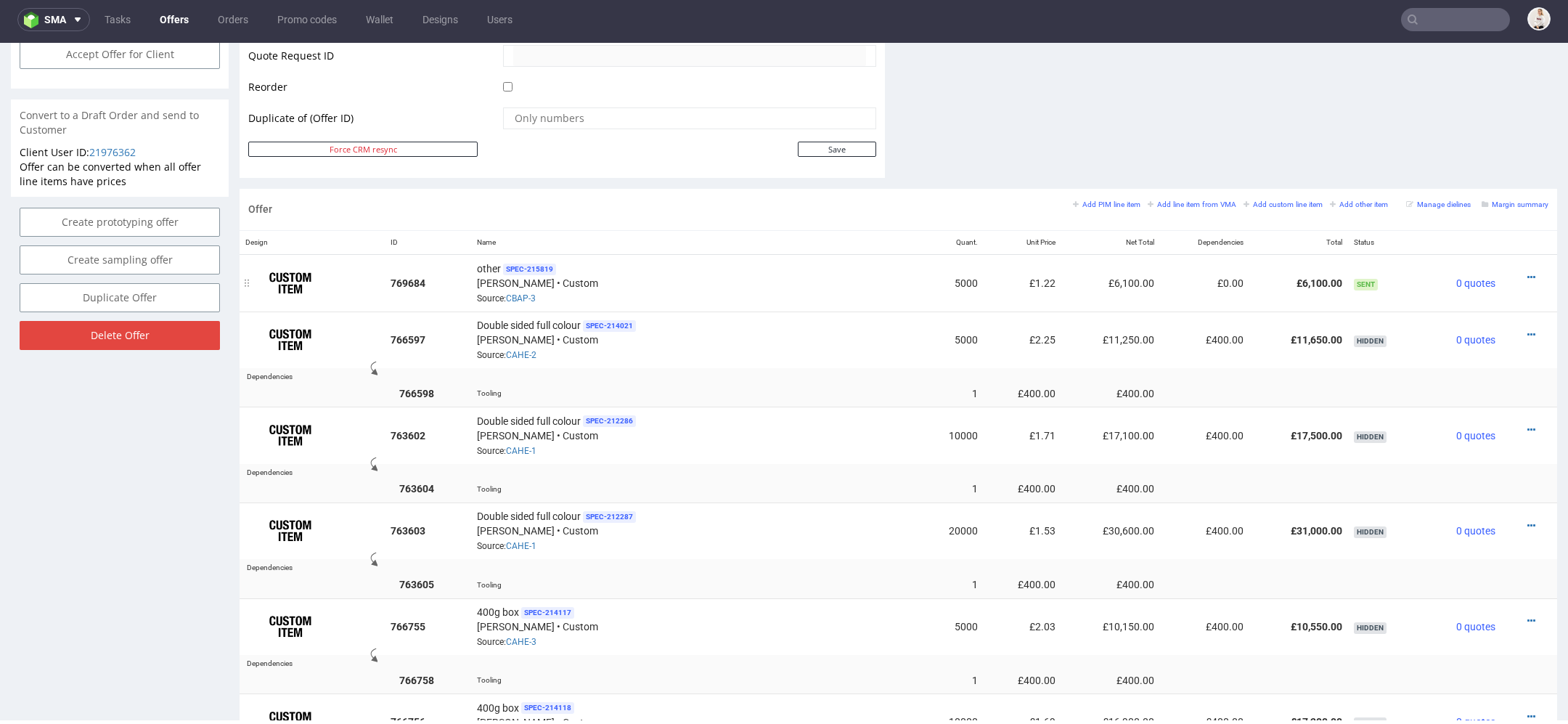
scroll to position [710, 0]
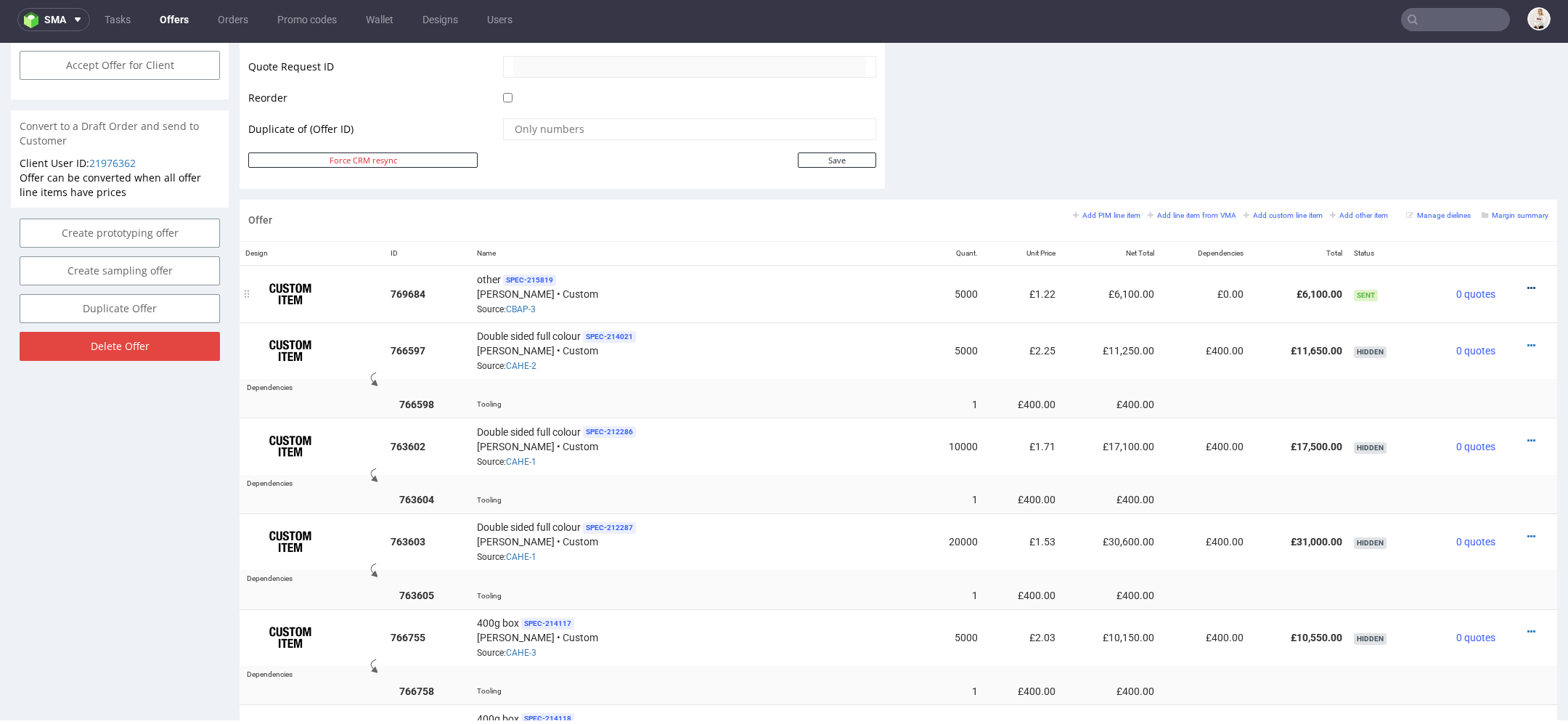
click at [1527, 283] on icon at bounding box center [1531, 288] width 8 height 10
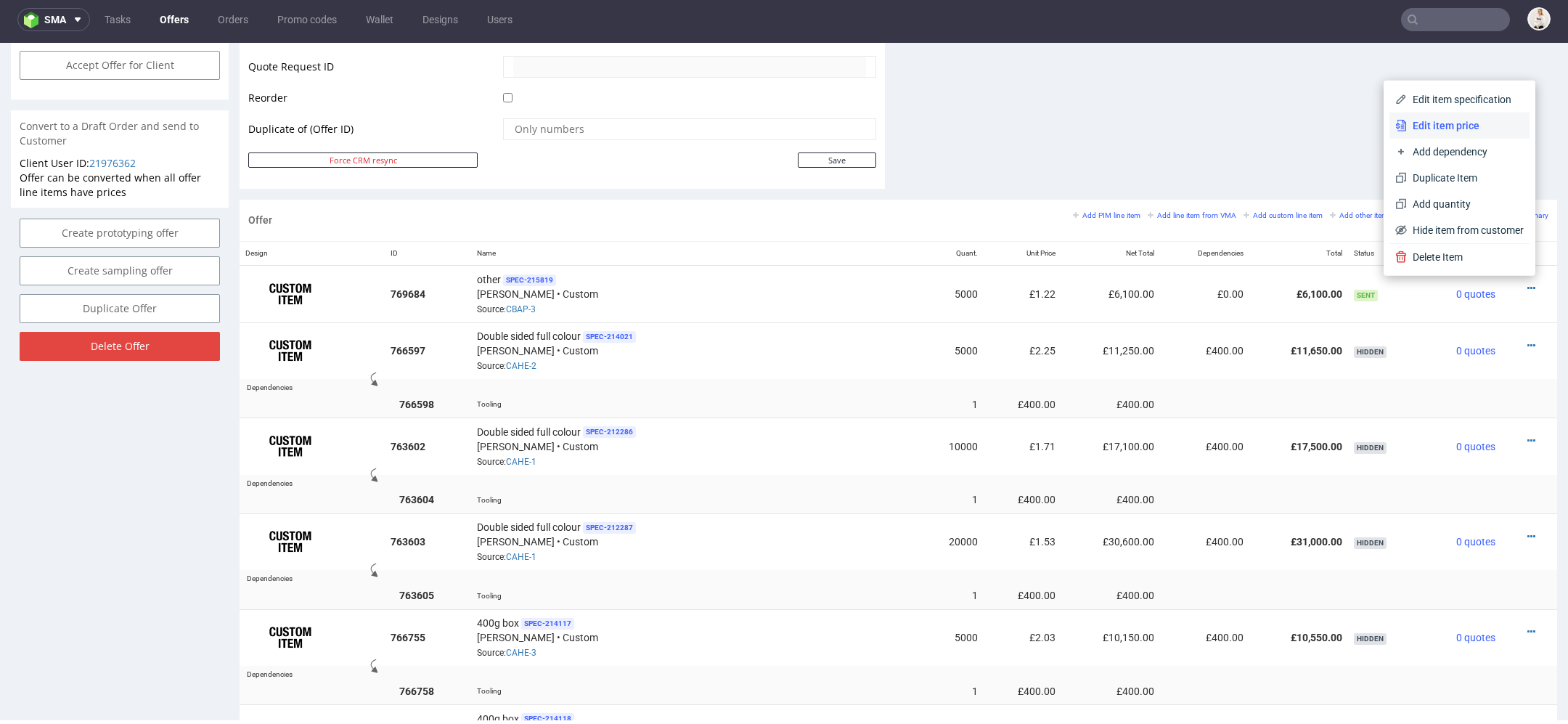
click at [1454, 116] on li "Edit item price" at bounding box center [1459, 125] width 140 height 26
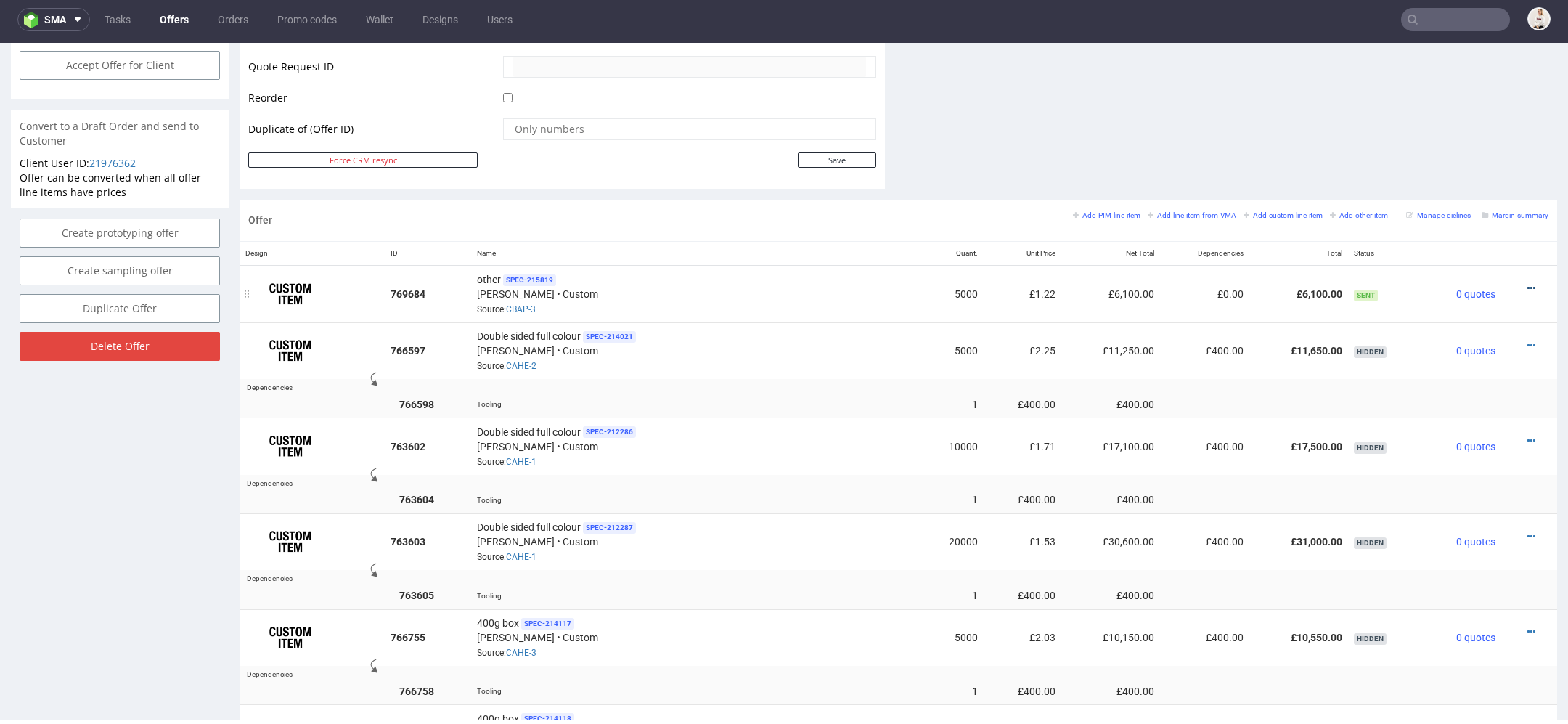
click at [1527, 283] on icon at bounding box center [1531, 288] width 8 height 10
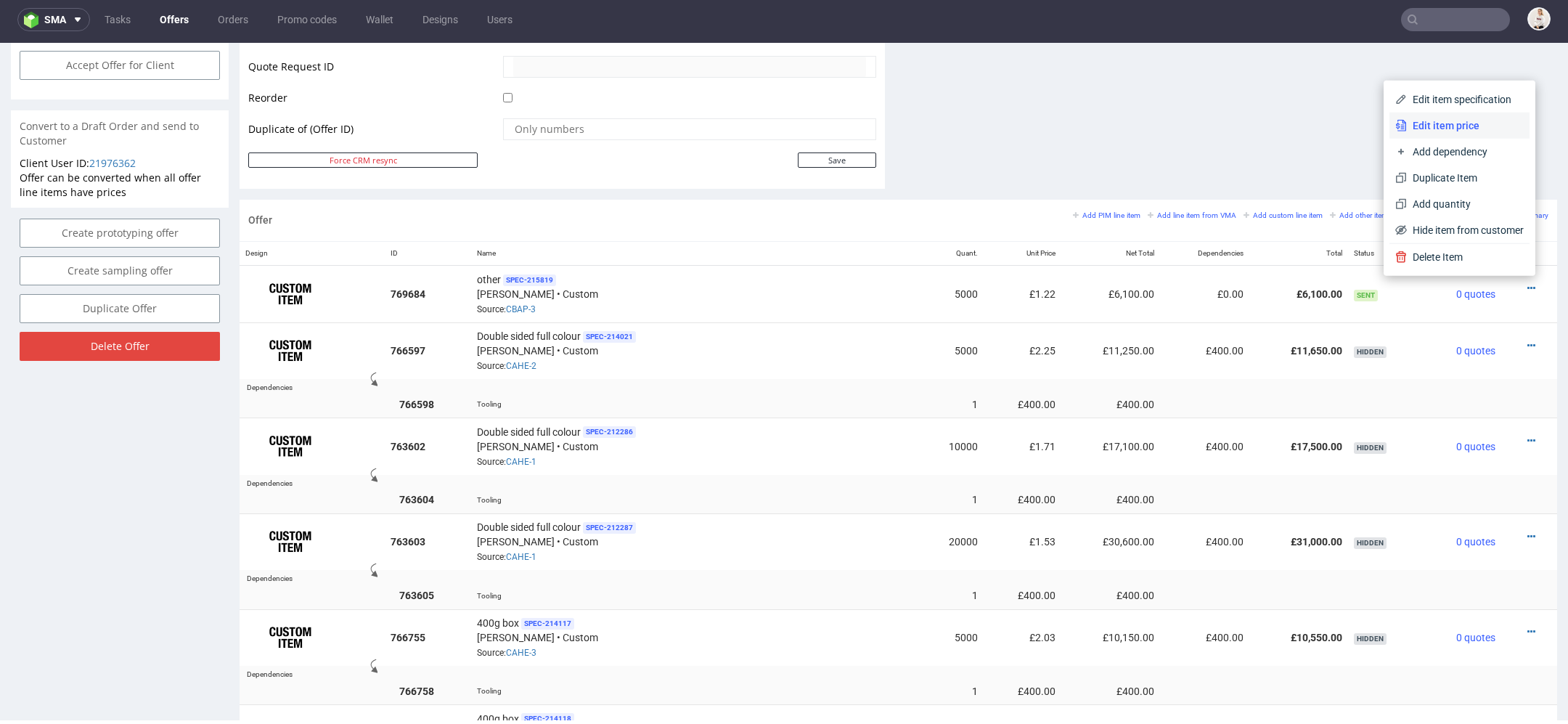
click at [1440, 121] on span "Edit item price" at bounding box center [1465, 125] width 117 height 15
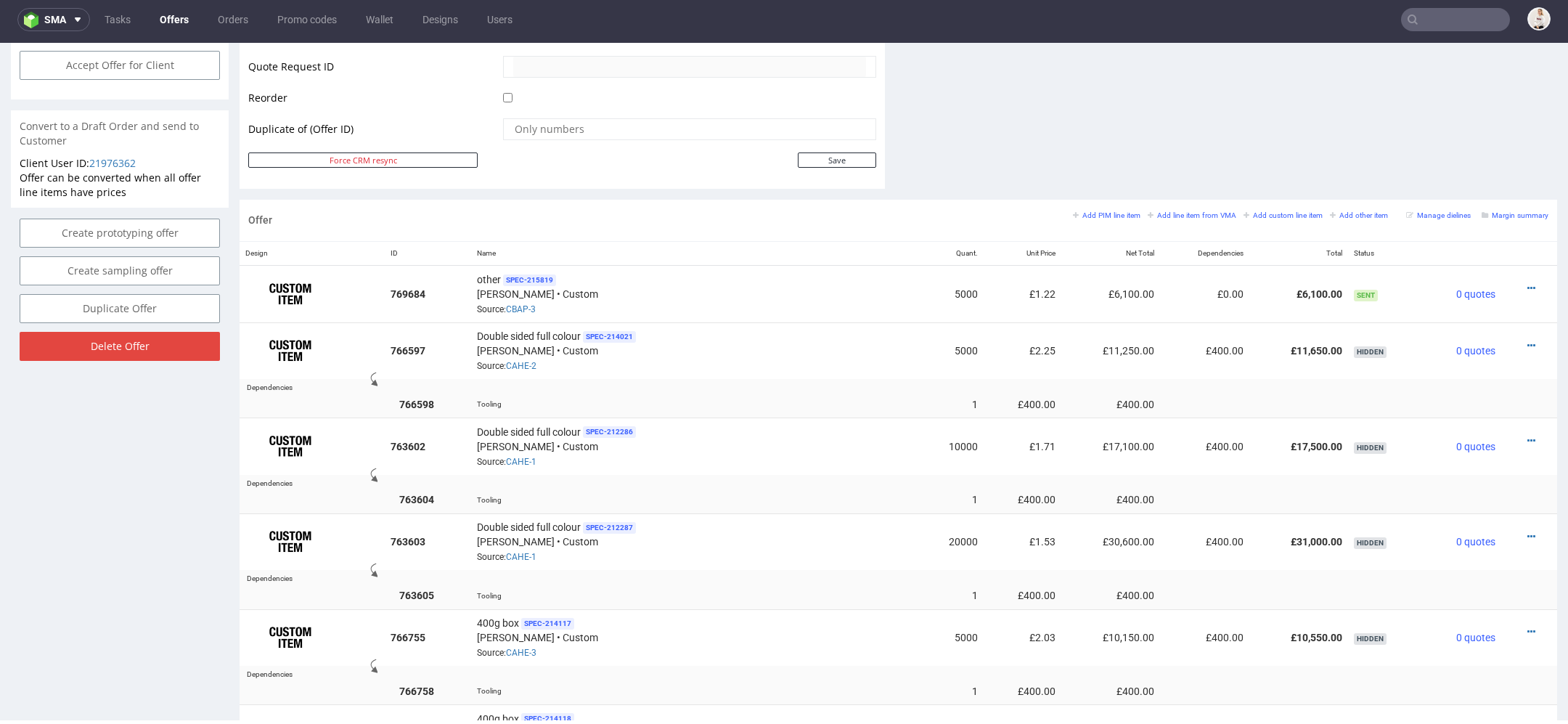
click at [1527, 283] on icon at bounding box center [1531, 288] width 8 height 10
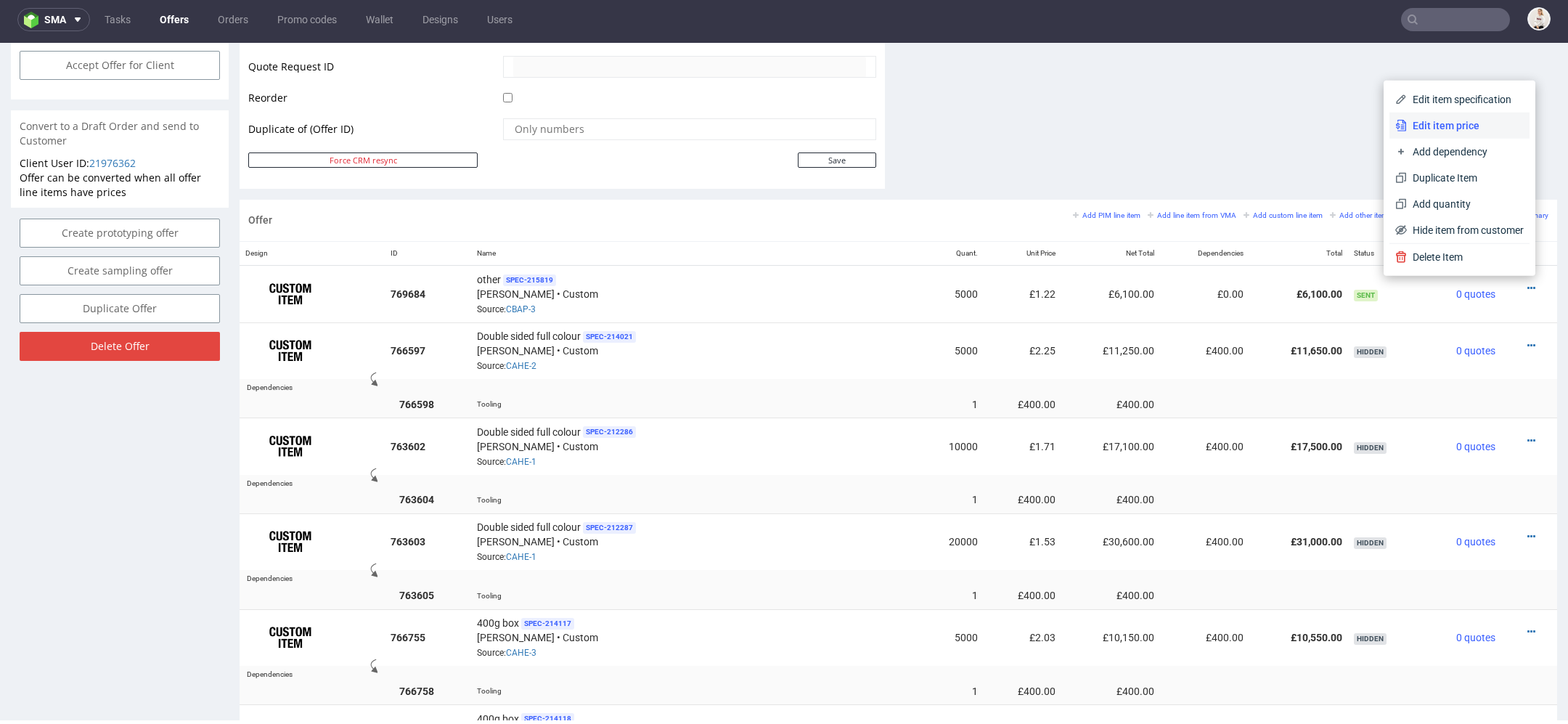
click at [1444, 133] on span "Edit item price" at bounding box center [1465, 125] width 117 height 15
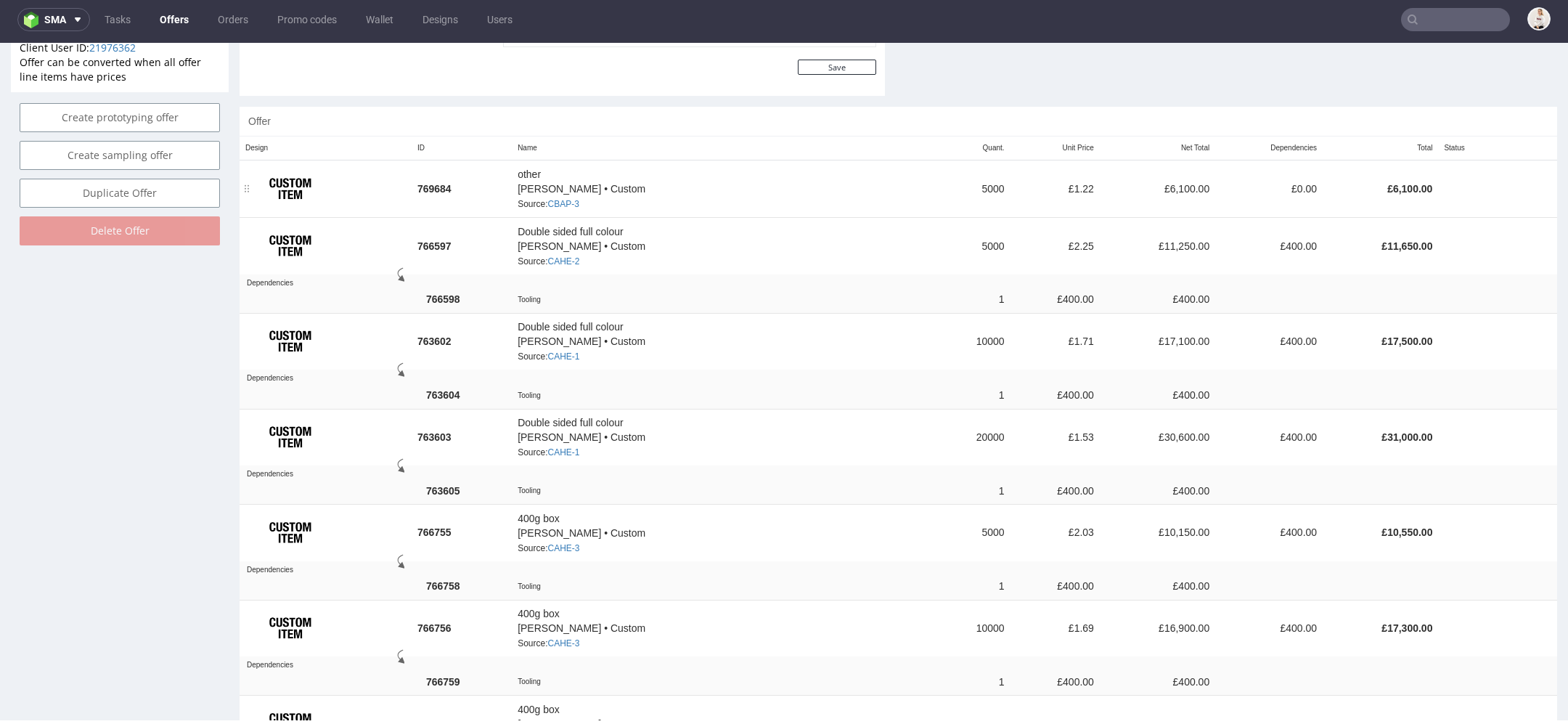
scroll to position [825, 0]
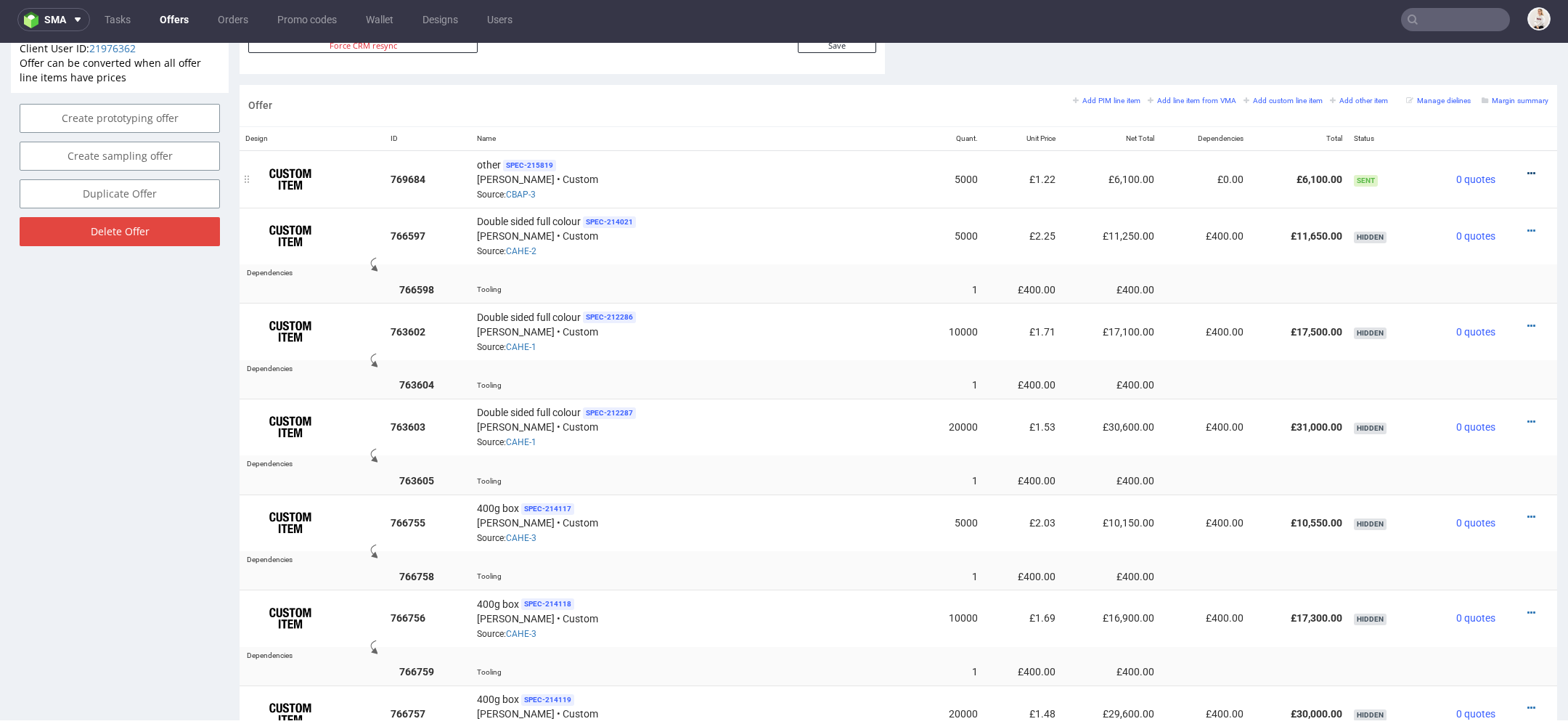
click at [1527, 168] on icon at bounding box center [1531, 173] width 8 height 10
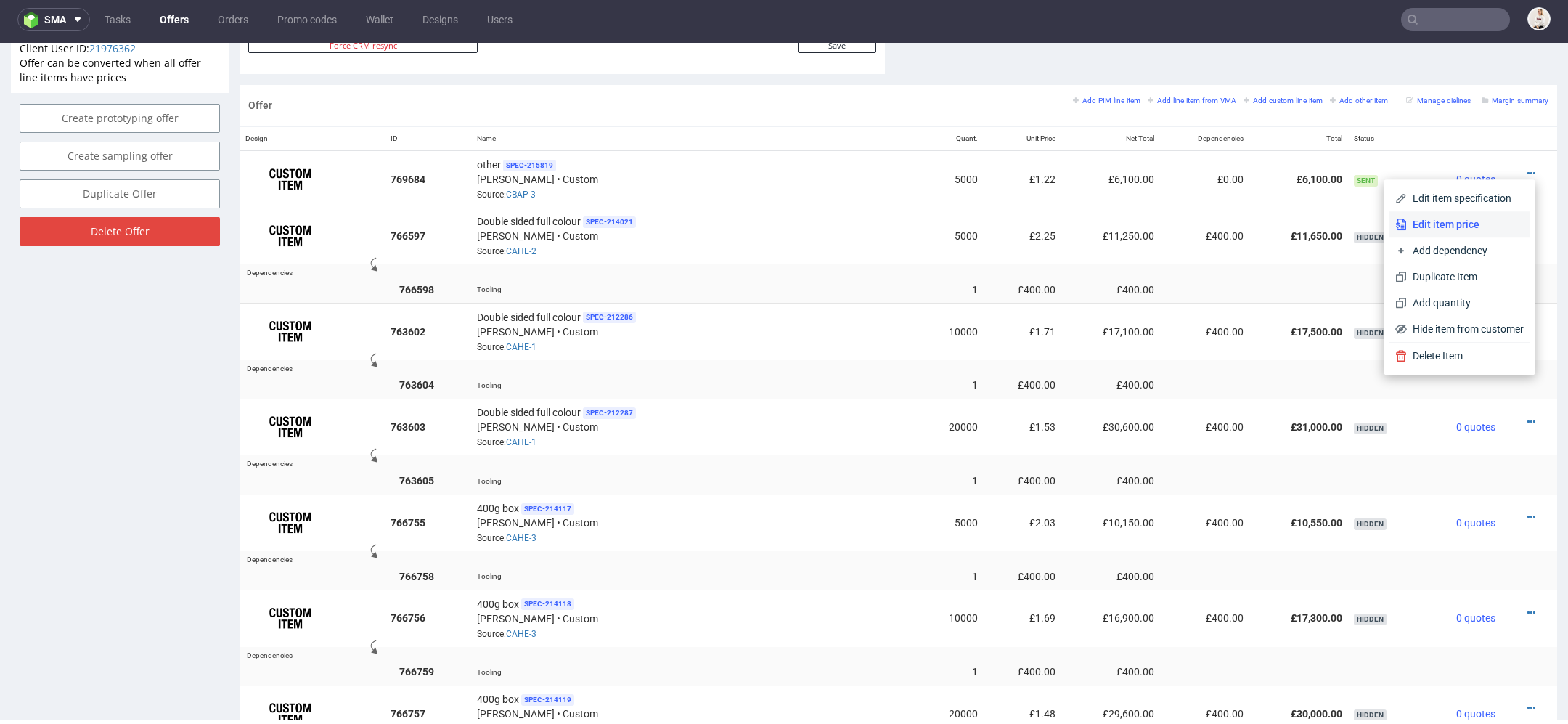
click at [1456, 223] on span "Edit item price" at bounding box center [1465, 224] width 117 height 15
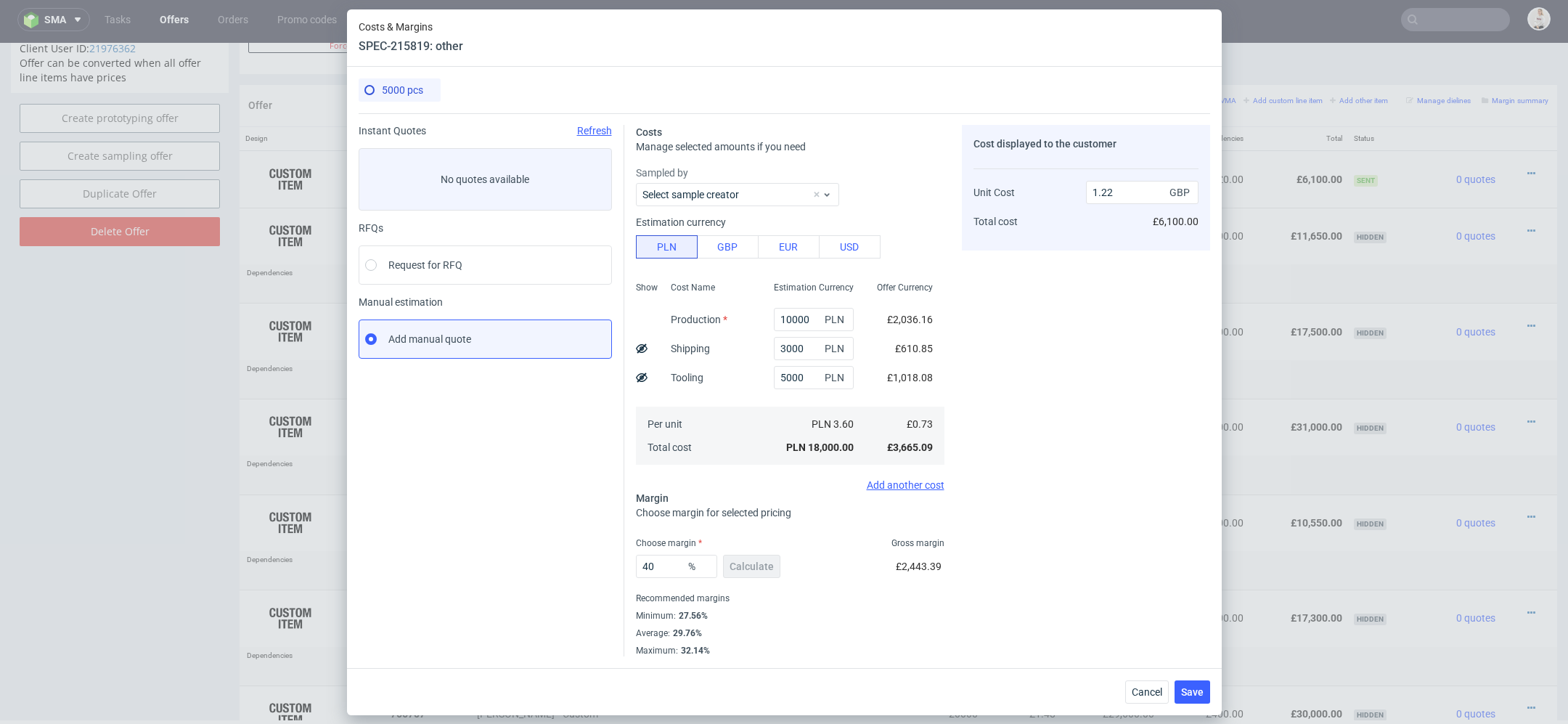
click at [639, 381] on icon at bounding box center [642, 377] width 12 height 12
type input "1.02"
click at [1053, 355] on div "Cost displayed to the customer Tooling Unit Cost Total cost 1000 GBP 1.02 GBP £…" at bounding box center [1086, 390] width 248 height 532
drag, startPoint x: 671, startPoint y: 567, endPoint x: 579, endPoint y: 564, distance: 92.0
click at [579, 564] on div "Instant Quotes Refresh No quotes available RFQs Request for RFQ Manual estimati…" at bounding box center [784, 385] width 852 height 543
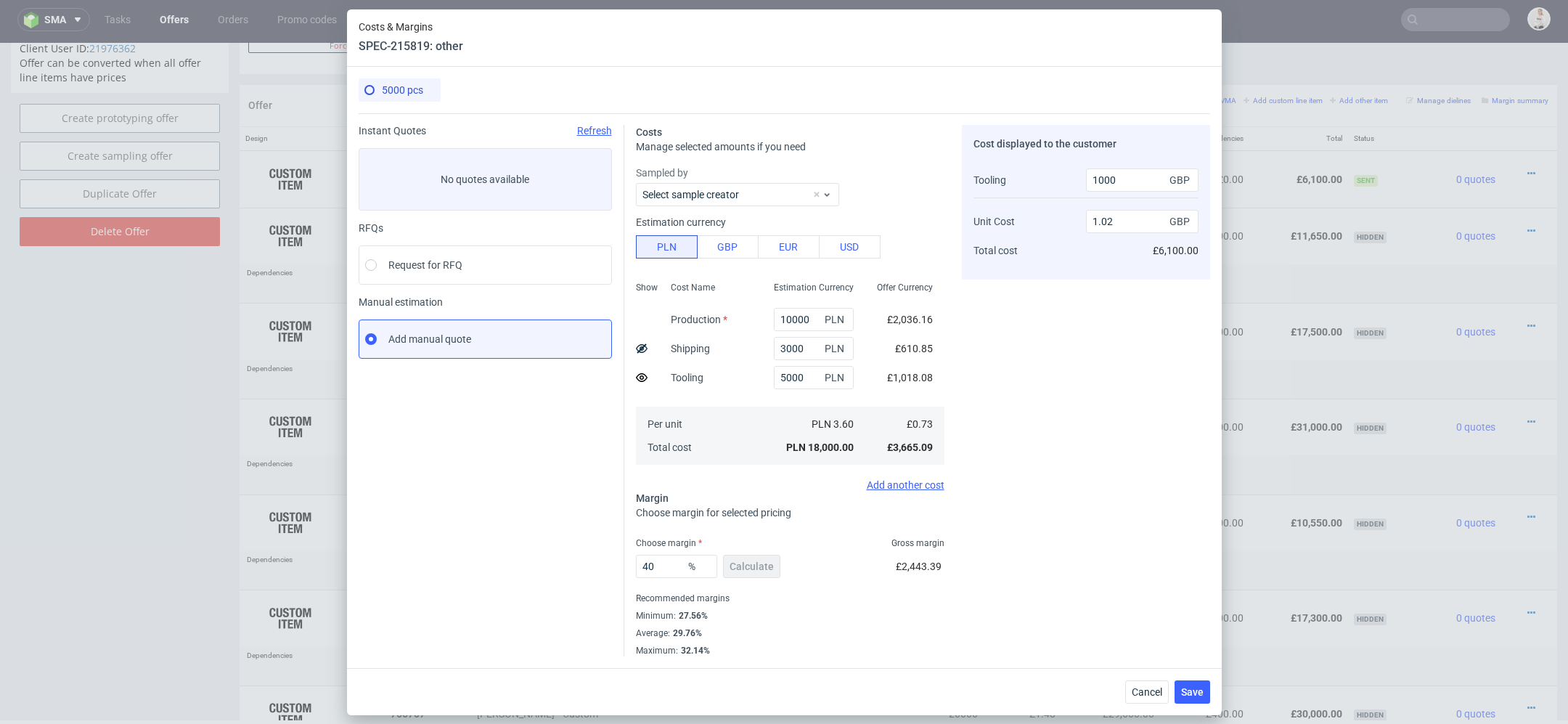
click at [1013, 592] on div "Cost displayed to the customer Tooling Unit Cost Total cost 1000 GBP 1.02 GBP £…" at bounding box center [1086, 390] width 248 height 532
click at [662, 565] on input "40" at bounding box center [677, 567] width 82 height 23
click at [995, 620] on div "Cost displayed to the customer Tooling Unit Cost Total cost 1000 GBP 1.02 GBP £…" at bounding box center [1086, 390] width 248 height 532
click at [1183, 692] on span "Save" at bounding box center [1192, 692] width 22 height 10
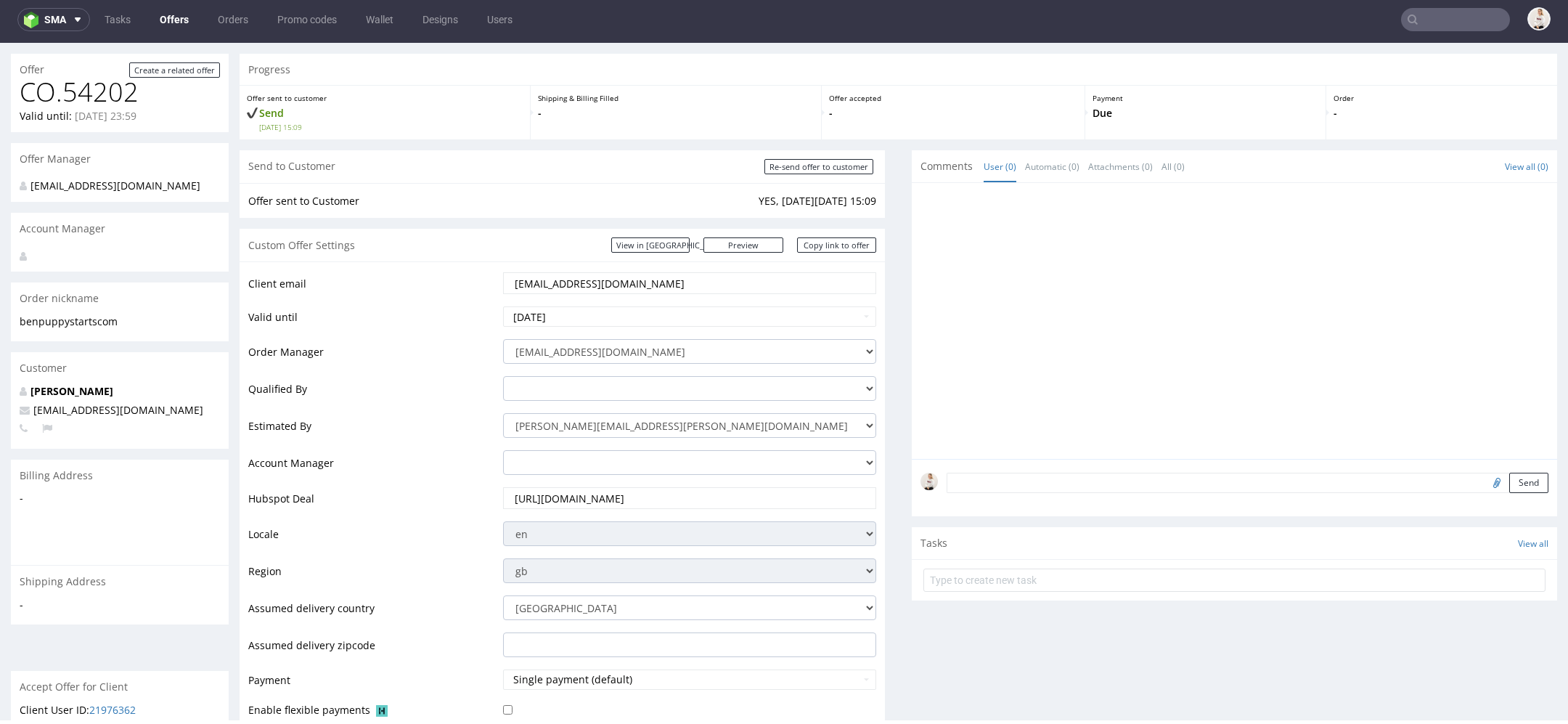
scroll to position [0, 0]
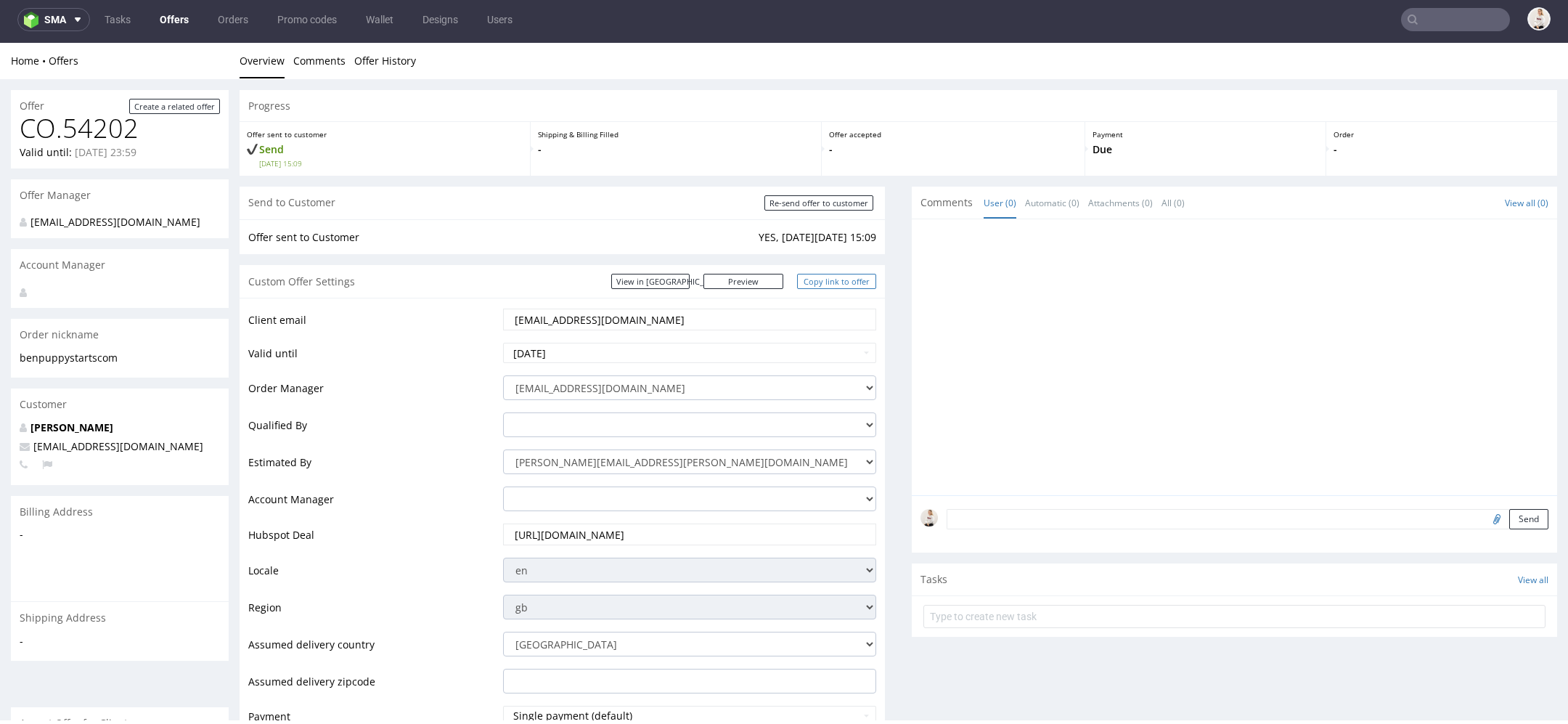
click at [851, 283] on link "Copy link to offer" at bounding box center [837, 282] width 80 height 16
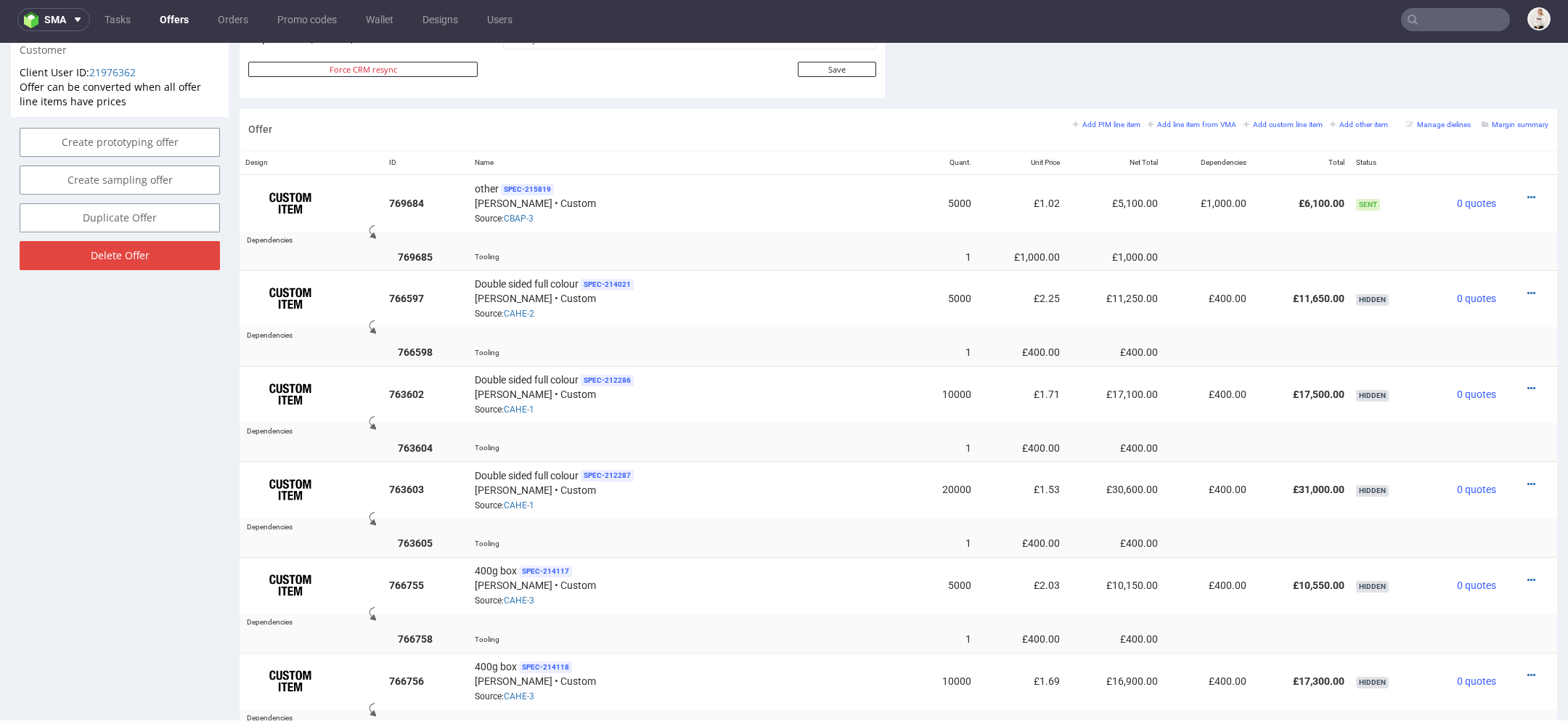
scroll to position [715, 0]
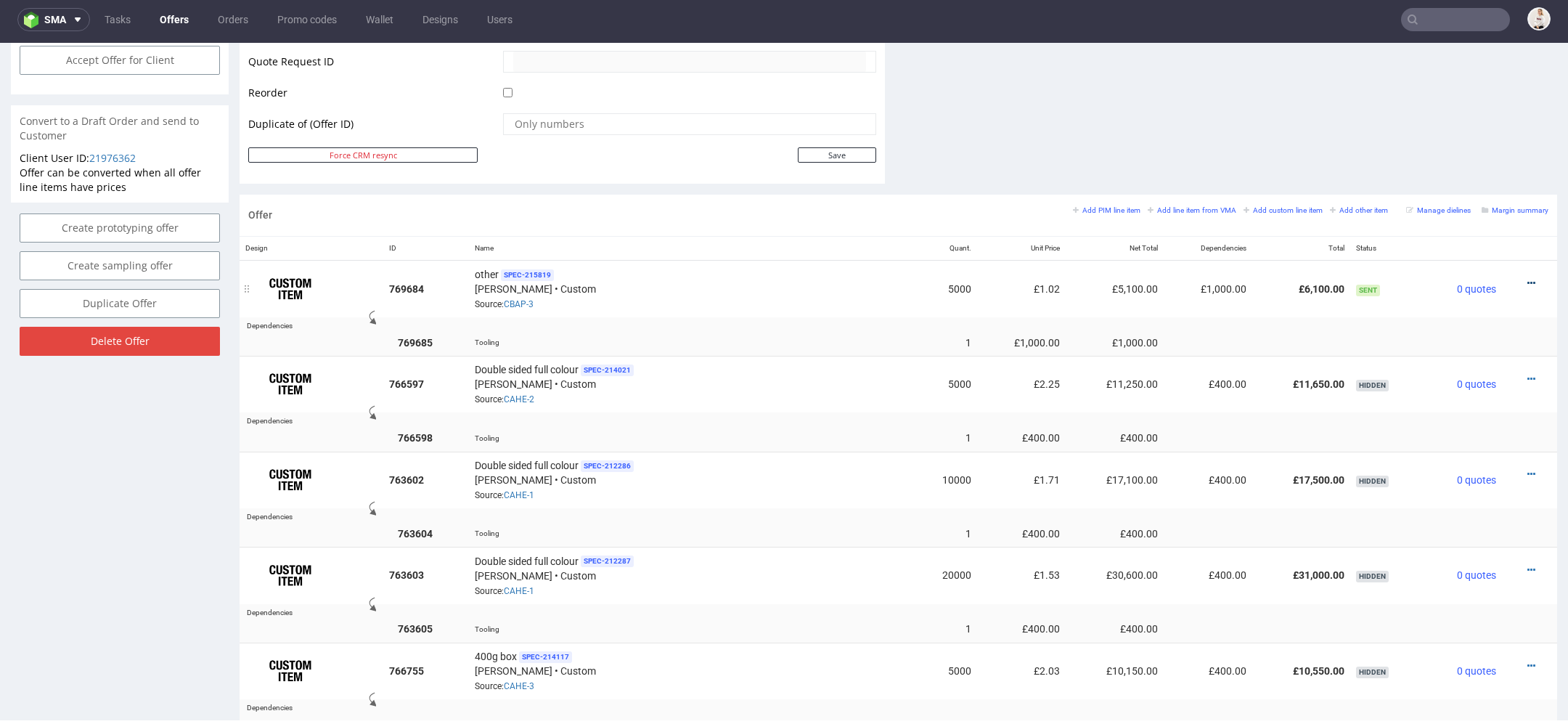
click at [1527, 278] on icon at bounding box center [1531, 283] width 8 height 10
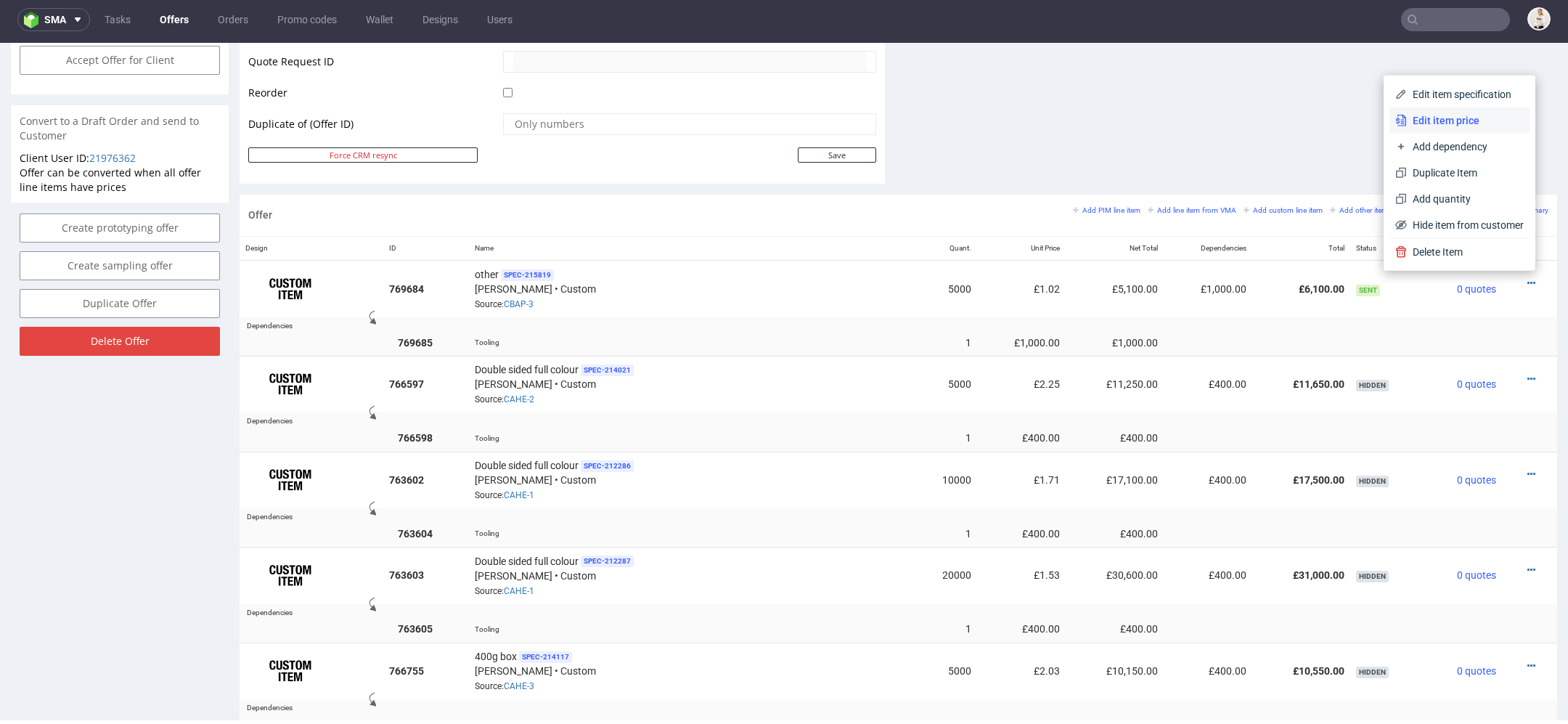
click at [1471, 118] on span "Edit item price" at bounding box center [1465, 121] width 117 height 15
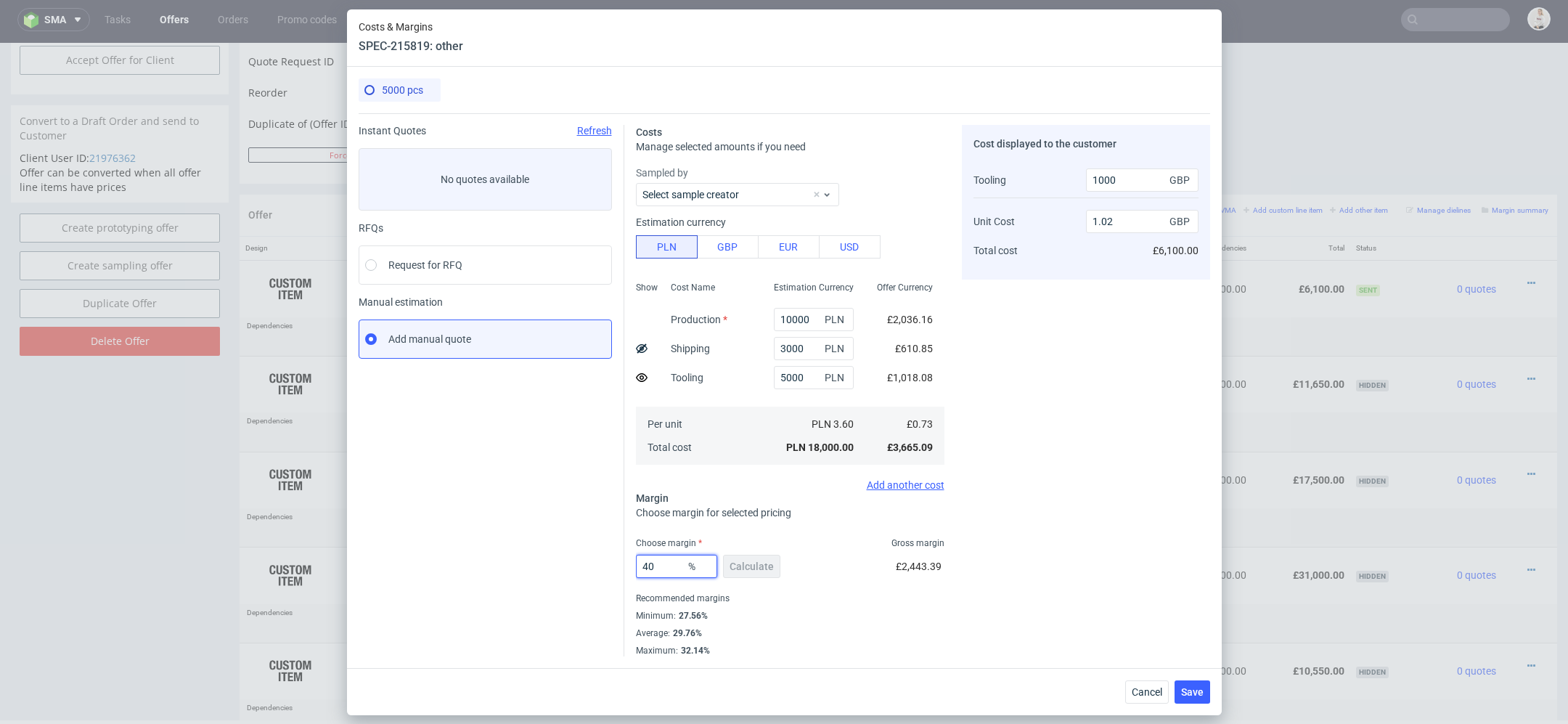
drag, startPoint x: 663, startPoint y: 568, endPoint x: 515, endPoint y: 568, distance: 148.0
click at [520, 568] on div "Instant Quotes Refresh No quotes available RFQs Request for RFQ Manual estimati…" at bounding box center [784, 385] width 852 height 543
type input "45"
type input "1.13"
type input "45"
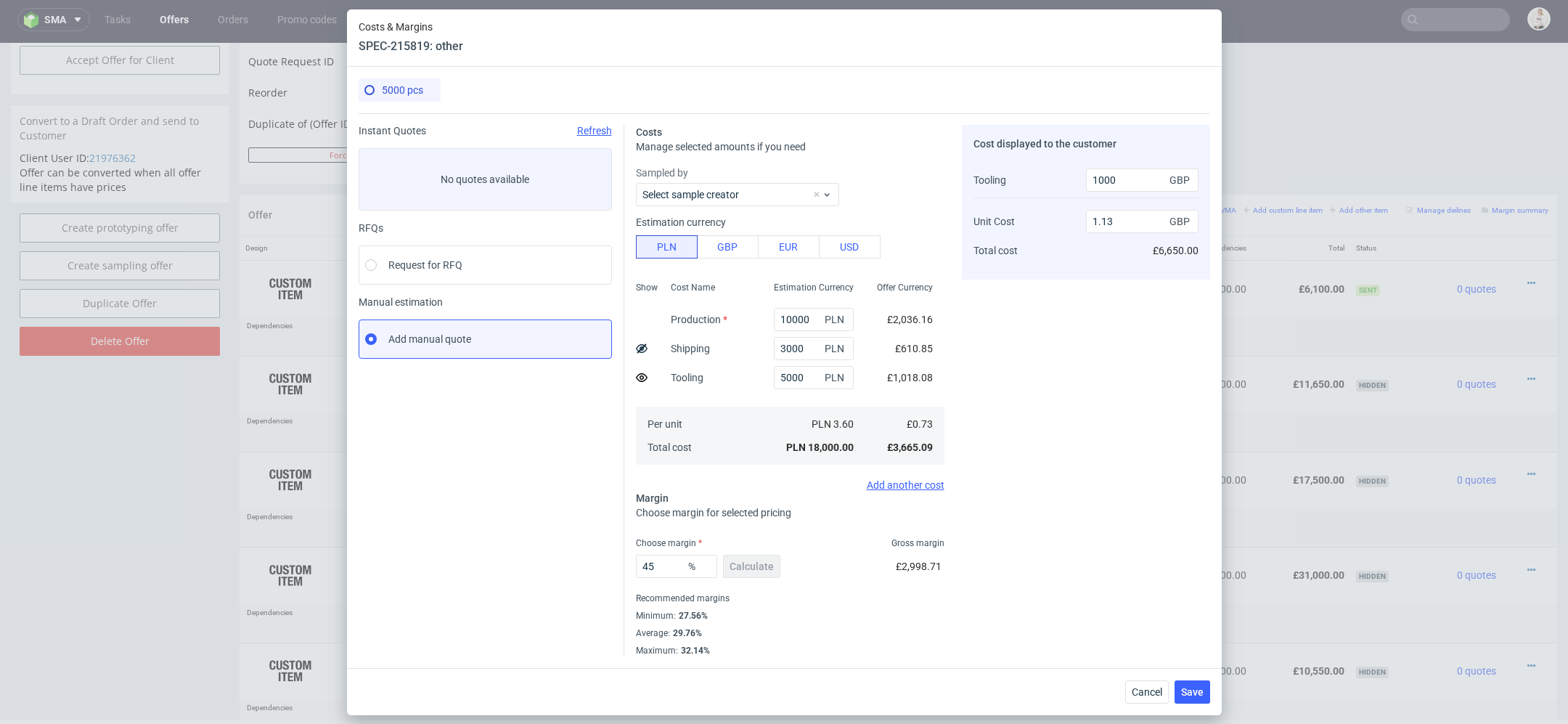
click at [864, 585] on div "45 % Calculate £2,998.71" at bounding box center [789, 569] width 308 height 41
click at [664, 569] on input "45" at bounding box center [677, 567] width 82 height 23
click at [891, 549] on div "45 % Calculate £2,998.71" at bounding box center [789, 569] width 308 height 41
click at [814, 589] on div "Recommended margins" at bounding box center [789, 598] width 308 height 17
click at [656, 566] on input "45" at bounding box center [677, 567] width 82 height 23
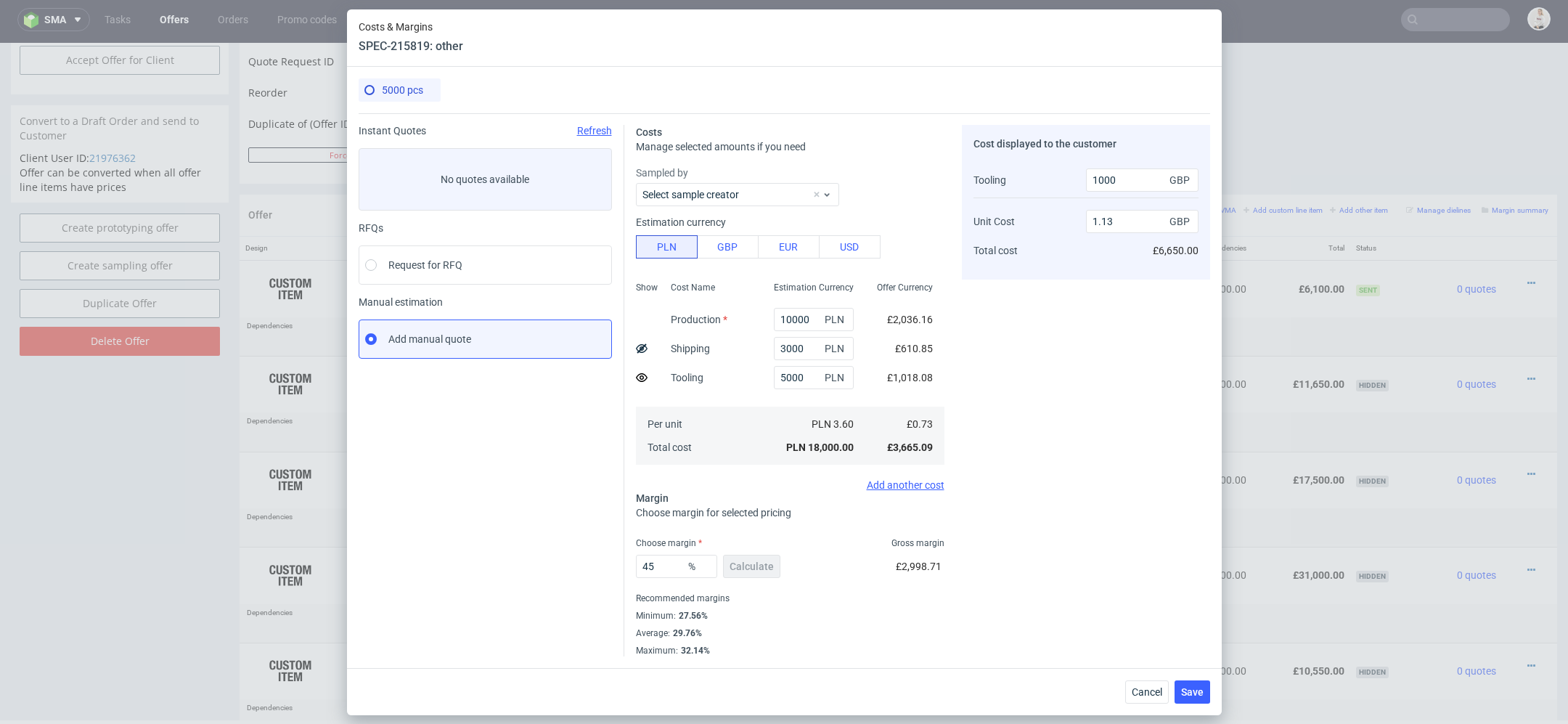
click at [933, 585] on div "£2,998.71" at bounding box center [921, 569] width 49 height 41
click at [1203, 682] on button "Save" at bounding box center [1192, 692] width 36 height 23
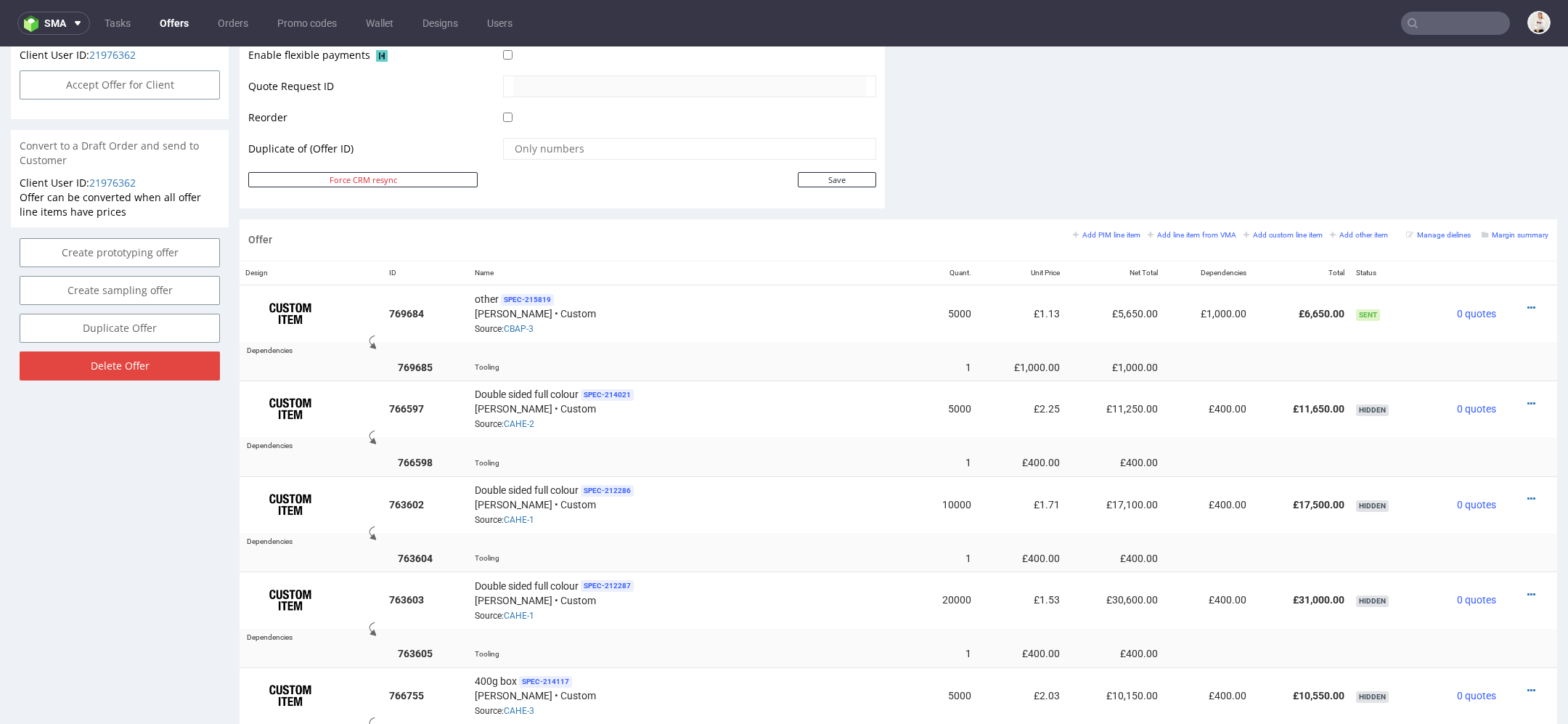
scroll to position [695, 0]
click at [1527, 302] on icon at bounding box center [1531, 307] width 8 height 10
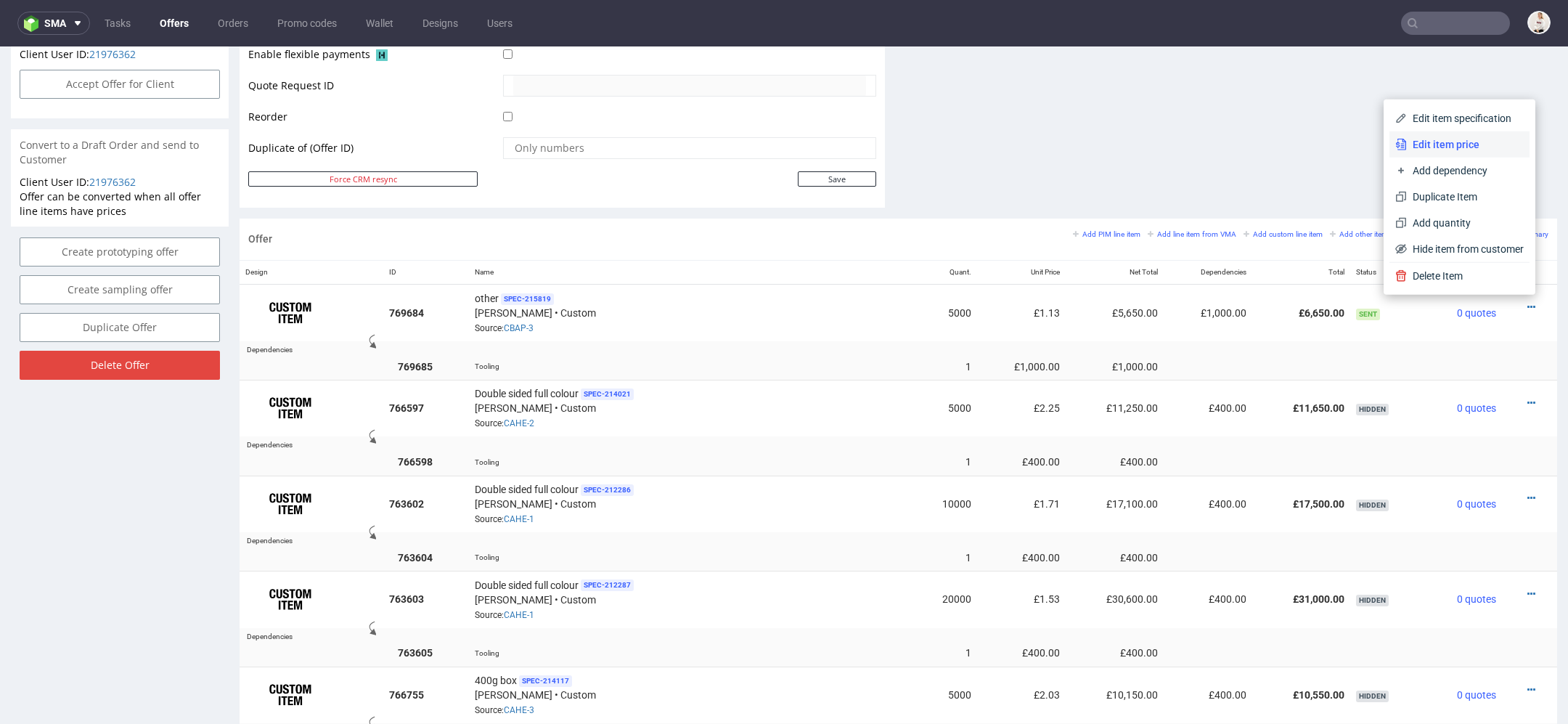
click at [1444, 145] on span "Edit item price" at bounding box center [1465, 144] width 117 height 15
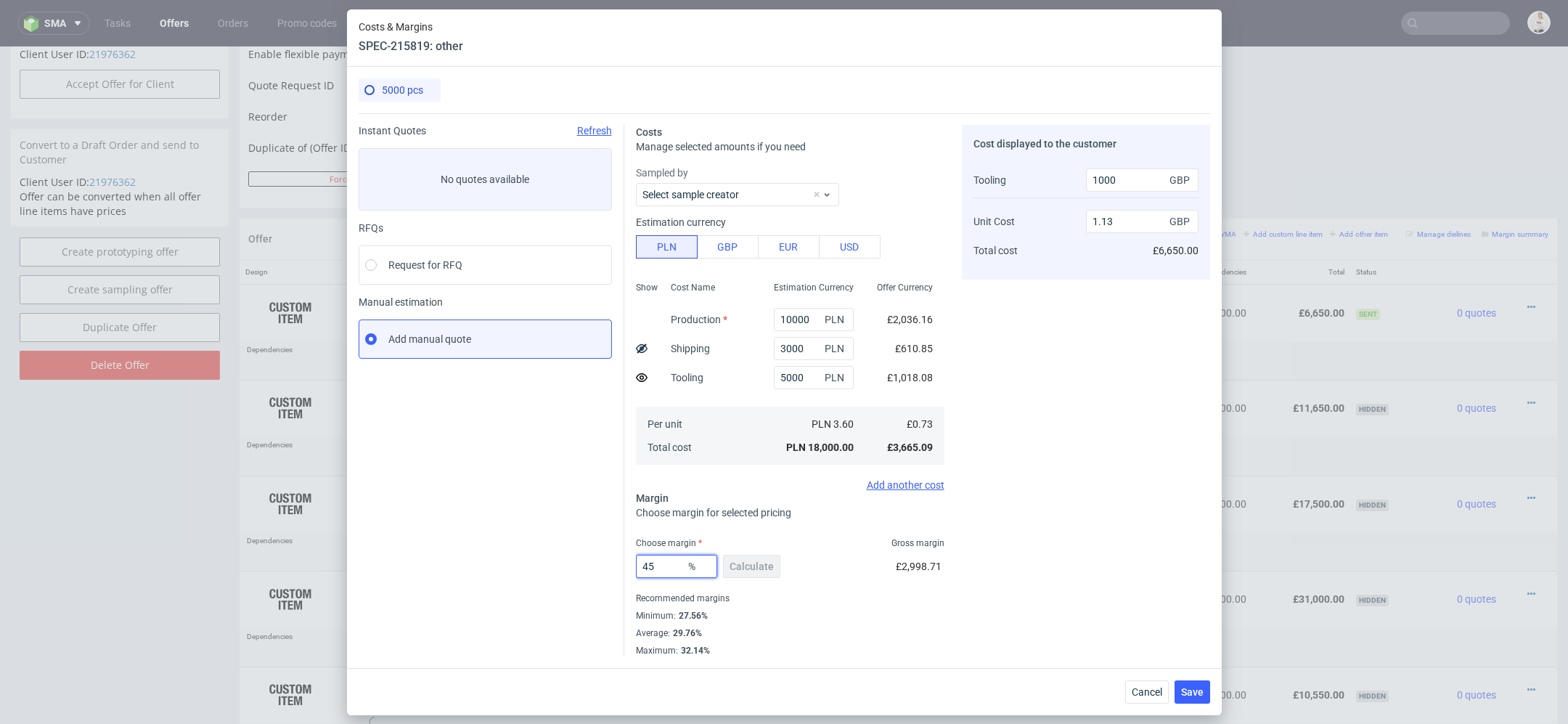
click at [666, 568] on input "45" at bounding box center [677, 567] width 82 height 23
type input "47"
type input "1.18"
type input "46"
type input "1.15"
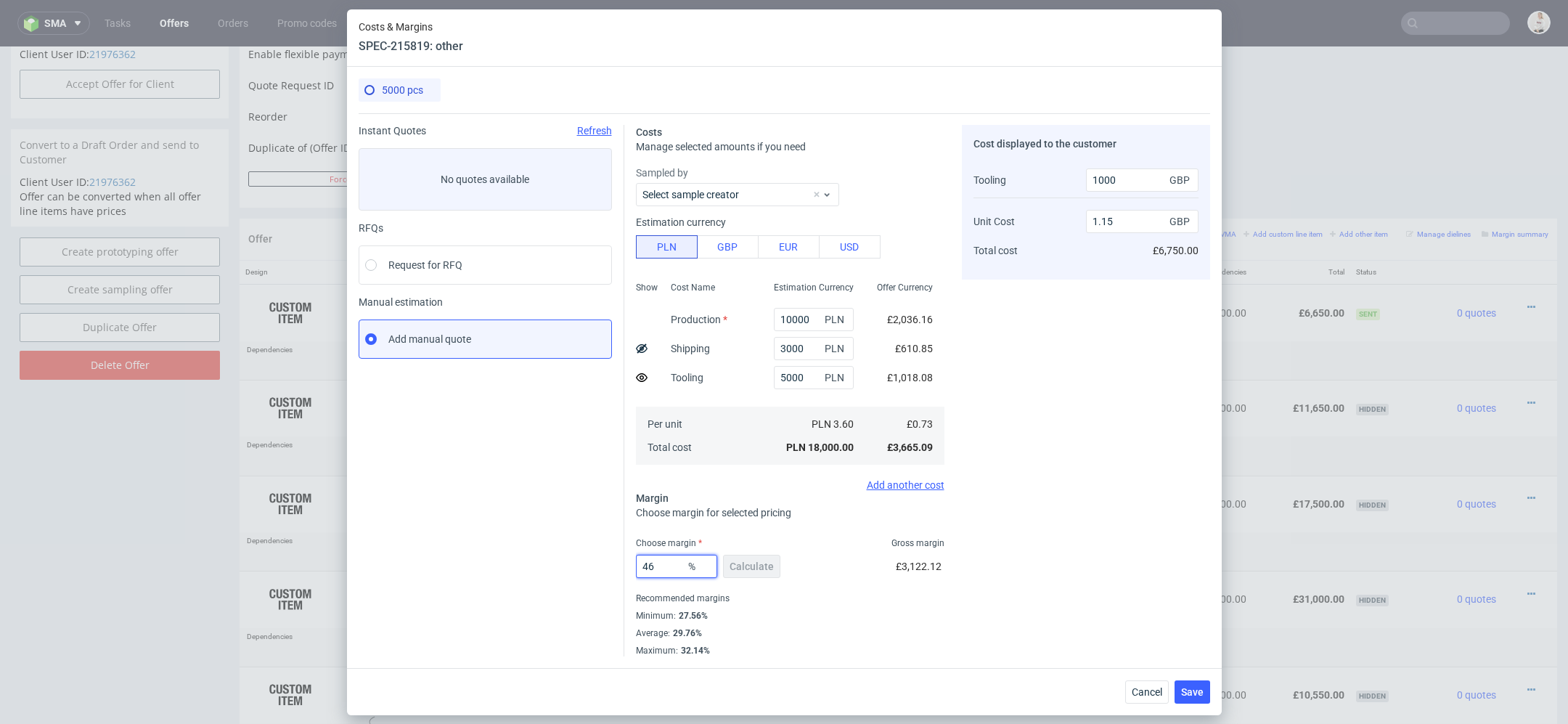
type input "46"
click at [1048, 569] on div "Cost displayed to the customer Tooling Unit Cost Total cost 1000 GBP 1.15 GBP £…" at bounding box center [1086, 390] width 248 height 532
click at [1198, 689] on span "Save" at bounding box center [1192, 692] width 22 height 10
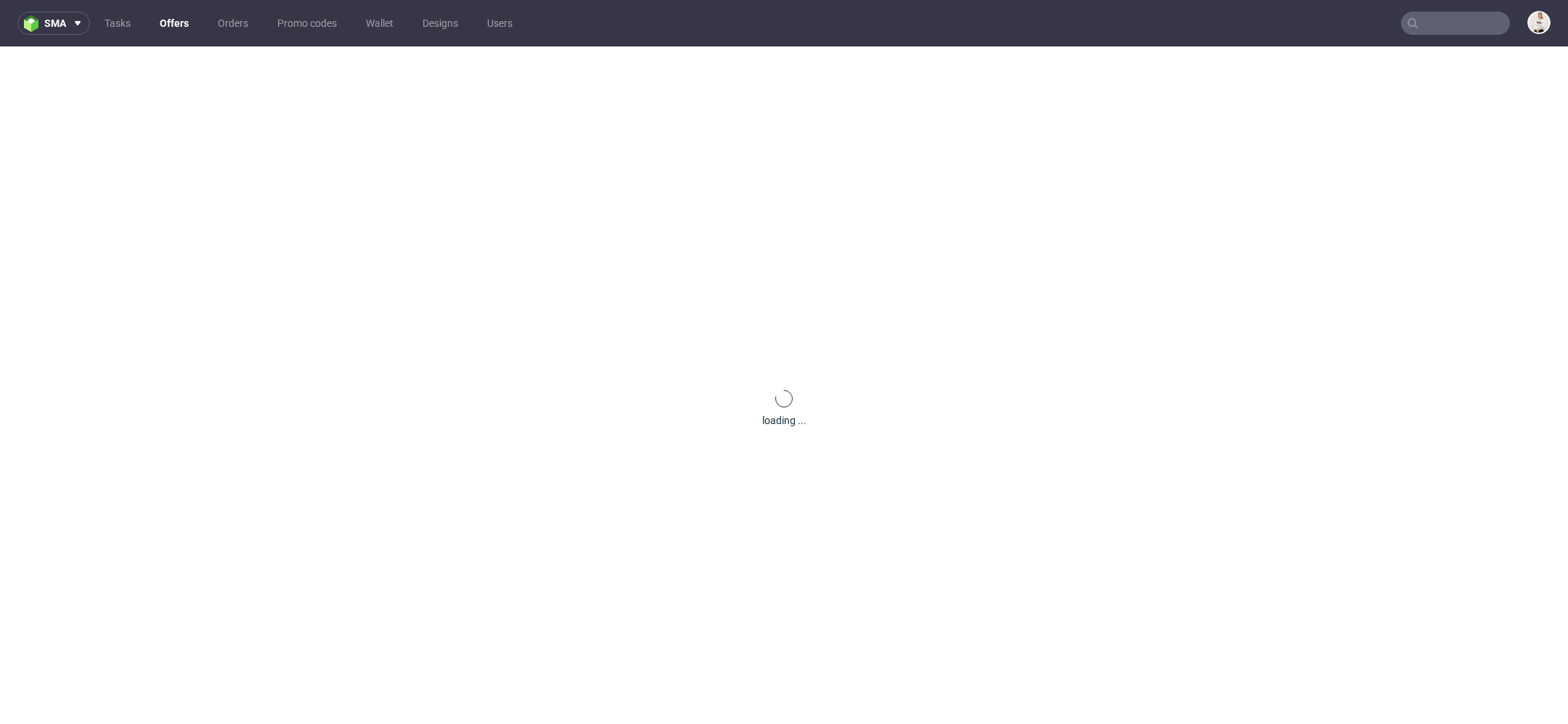
scroll to position [0, 0]
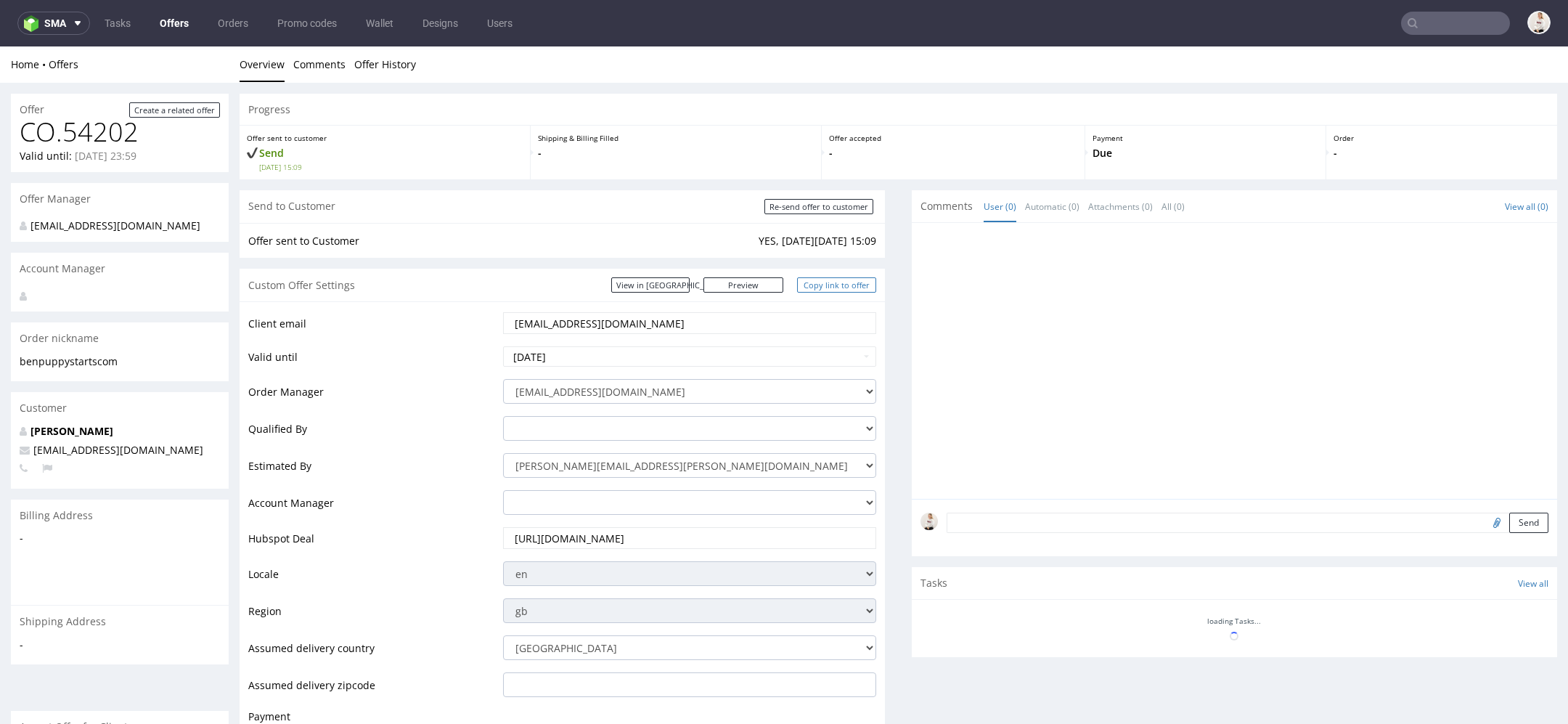
click at [847, 280] on link "Copy link to offer" at bounding box center [837, 285] width 80 height 16
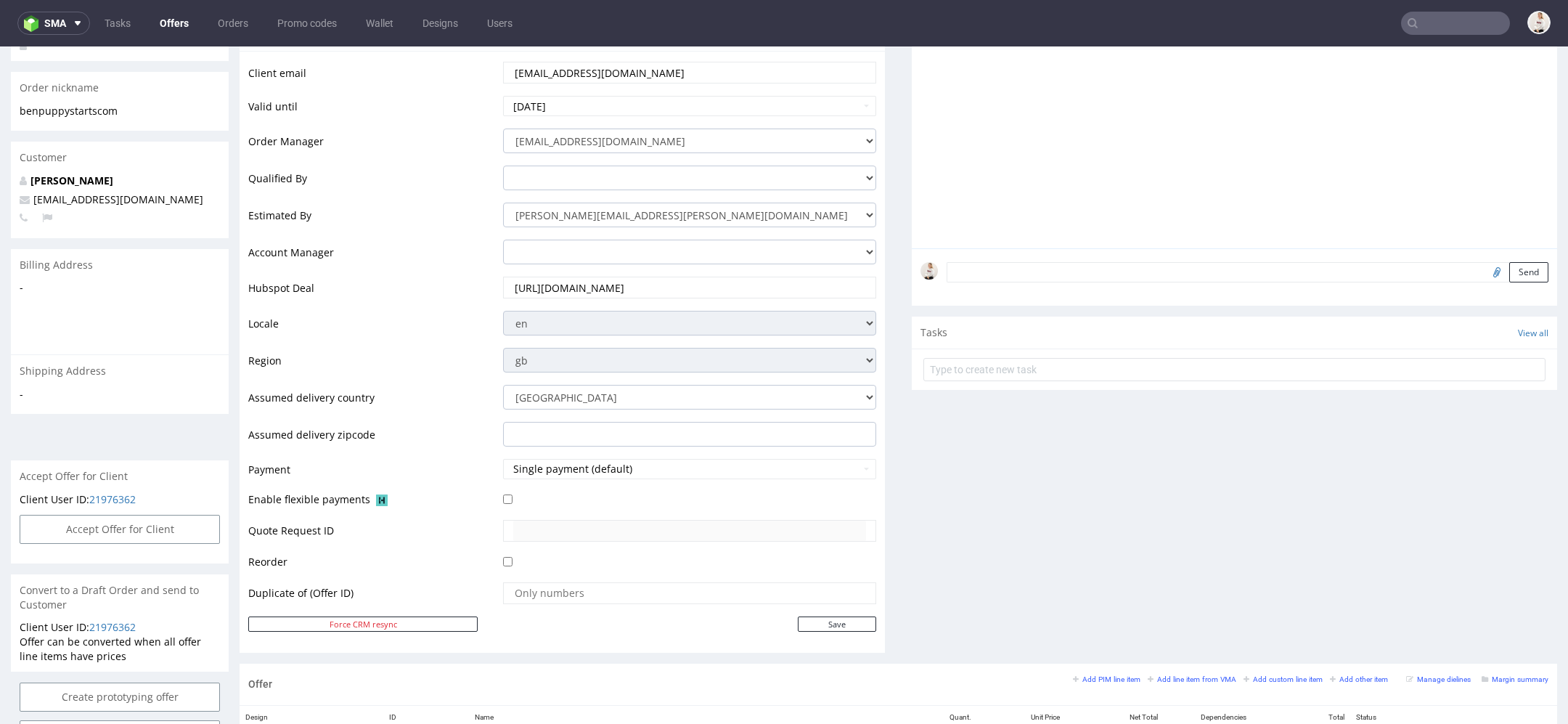
scroll to position [503, 0]
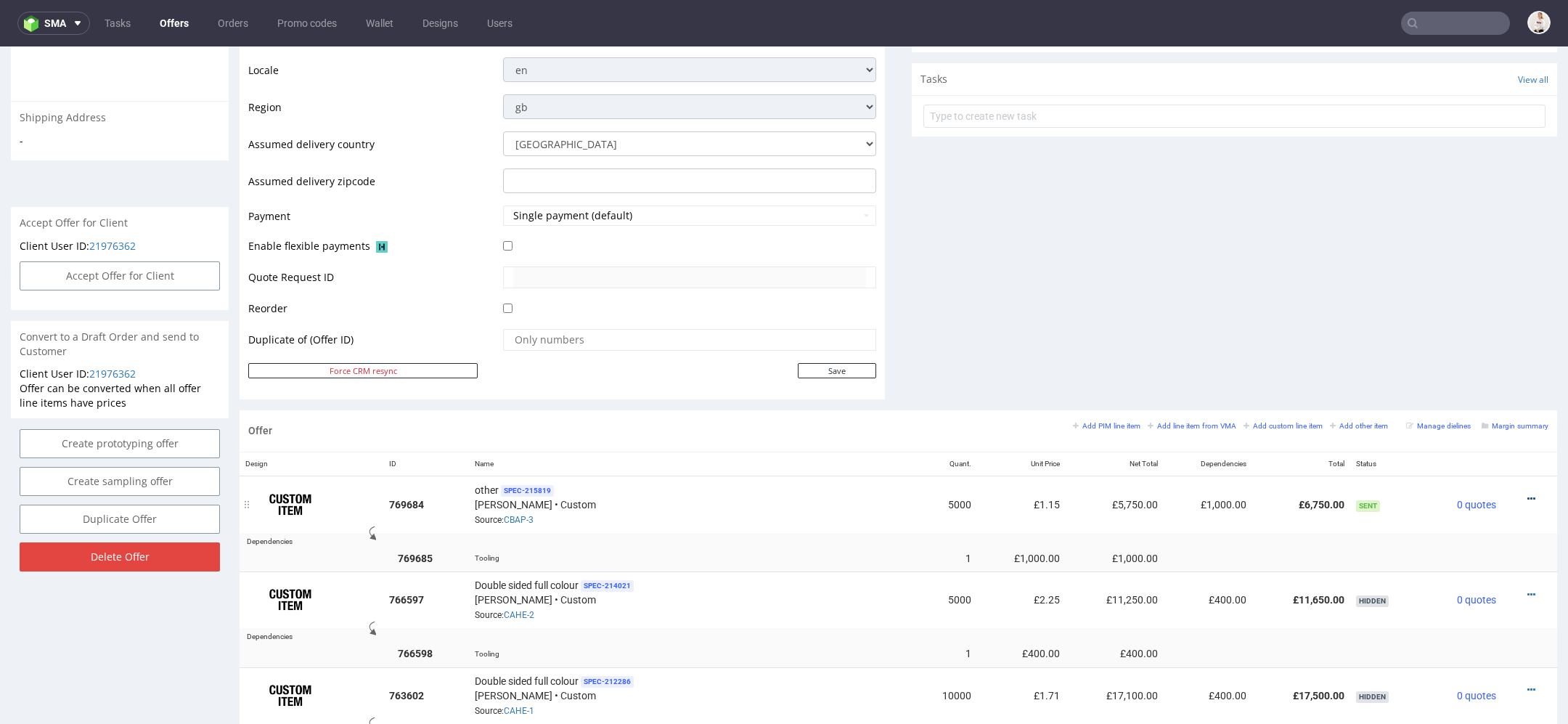
click at [1527, 494] on icon at bounding box center [1531, 499] width 8 height 10
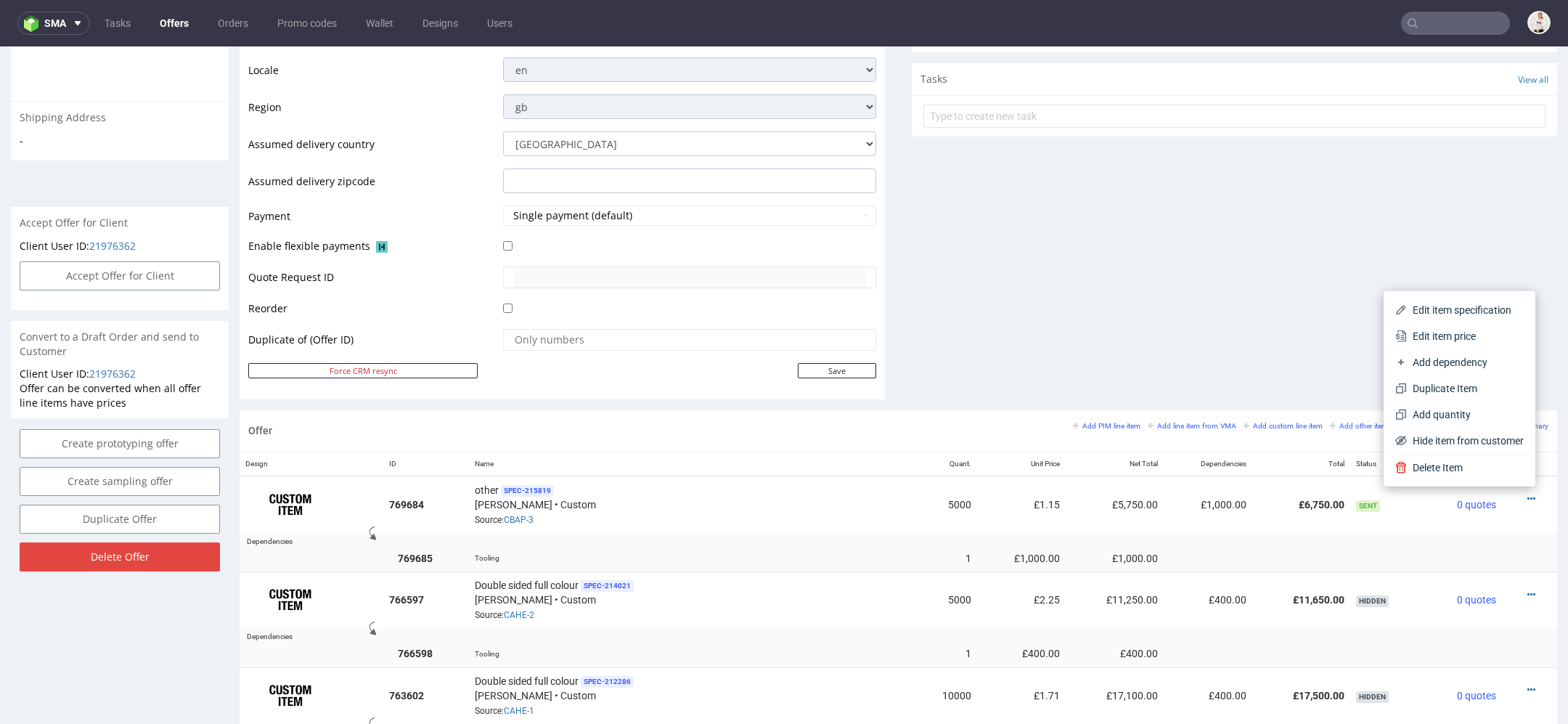
click at [1349, 193] on div "Comments User (0) Automatic (0) Attachments (0) All (0) View all (0) Send Tasks…" at bounding box center [1235, 48] width 645 height 724
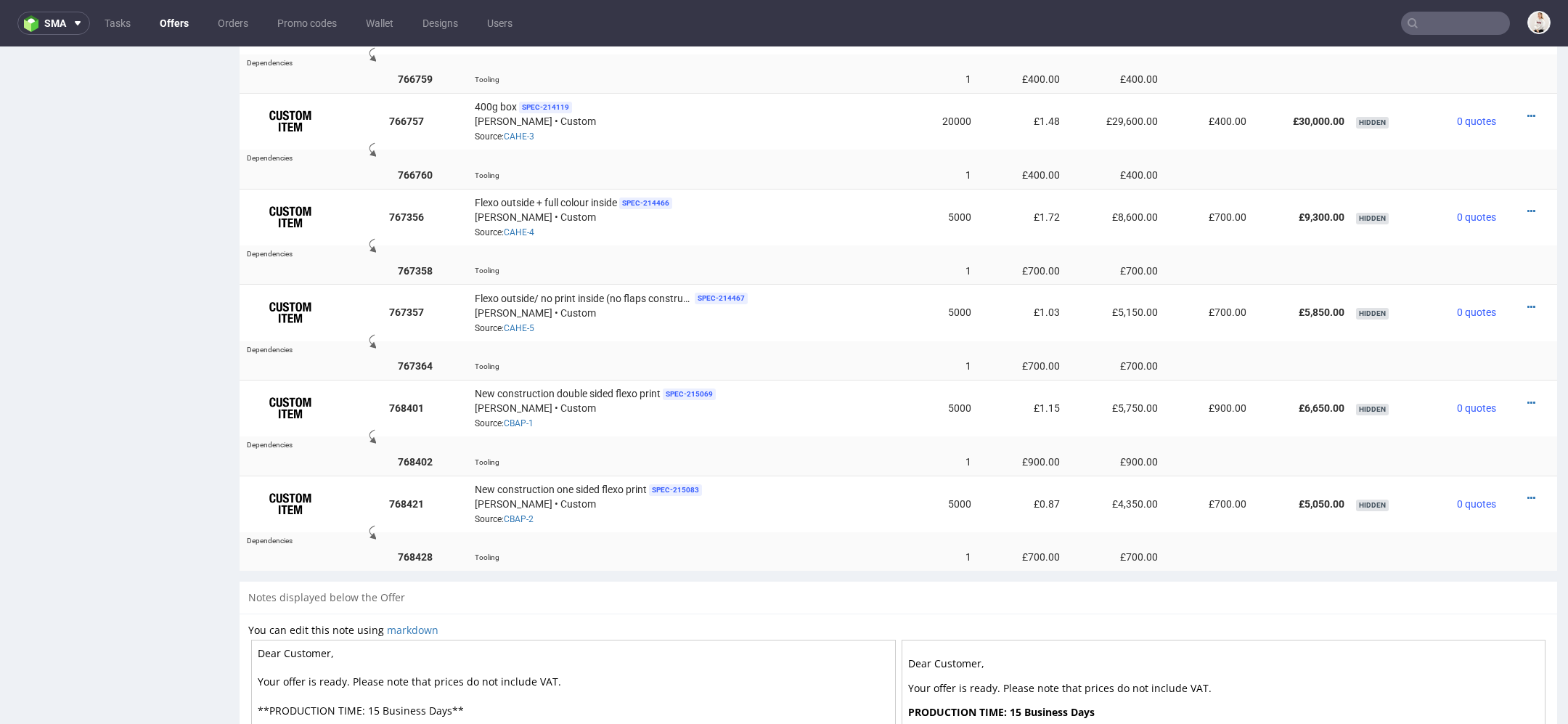
scroll to position [1587, 0]
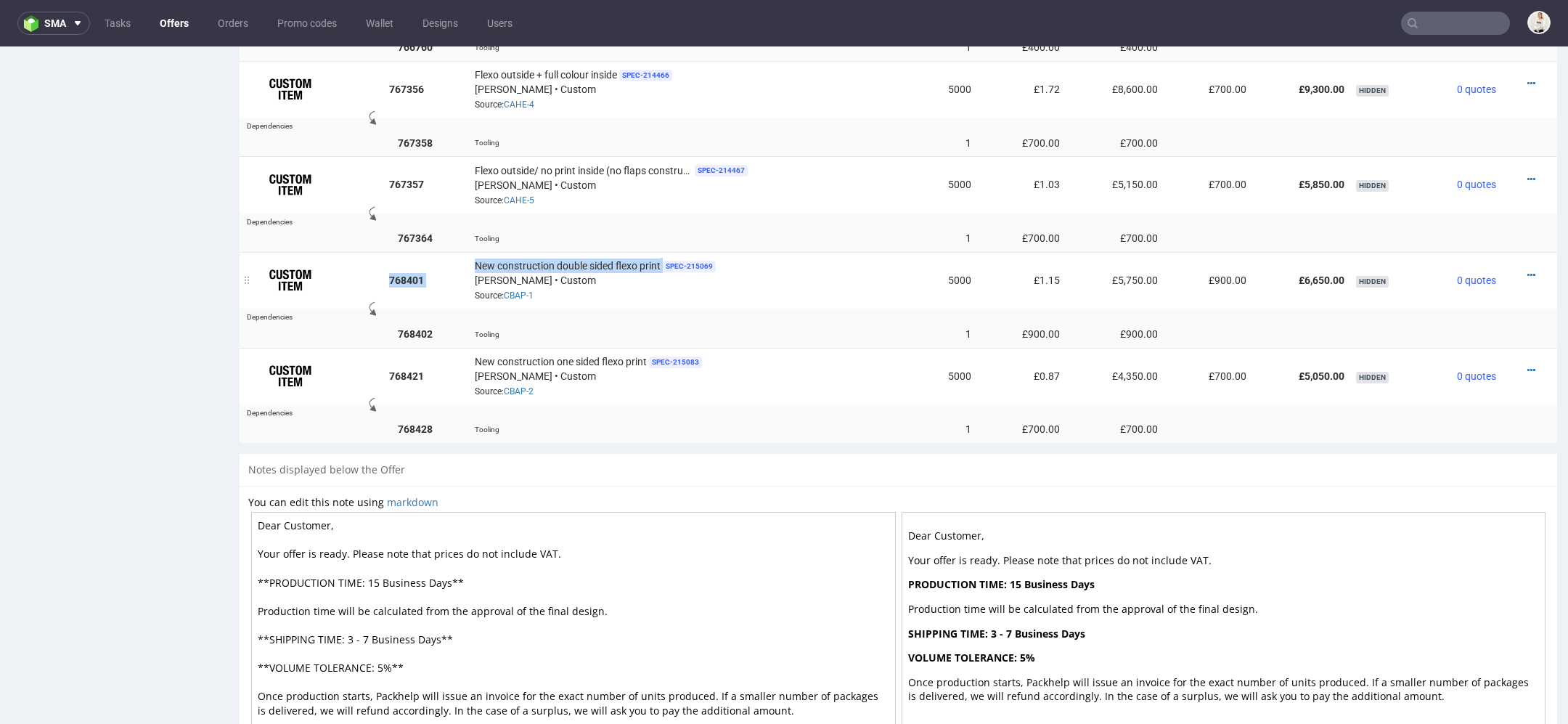
drag, startPoint x: 662, startPoint y: 254, endPoint x: 460, endPoint y: 254, distance: 202.0
click at [460, 254] on tr "768401 New construction double sided flexo print SPEC- 215069 [PERSON_NAME] • C…" at bounding box center [898, 280] width 1318 height 56
click at [601, 271] on div "New construction double sided flexo print SPEC- 215069 [PERSON_NAME] • Custom S…" at bounding box center [691, 280] width 434 height 45
drag, startPoint x: 471, startPoint y: 251, endPoint x: 659, endPoint y: 249, distance: 188.0
click at [659, 252] on td "New construction double sided flexo print SPEC- 215069 [PERSON_NAME] • Custom S…" at bounding box center [691, 280] width 445 height 56
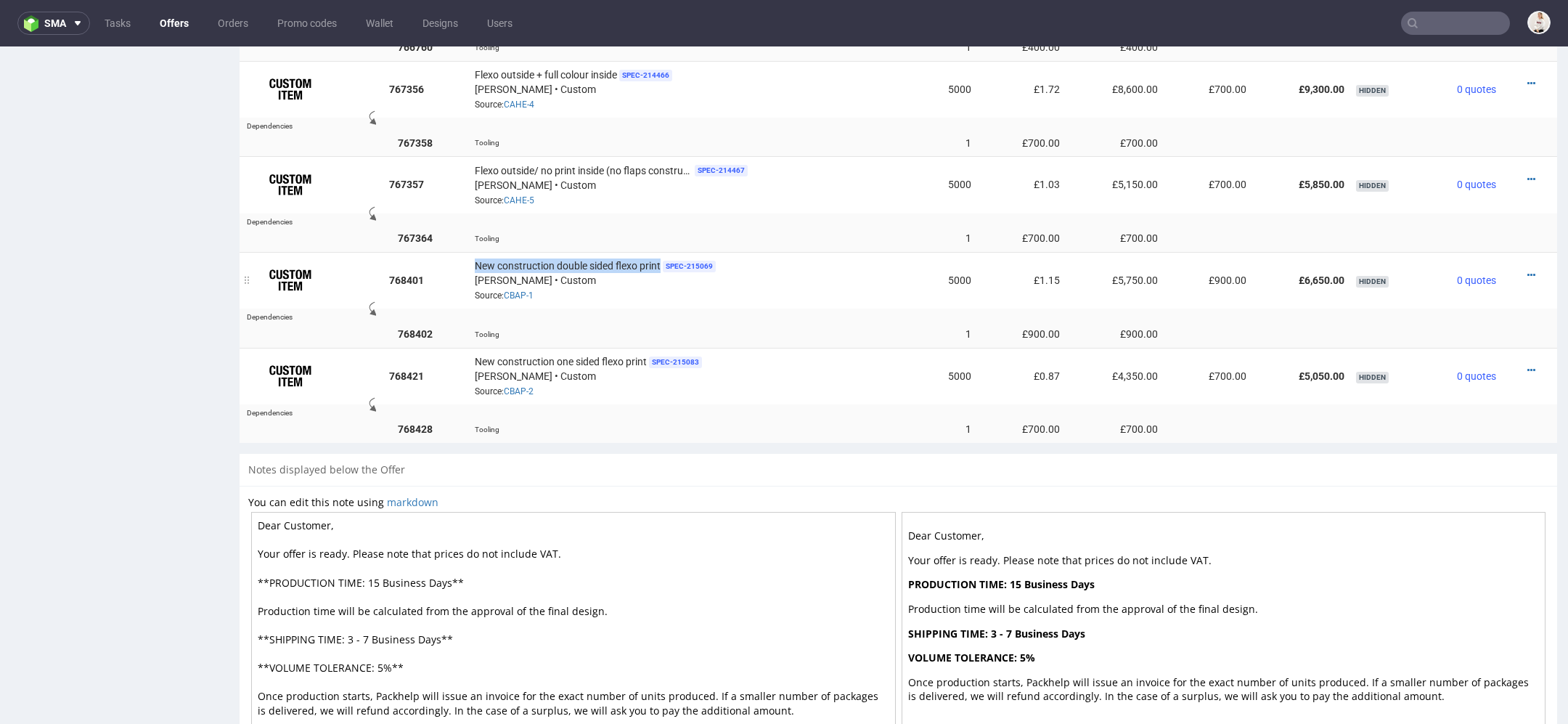
copy span "New construction double sided flexo print"
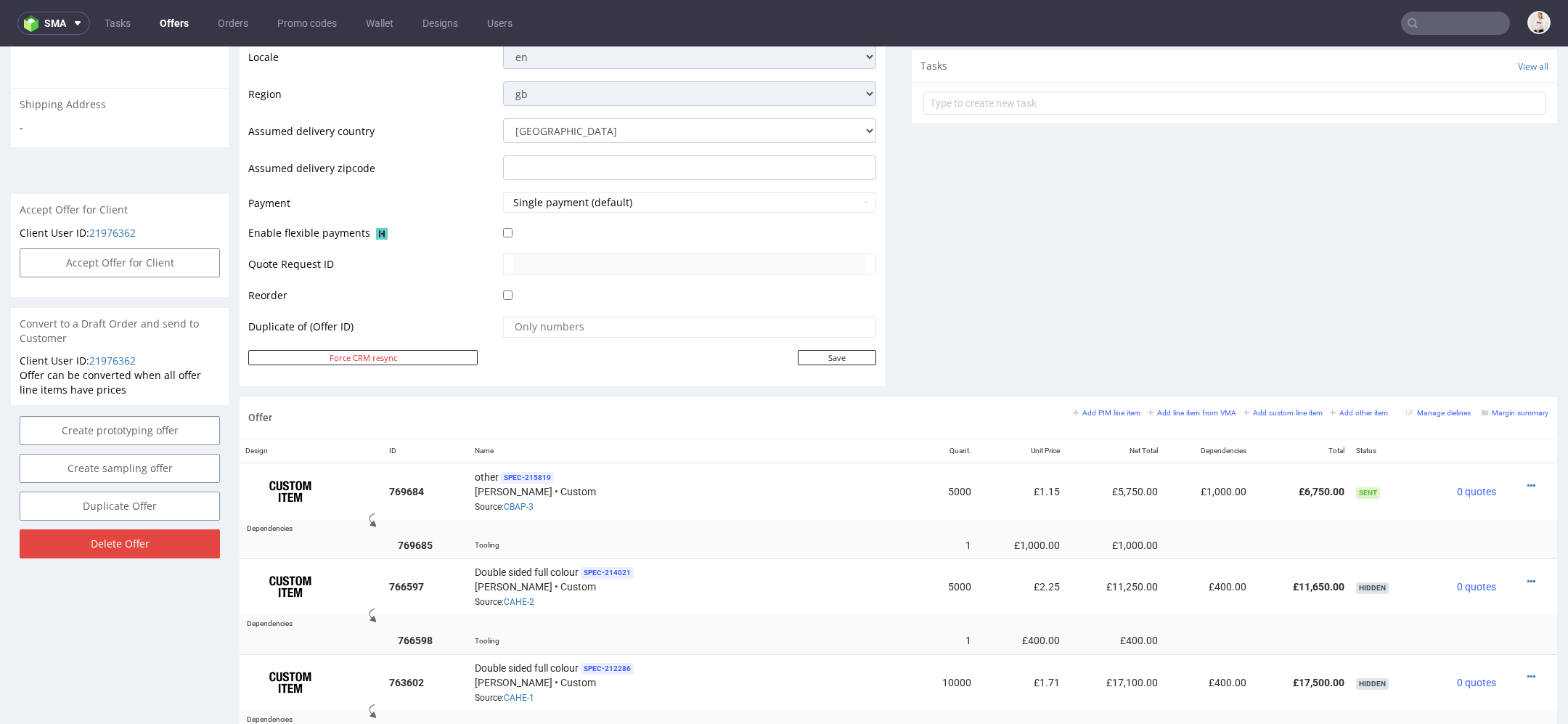
scroll to position [525, 0]
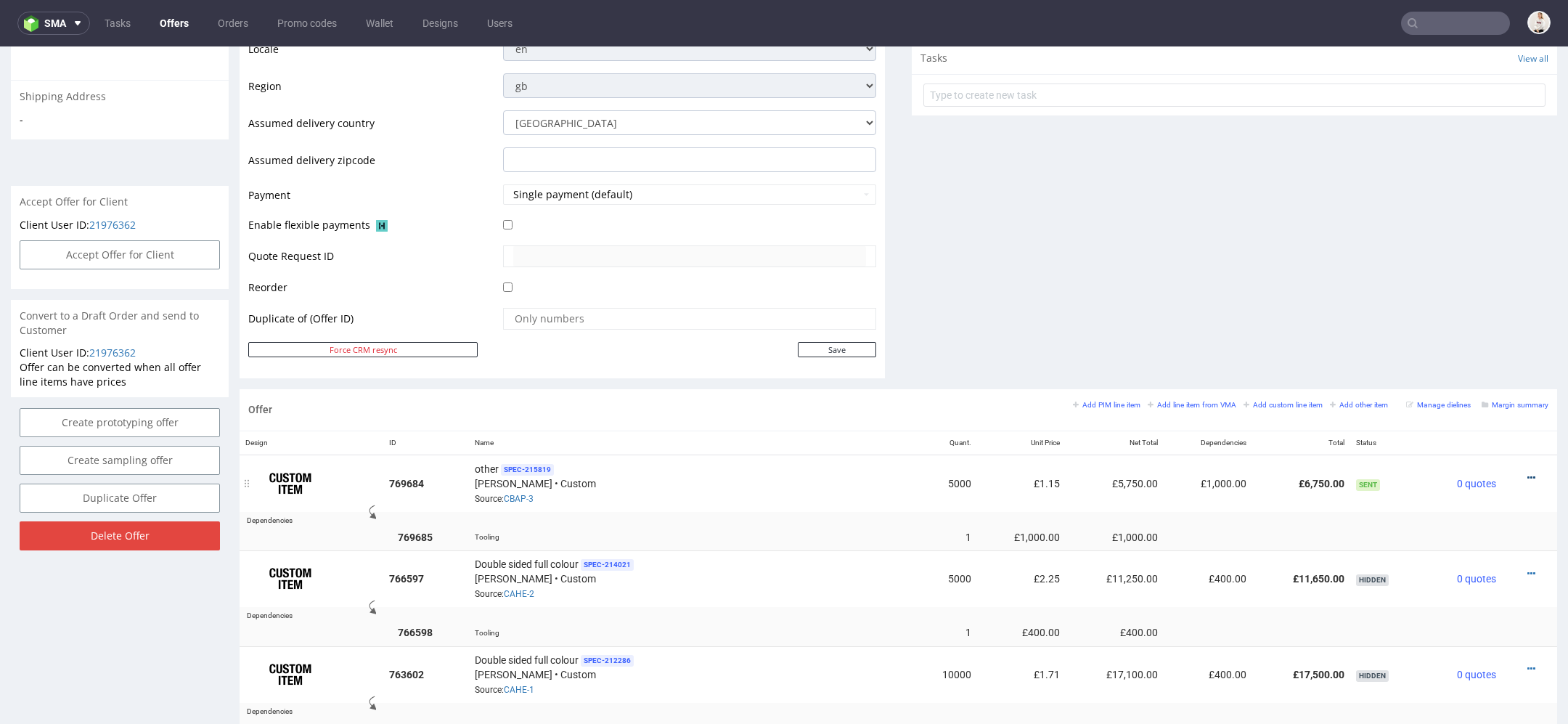
click at [1527, 472] on icon at bounding box center [1531, 477] width 8 height 10
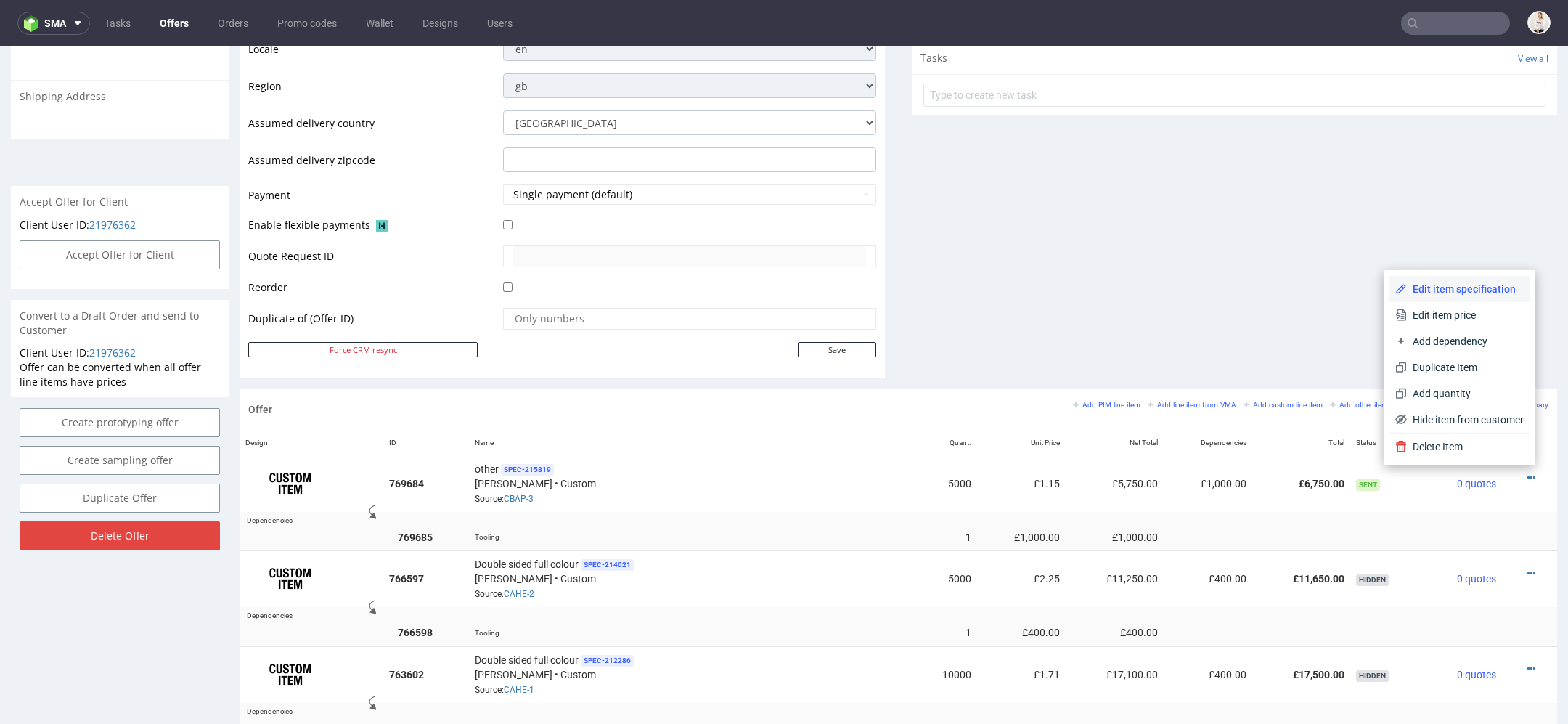
click at [1464, 289] on span "Edit item specification" at bounding box center [1465, 289] width 117 height 15
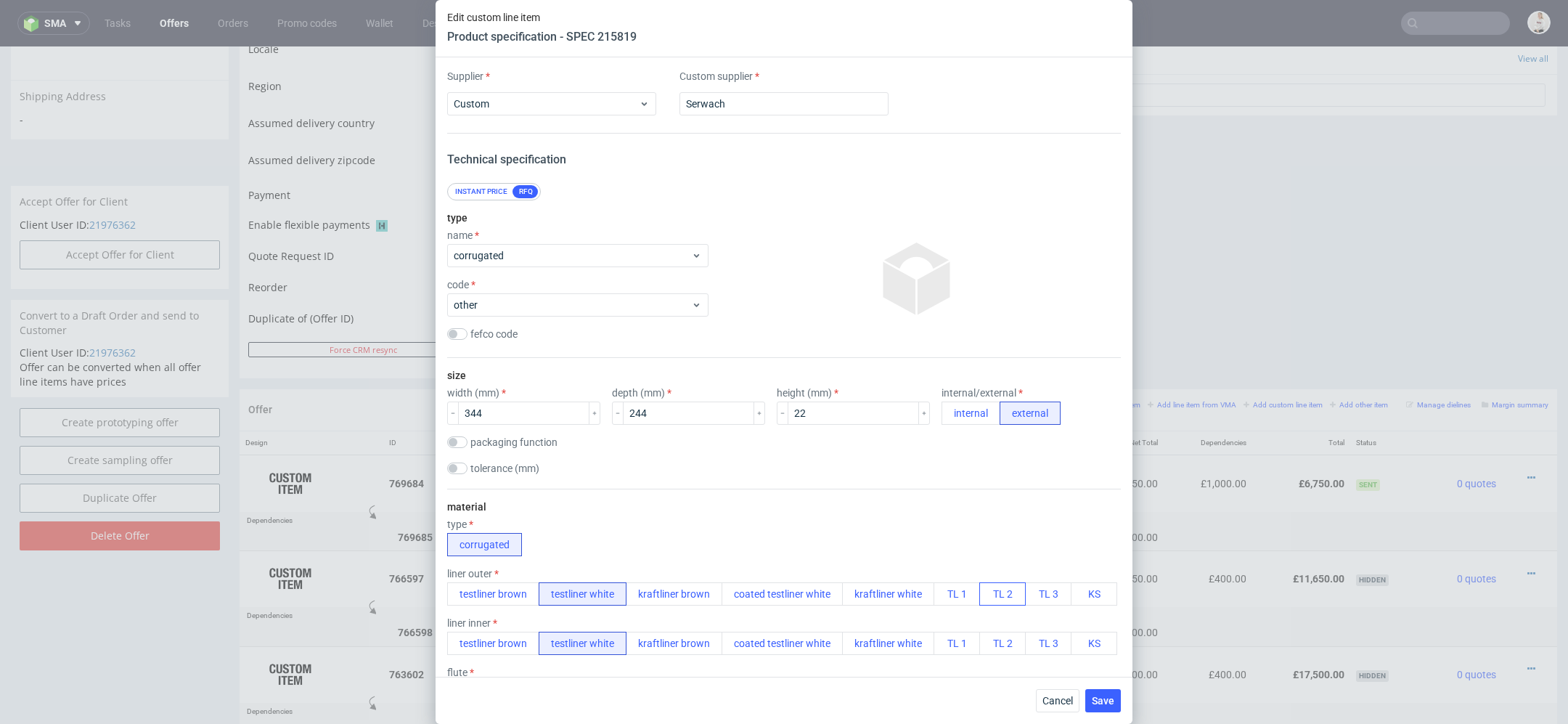
scroll to position [1902, 0]
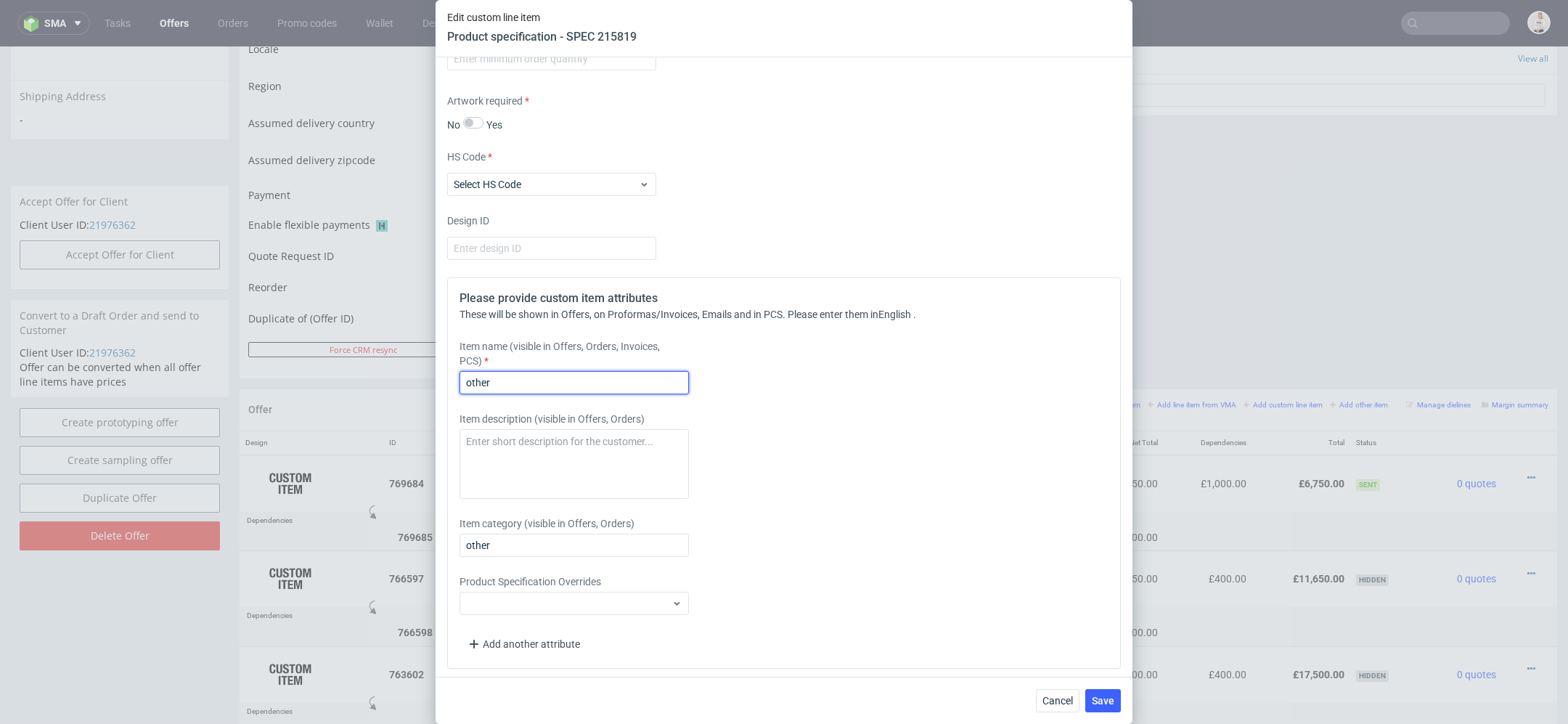
drag, startPoint x: 579, startPoint y: 377, endPoint x: 437, endPoint y: 373, distance: 142.1
click at [439, 374] on div "Supplier Custom Custom supplier [PERSON_NAME] Technical specification Instant p…" at bounding box center [784, 366] width 697 height 619
paste input "New construction double sided flexo print"
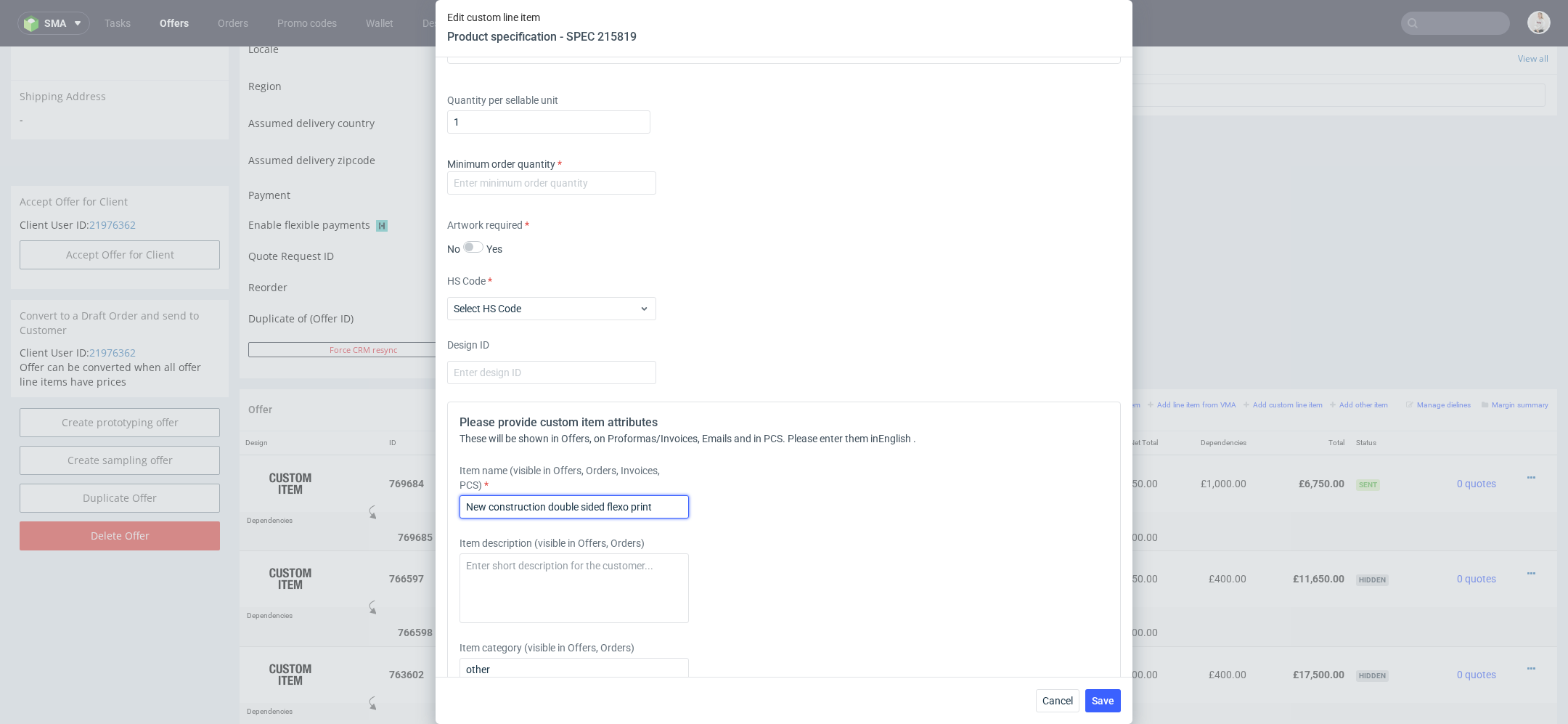
type input "New construction double sided flexo print"
click at [534, 164] on label "Minimum order quantity" at bounding box center [505, 164] width 115 height 12
click at [564, 171] on input "number" at bounding box center [551, 183] width 209 height 23
type input "1"
click at [802, 265] on div "Supplier Custom Custom supplier [PERSON_NAME] Technical specification Instant p…" at bounding box center [784, 366] width 697 height 619
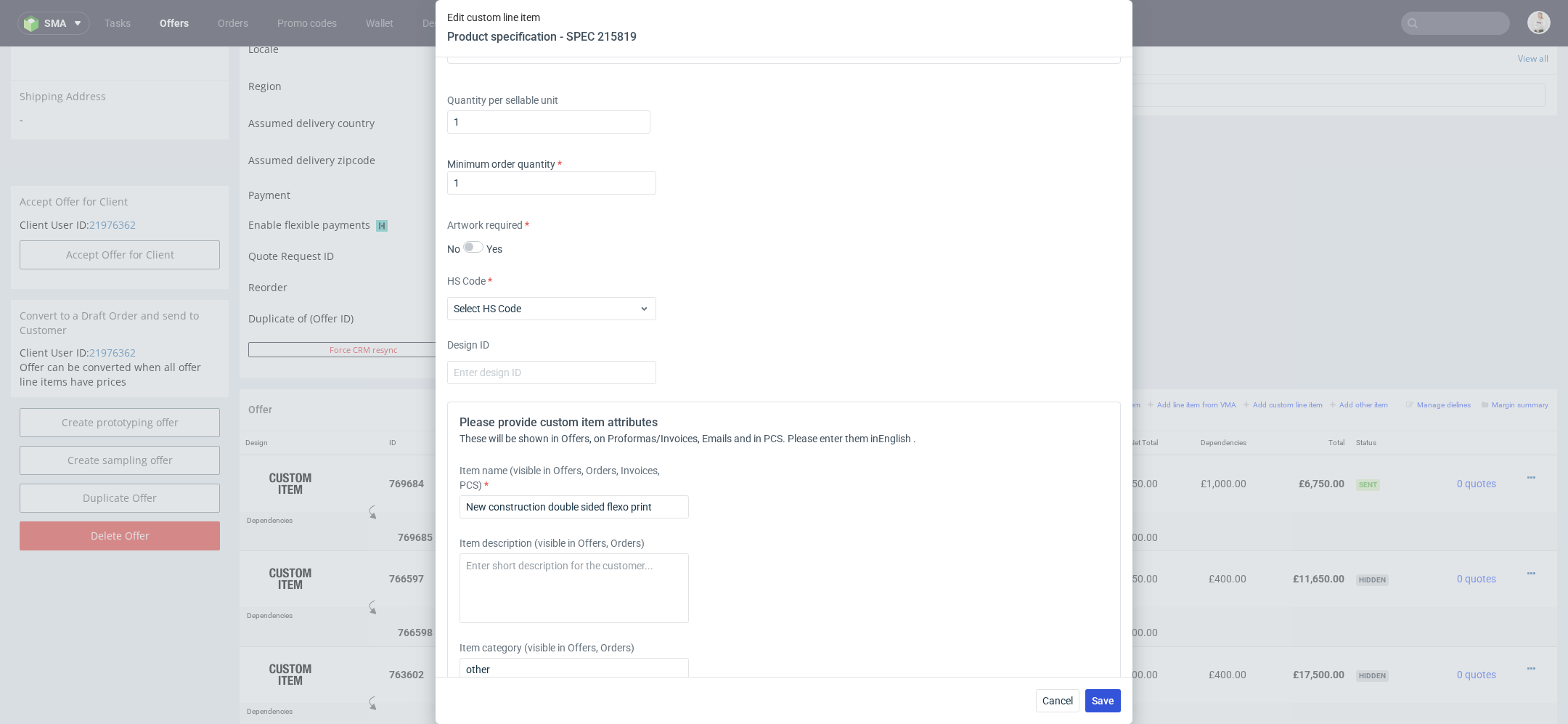
click at [1101, 706] on span "Save" at bounding box center [1102, 700] width 22 height 10
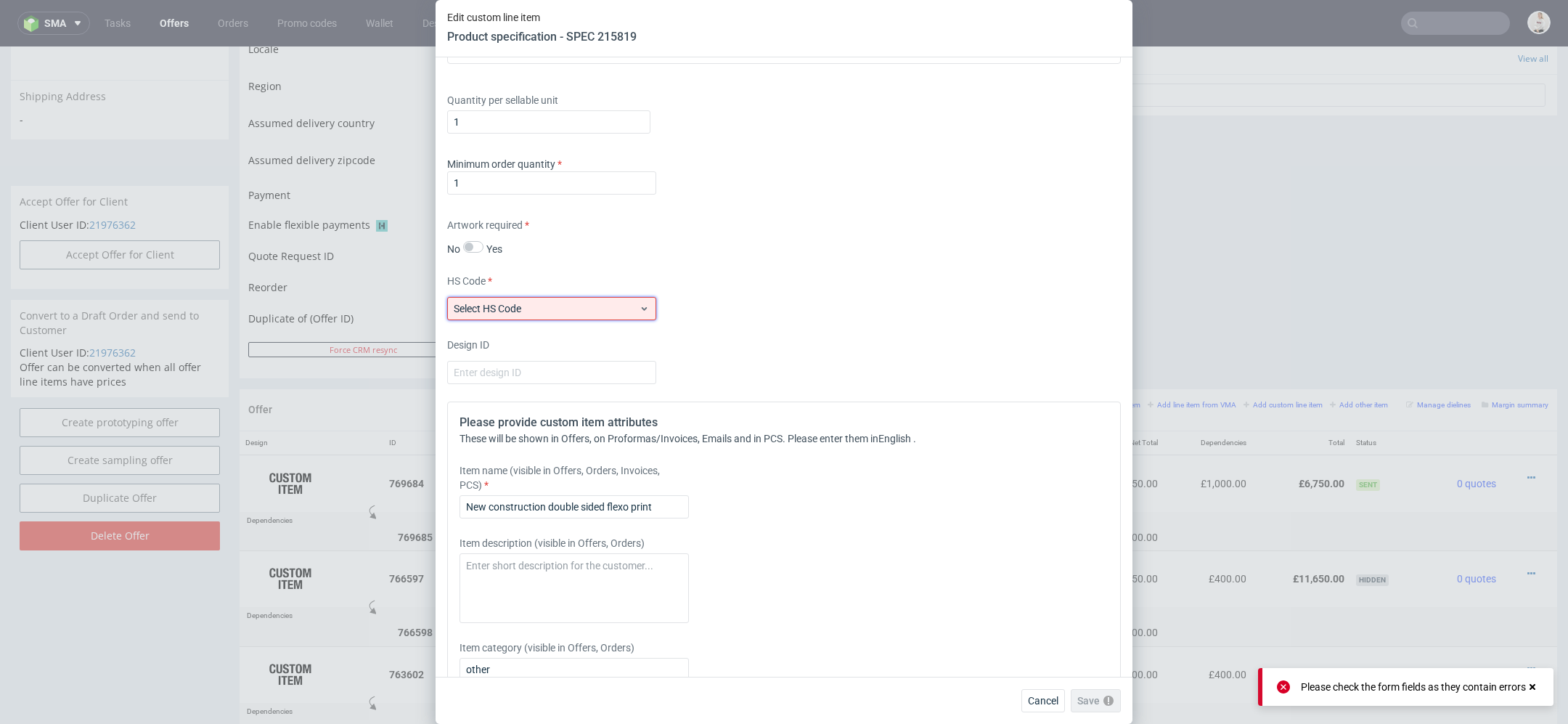
click at [591, 304] on span "Select HS Code" at bounding box center [546, 308] width 185 height 15
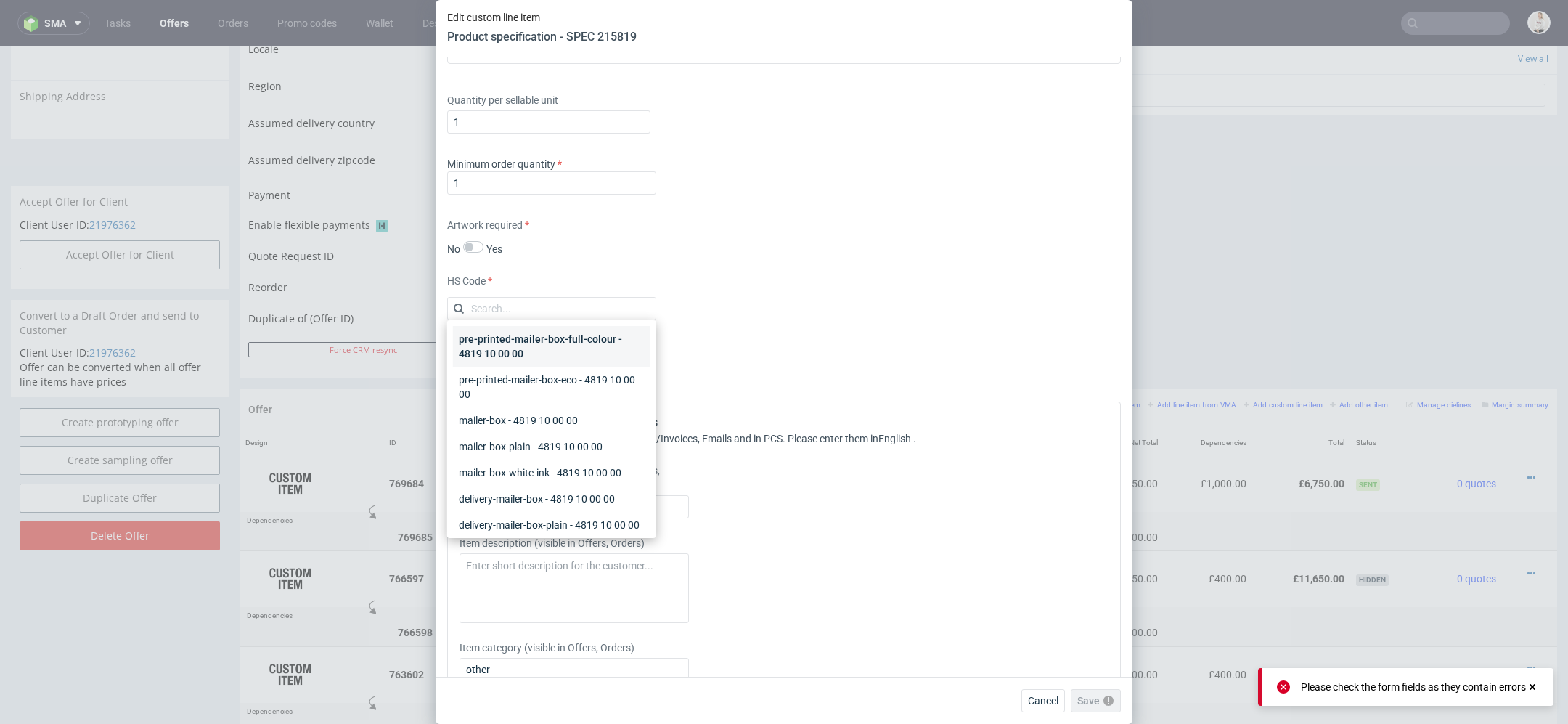
click at [595, 340] on div "pre-printed-mailer-box-full-colour - 4819 10 00 00" at bounding box center [551, 346] width 197 height 41
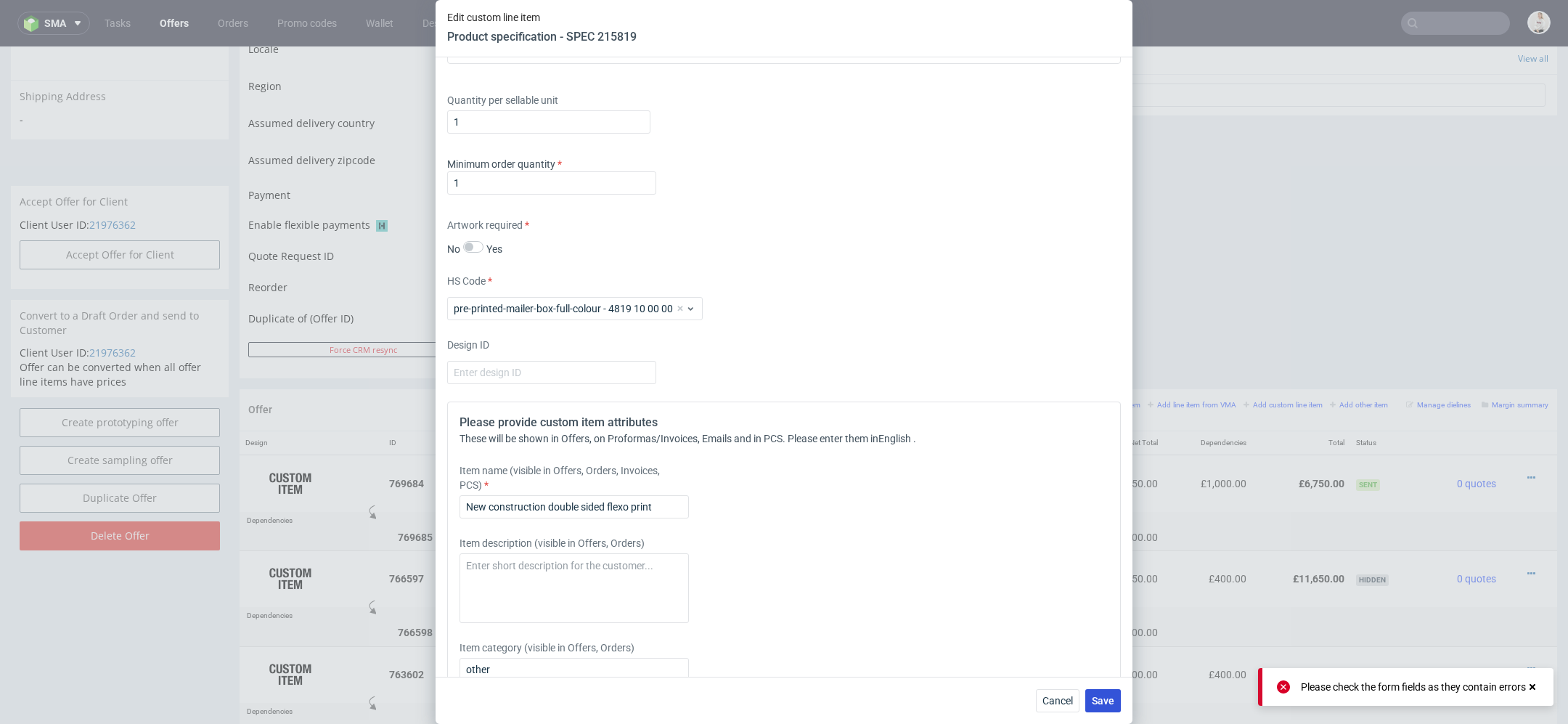
click at [1108, 695] on span "Save" at bounding box center [1102, 700] width 22 height 10
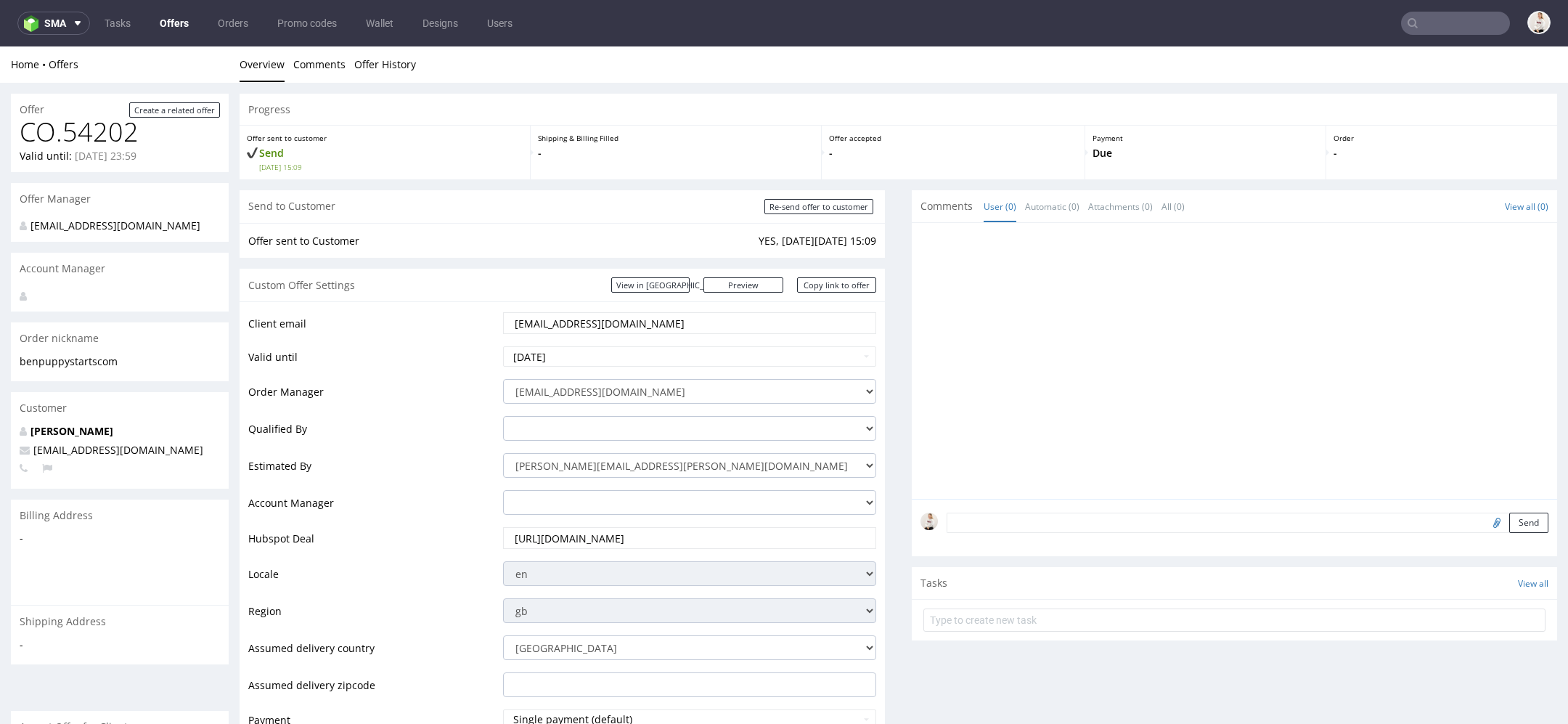
scroll to position [0, 0]
click at [849, 207] on input "Re-send offer to customer" at bounding box center [819, 207] width 109 height 16
type input "In progress..."
click at [183, 21] on link "Offers" at bounding box center [174, 23] width 47 height 23
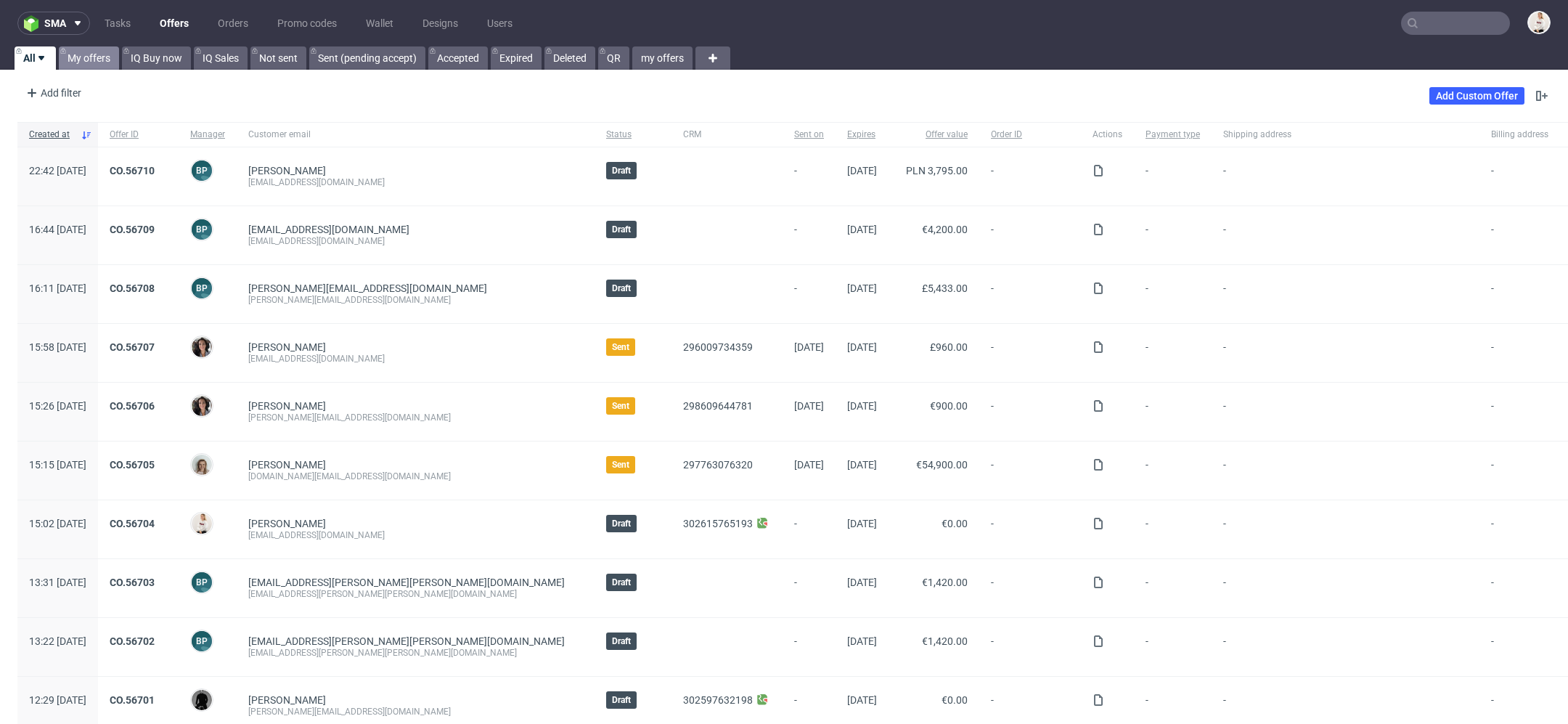
click at [87, 58] on link "My offers" at bounding box center [88, 58] width 60 height 23
